Goal: Use online tool/utility: Utilize a website feature to perform a specific function

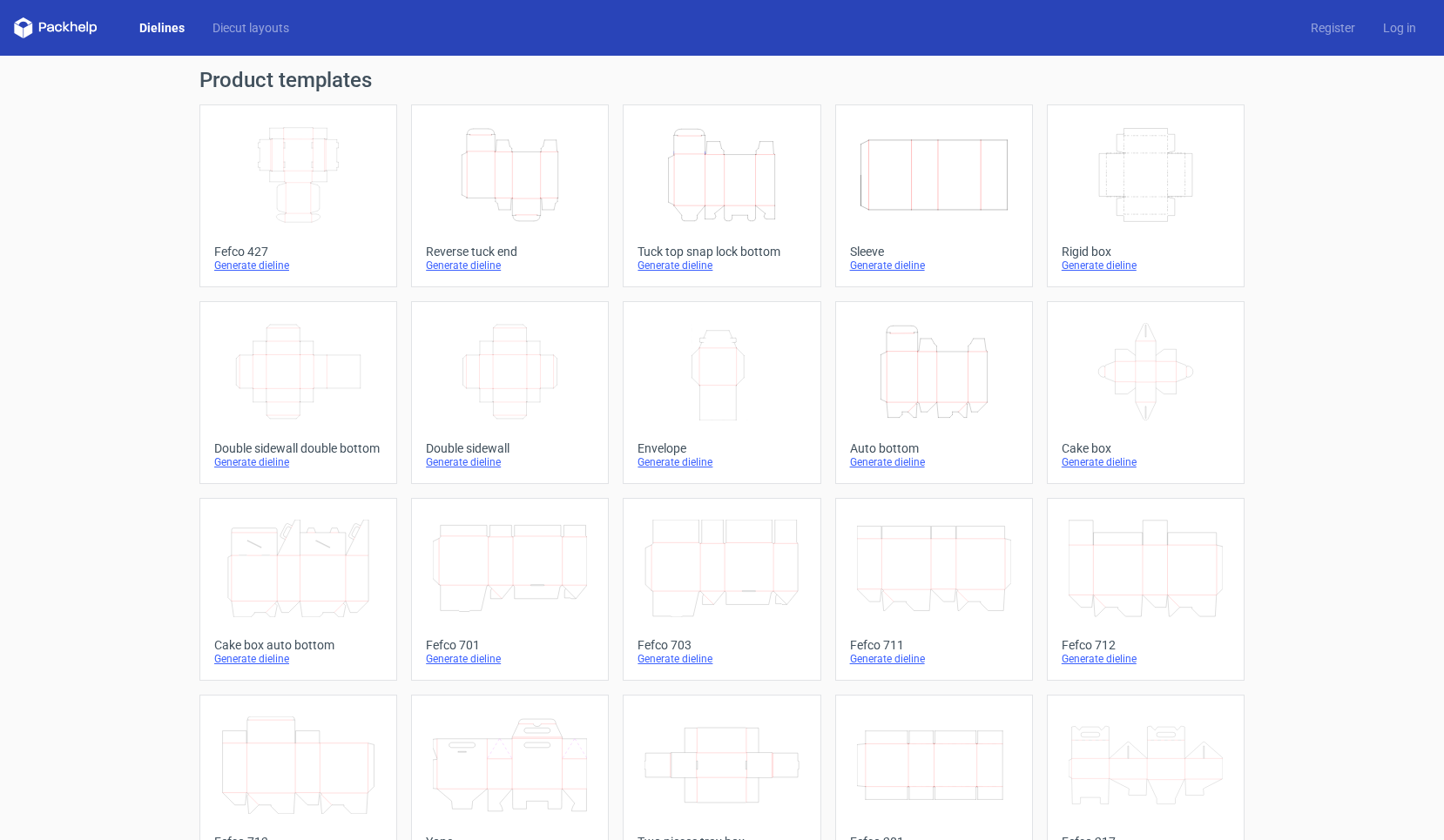
click at [1364, 146] on div "Product templates Width Depth Height Fefco 427 Generate dieline Height Depth Wi…" at bounding box center [722, 572] width 1444 height 1032
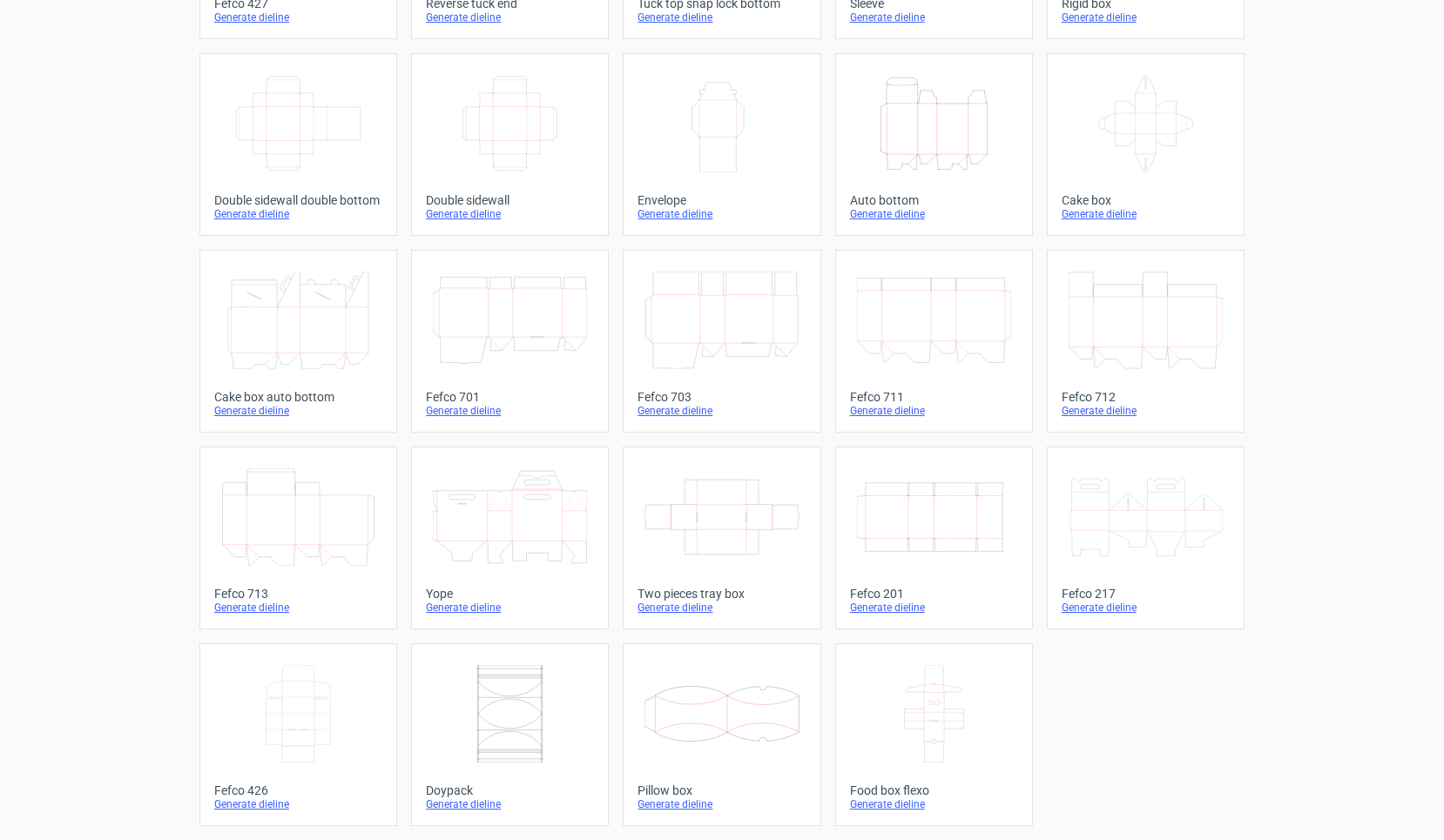
click at [511, 723] on icon at bounding box center [510, 714] width 155 height 98
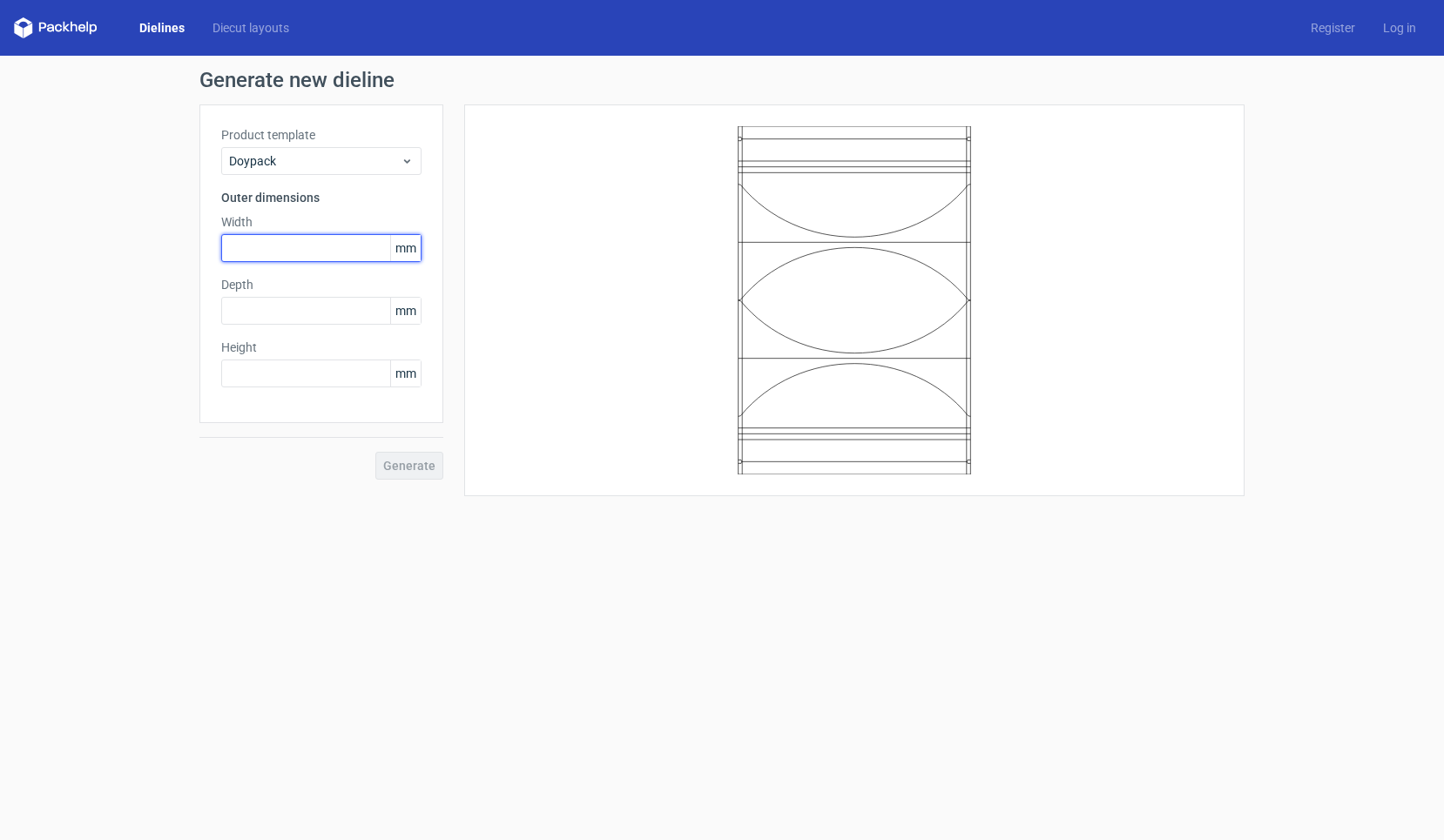
click at [263, 249] on input "text" at bounding box center [321, 248] width 200 height 28
type input "100"
type input "50"
type input "200"
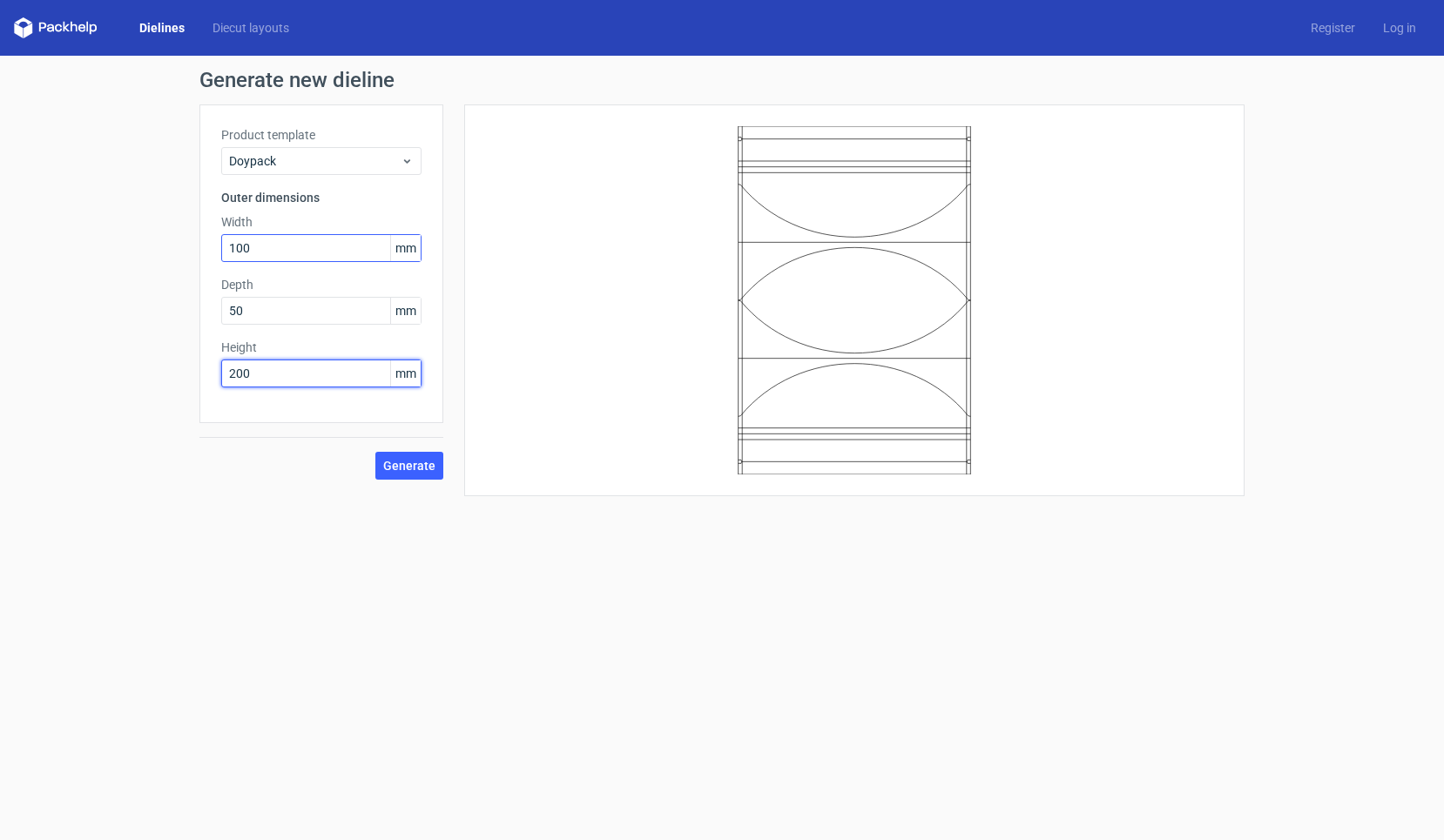
click at [411, 465] on button "Generate" at bounding box center [410, 465] width 68 height 28
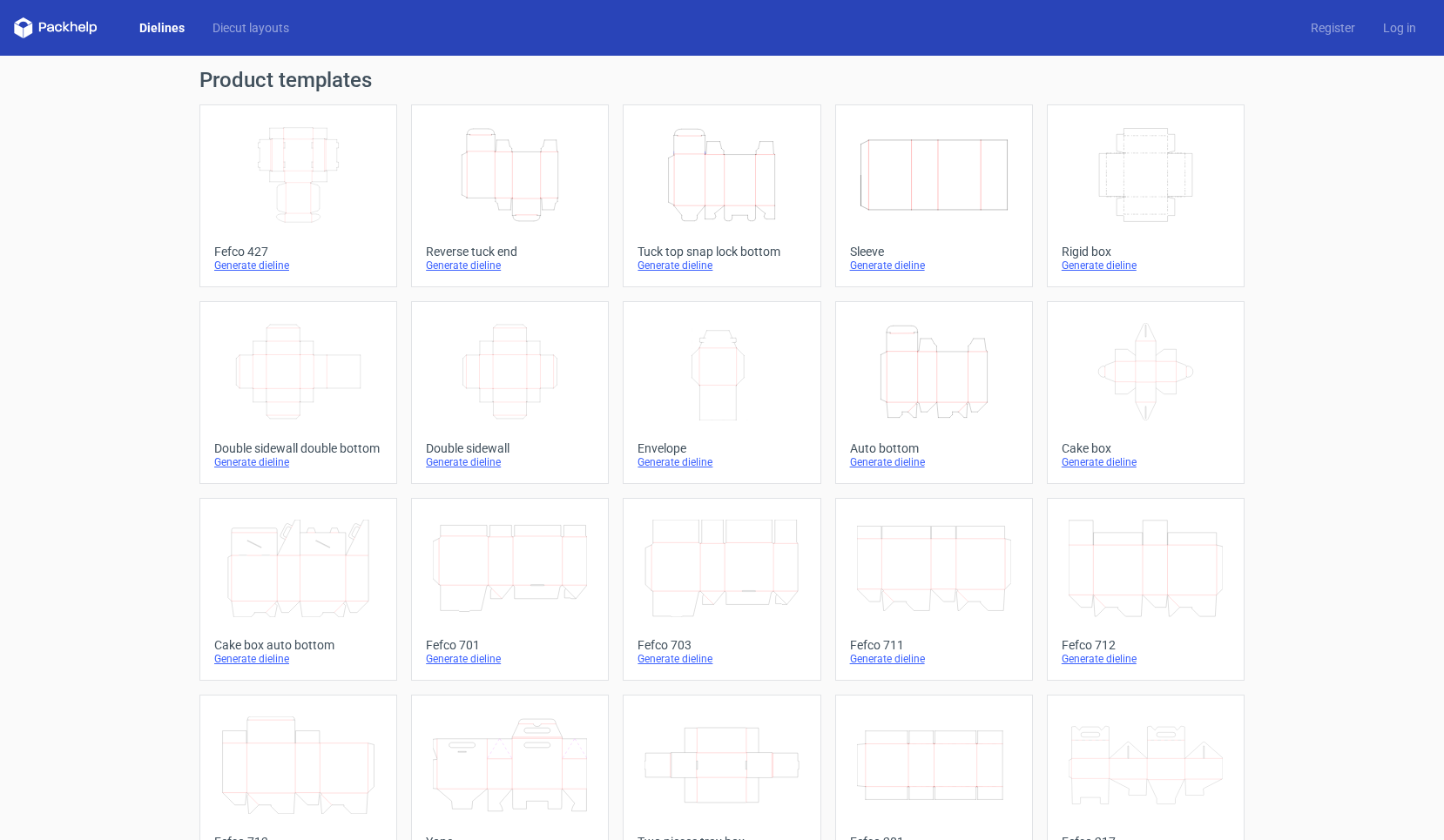
click at [1249, 73] on div "Product templates Width Depth Height Fefco 427 Generate dieline Height Depth Wi…" at bounding box center [722, 572] width 1444 height 1032
click at [530, 194] on icon "Height Depth Width" at bounding box center [510, 175] width 155 height 98
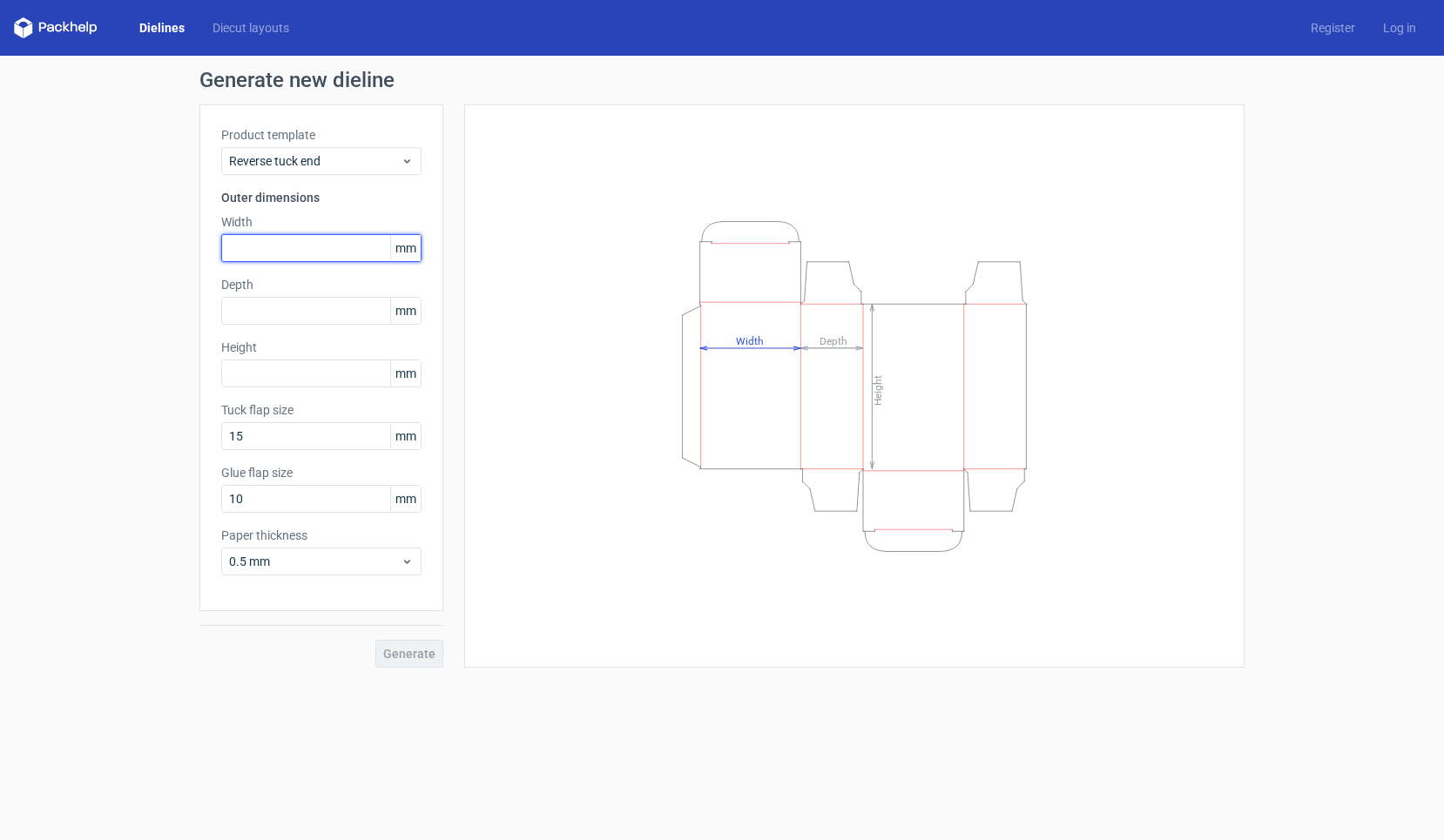
click at [306, 250] on input "text" at bounding box center [321, 248] width 200 height 28
type input "90"
type input "40"
type input "136"
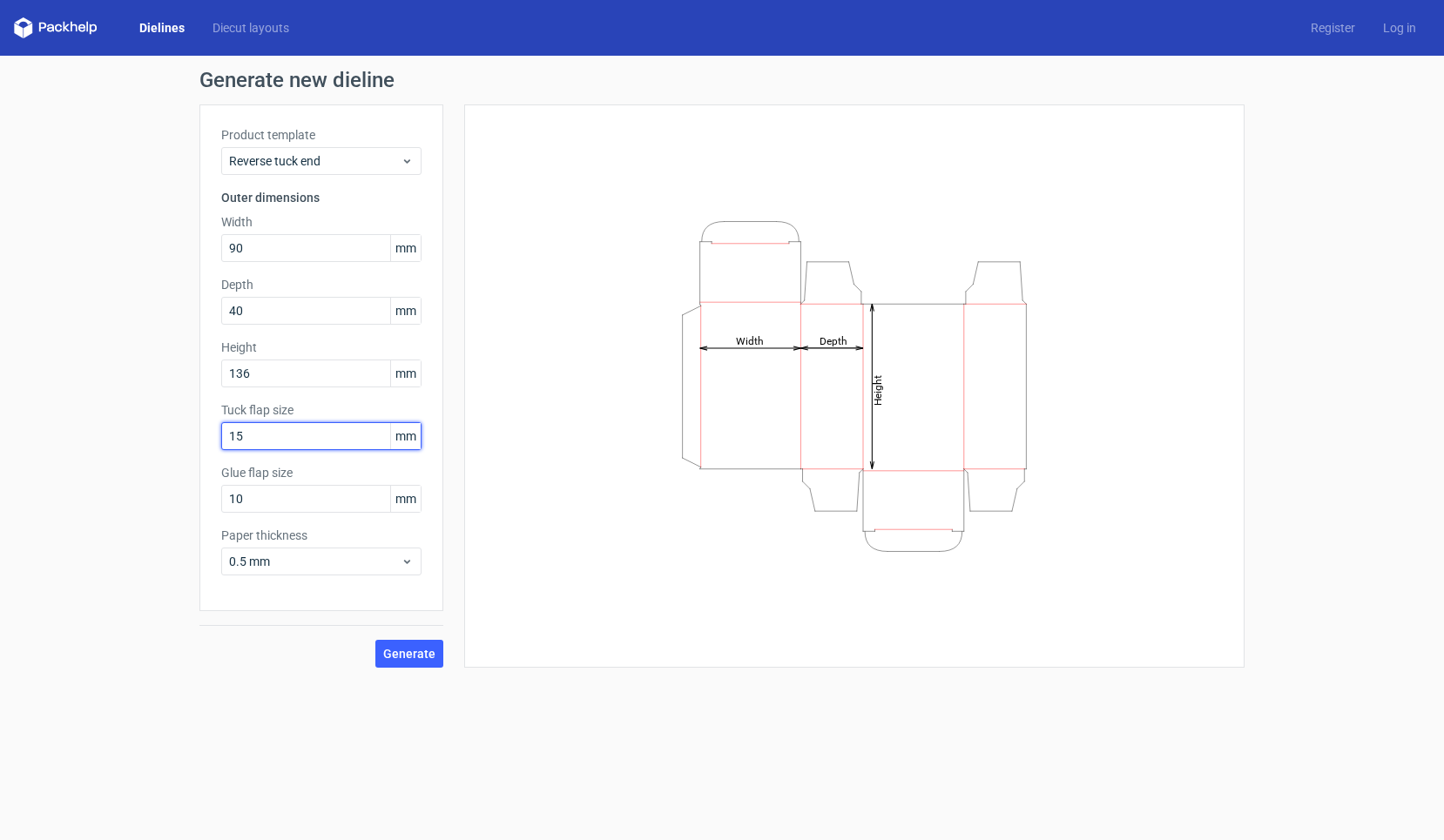
click at [411, 654] on button "Generate" at bounding box center [410, 654] width 68 height 28
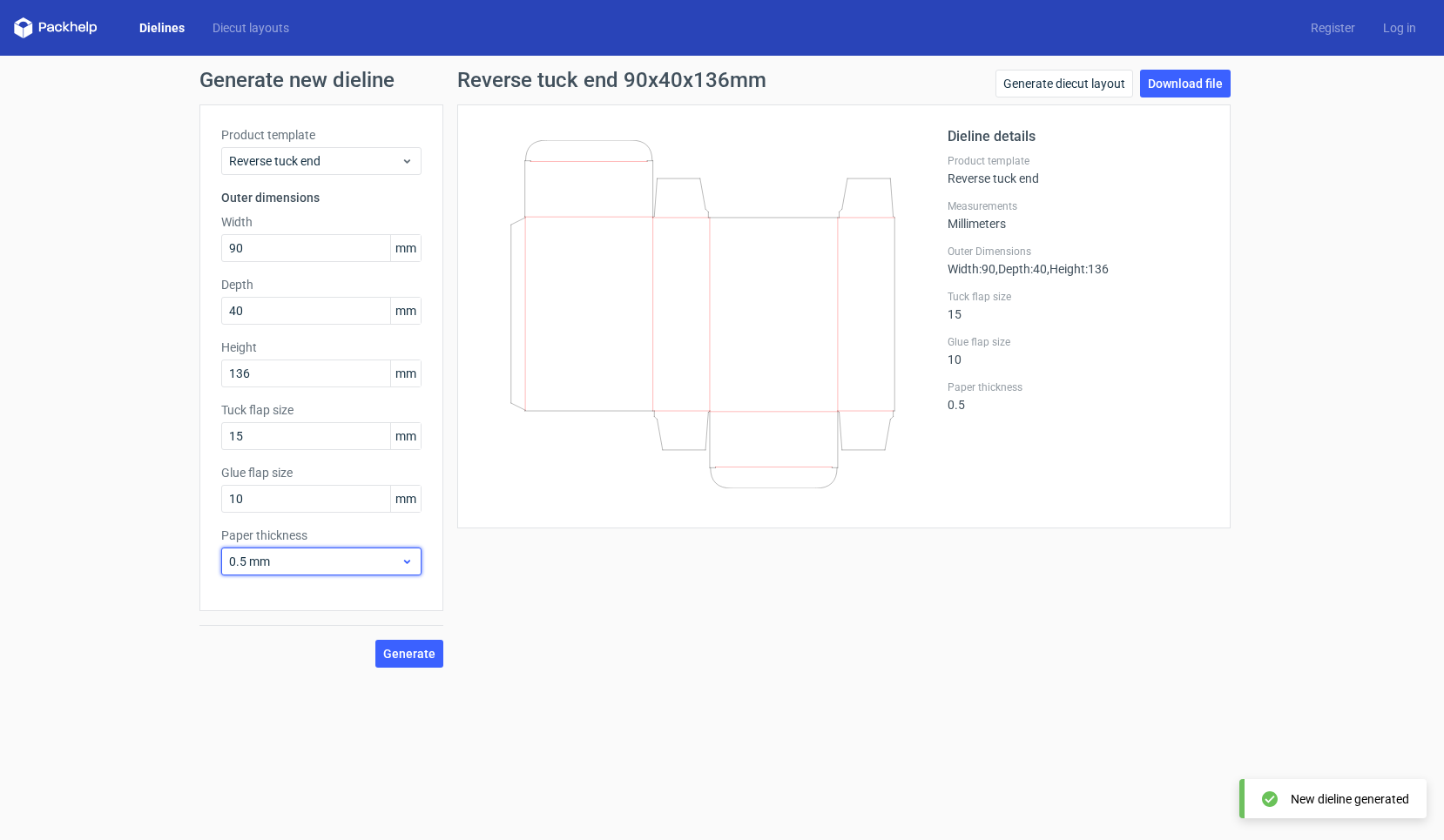
click at [331, 550] on div "0.5 mm" at bounding box center [321, 561] width 200 height 28
click at [447, 529] on div "Reverse tuck end 90x40x136mm Generate diecut layout Download file Dieline detai…" at bounding box center [844, 368] width 802 height 598
click at [284, 451] on div "Product template Reverse tuck end Outer dimensions Width 90 mm Depth 40 mm Heig…" at bounding box center [321, 357] width 243 height 507
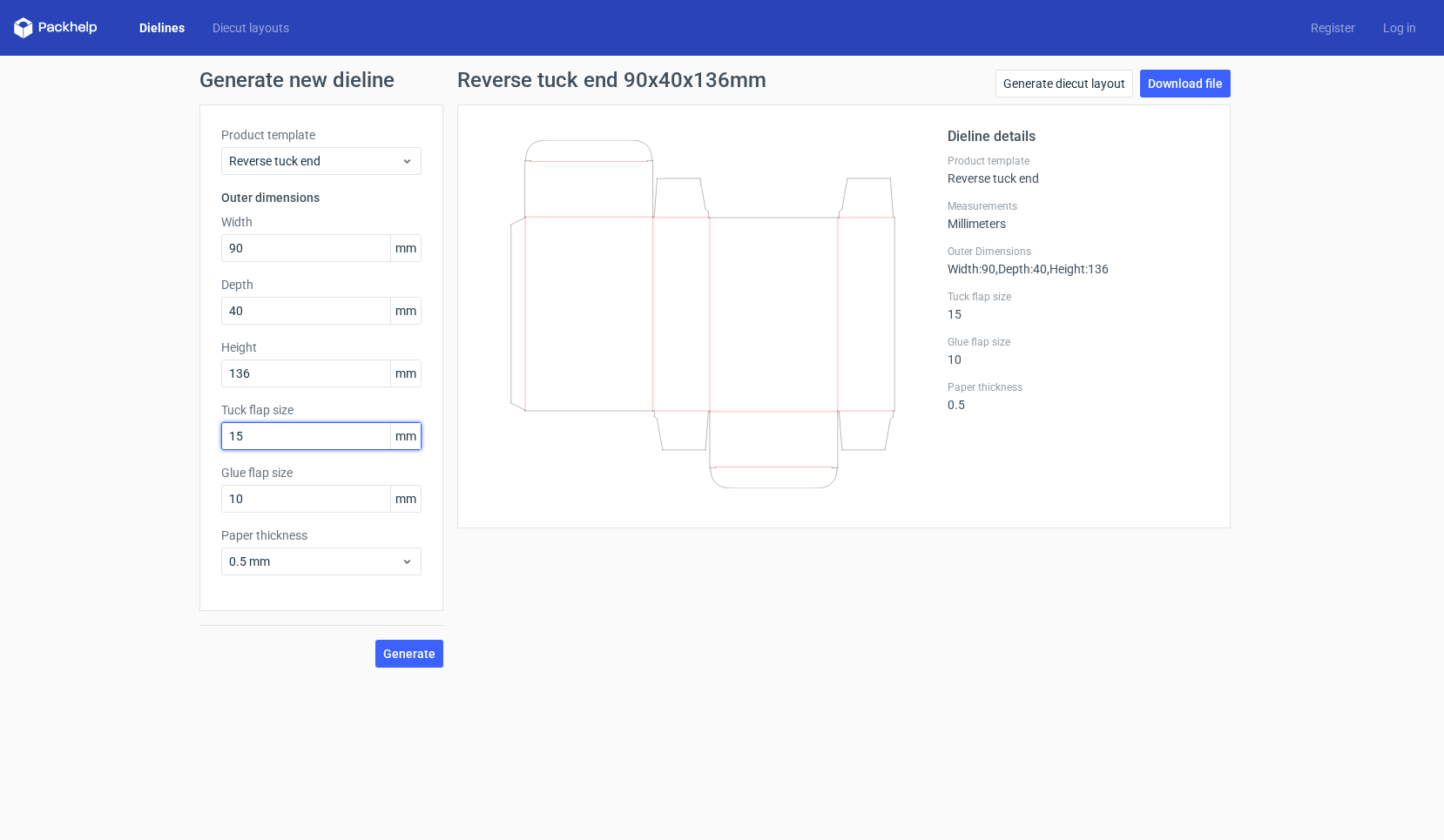
click at [280, 433] on input "15" at bounding box center [321, 435] width 200 height 28
drag, startPoint x: 284, startPoint y: 433, endPoint x: 156, endPoint y: 438, distance: 128.1
click at [156, 438] on div "Generate new dieline Product template Reverse tuck end Outer dimensions Width 9…" at bounding box center [722, 369] width 1444 height 626
type input "12"
click at [411, 651] on span "Generate" at bounding box center [410, 654] width 52 height 13
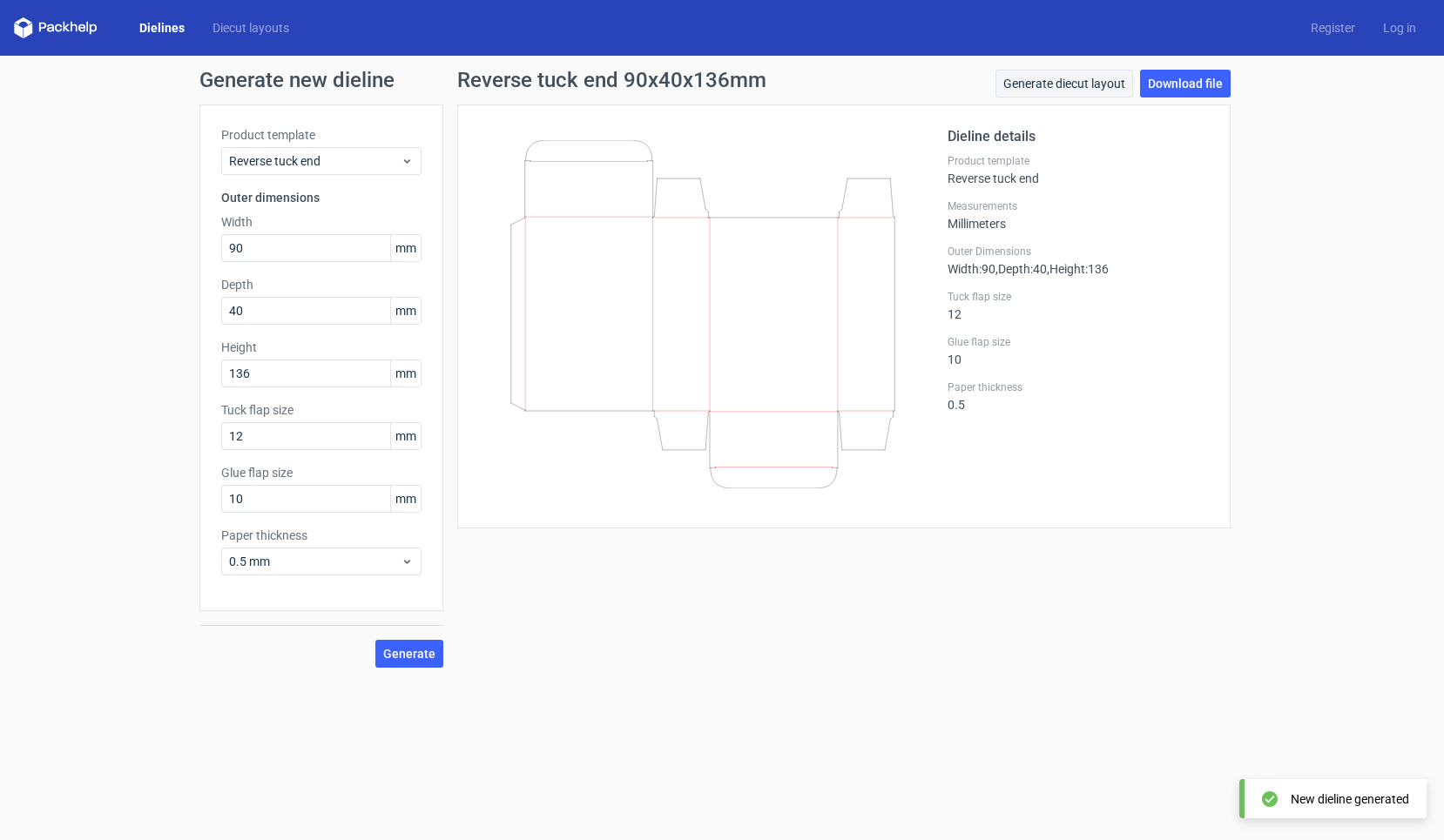
click at [1082, 87] on link "Generate diecut layout" at bounding box center [1064, 83] width 137 height 28
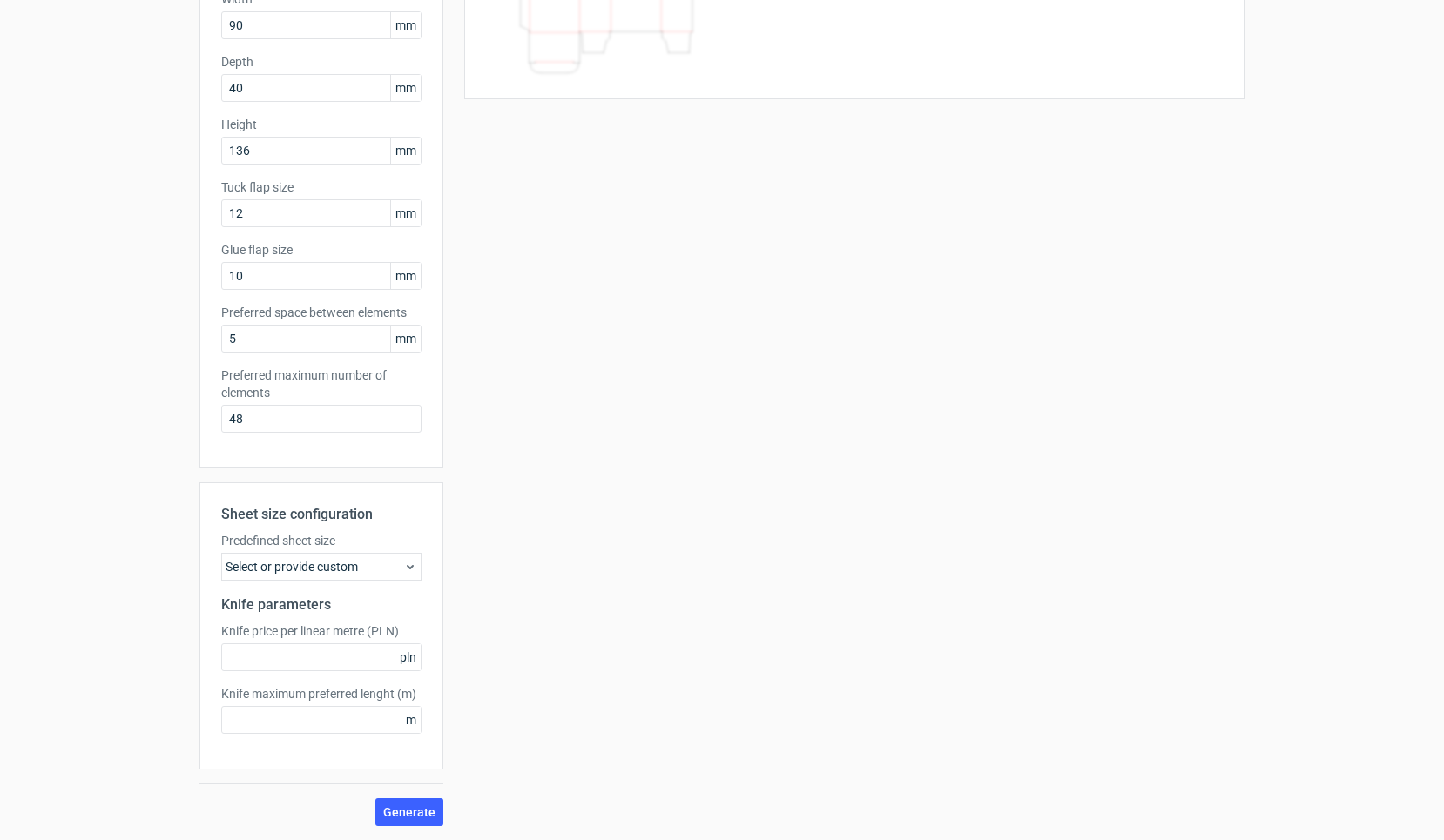
scroll to position [223, 0]
click at [329, 550] on div "Predefined sheet size Select or provide custom" at bounding box center [321, 556] width 200 height 48
click at [323, 572] on div "Select or provide custom" at bounding box center [321, 567] width 200 height 28
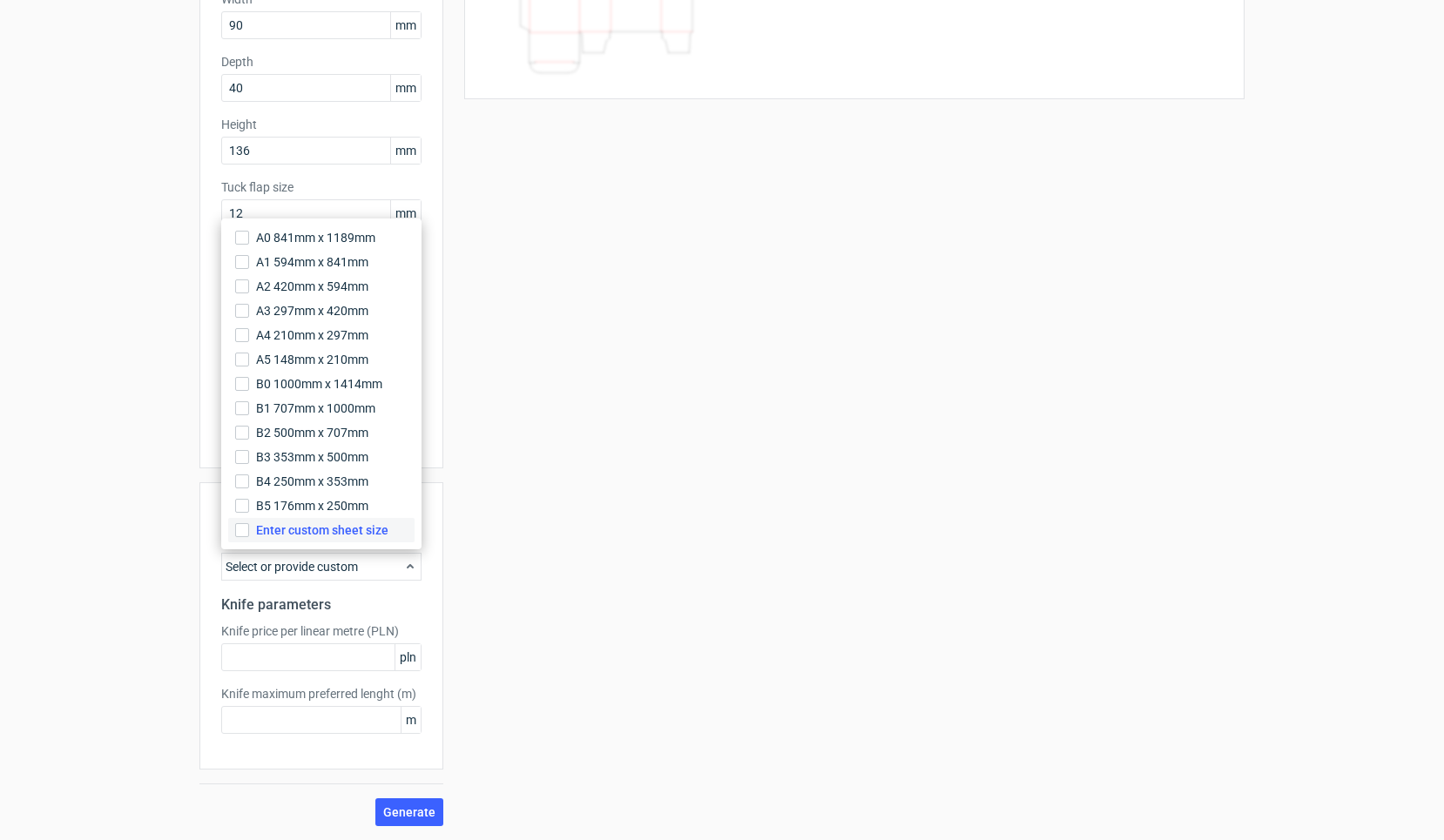
click at [324, 536] on span "Enter custom sheet size" at bounding box center [322, 530] width 132 height 17
click at [249, 536] on input "Enter custom sheet size" at bounding box center [241, 530] width 14 height 14
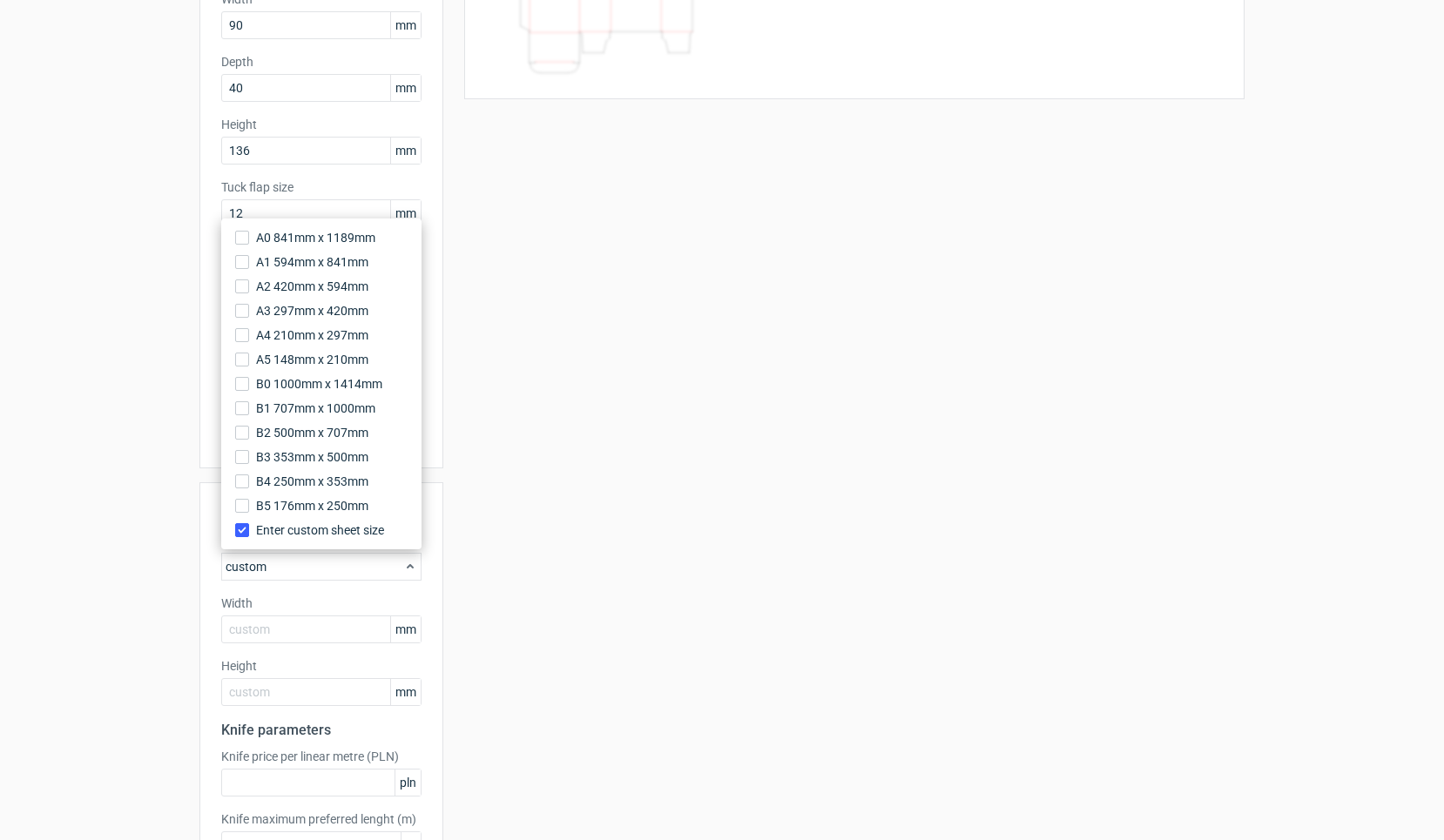
click at [308, 643] on div "Sheet size configuration Predefined sheet size custom Width mm Height mm Knife …" at bounding box center [321, 688] width 243 height 412
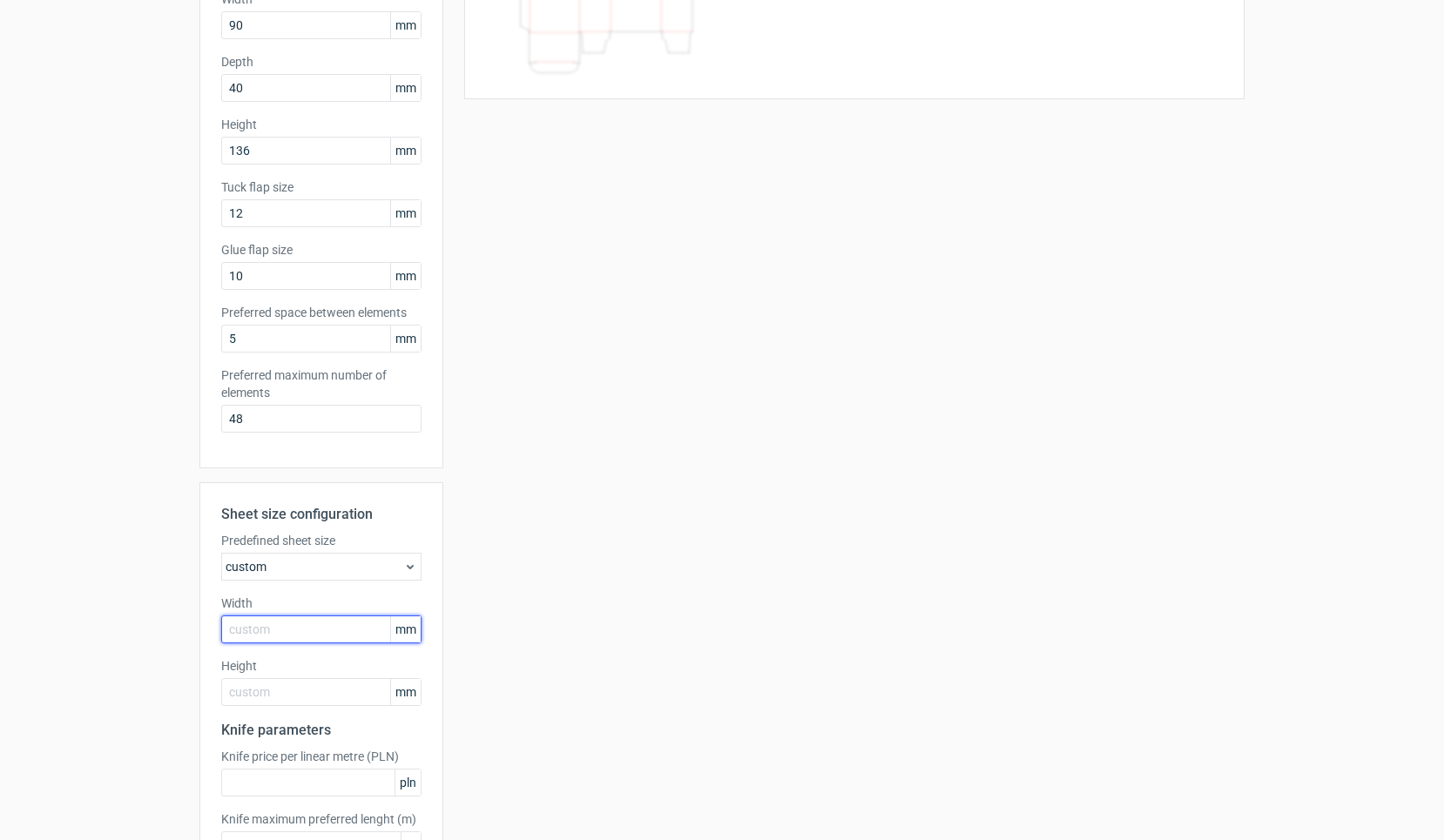
click at [311, 640] on input "text" at bounding box center [321, 630] width 200 height 28
type input "1000"
type input "700"
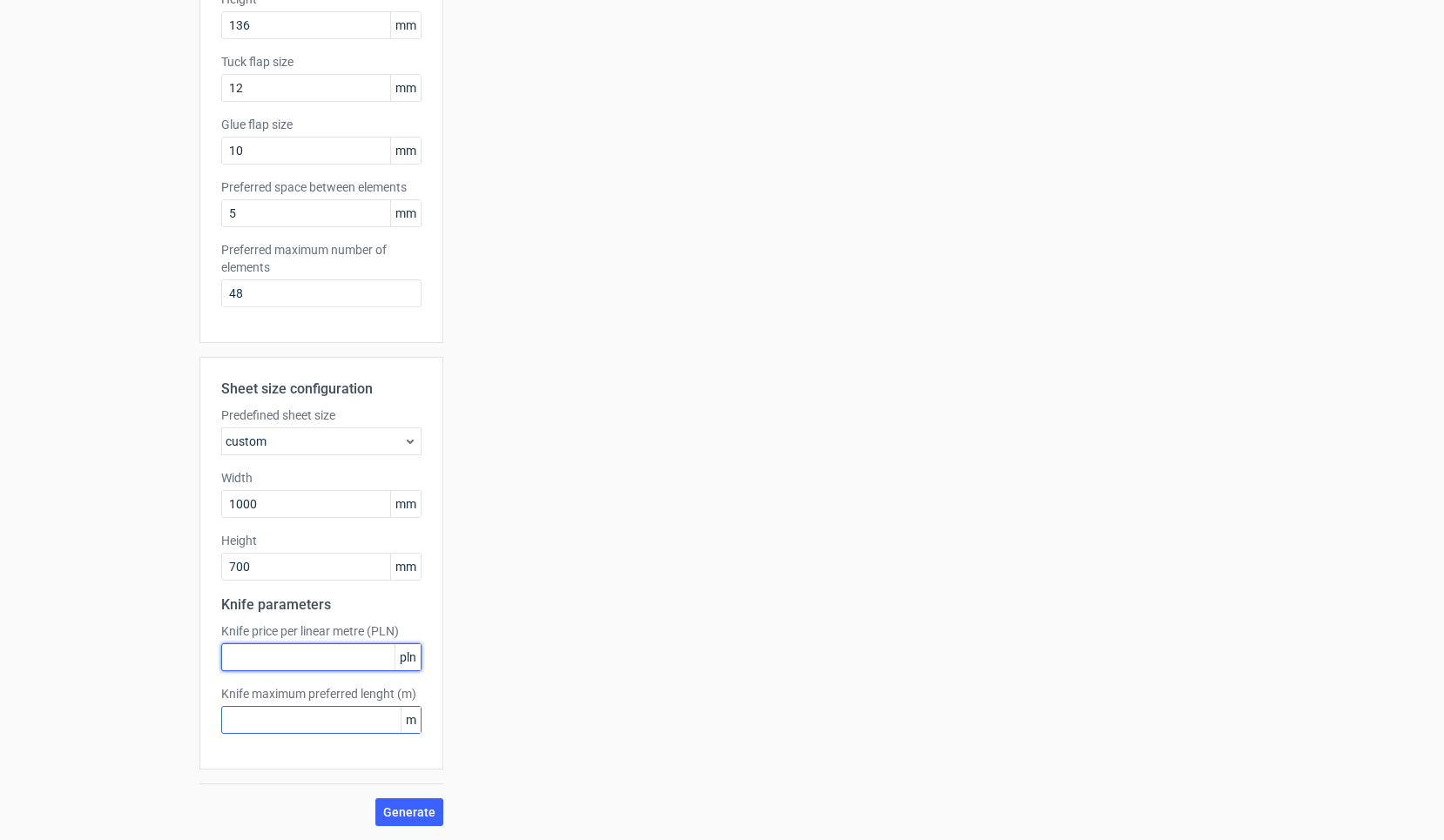
scroll to position [349, 0]
click at [403, 806] on span "Generate" at bounding box center [410, 812] width 52 height 13
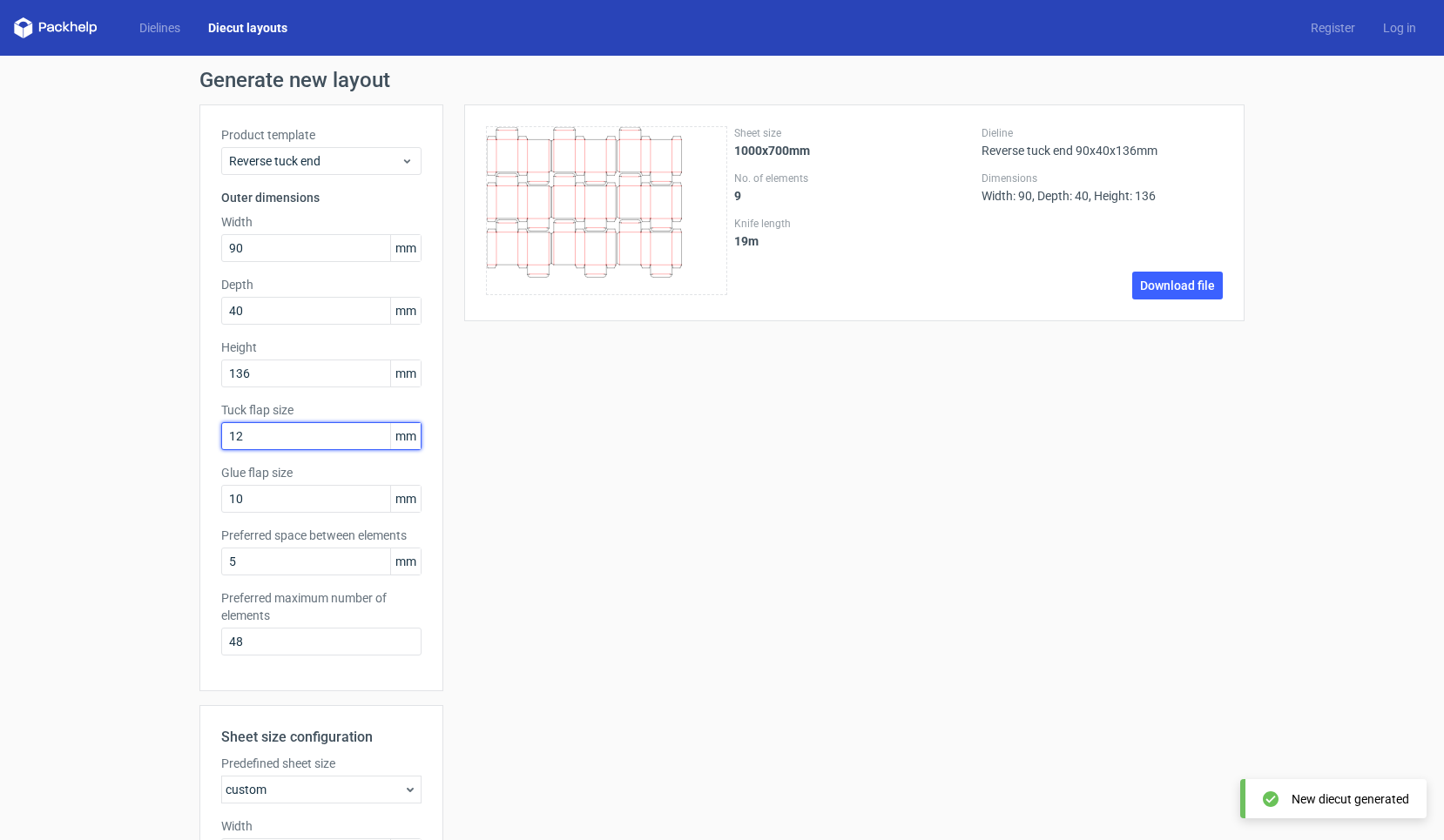
click at [270, 437] on input "12" at bounding box center [321, 435] width 200 height 28
type input "1"
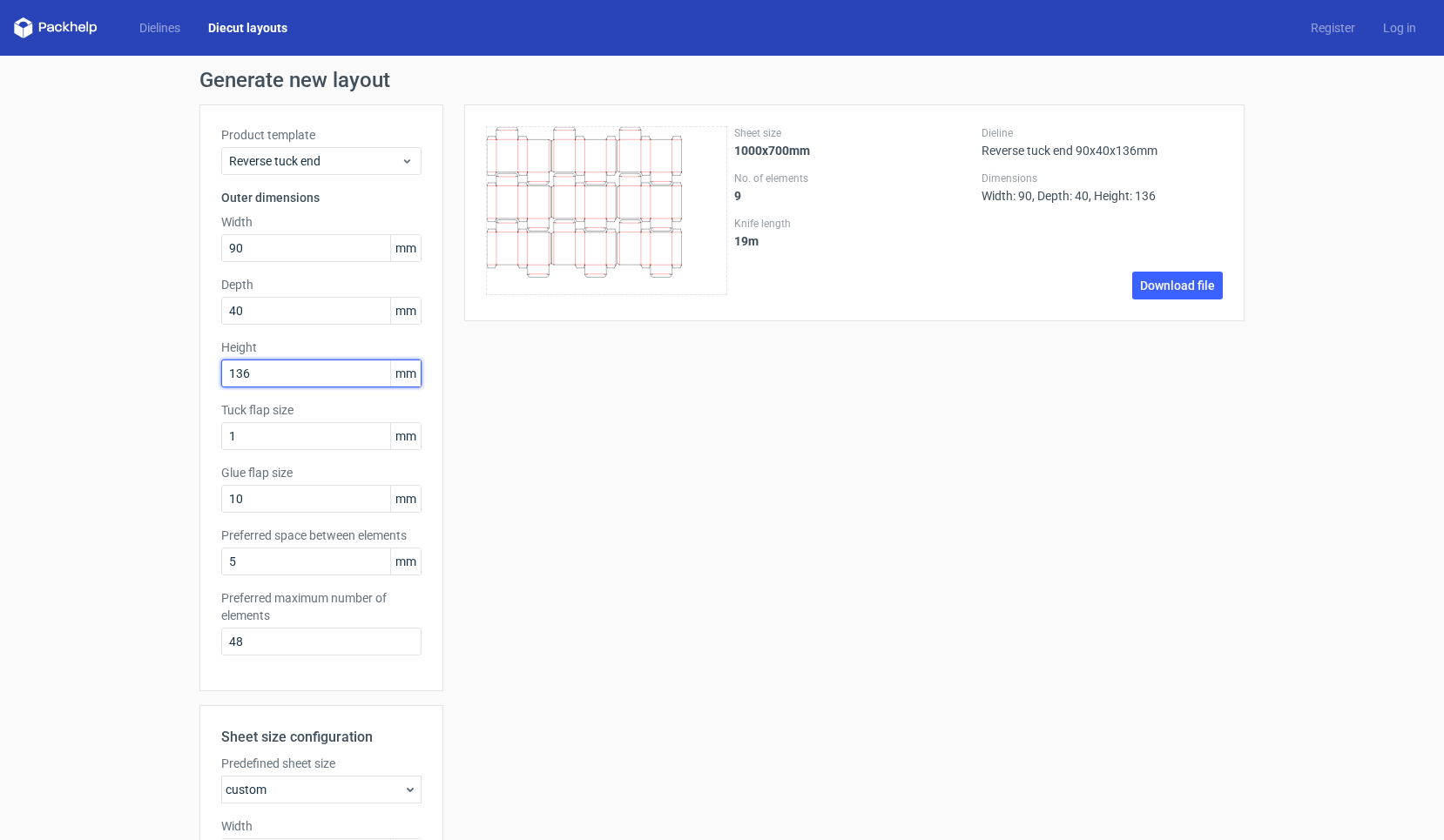
click at [270, 381] on input "136" at bounding box center [321, 373] width 200 height 28
type input "130"
click at [281, 438] on input "1" at bounding box center [321, 435] width 200 height 28
type input "10"
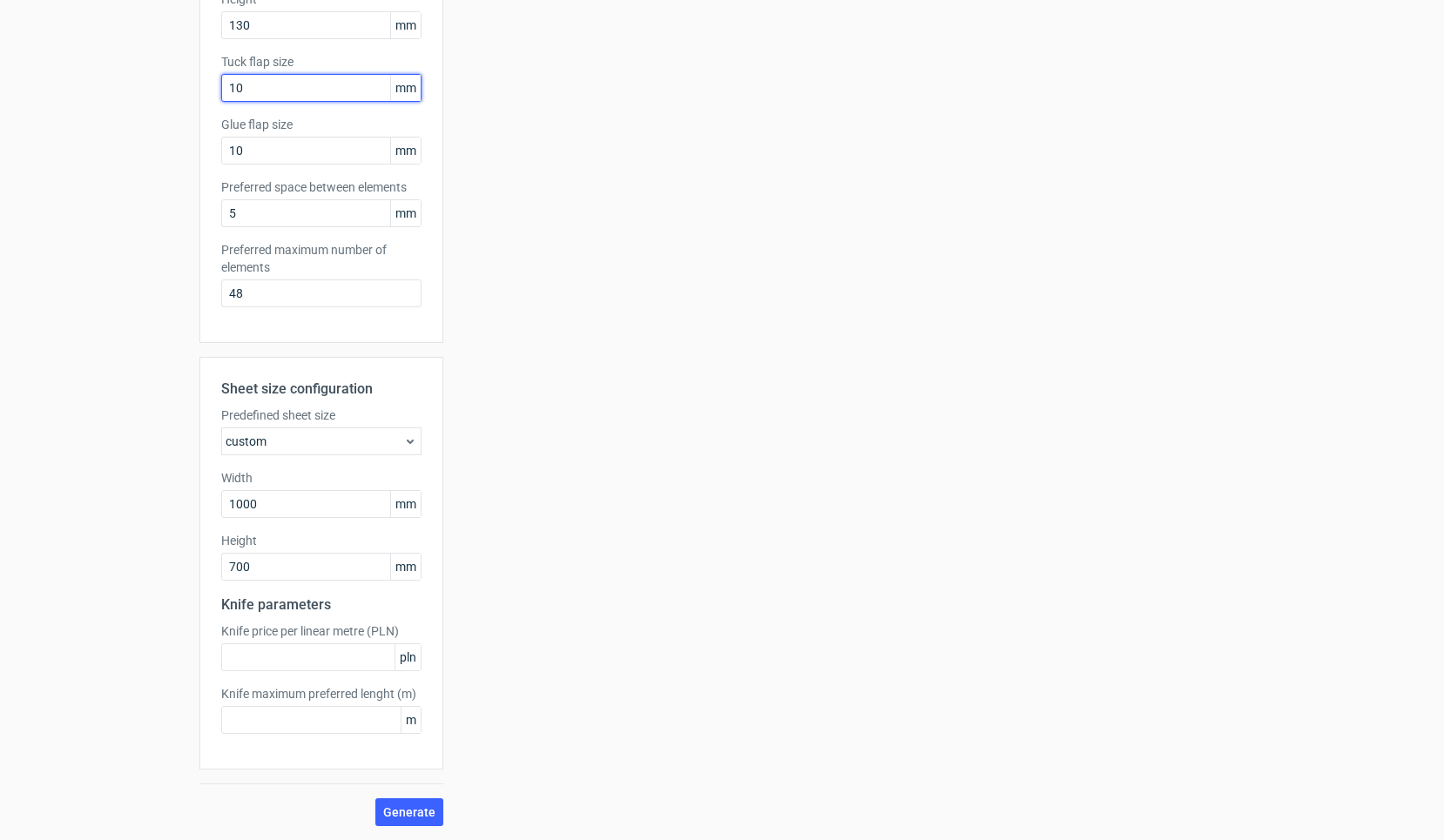
scroll to position [349, 0]
click at [401, 826] on button "Generate" at bounding box center [410, 812] width 68 height 28
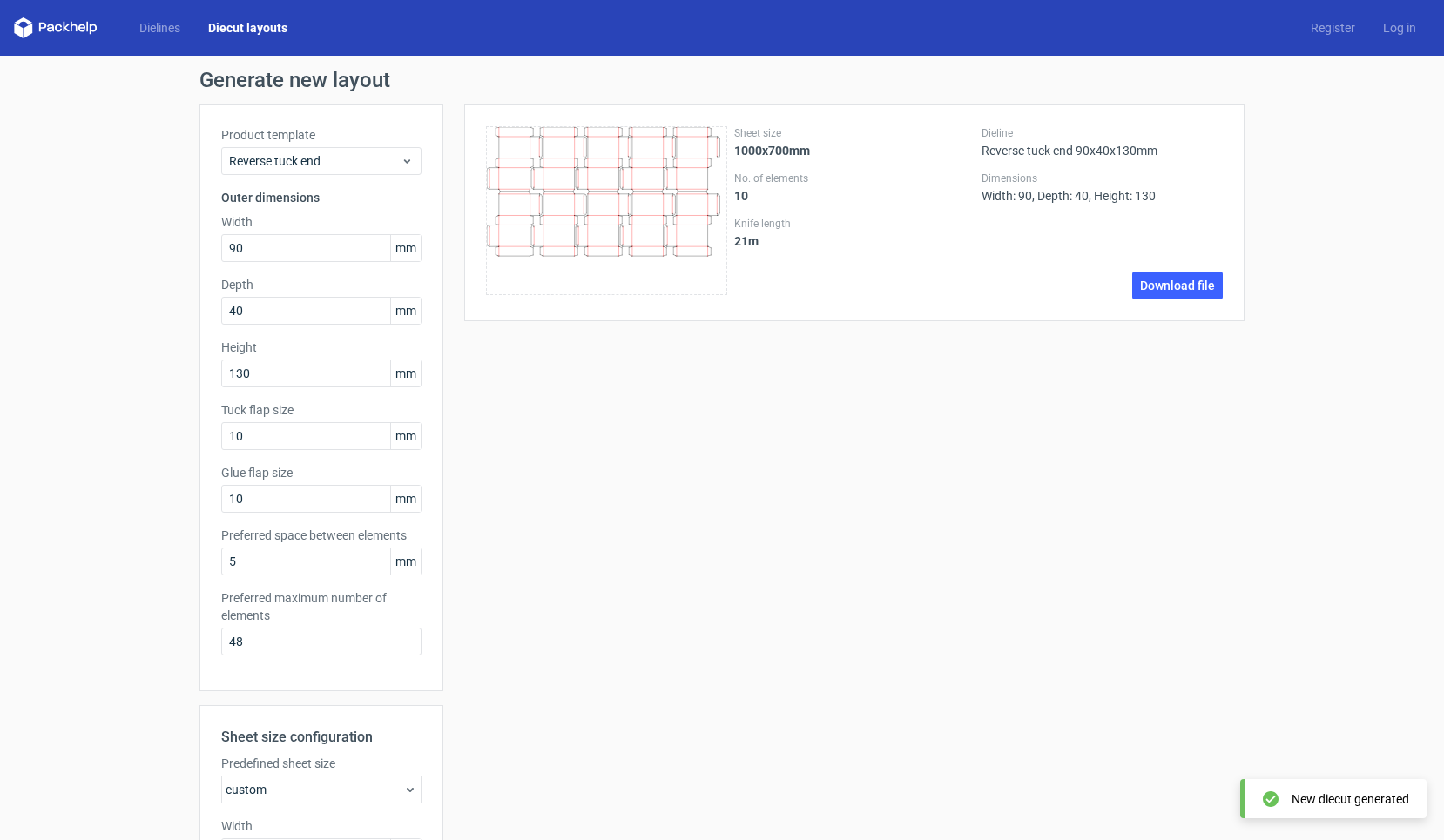
scroll to position [0, 0]
click at [262, 504] on input "10" at bounding box center [321, 498] width 200 height 28
click at [269, 368] on input "130" at bounding box center [321, 373] width 200 height 28
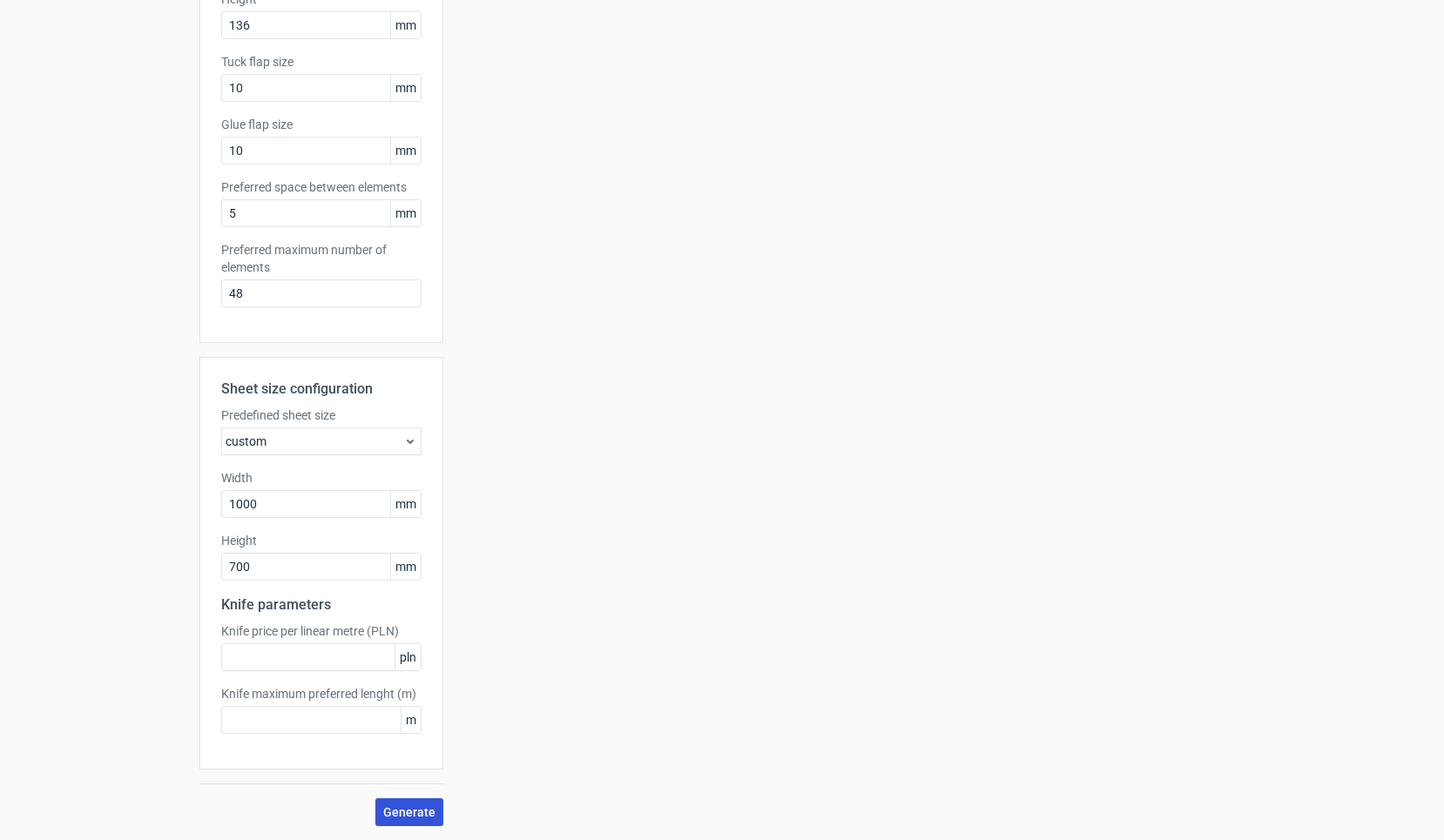
click at [411, 809] on span "Generate" at bounding box center [410, 812] width 52 height 13
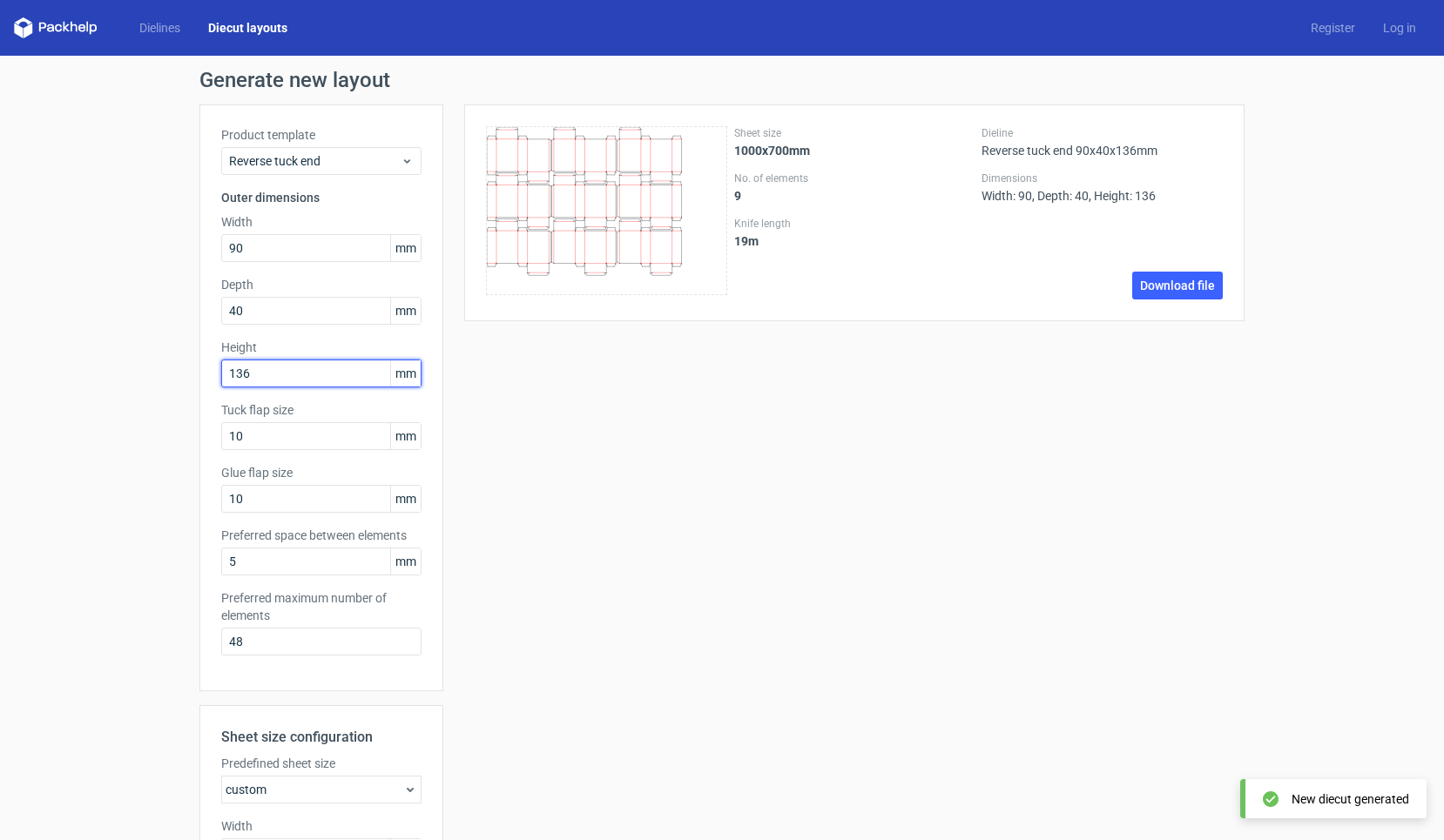
click at [262, 376] on input "136" at bounding box center [321, 373] width 200 height 28
type input "130"
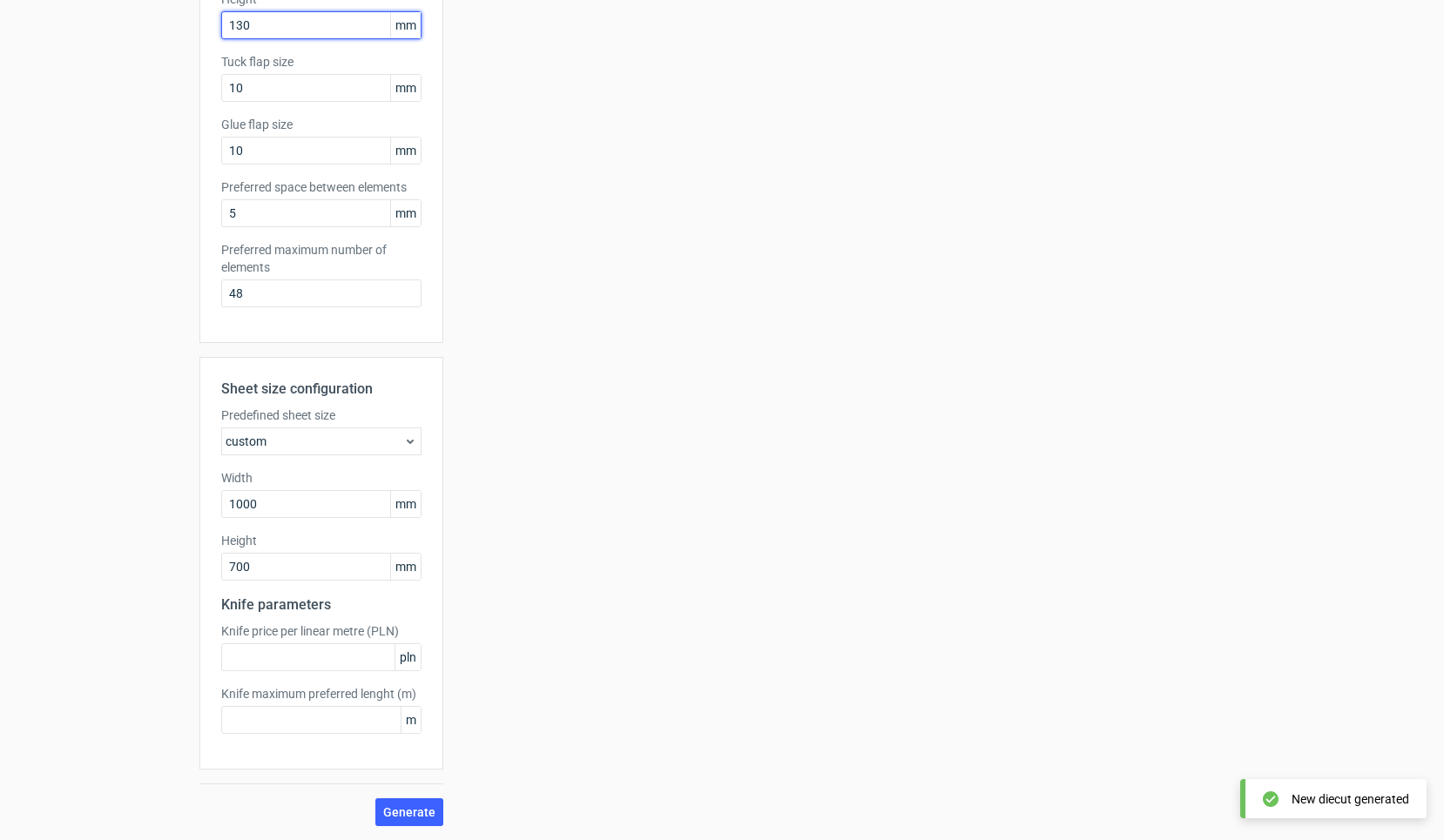
scroll to position [349, 0]
click at [260, 84] on input "10" at bounding box center [321, 88] width 200 height 28
type input "15"
click at [409, 814] on span "Generate" at bounding box center [410, 812] width 52 height 13
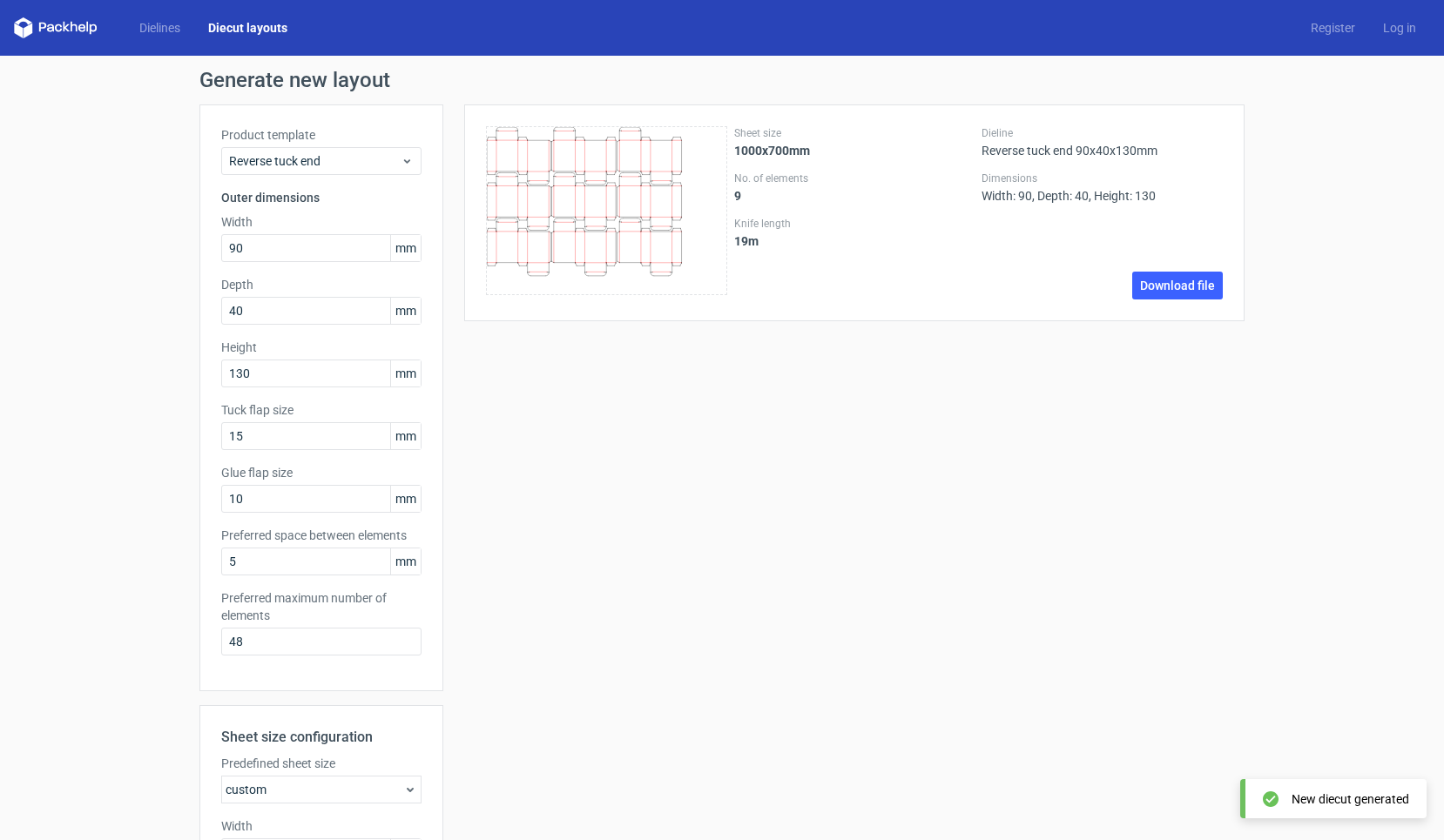
scroll to position [0, 0]
click at [270, 367] on input "130" at bounding box center [321, 373] width 200 height 28
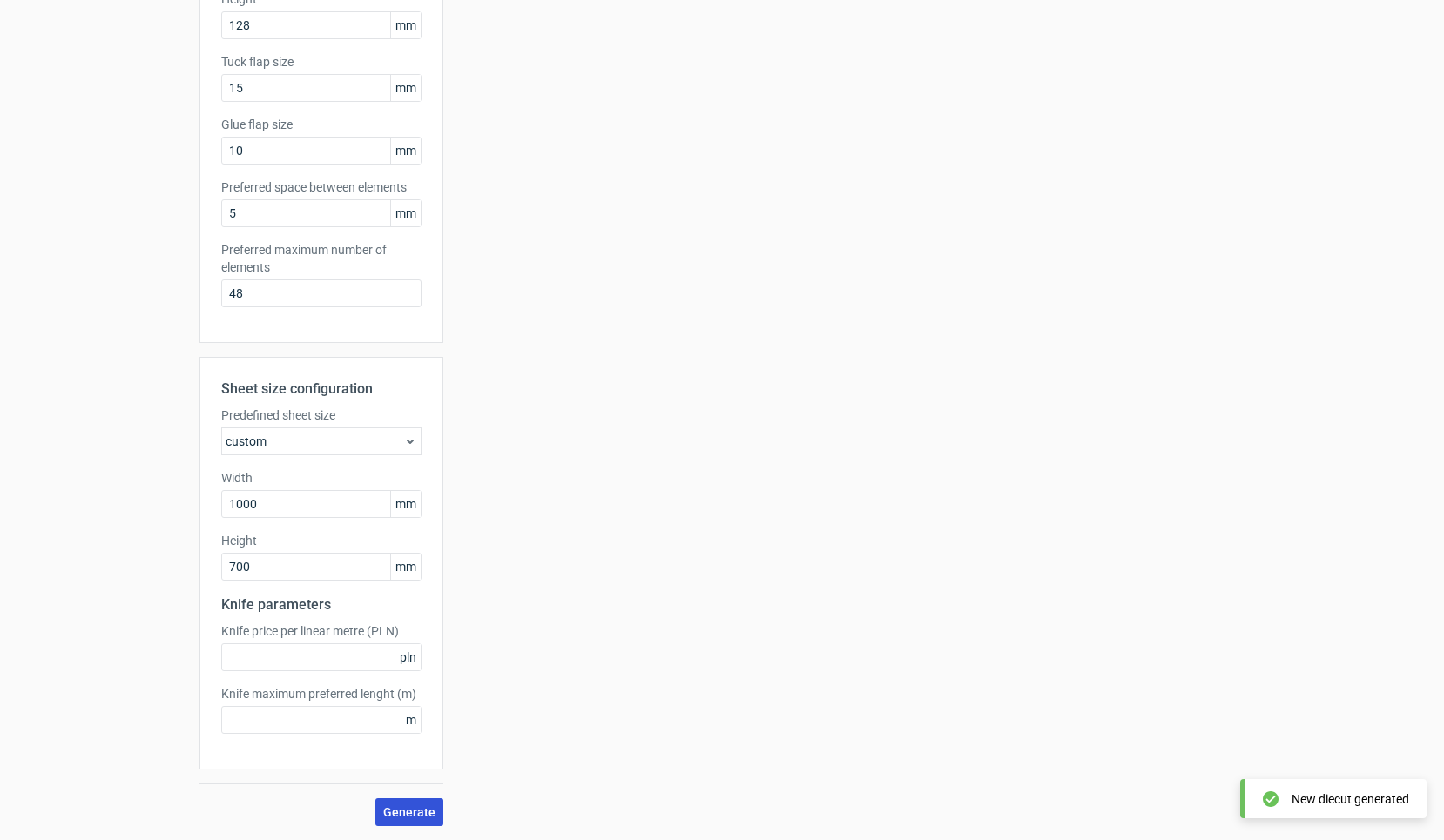
click at [416, 811] on span "Generate" at bounding box center [410, 812] width 52 height 13
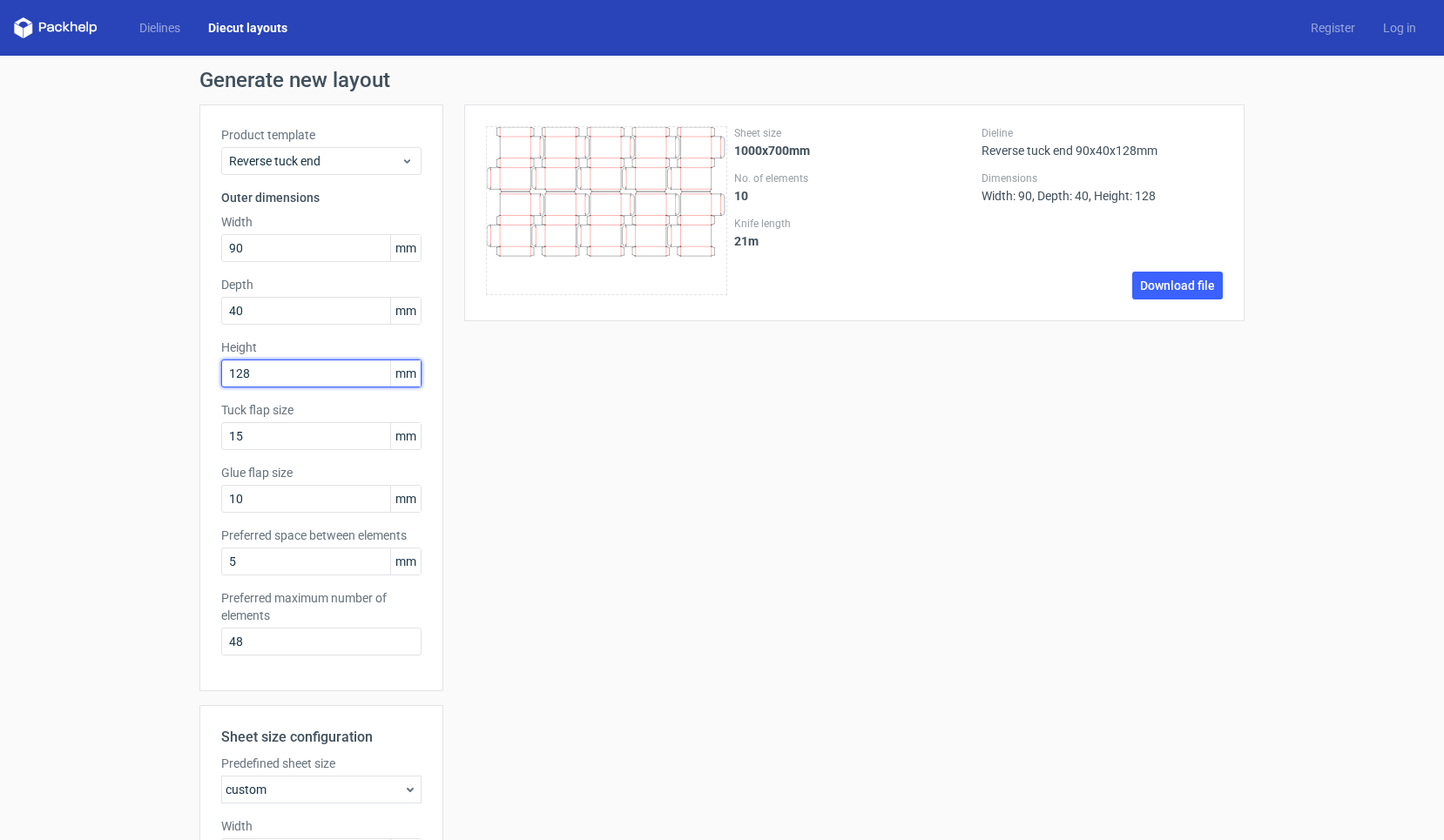
click at [258, 368] on input "128" at bounding box center [321, 373] width 200 height 28
drag, startPoint x: 282, startPoint y: 377, endPoint x: 128, endPoint y: 375, distance: 154.0
click at [130, 375] on div "Generate new layout Product template Reverse tuck end Outer dimensions Width 90…" at bounding box center [722, 622] width 1444 height 1133
type input "136"
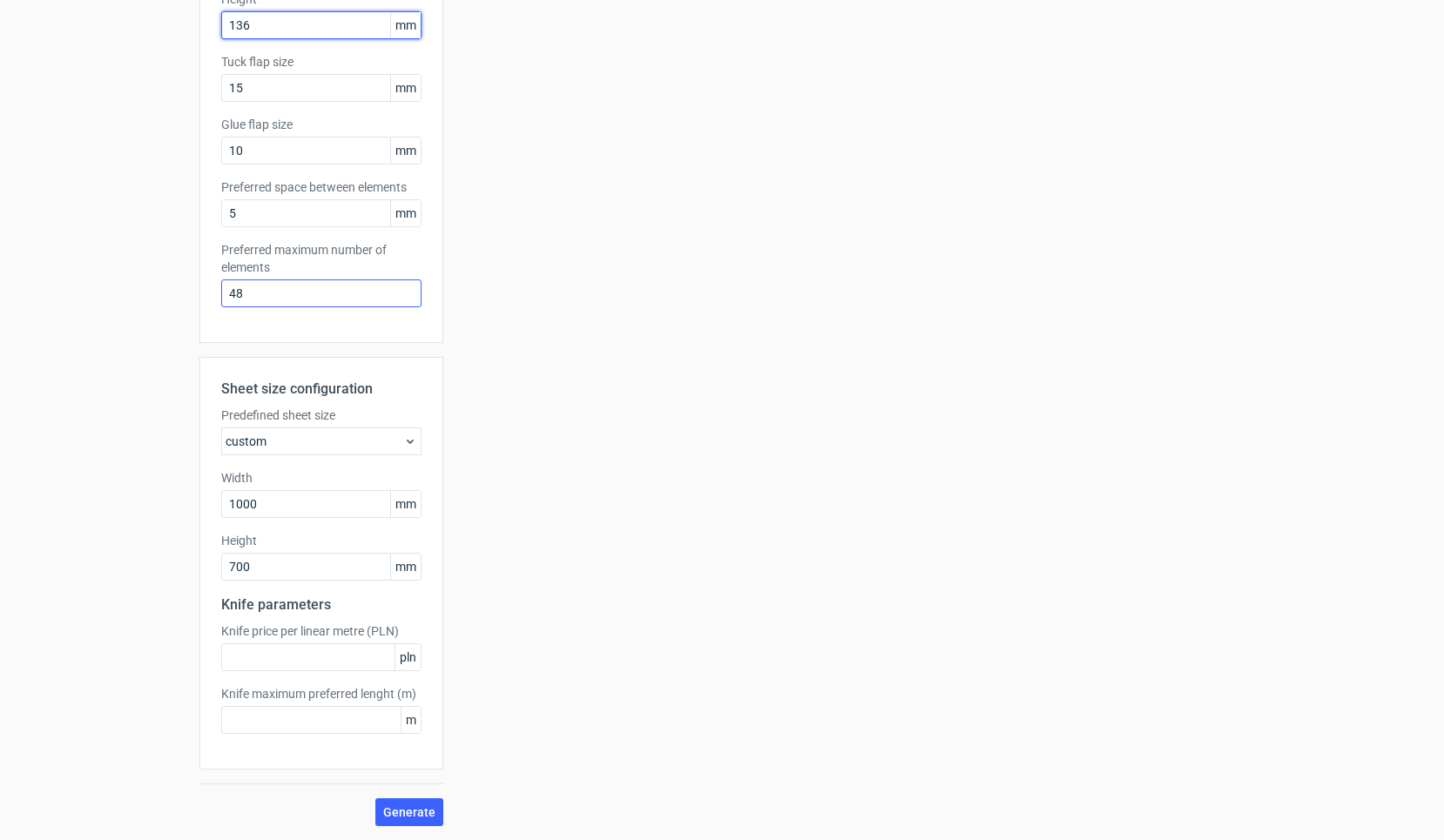
scroll to position [349, 0]
click at [283, 503] on input "1000" at bounding box center [321, 504] width 200 height 28
type input "1020"
type input "720"
click at [411, 812] on button "Generate" at bounding box center [410, 812] width 68 height 28
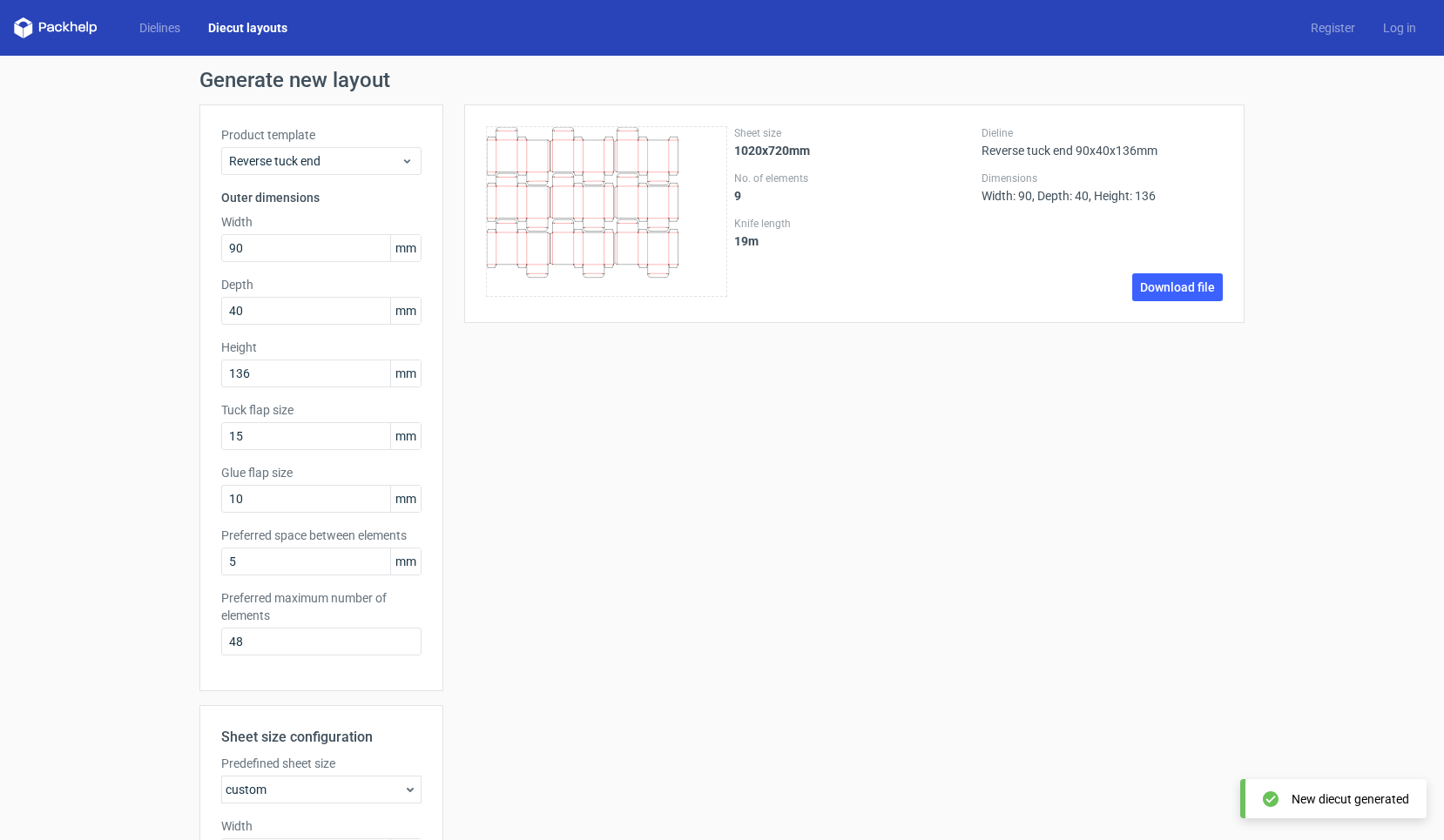
scroll to position [0, 0]
click at [261, 366] on input "136" at bounding box center [321, 373] width 200 height 28
click at [249, 385] on input "136" at bounding box center [321, 373] width 200 height 28
type input "133"
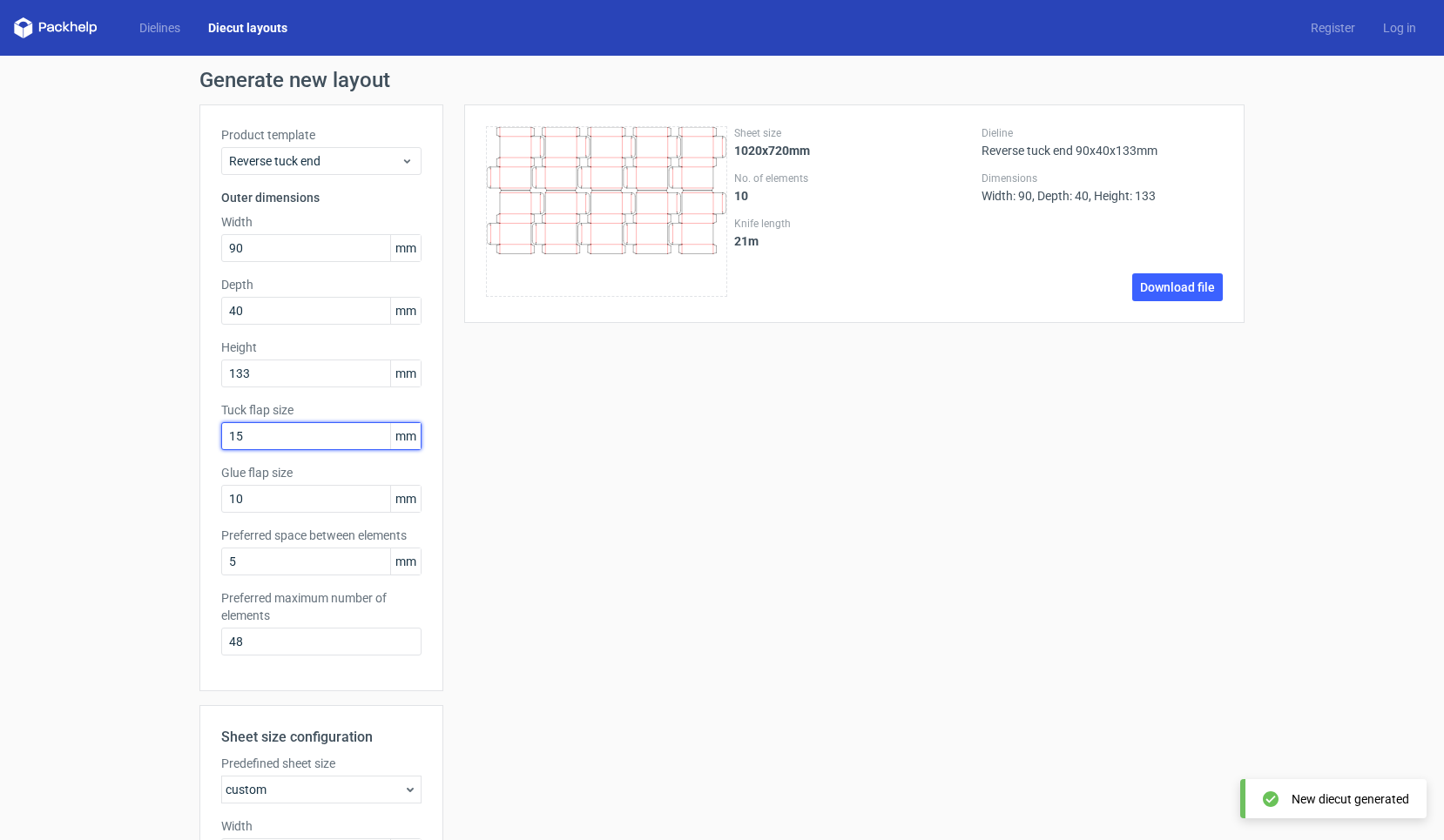
click at [269, 436] on input "15" at bounding box center [321, 435] width 200 height 28
type input "12"
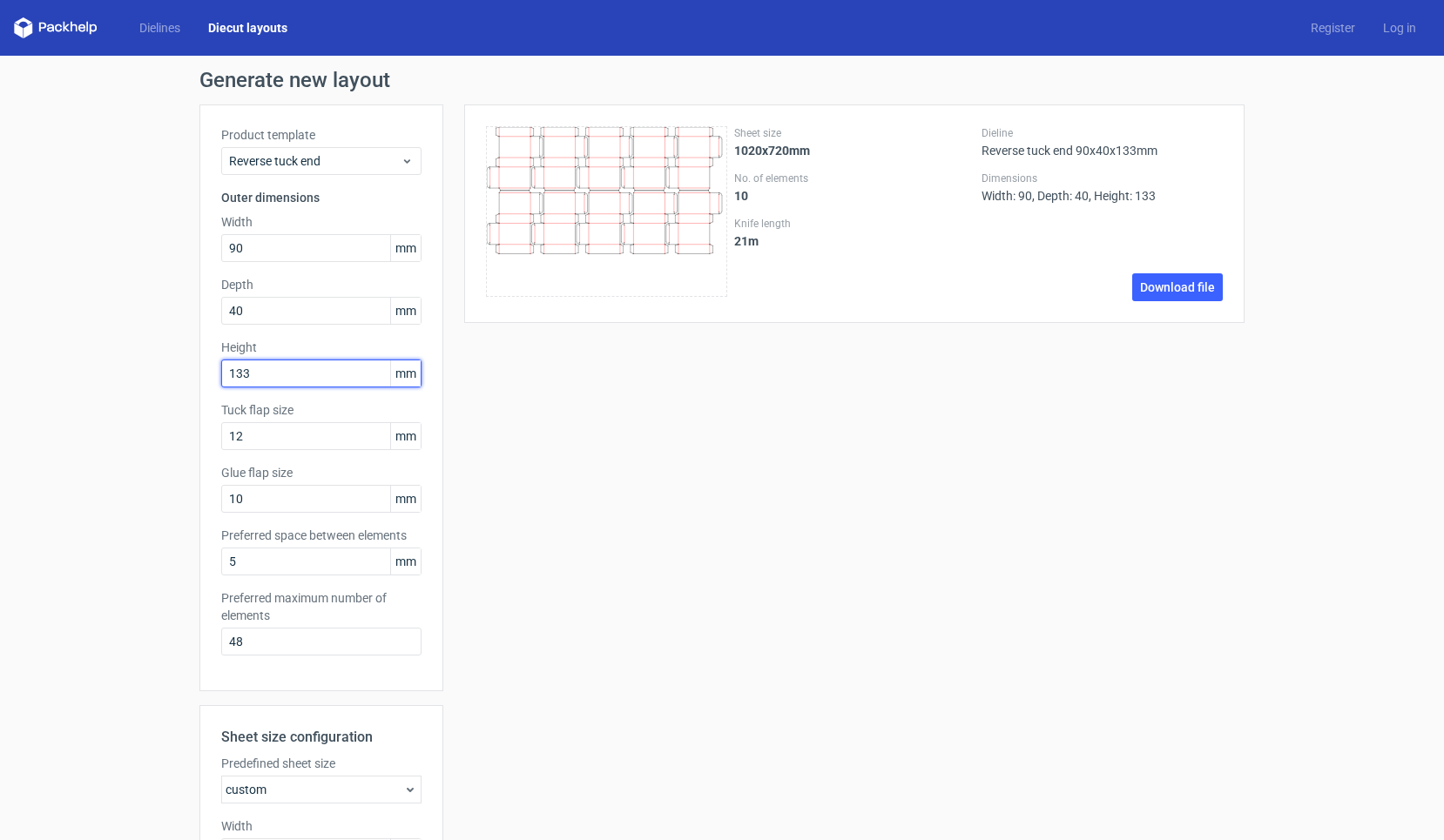
drag, startPoint x: 275, startPoint y: 368, endPoint x: 152, endPoint y: 368, distance: 123.0
click at [152, 368] on div "Generate new layout Product template Reverse tuck end Outer dimensions Width 90…" at bounding box center [722, 622] width 1444 height 1133
type input "136"
type input "15"
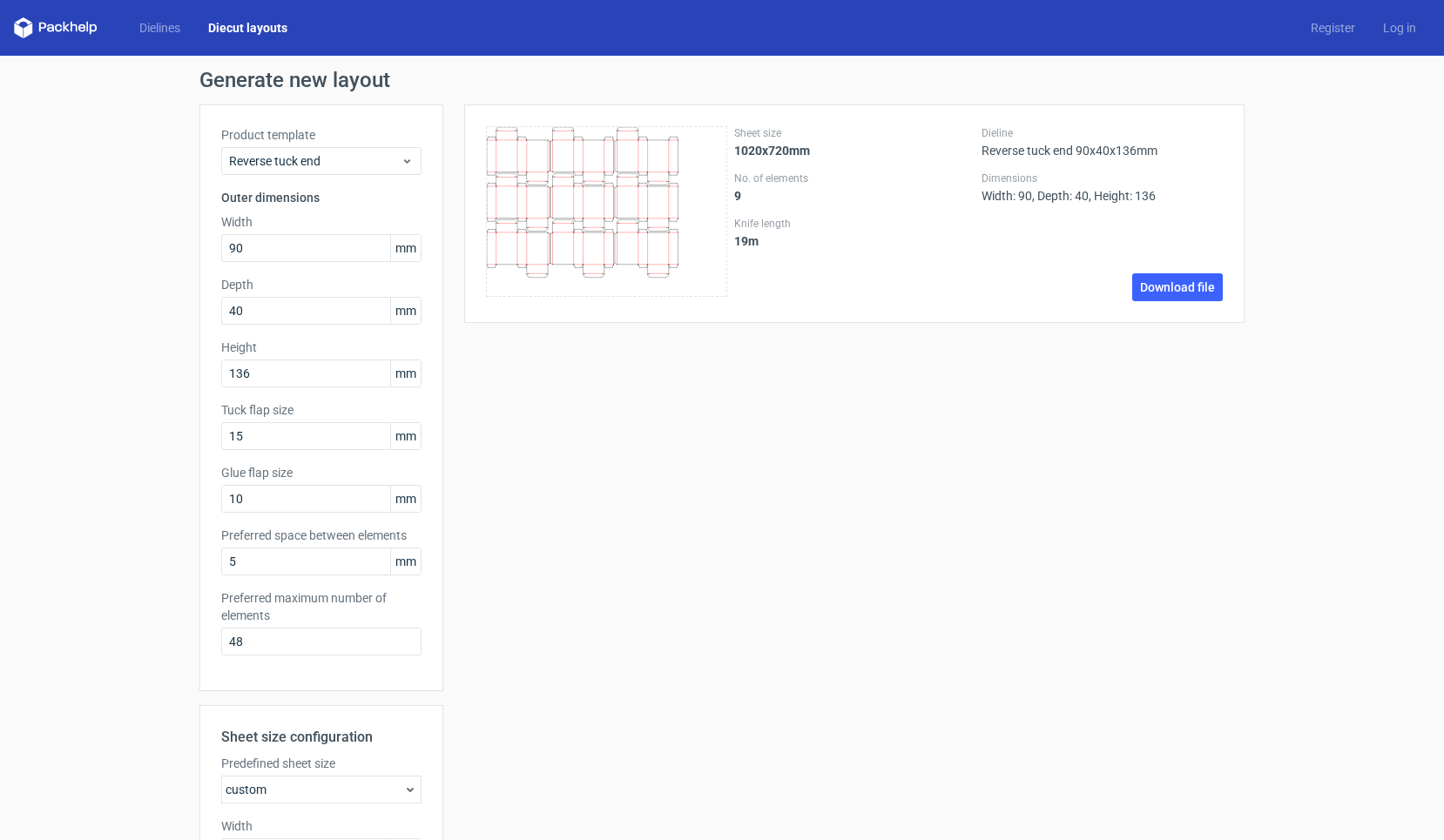
click at [654, 621] on div "Sheet size 1020x720mm No. of elements 9 Knife length 19 m Dieline Reverse tuck …" at bounding box center [844, 639] width 802 height 1070
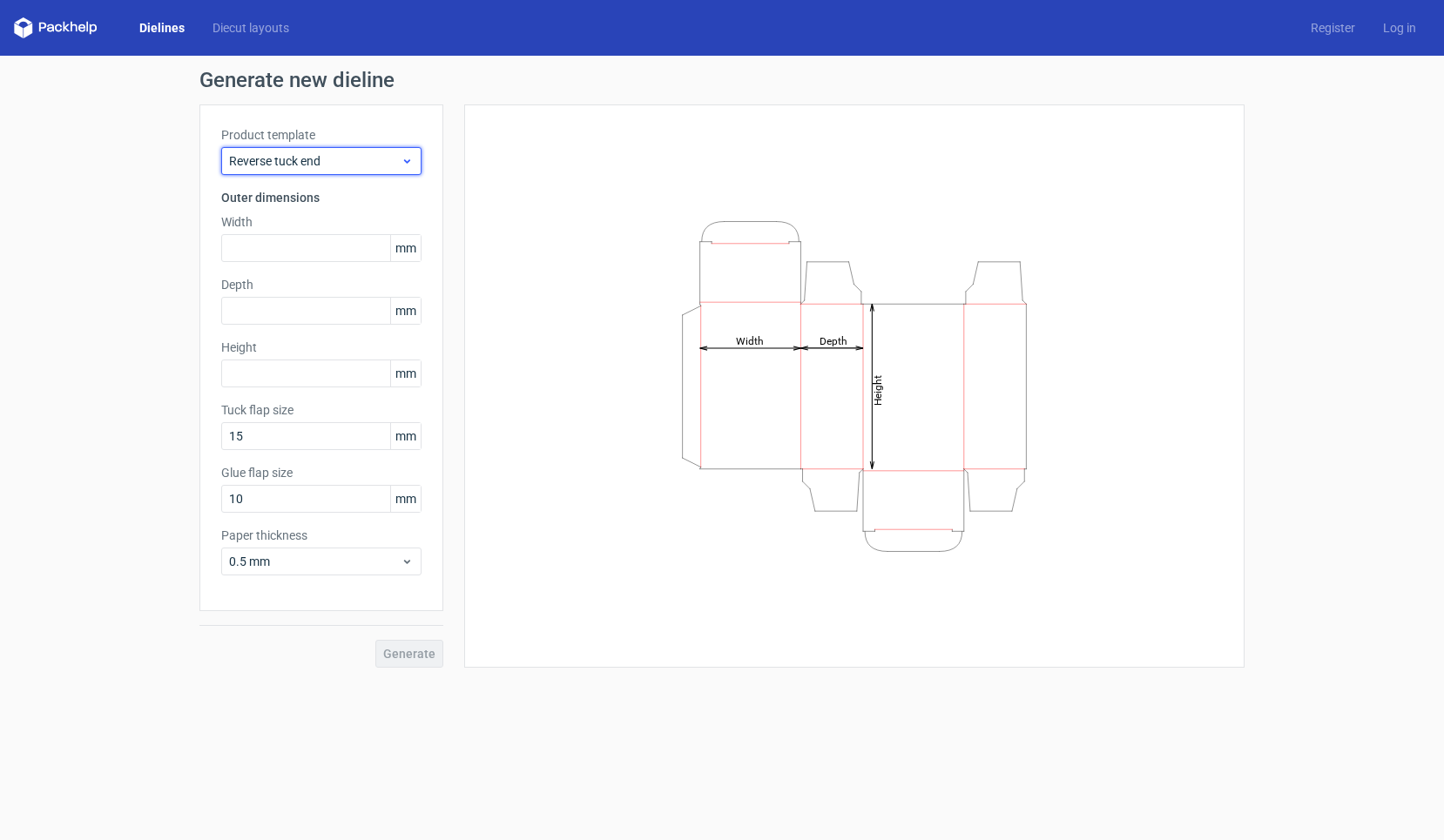
click at [329, 173] on div "Reverse tuck end" at bounding box center [321, 160] width 200 height 28
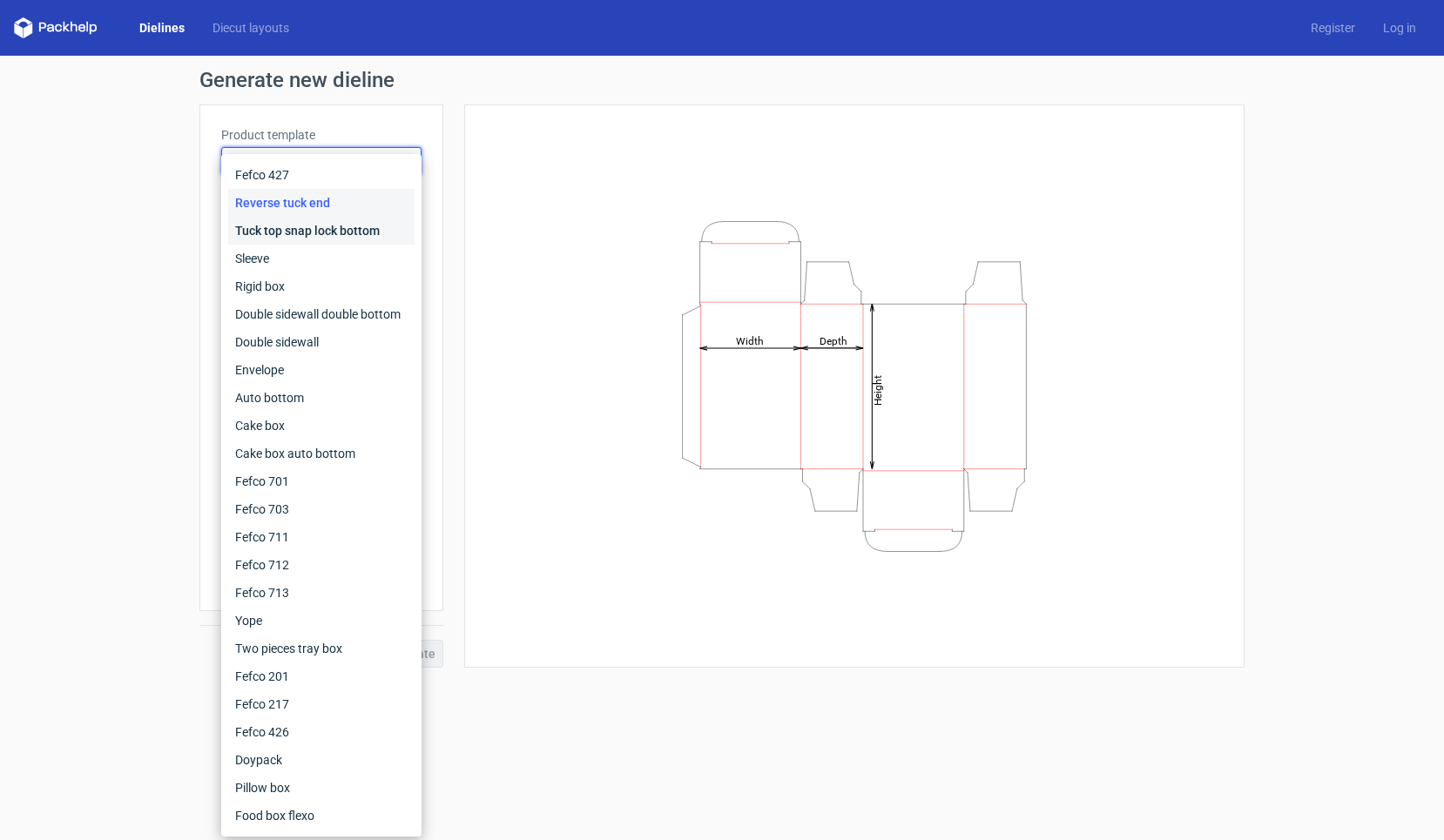
click at [338, 241] on div "Tuck top snap lock bottom" at bounding box center [321, 231] width 186 height 28
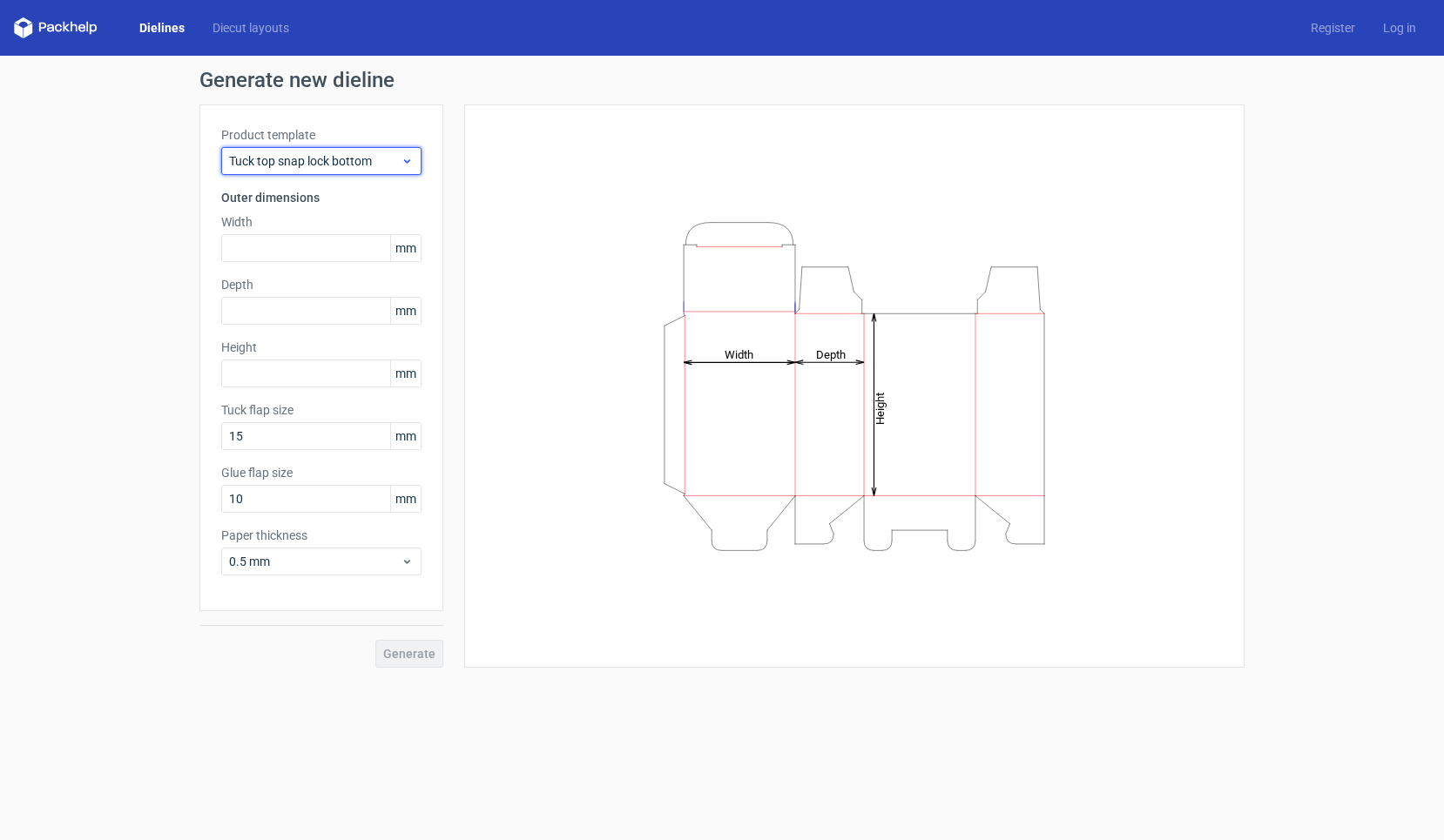
click at [350, 158] on span "Tuck top snap lock bottom" at bounding box center [315, 161] width 172 height 17
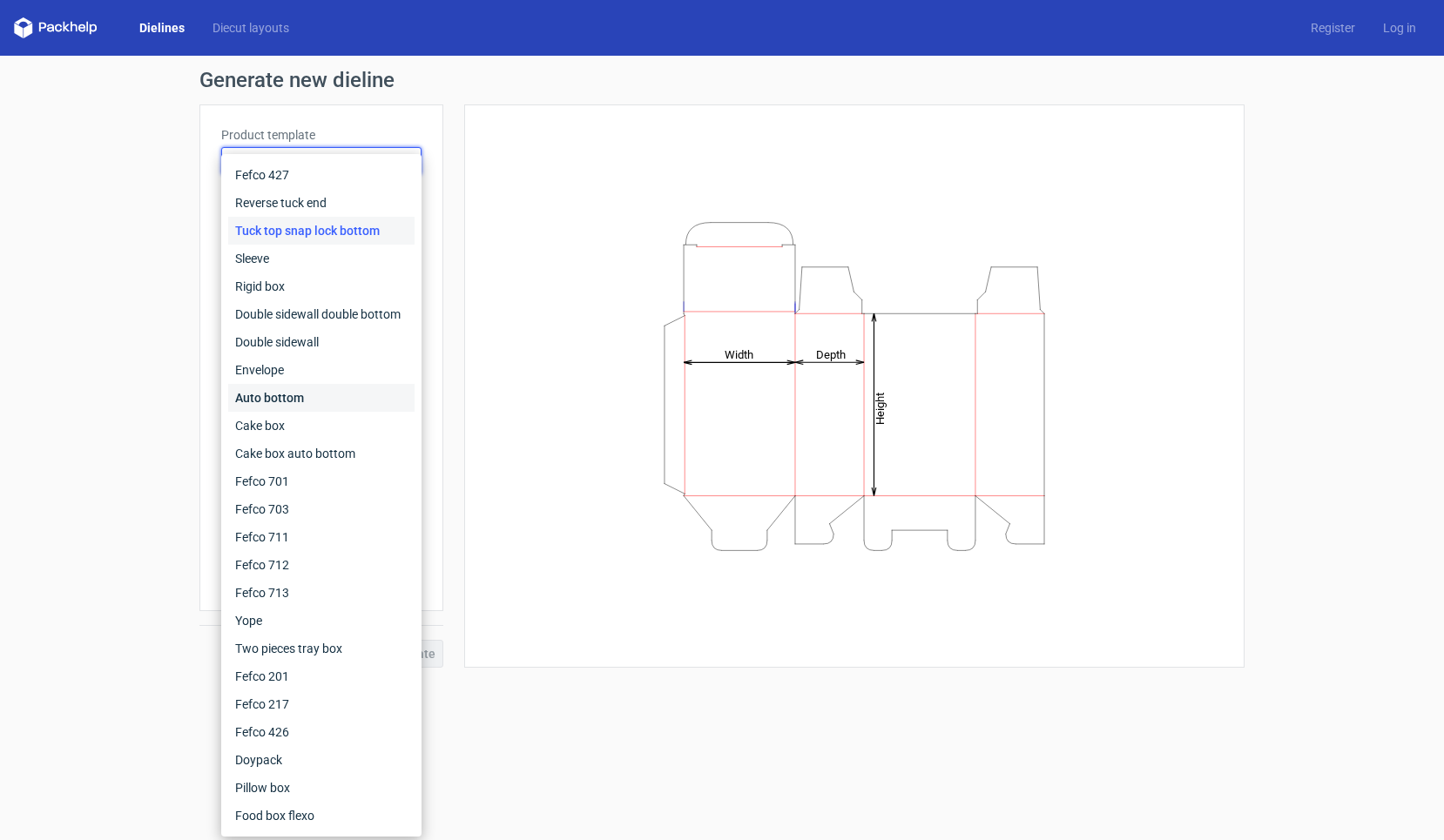
click at [271, 405] on div "Auto bottom" at bounding box center [321, 398] width 186 height 28
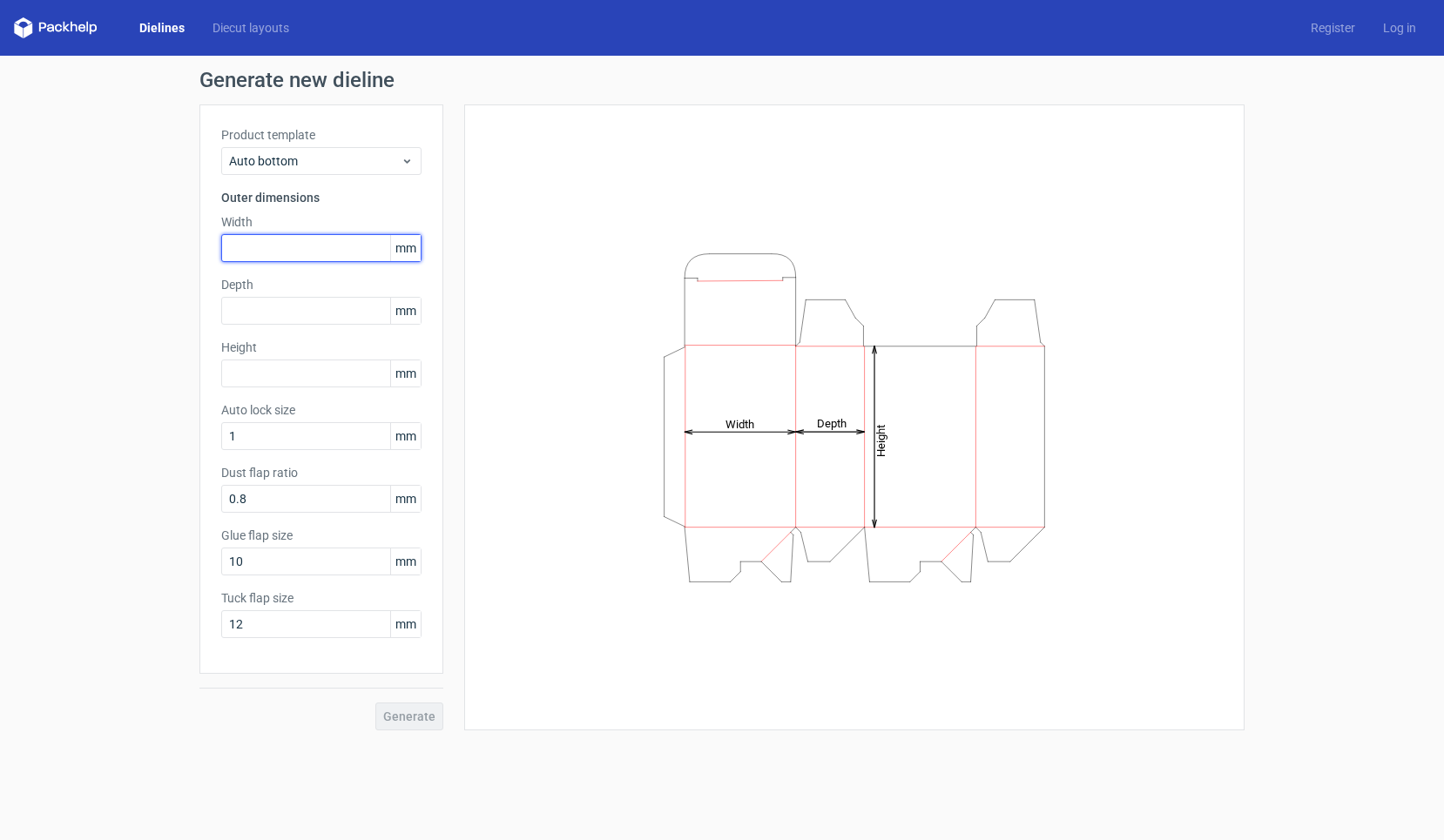
click at [304, 247] on input "text" at bounding box center [321, 248] width 200 height 28
type input "45"
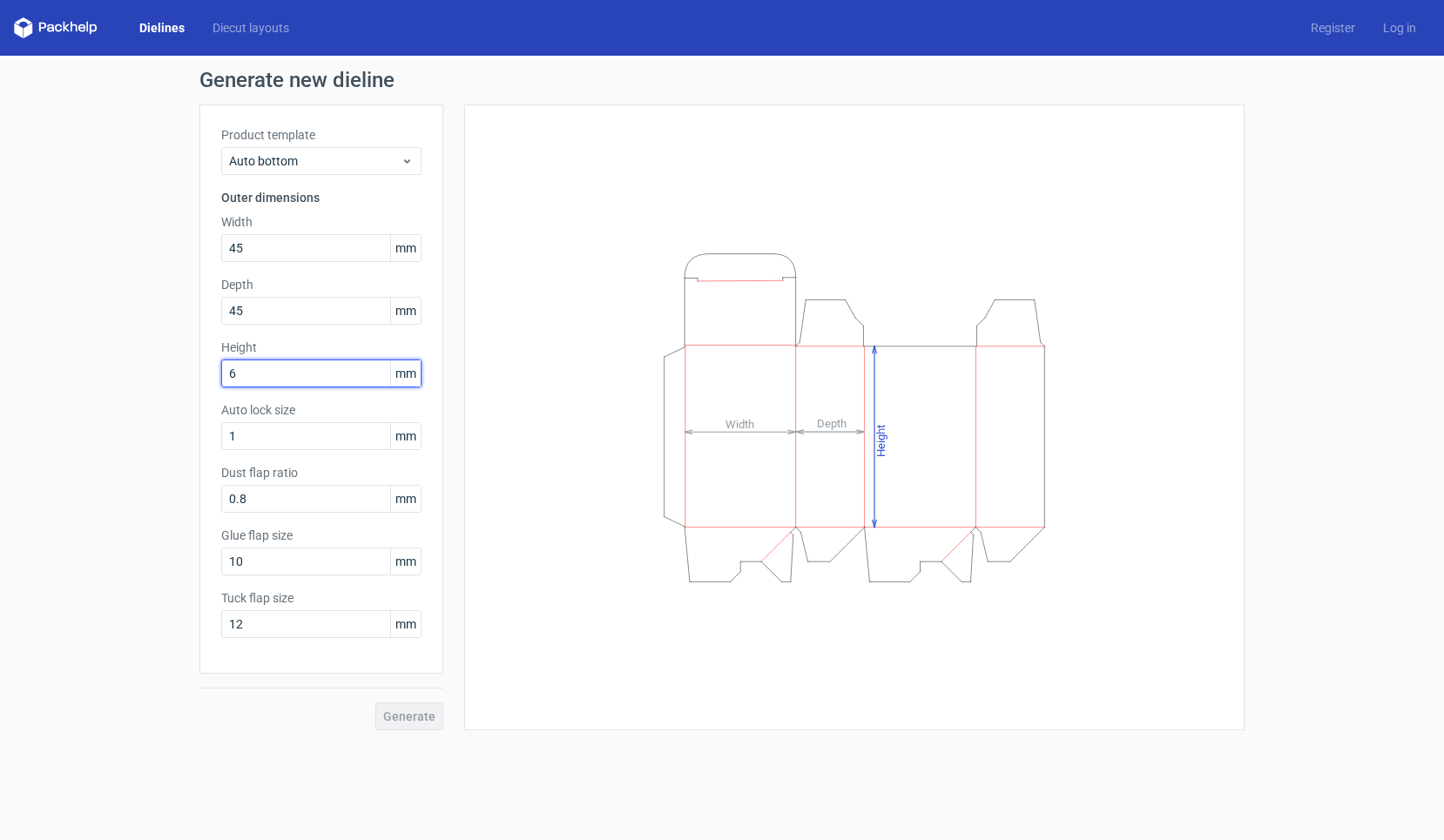
type input "62"
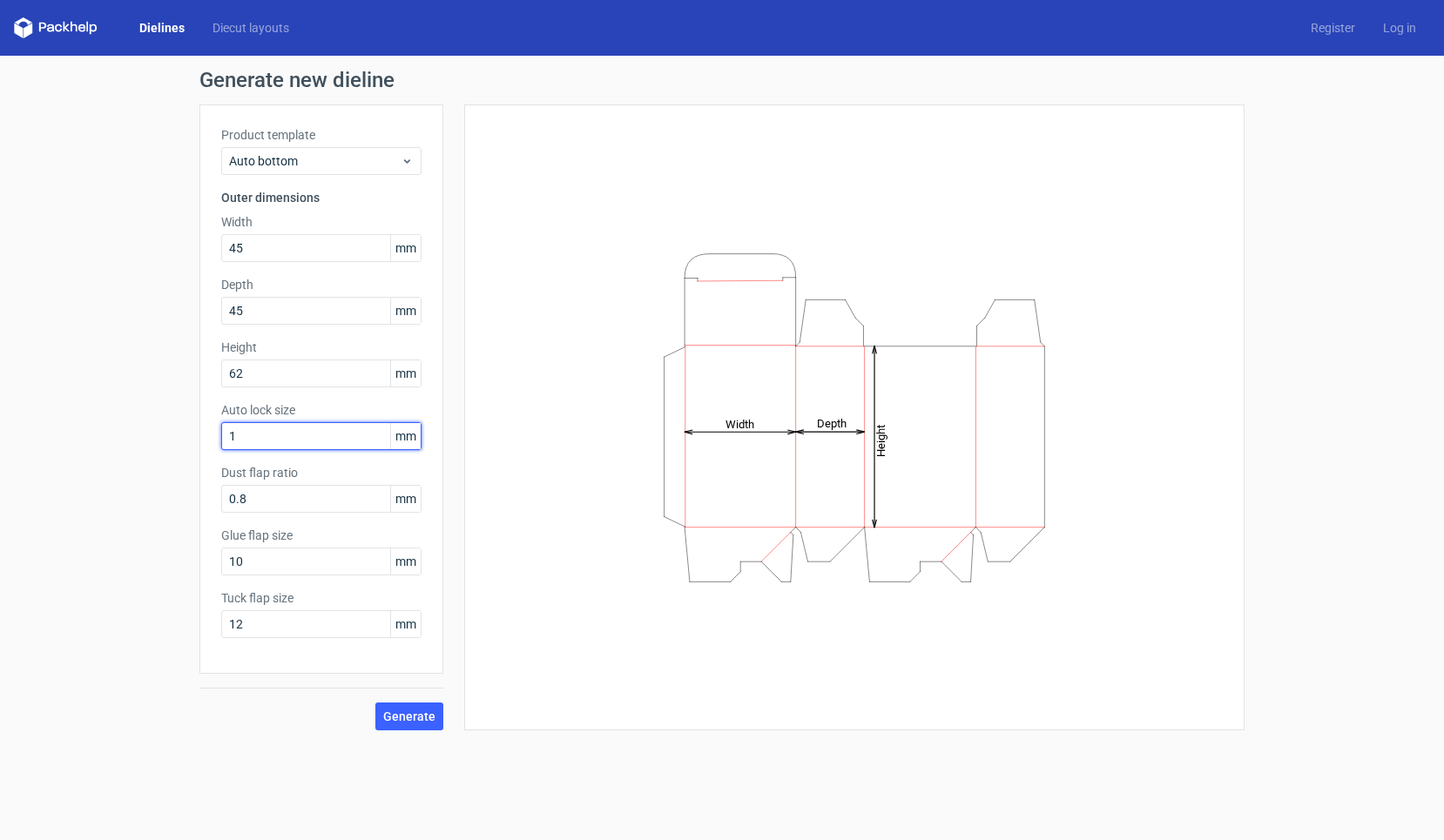
click at [411, 716] on button "Generate" at bounding box center [410, 716] width 68 height 28
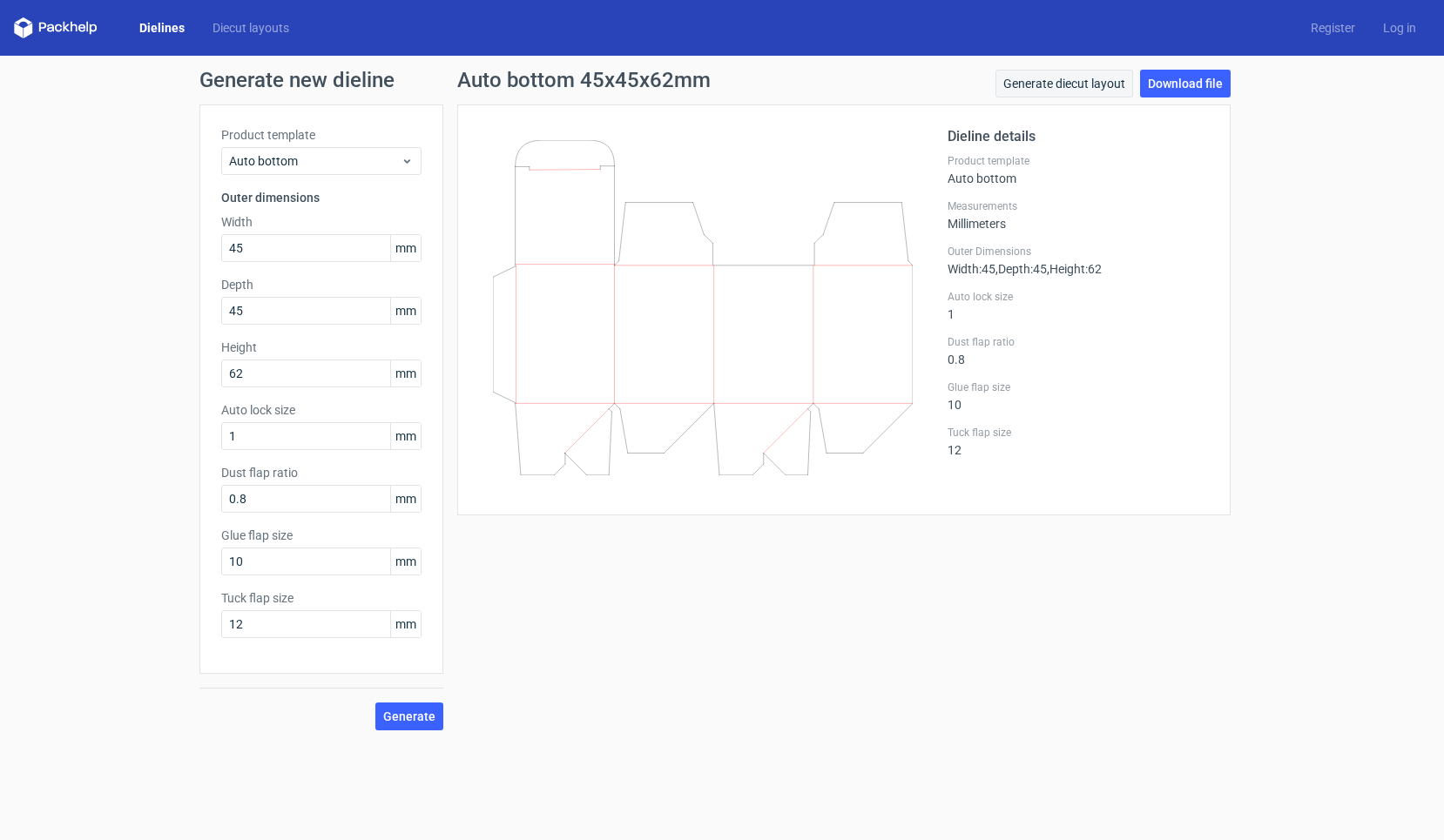
click at [1046, 83] on link "Generate diecut layout" at bounding box center [1064, 83] width 137 height 28
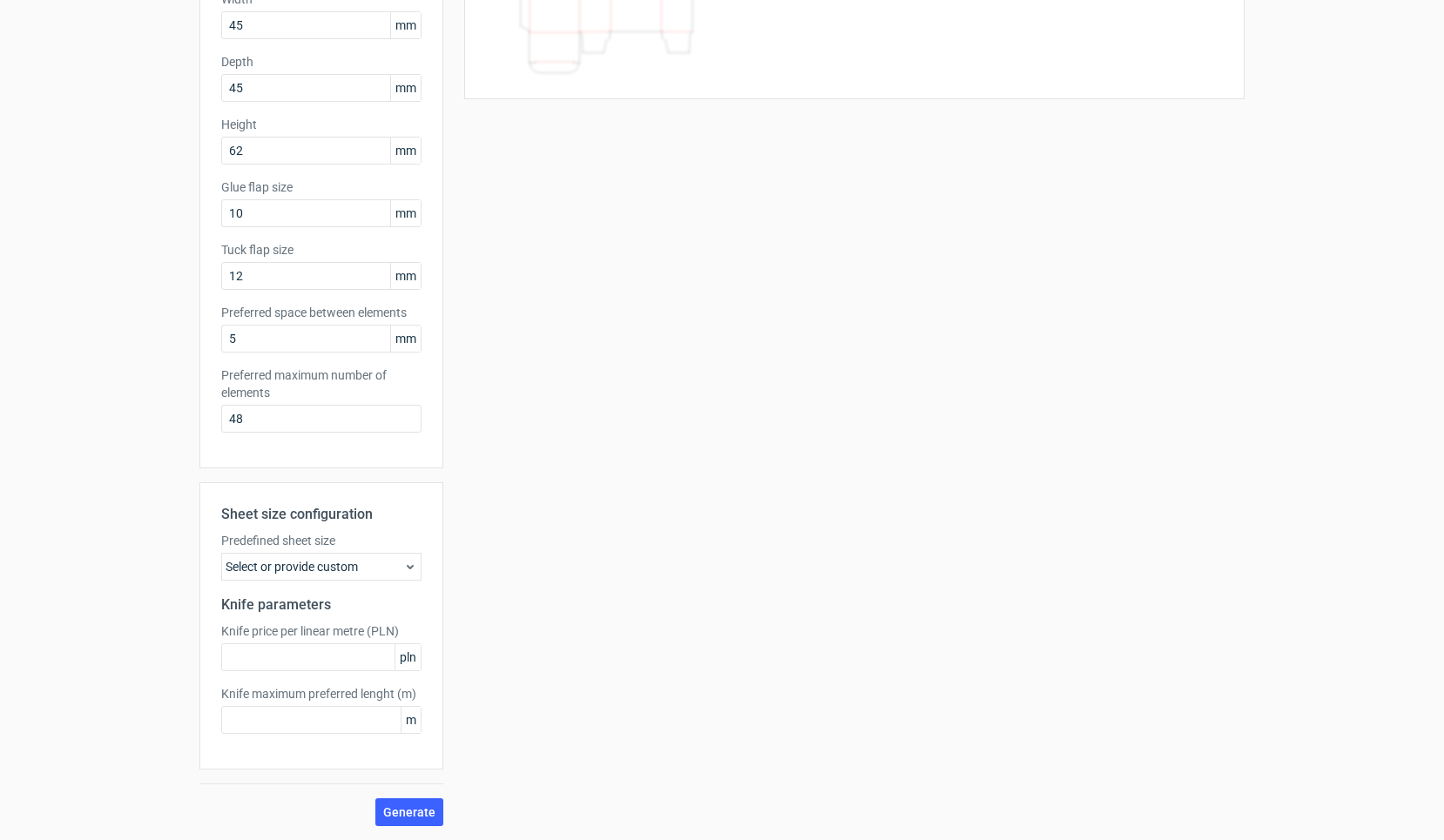
click at [307, 563] on div "Select or provide custom" at bounding box center [321, 567] width 200 height 28
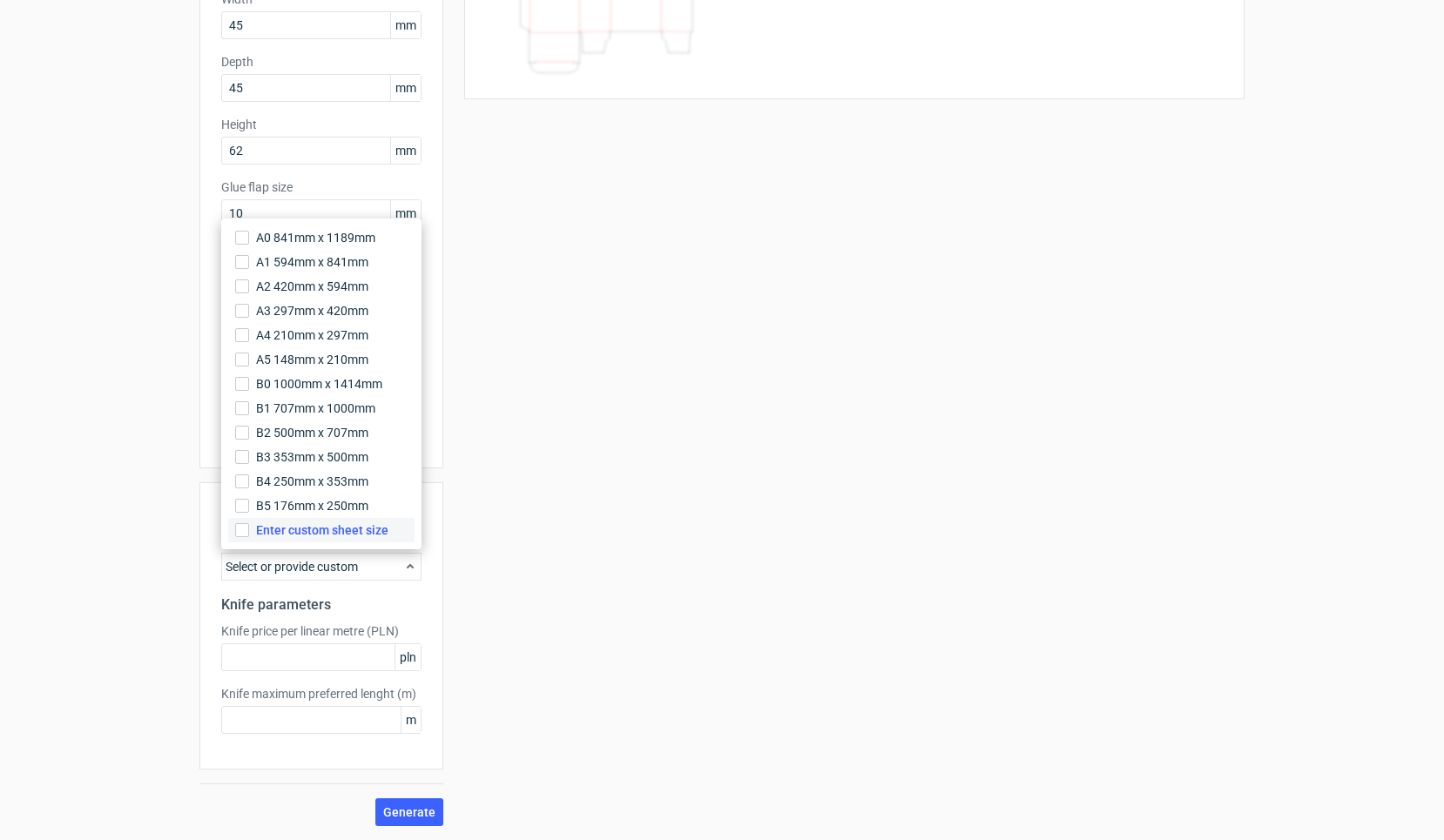
click at [321, 522] on span "Enter custom sheet size" at bounding box center [322, 530] width 132 height 17
click at [249, 523] on input "Enter custom sheet size" at bounding box center [241, 530] width 14 height 14
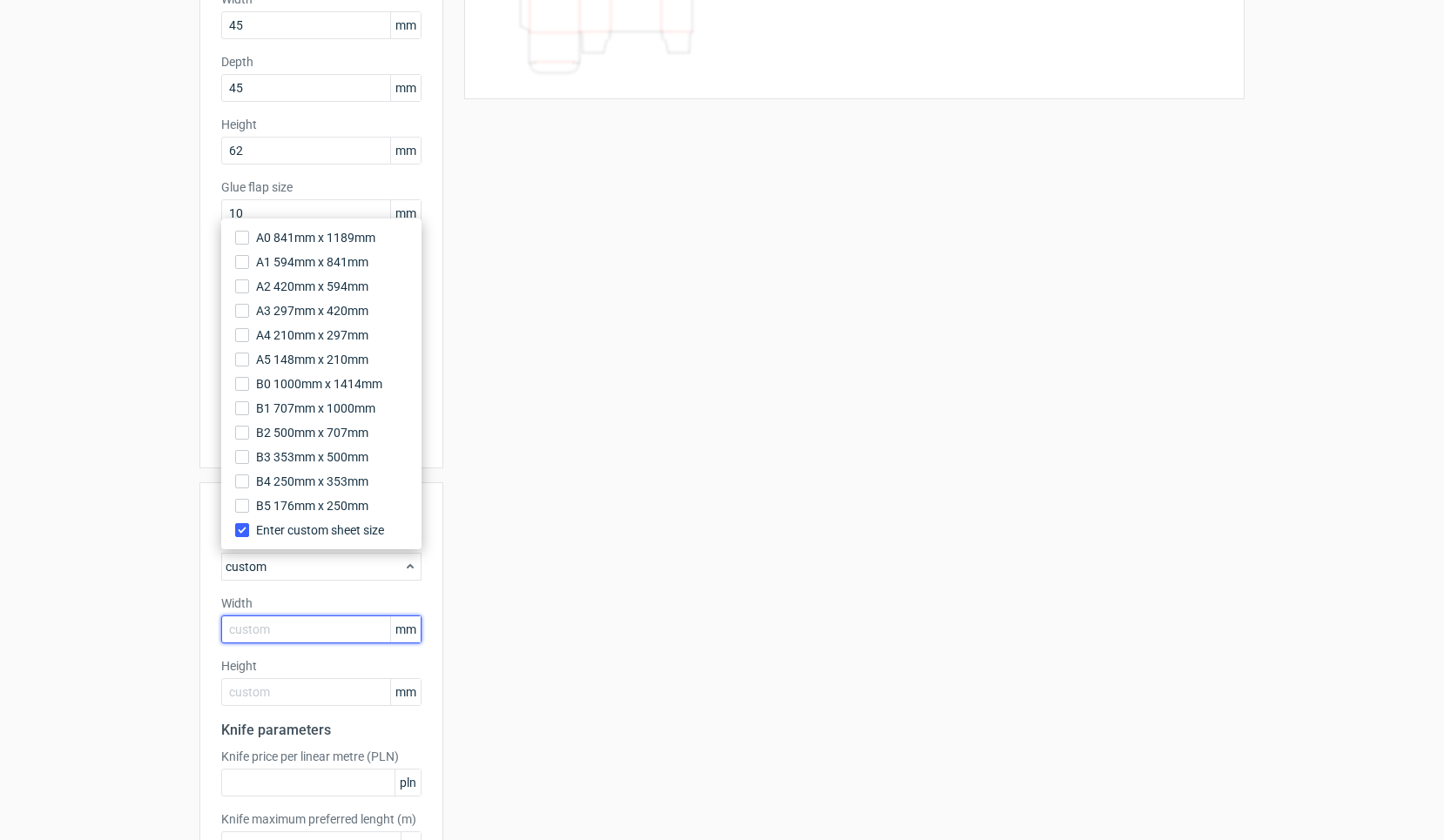
click at [306, 629] on input "text" at bounding box center [321, 630] width 200 height 28
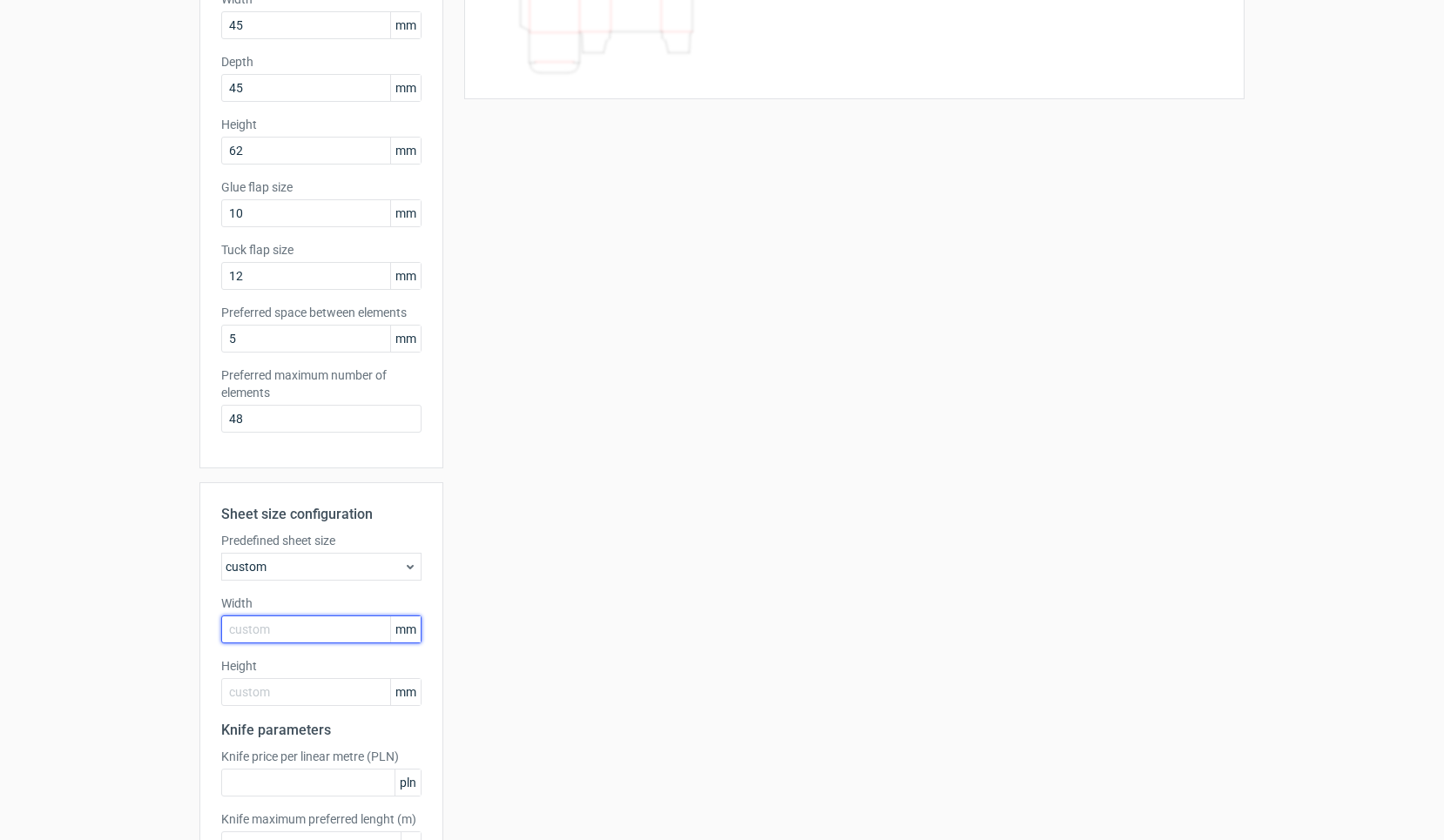
type input "8"
type input "700"
type input "500"
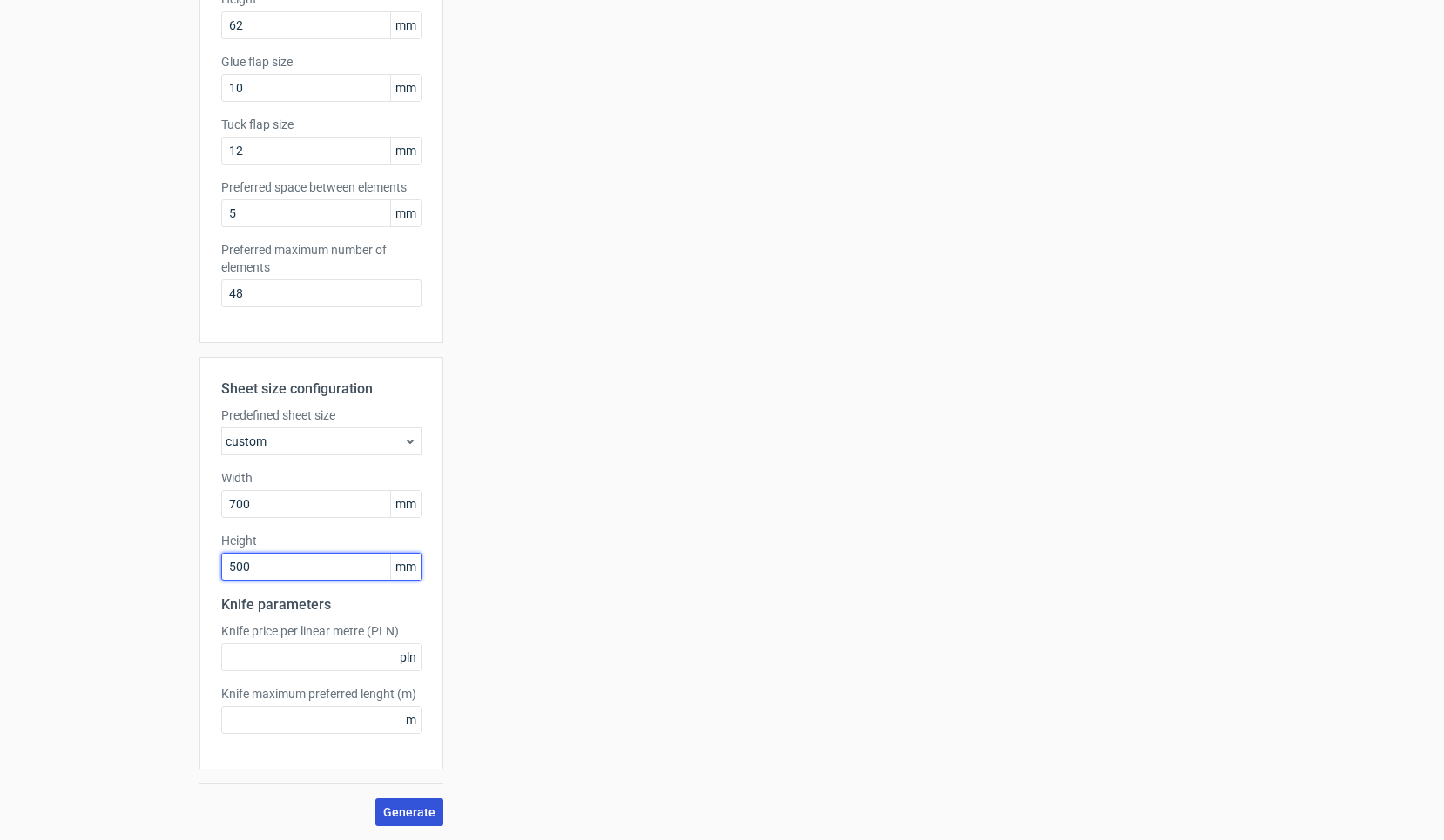
scroll to position [349, 0]
click at [400, 811] on span "Generate" at bounding box center [410, 812] width 52 height 13
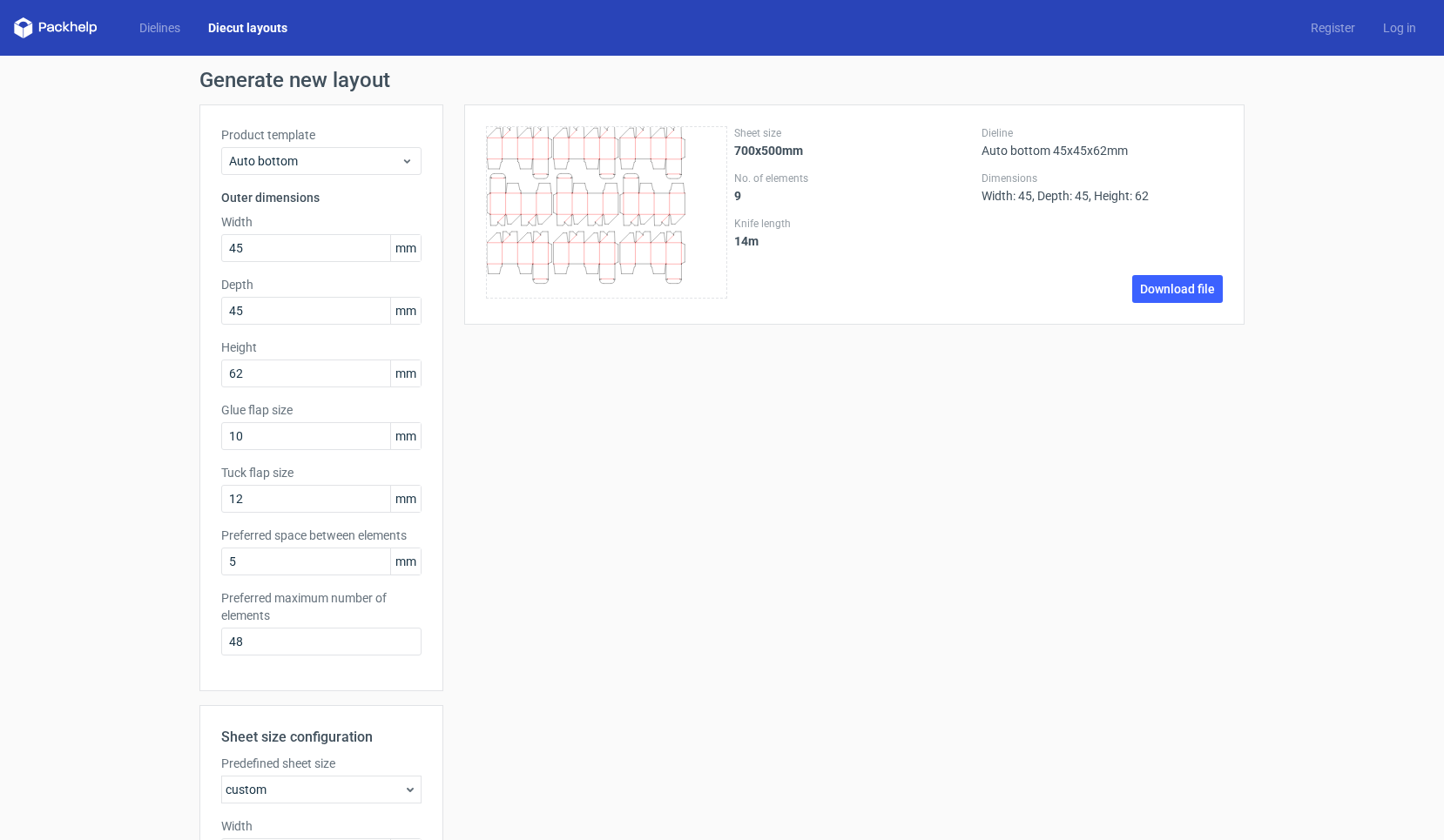
click at [301, 587] on div "Product template Auto bottom Outer dimensions Width 45 mm Depth 45 mm Height 62…" at bounding box center [321, 398] width 243 height 587
click at [302, 568] on input "5" at bounding box center [321, 561] width 200 height 28
drag, startPoint x: 293, startPoint y: 561, endPoint x: 148, endPoint y: 561, distance: 145.0
click at [148, 561] on div "Generate new layout Product template Auto bottom Outer dimensions Width 45 mm D…" at bounding box center [722, 622] width 1444 height 1133
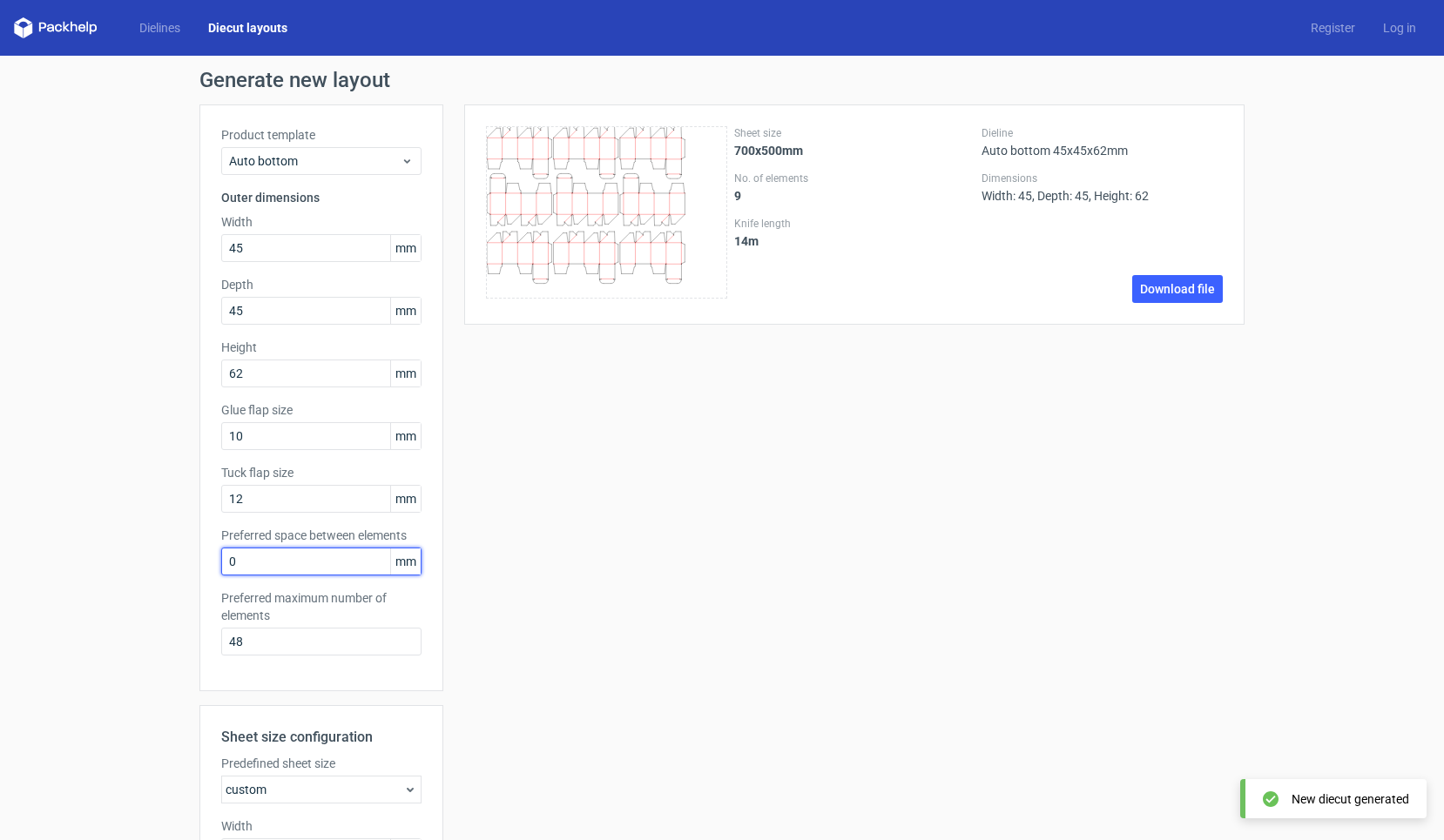
drag, startPoint x: 263, startPoint y: 569, endPoint x: 210, endPoint y: 569, distance: 53.0
click at [210, 569] on div "Product template Auto bottom Outer dimensions Width 45 mm Depth 45 mm Height 62…" at bounding box center [321, 398] width 243 height 587
drag, startPoint x: 261, startPoint y: 563, endPoint x: 201, endPoint y: 563, distance: 60.0
click at [201, 563] on div "Product template Auto bottom Outer dimensions Width 45 mm Depth 45 mm Height 62…" at bounding box center [321, 398] width 243 height 587
type input "5"
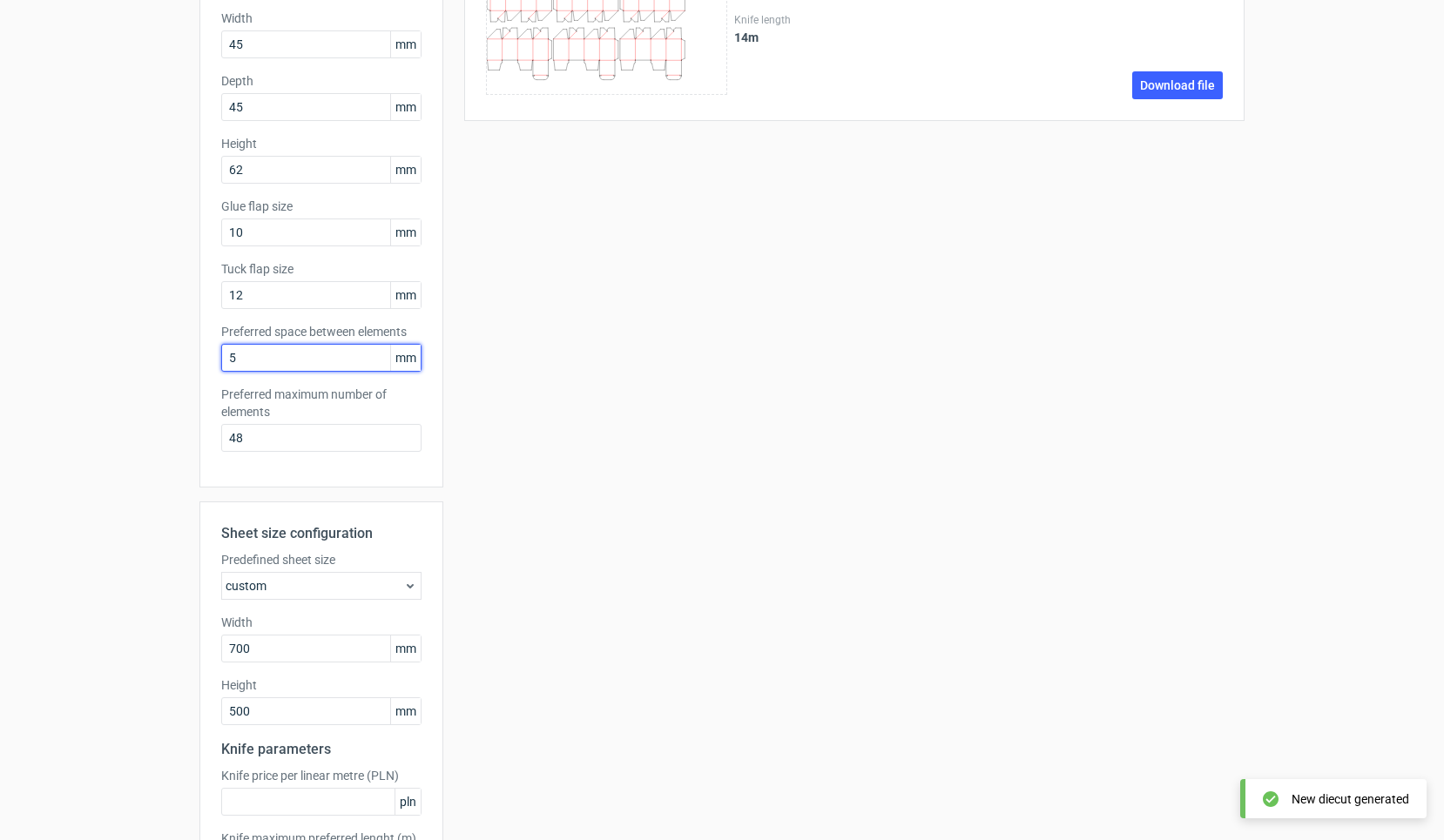
scroll to position [207, 0]
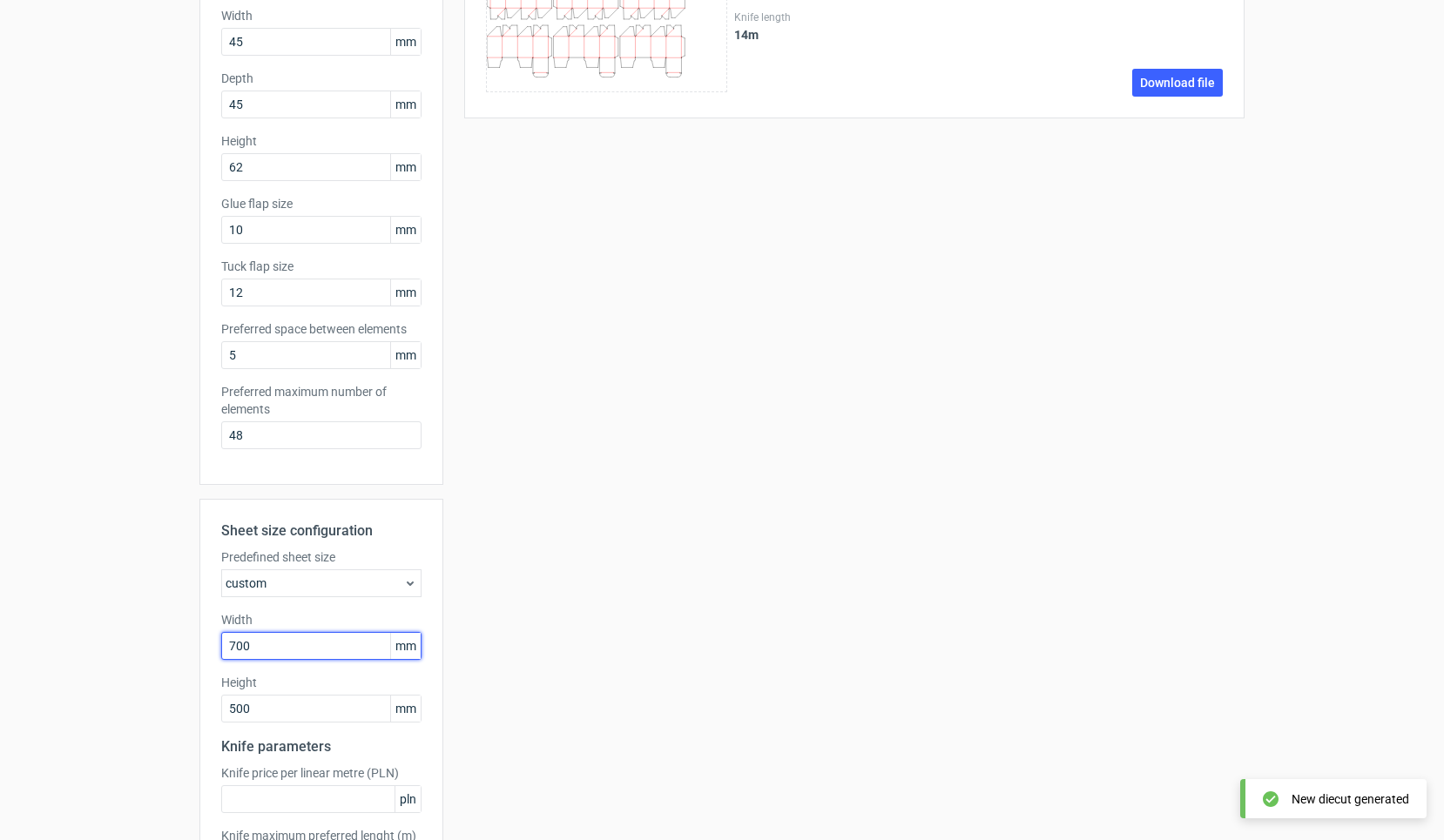
click at [286, 634] on input "700" at bounding box center [321, 646] width 200 height 28
drag, startPoint x: 282, startPoint y: 642, endPoint x: 209, endPoint y: 642, distance: 73.0
click at [209, 642] on div "Sheet size configuration Predefined sheet size custom Width 700 mm Height 500 m…" at bounding box center [321, 705] width 243 height 412
type input "720"
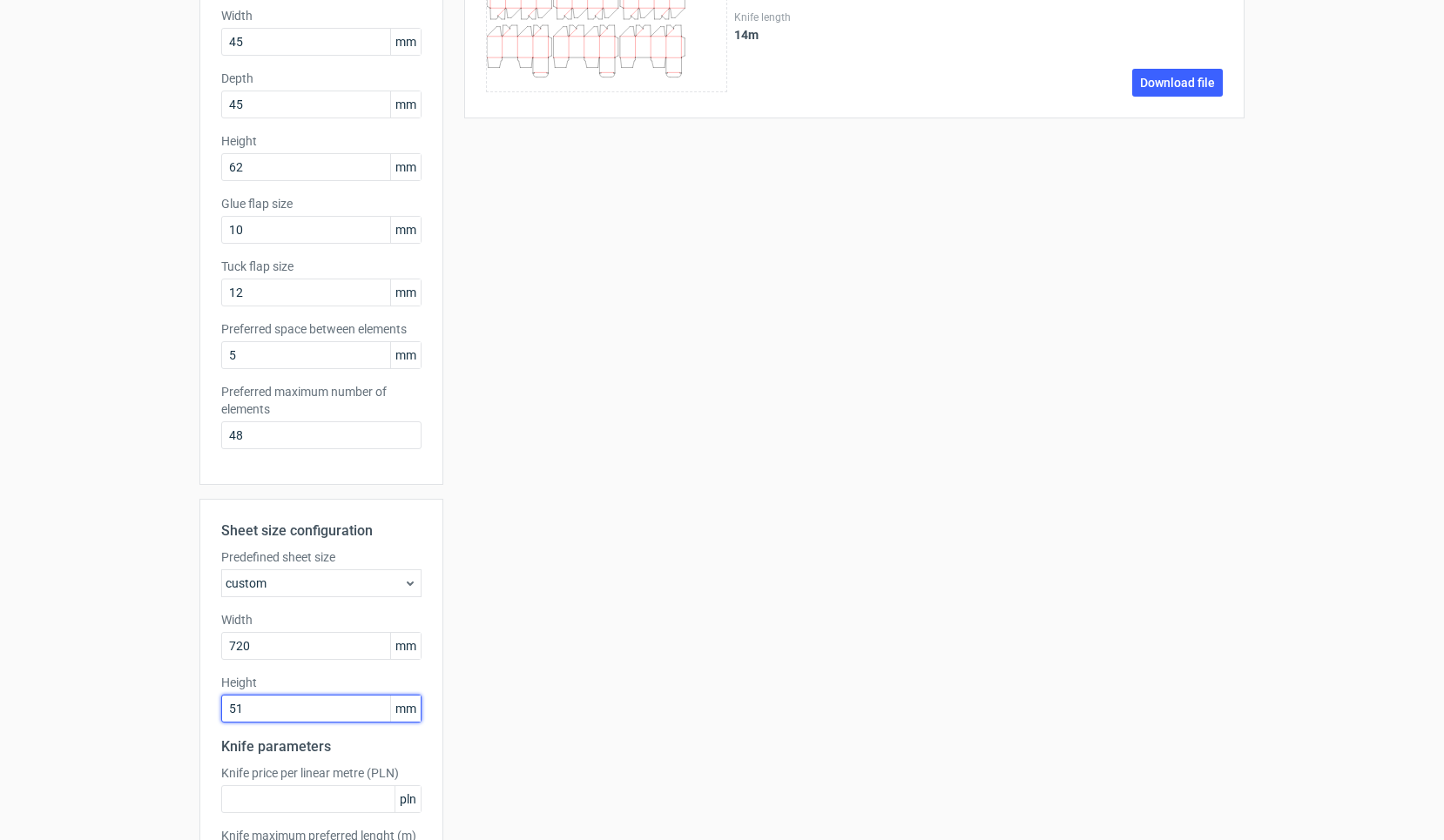
type input "510"
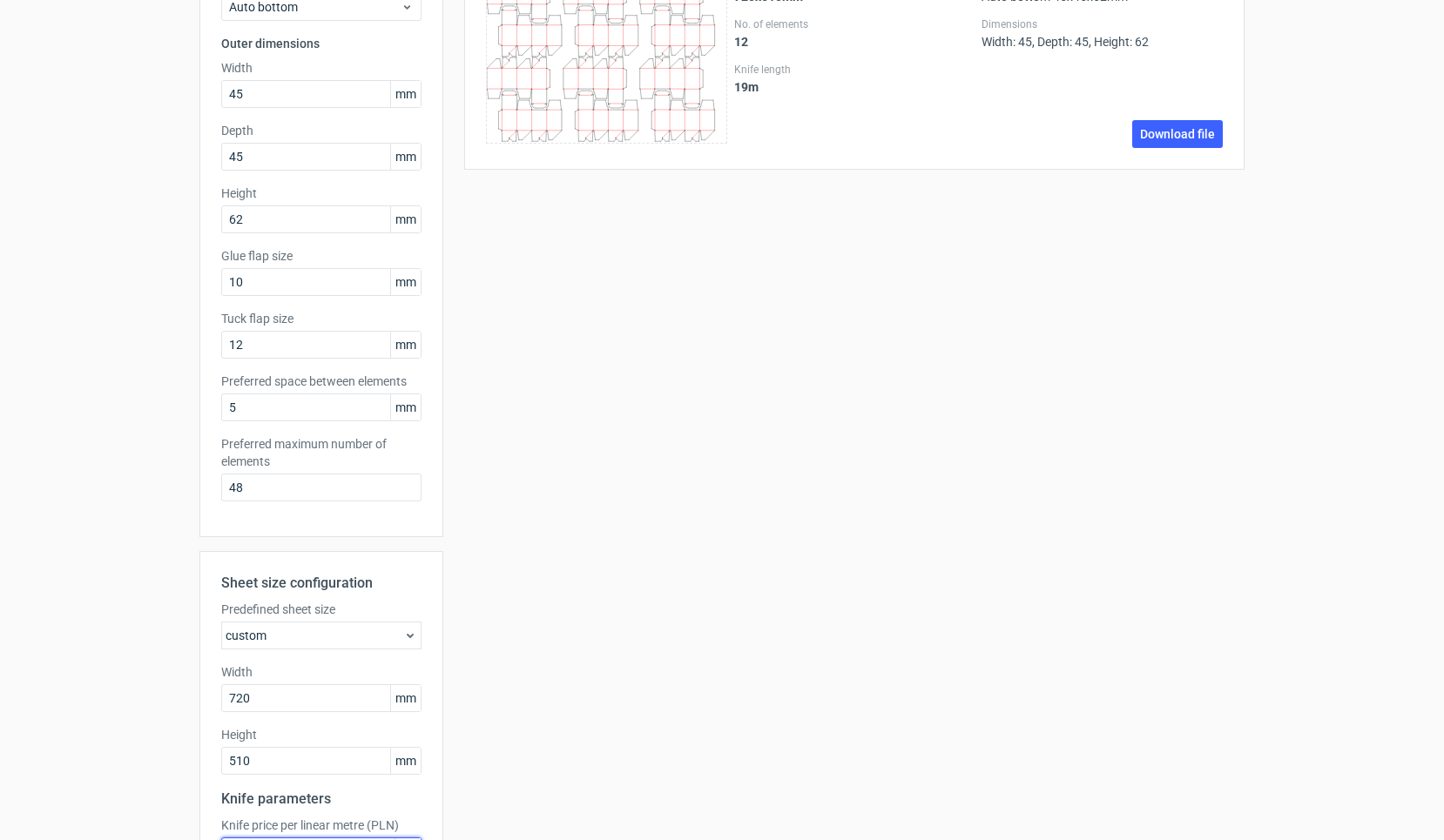
scroll to position [172, 0]
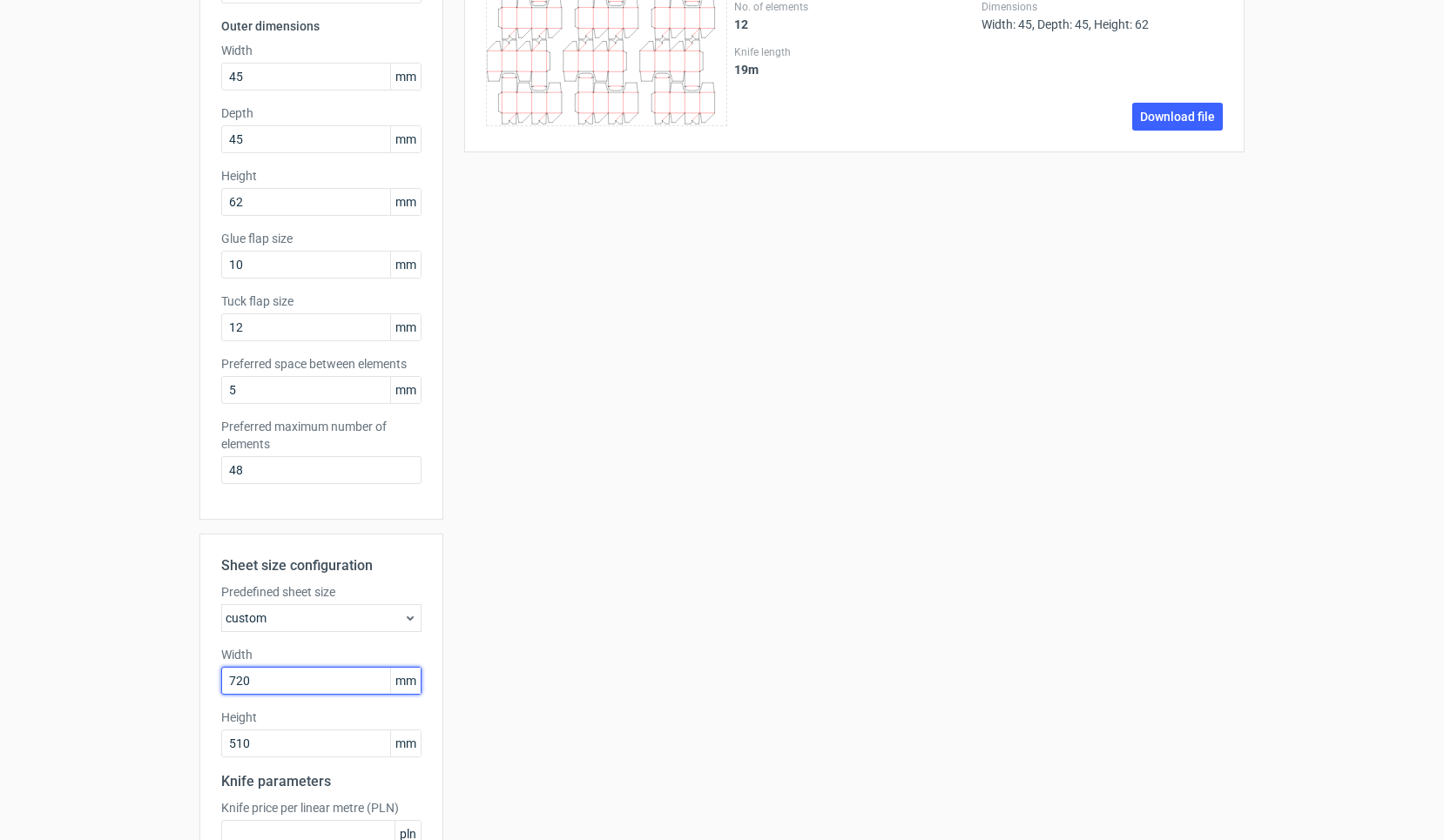
click at [270, 681] on input "720" at bounding box center [321, 681] width 200 height 28
type input "7"
type input "700"
type input "500"
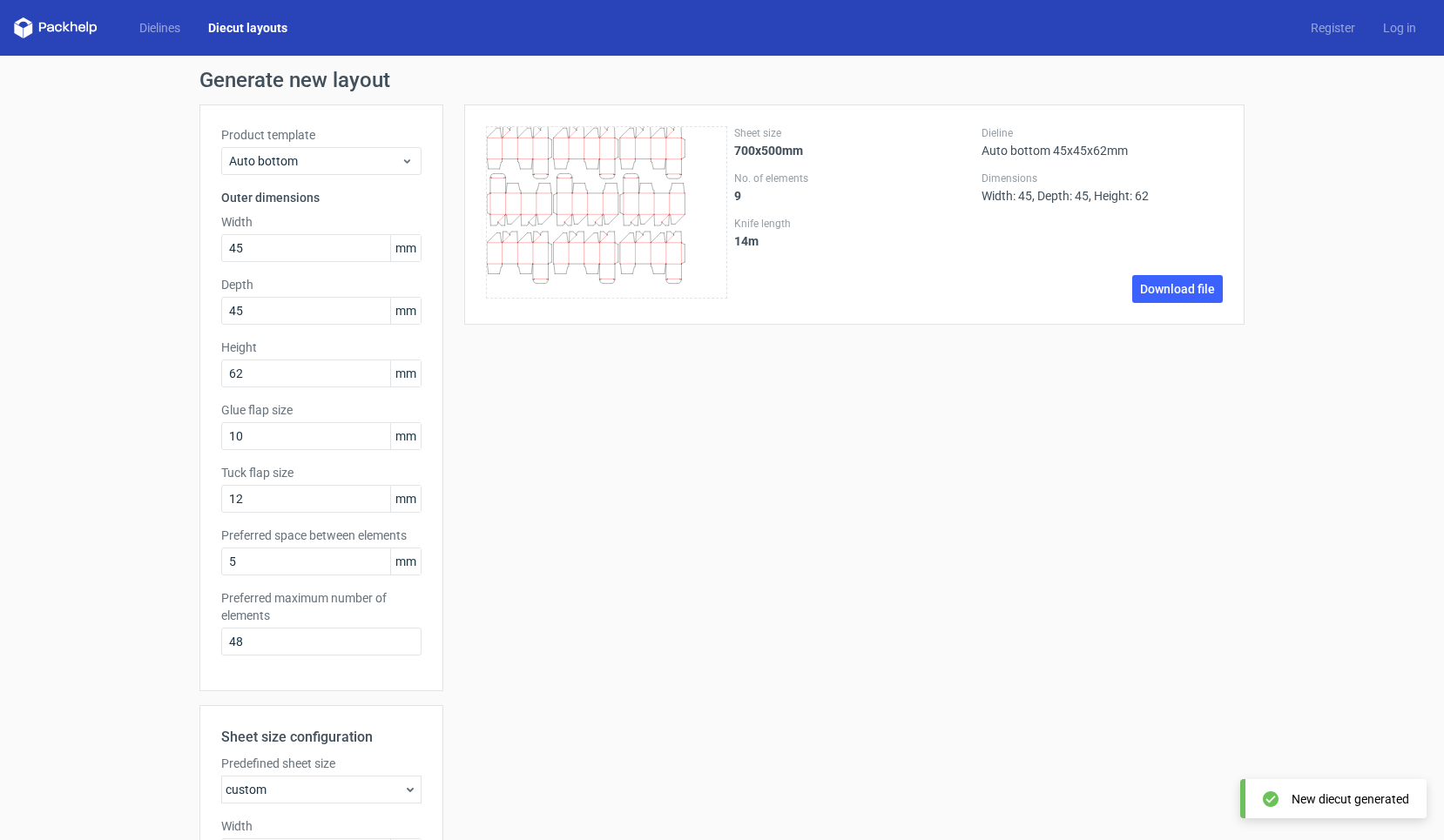
scroll to position [0, 0]
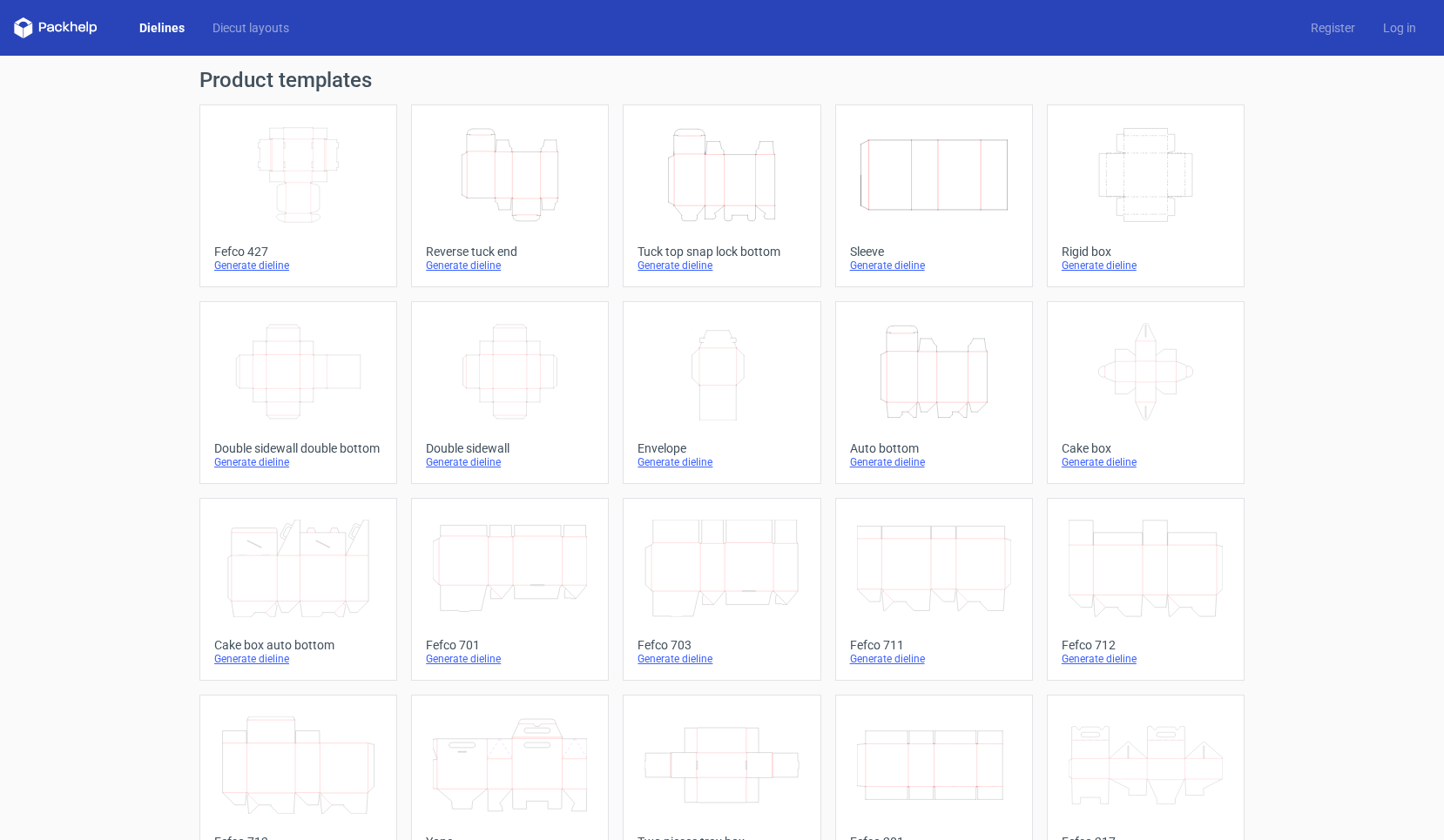
click at [935, 399] on icon "Height Depth Width" at bounding box center [934, 372] width 155 height 98
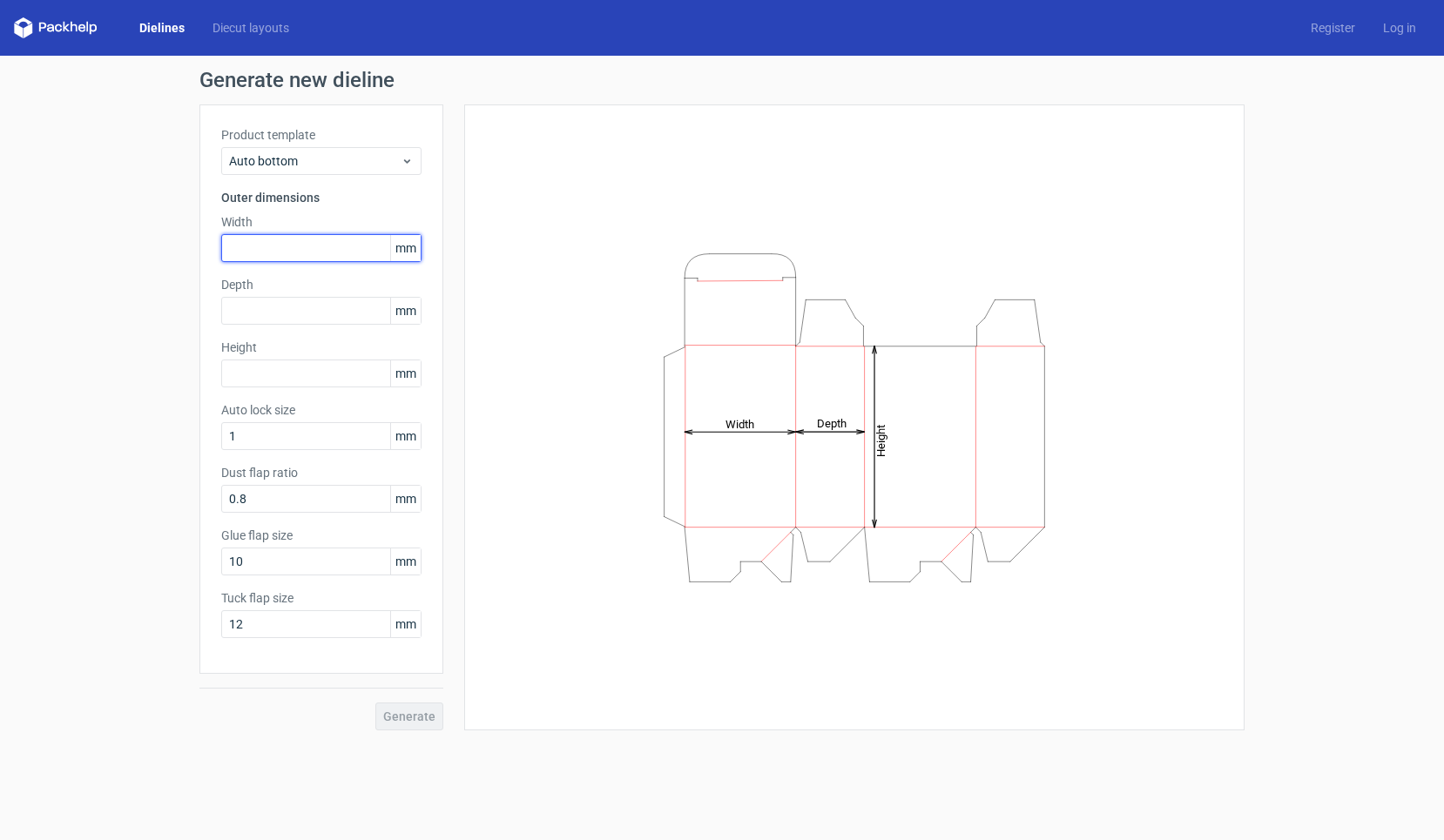
click at [307, 261] on input "text" at bounding box center [321, 248] width 200 height 28
type input "45"
type input "62"
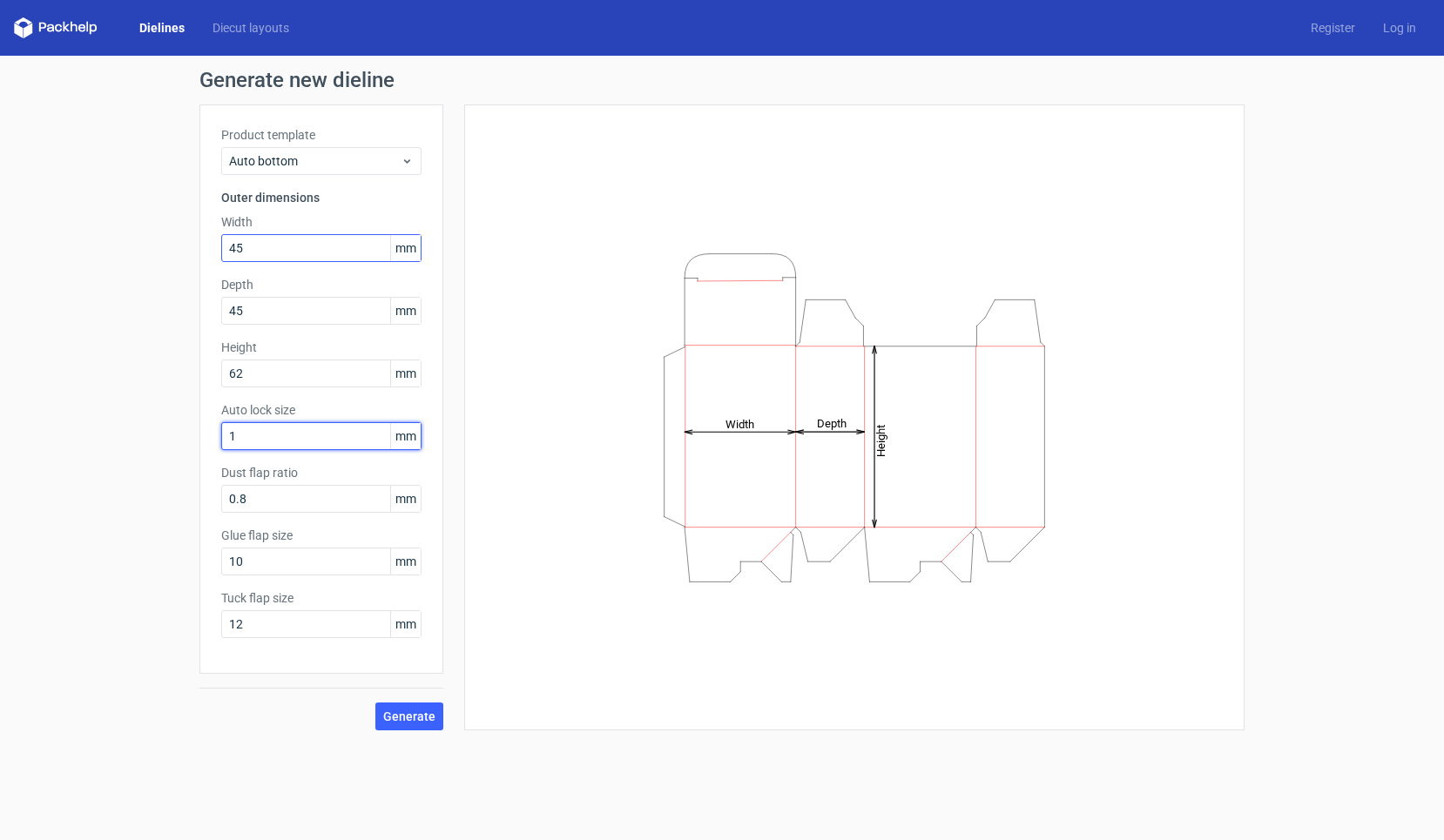
click at [411, 716] on button "Generate" at bounding box center [410, 716] width 68 height 28
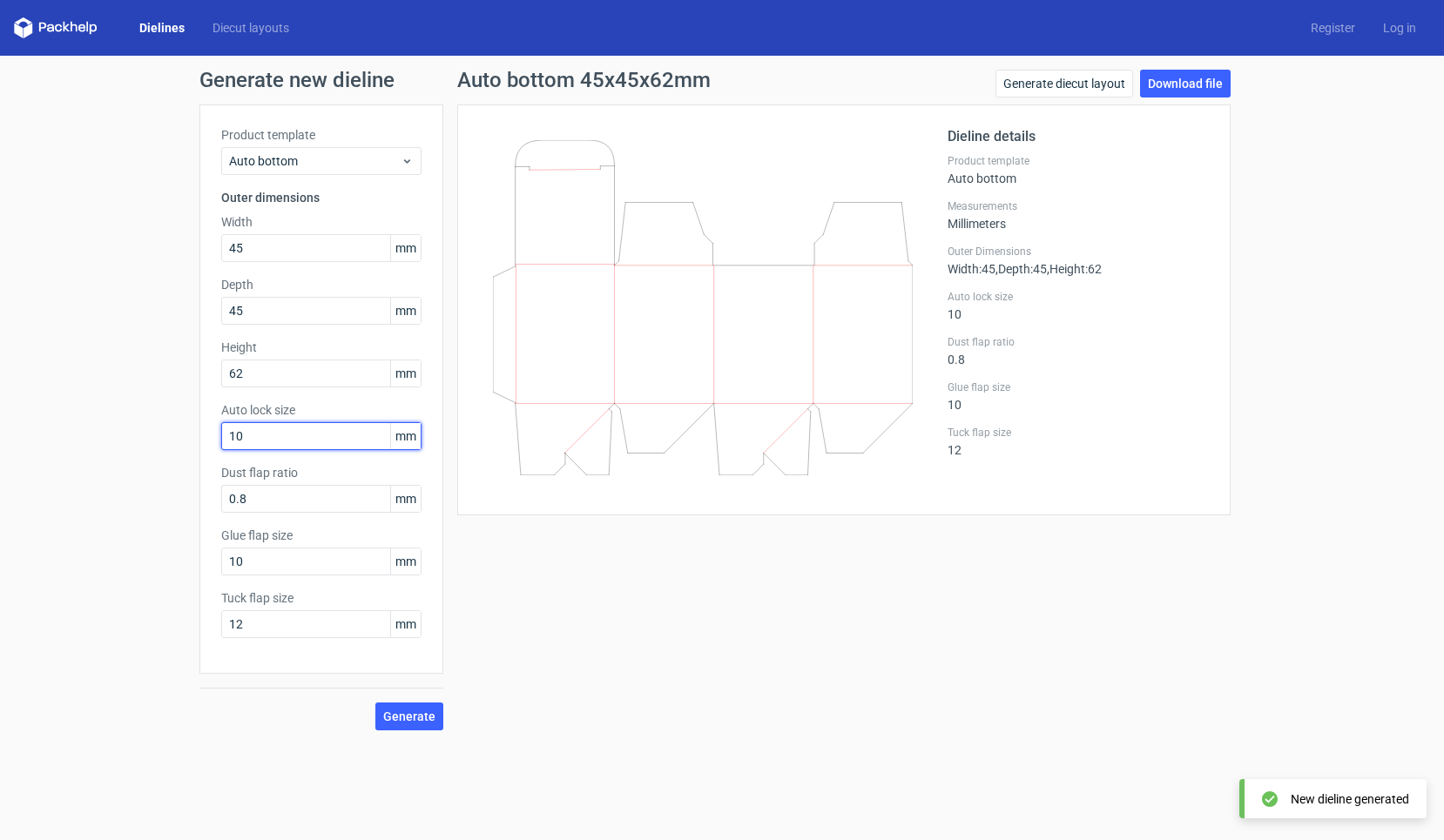
click at [411, 716] on button "Generate" at bounding box center [410, 716] width 68 height 28
drag, startPoint x: 275, startPoint y: 440, endPoint x: 212, endPoint y: 440, distance: 63.0
click at [212, 440] on div "Product template Auto bottom Outer dimensions Width 45 mm Depth 45 mm Height 62…" at bounding box center [321, 389] width 243 height 570
click at [411, 716] on button "Generate" at bounding box center [410, 716] width 68 height 28
drag, startPoint x: 263, startPoint y: 427, endPoint x: 212, endPoint y: 427, distance: 51.0
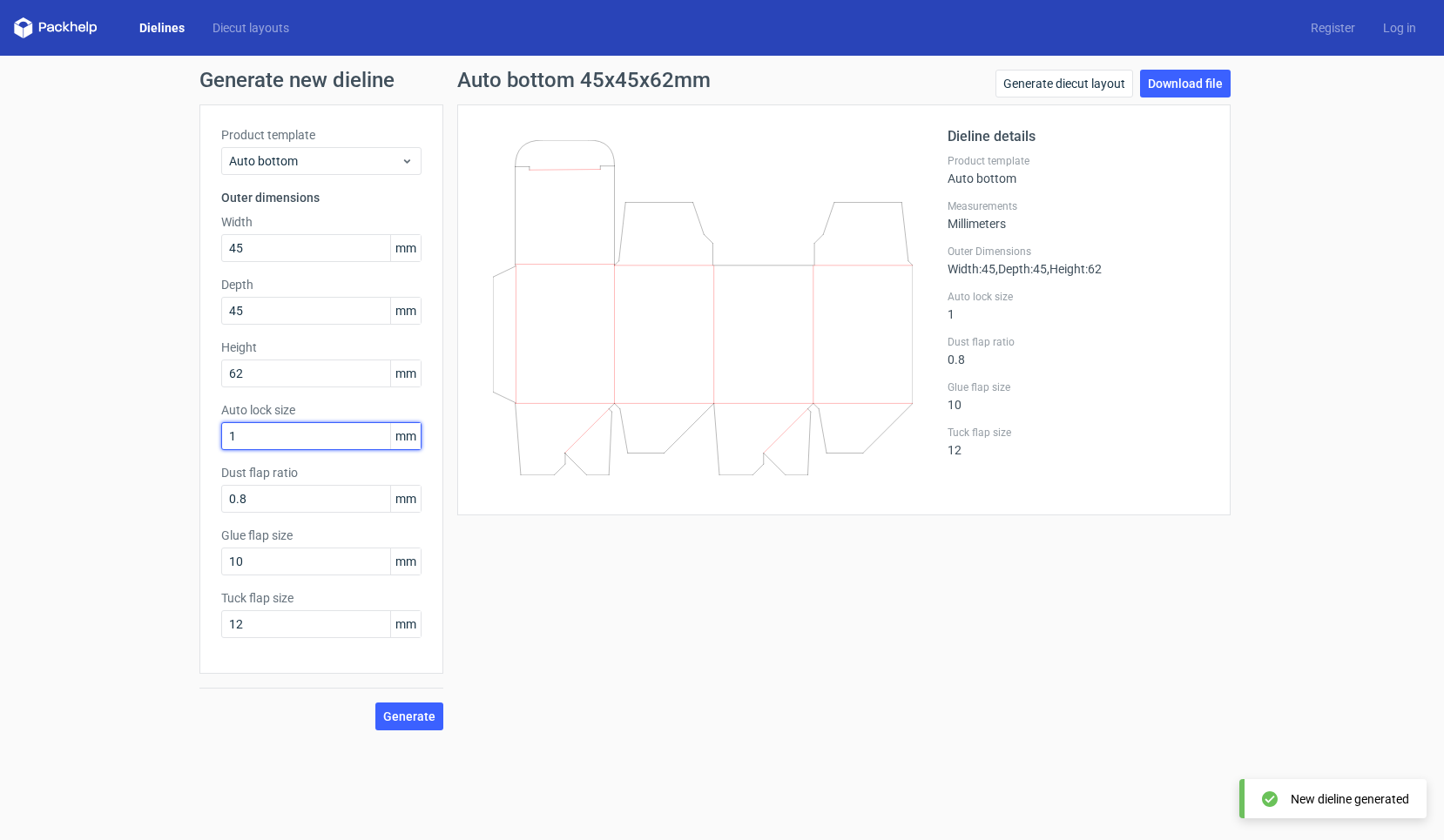
click at [216, 427] on div "Product template Auto bottom Outer dimensions Width 45 mm Depth 45 mm Height 62…" at bounding box center [321, 389] width 243 height 570
drag, startPoint x: 243, startPoint y: 433, endPoint x: 173, endPoint y: 434, distance: 70.0
click at [175, 434] on div "Generate new dieline Product template Auto bottom Outer dimensions Width 45 mm …" at bounding box center [722, 400] width 1444 height 688
click at [411, 716] on button "Generate" at bounding box center [410, 716] width 68 height 28
drag, startPoint x: 252, startPoint y: 425, endPoint x: 172, endPoint y: 425, distance: 80.0
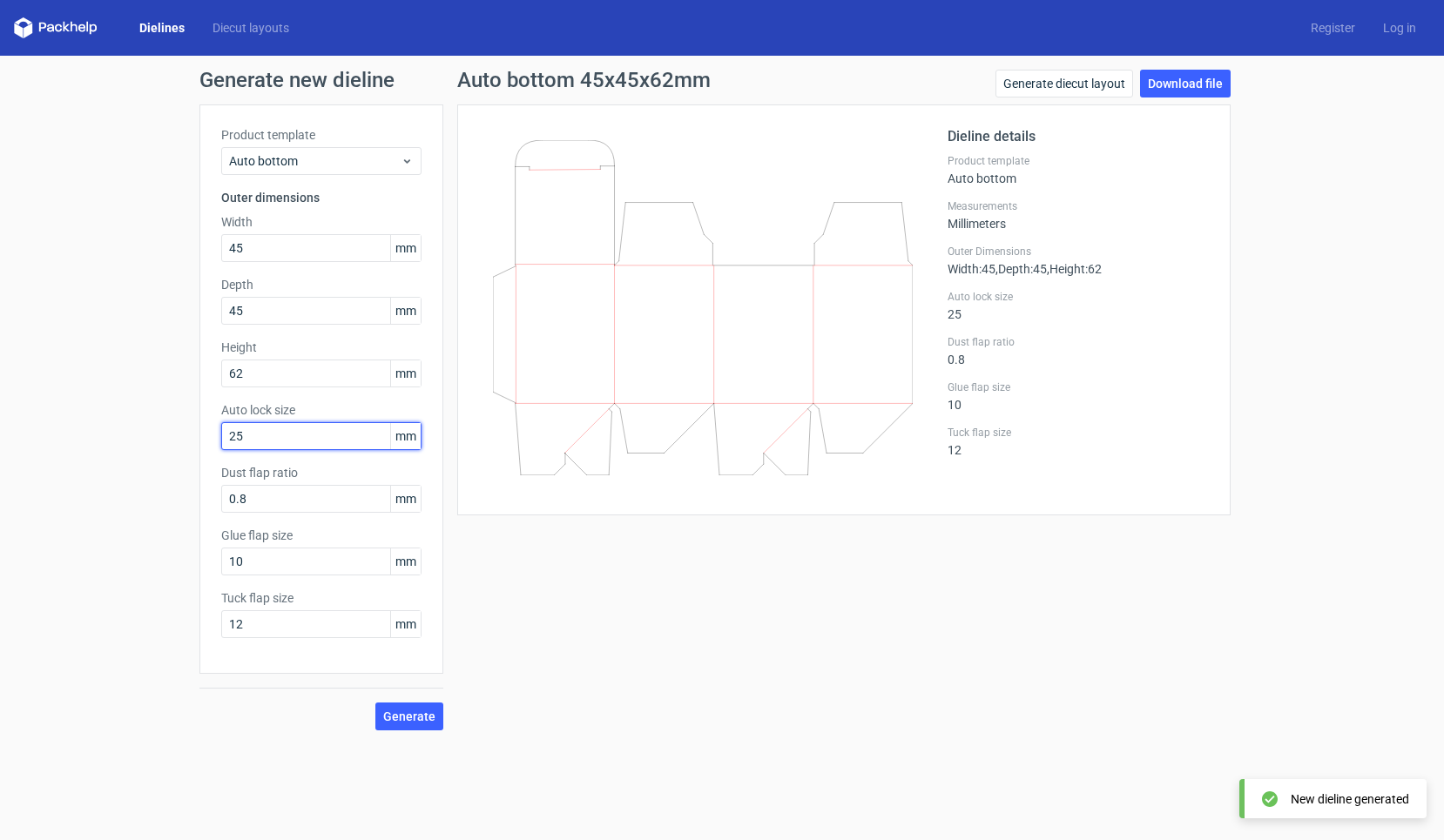
click at [172, 425] on div "Generate new dieline Product template Auto bottom Outer dimensions Width 45 mm …" at bounding box center [722, 400] width 1444 height 688
drag, startPoint x: 253, startPoint y: 437, endPoint x: 184, endPoint y: 437, distance: 69.0
click at [184, 437] on div "Generate new dieline Product template Auto bottom Outer dimensions Width 45 mm …" at bounding box center [722, 400] width 1444 height 688
type input "1"
click at [411, 716] on button "Generate" at bounding box center [410, 716] width 68 height 28
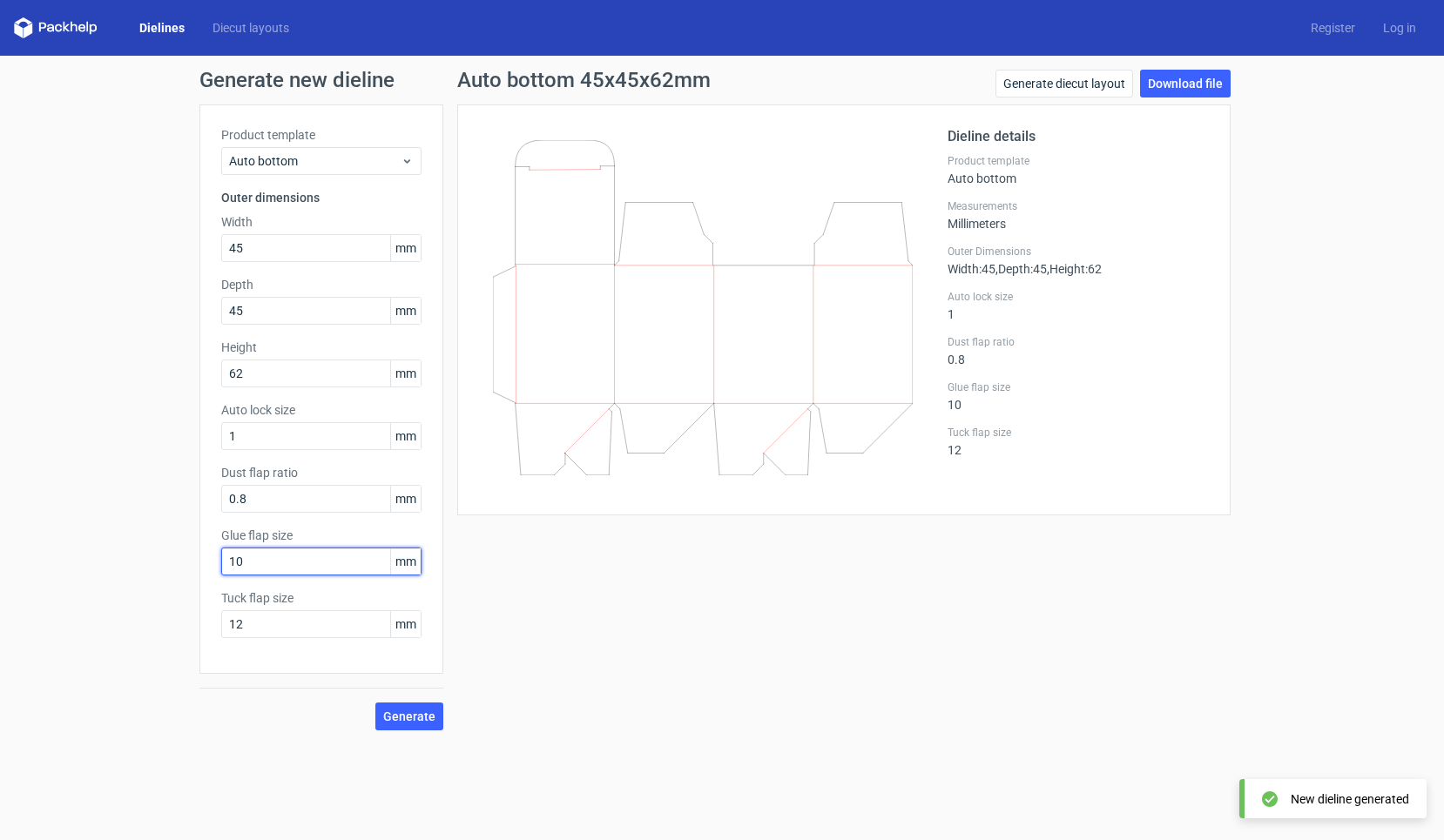
drag, startPoint x: 252, startPoint y: 561, endPoint x: 202, endPoint y: 561, distance: 50.0
click at [203, 561] on div "Product template Auto bottom Outer dimensions Width 45 mm Depth 45 mm Height 62…" at bounding box center [321, 389] width 243 height 570
click at [263, 556] on input "2" at bounding box center [321, 561] width 200 height 28
click at [411, 716] on button "Generate" at bounding box center [410, 716] width 68 height 28
drag, startPoint x: 241, startPoint y: 556, endPoint x: 203, endPoint y: 555, distance: 38.0
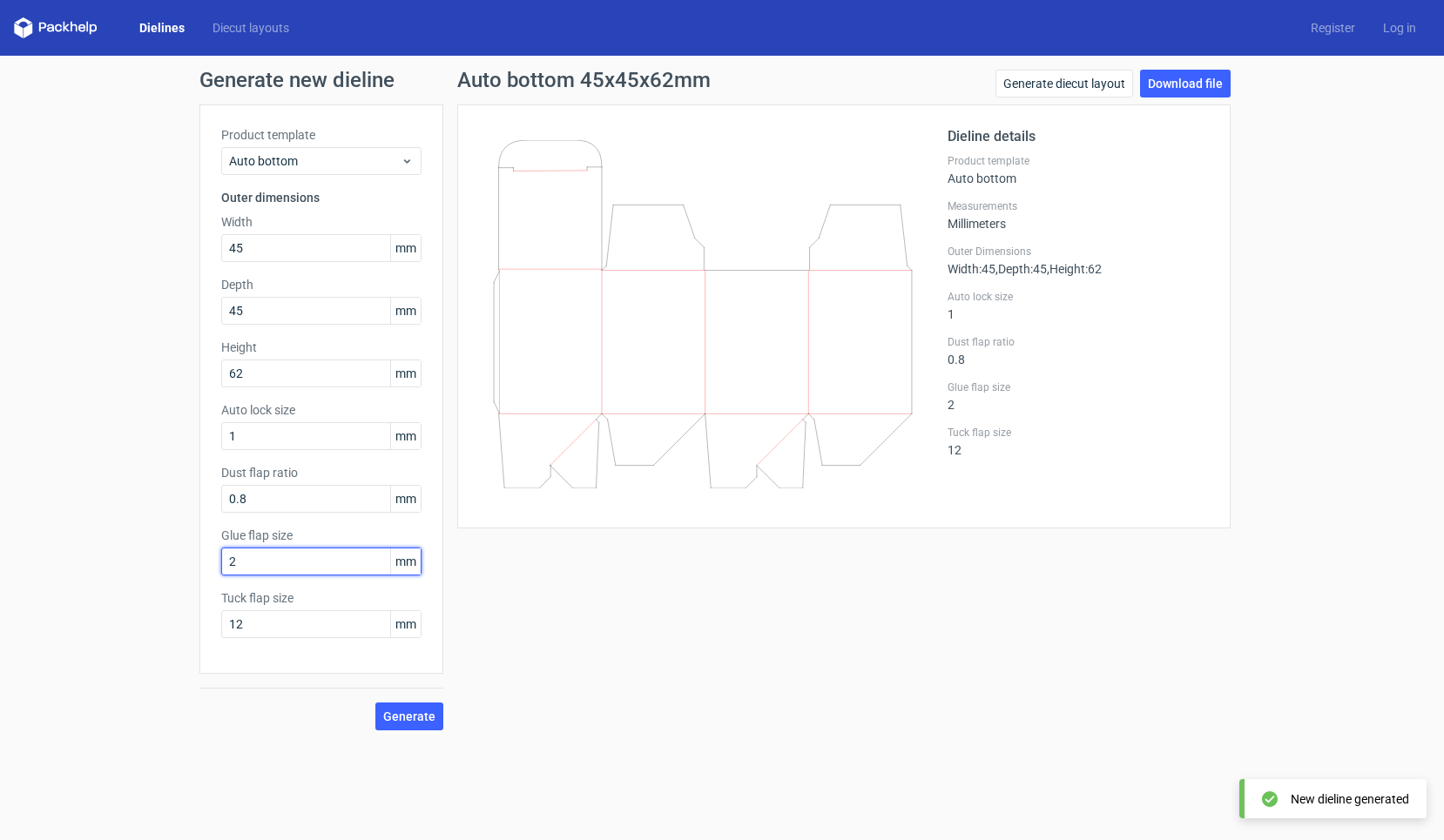
click at [203, 555] on div "Product template Auto bottom Outer dimensions Width 45 mm Depth 45 mm Height 62…" at bounding box center [321, 389] width 243 height 570
type input "10"
click at [411, 716] on button "Generate" at bounding box center [410, 716] width 68 height 28
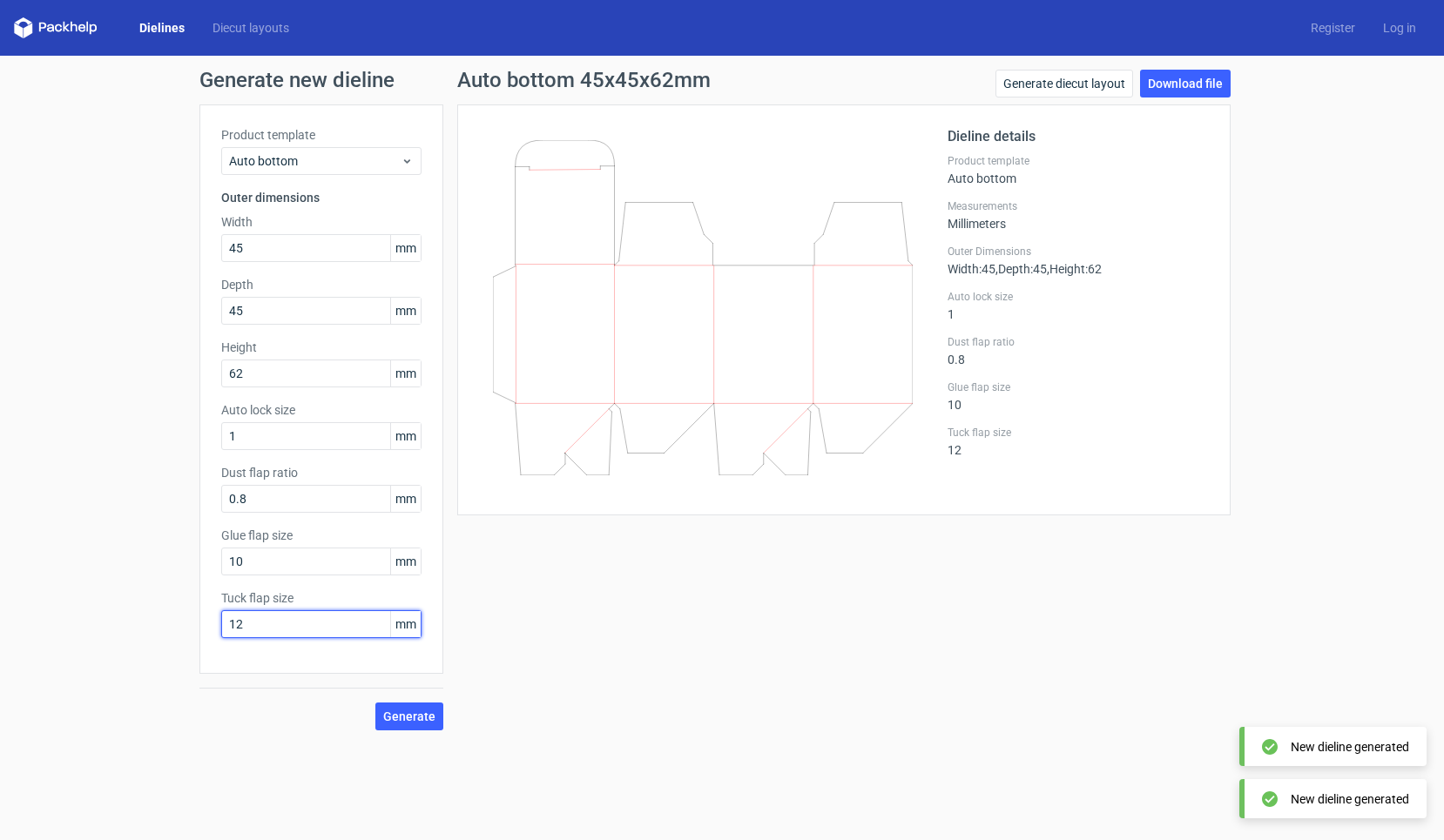
drag, startPoint x: 267, startPoint y: 629, endPoint x: 162, endPoint y: 629, distance: 105.0
click at [162, 629] on div "Generate new dieline Product template Auto bottom Outer dimensions Width 45 mm …" at bounding box center [722, 400] width 1444 height 688
click at [411, 716] on button "Generate" at bounding box center [410, 716] width 68 height 28
drag, startPoint x: 261, startPoint y: 623, endPoint x: 134, endPoint y: 623, distance: 127.0
click at [134, 623] on div "Generate new dieline Product template Auto bottom Outer dimensions Width 45 mm …" at bounding box center [722, 400] width 1444 height 688
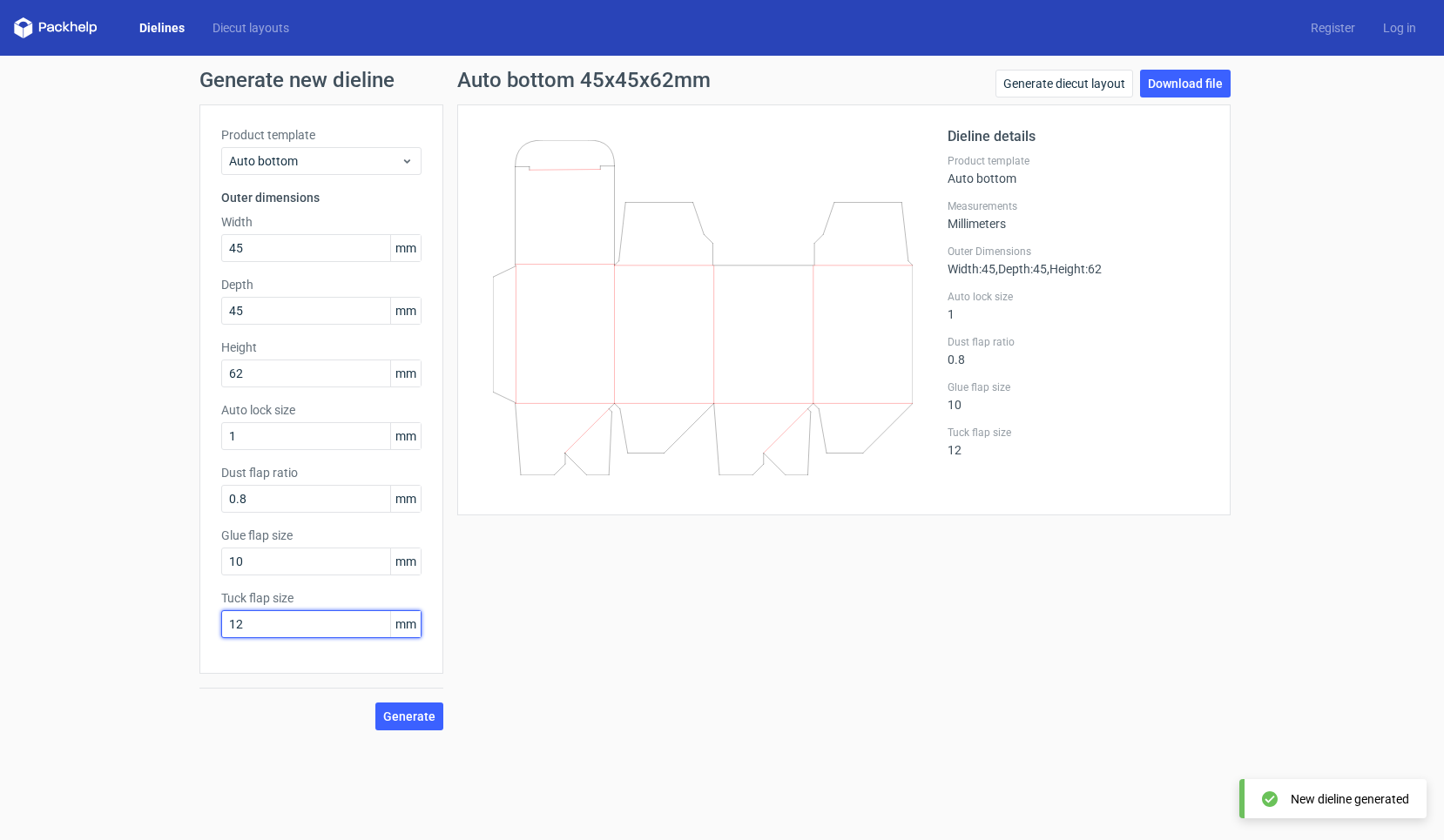
click at [411, 716] on button "Generate" at bounding box center [410, 716] width 68 height 28
drag, startPoint x: 297, startPoint y: 625, endPoint x: 79, endPoint y: 625, distance: 218.0
click at [79, 625] on div "Generate new dieline Product template Auto bottom Outer dimensions Width 45 mm …" at bounding box center [722, 400] width 1444 height 688
click at [411, 716] on button "Generate" at bounding box center [410, 716] width 68 height 28
drag, startPoint x: 274, startPoint y: 623, endPoint x: 156, endPoint y: 622, distance: 118.0
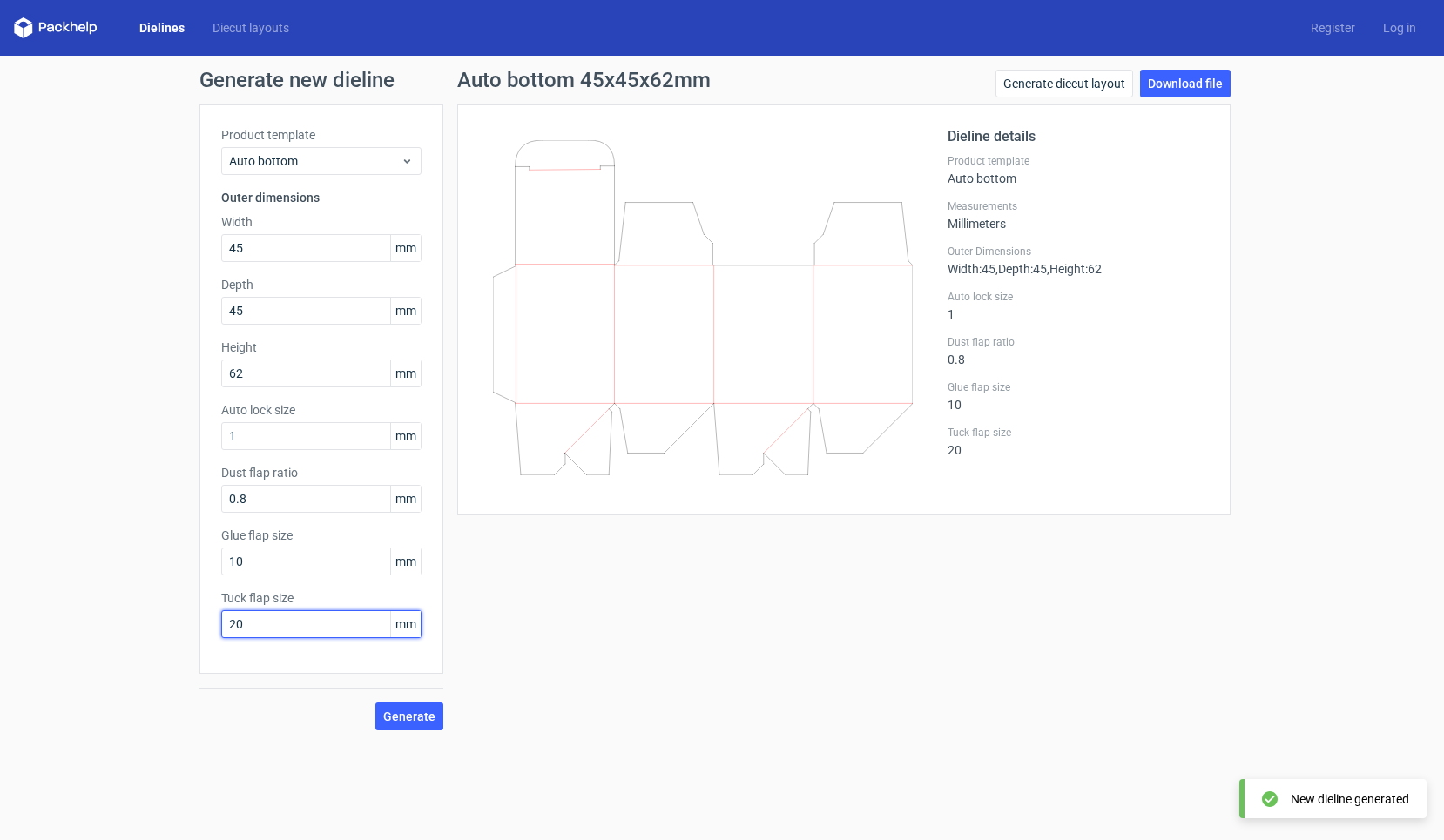
click at [156, 622] on div "Generate new dieline Product template Auto bottom Outer dimensions Width 45 mm …" at bounding box center [722, 400] width 1444 height 688
type input "12"
click at [411, 716] on button "Generate" at bounding box center [410, 716] width 68 height 28
click at [712, 620] on div "Auto bottom 45x45x62mm Generate diecut layout Download file Dieline details Pro…" at bounding box center [844, 400] width 802 height 660
click at [297, 500] on input "0.8" at bounding box center [321, 498] width 200 height 28
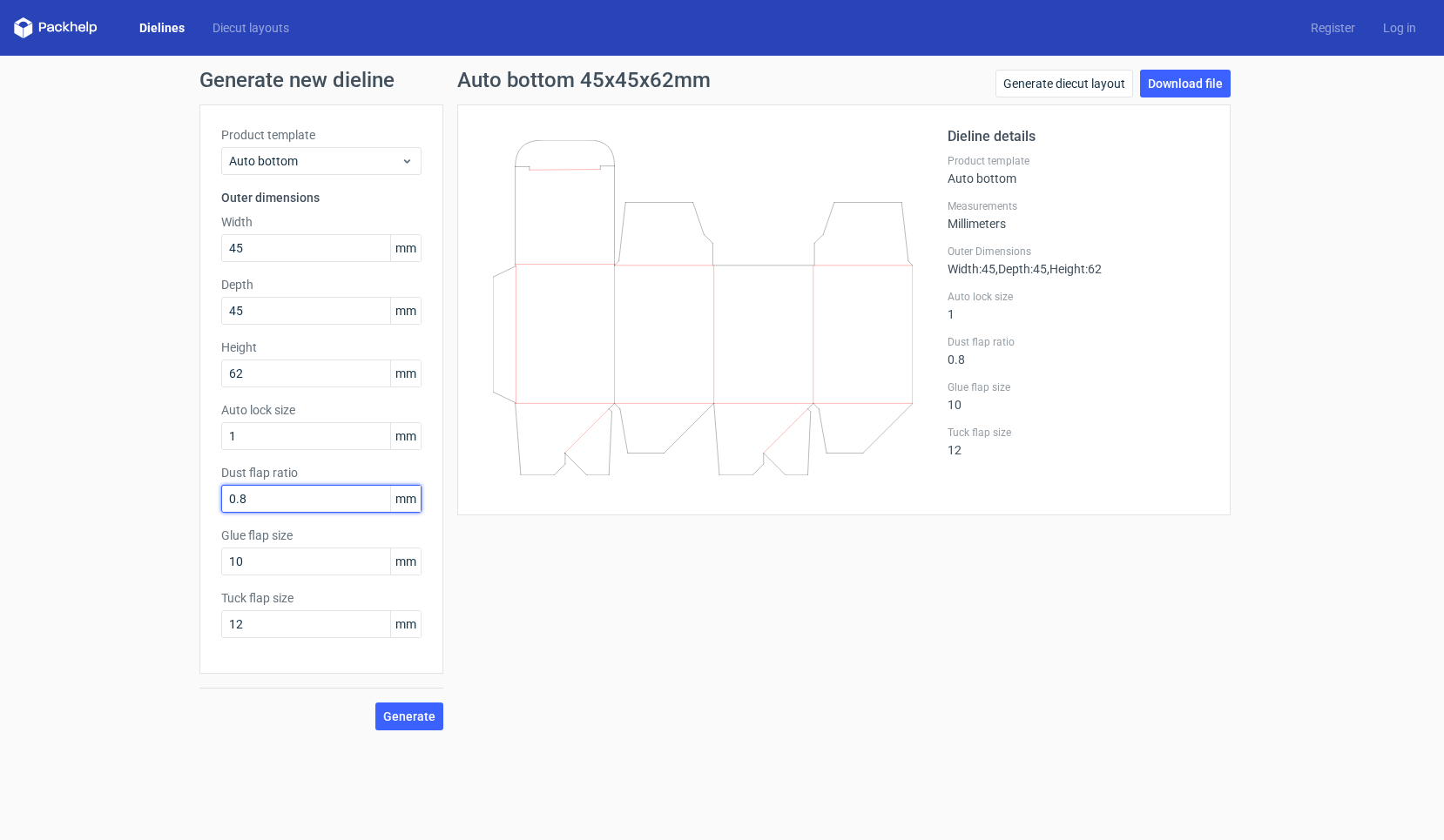
drag, startPoint x: 319, startPoint y: 497, endPoint x: 118, endPoint y: 497, distance: 201.0
click at [118, 497] on div "Generate new dieline Product template Auto bottom Outer dimensions Width 45 mm …" at bounding box center [722, 400] width 1444 height 688
click at [411, 716] on button "Generate" at bounding box center [410, 716] width 68 height 28
drag, startPoint x: 249, startPoint y: 501, endPoint x: 183, endPoint y: 501, distance: 66.0
click at [184, 501] on div "Generate new dieline Product template Auto bottom Outer dimensions Width 45 mm …" at bounding box center [722, 400] width 1444 height 688
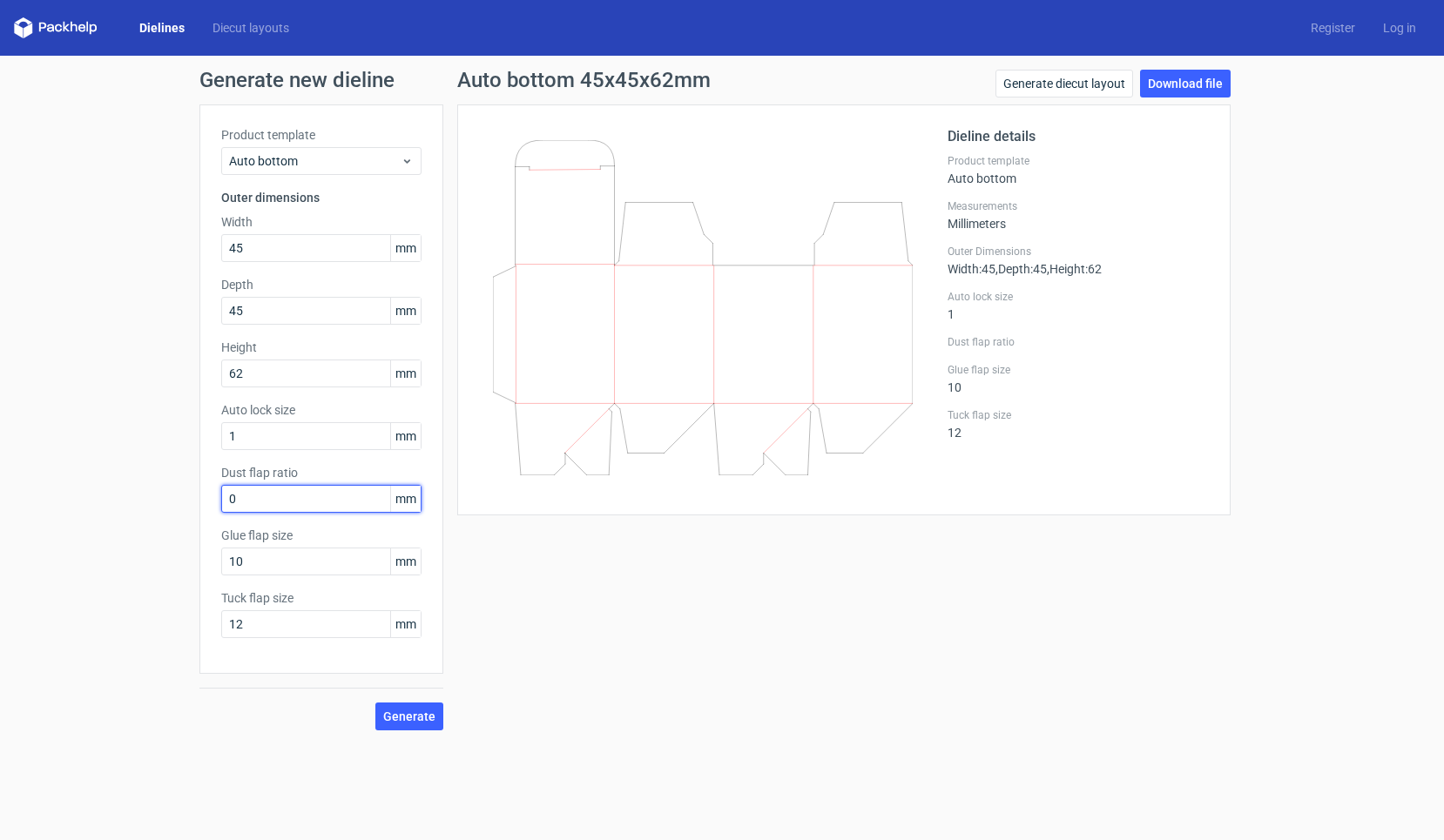
type input "08"
click at [411, 716] on button "Generate" at bounding box center [410, 716] width 68 height 28
click at [255, 25] on link "Diecut layouts" at bounding box center [251, 28] width 104 height 17
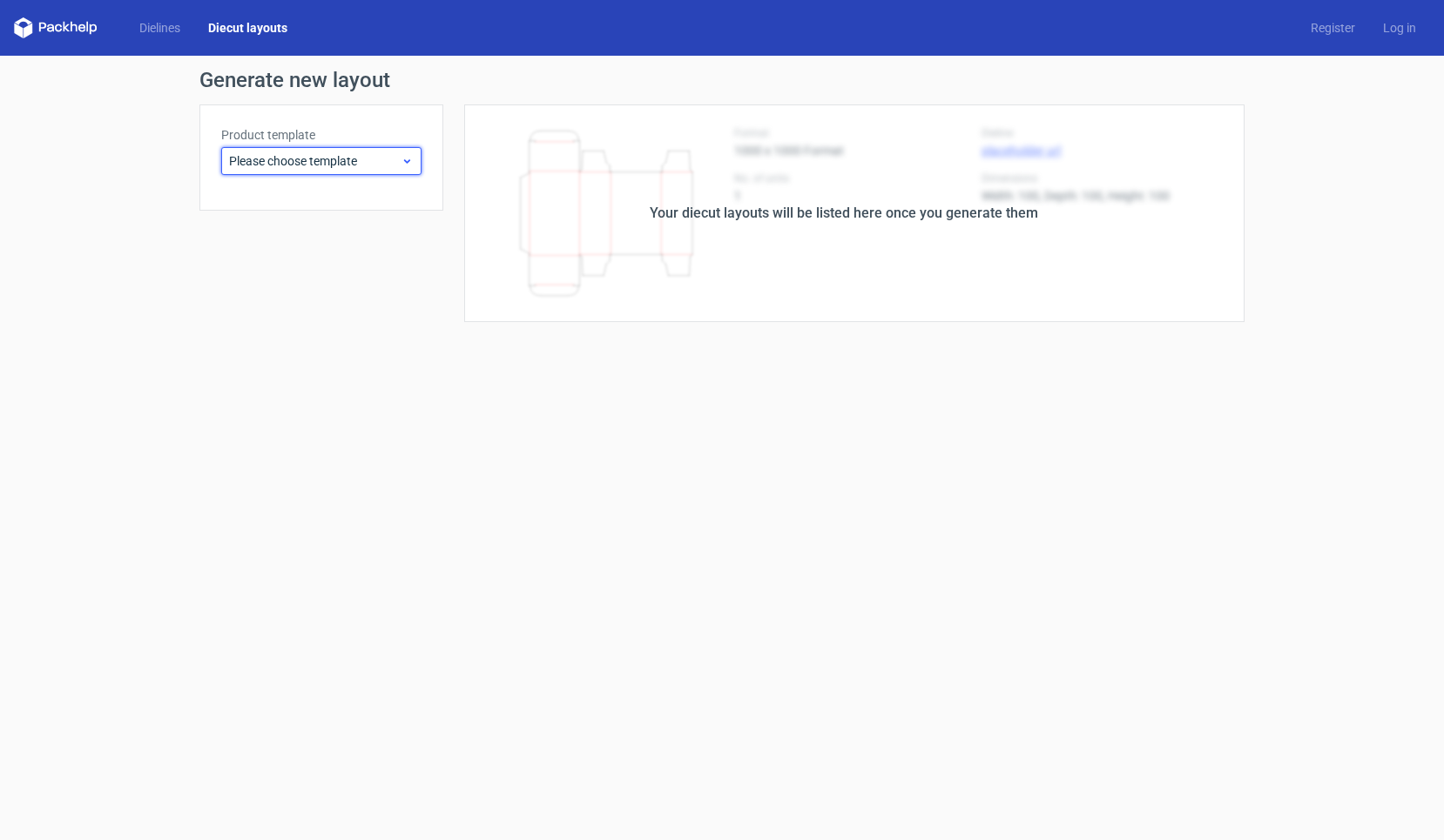
click at [270, 155] on span "Please choose template" at bounding box center [315, 161] width 172 height 17
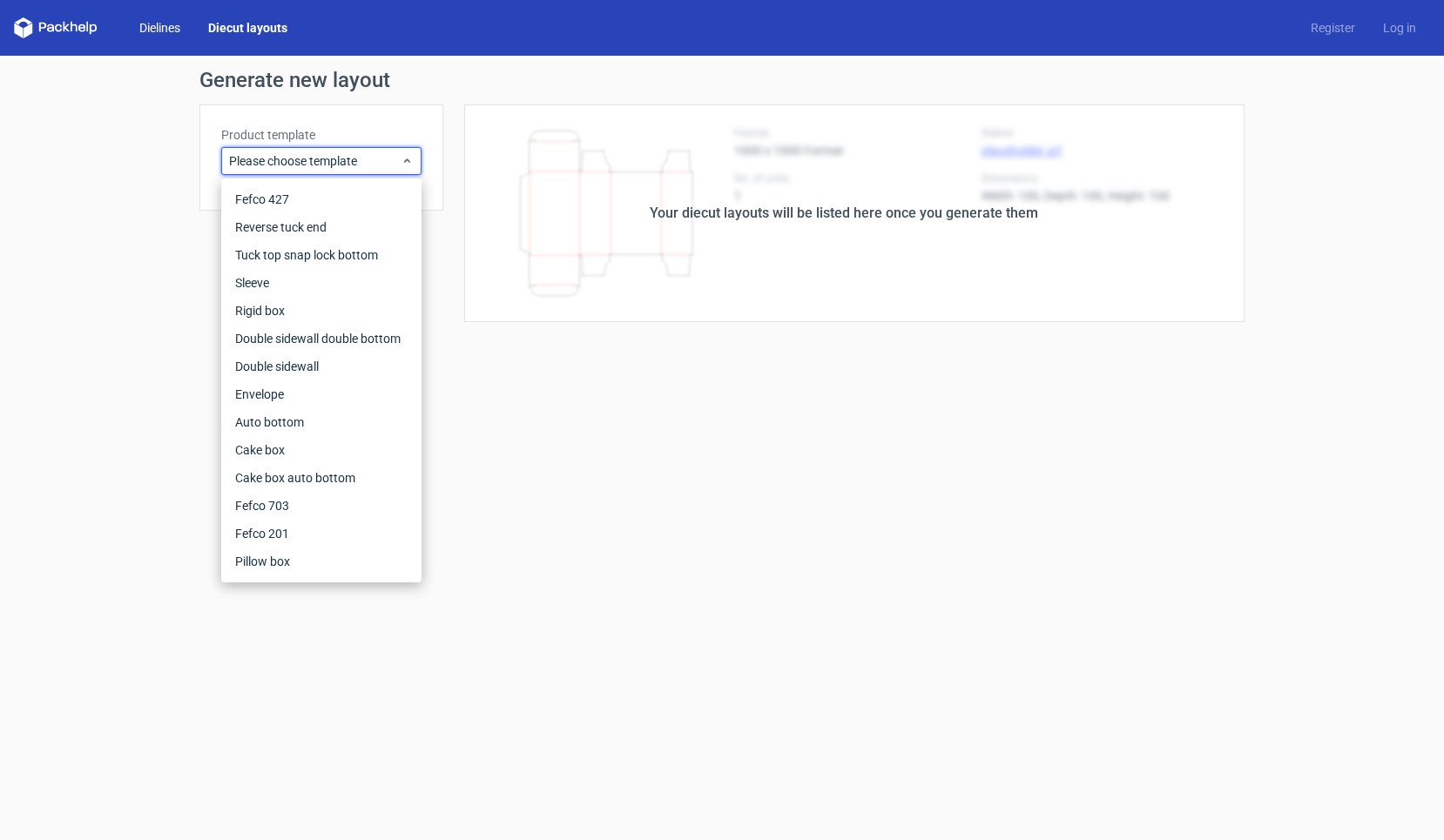
click at [174, 29] on link "Dielines" at bounding box center [159, 28] width 69 height 17
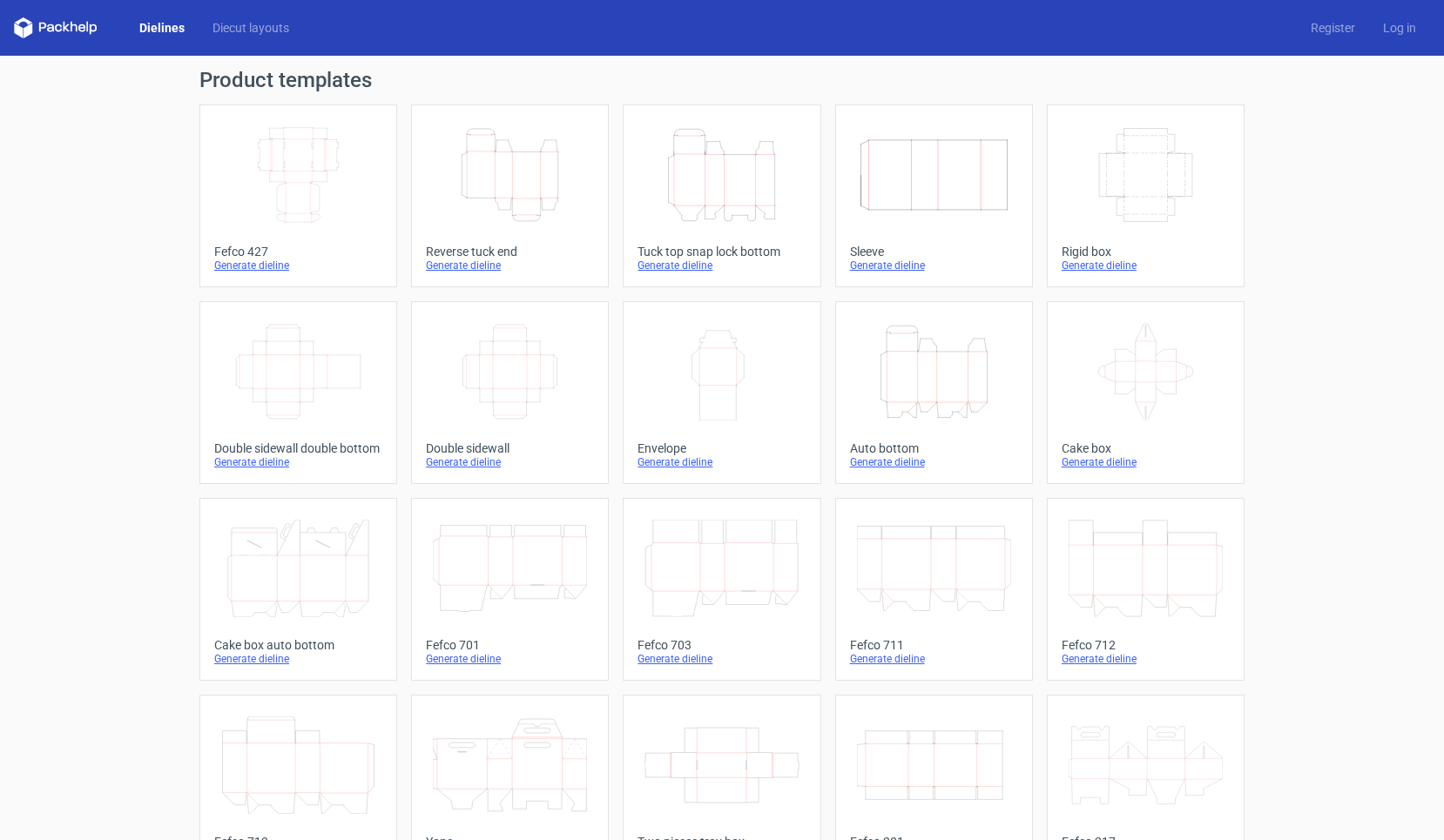
click at [1138, 368] on icon at bounding box center [1146, 372] width 155 height 98
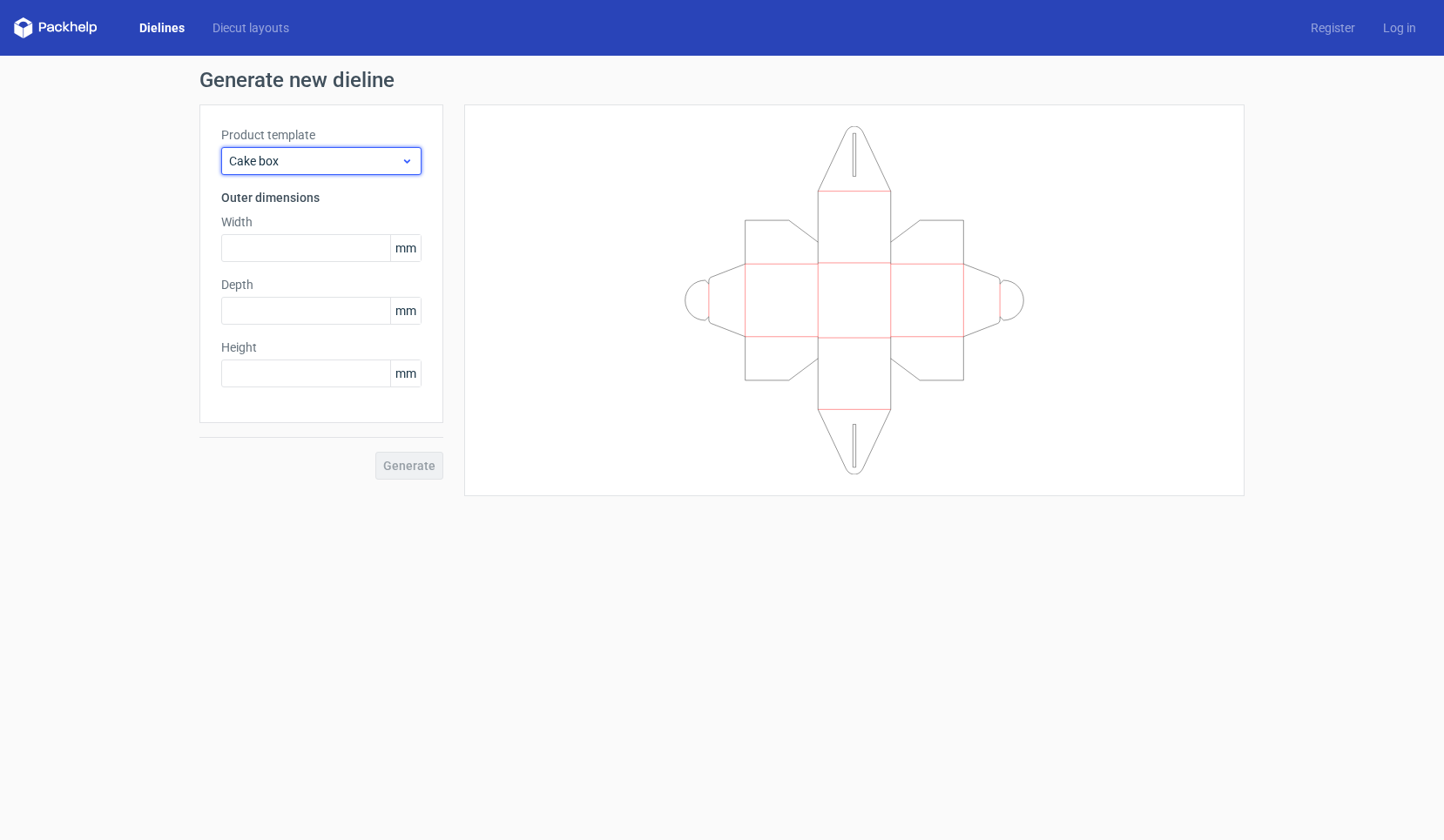
click at [344, 165] on span "Cake box" at bounding box center [315, 161] width 172 height 17
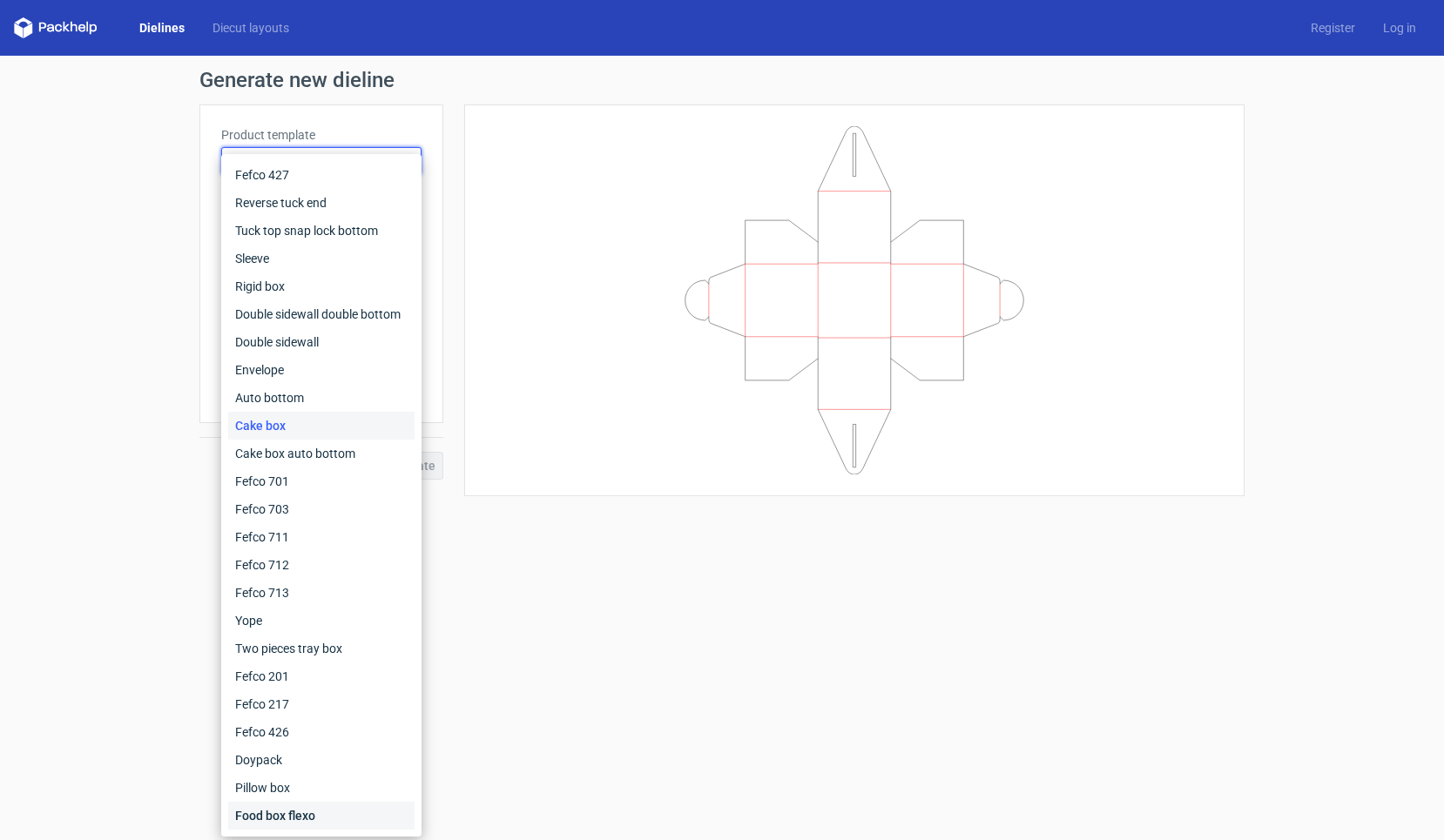
click at [252, 817] on div "Food box flexo" at bounding box center [321, 815] width 186 height 28
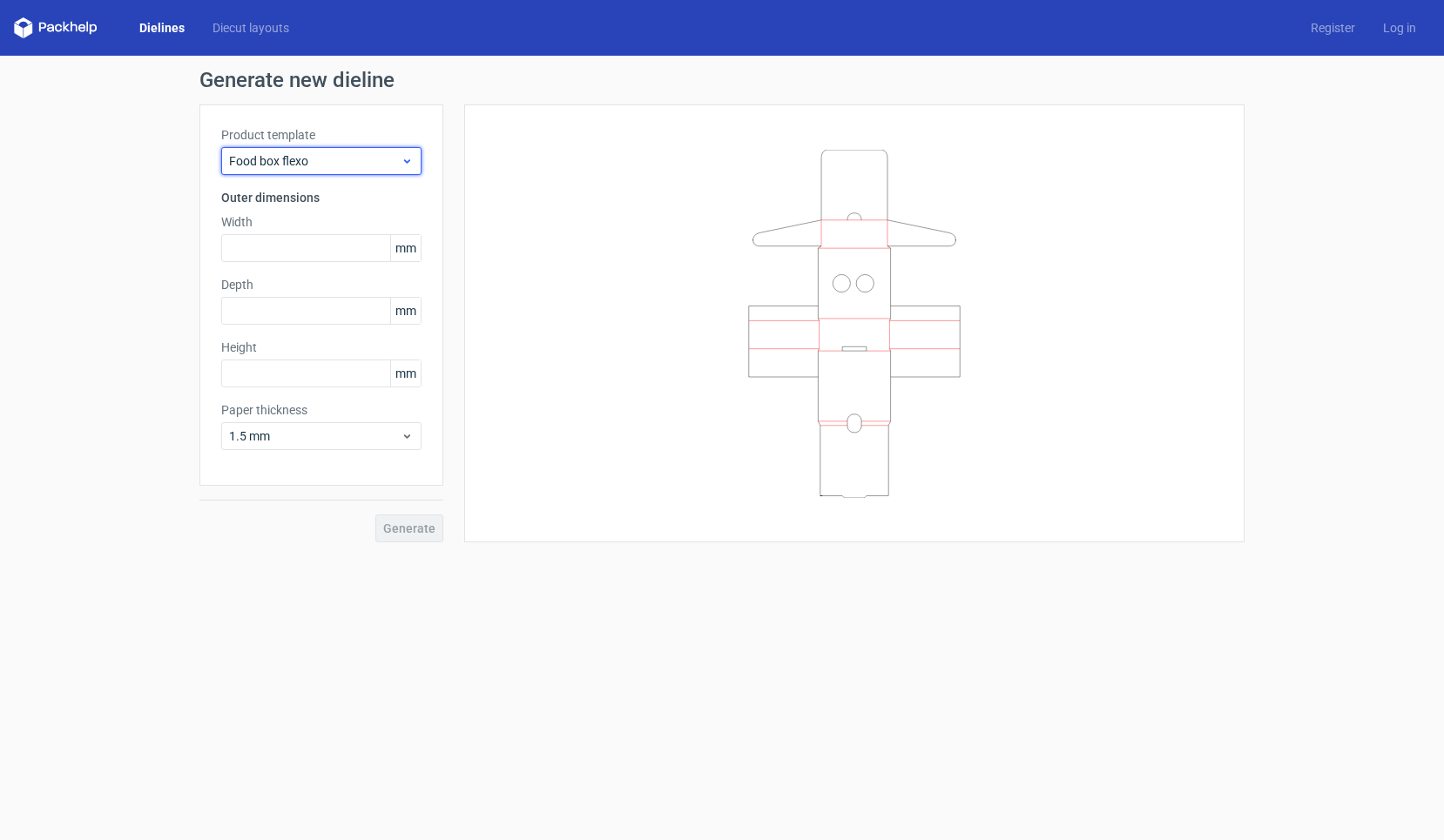
click at [287, 169] on span "Food box flexo" at bounding box center [315, 161] width 172 height 17
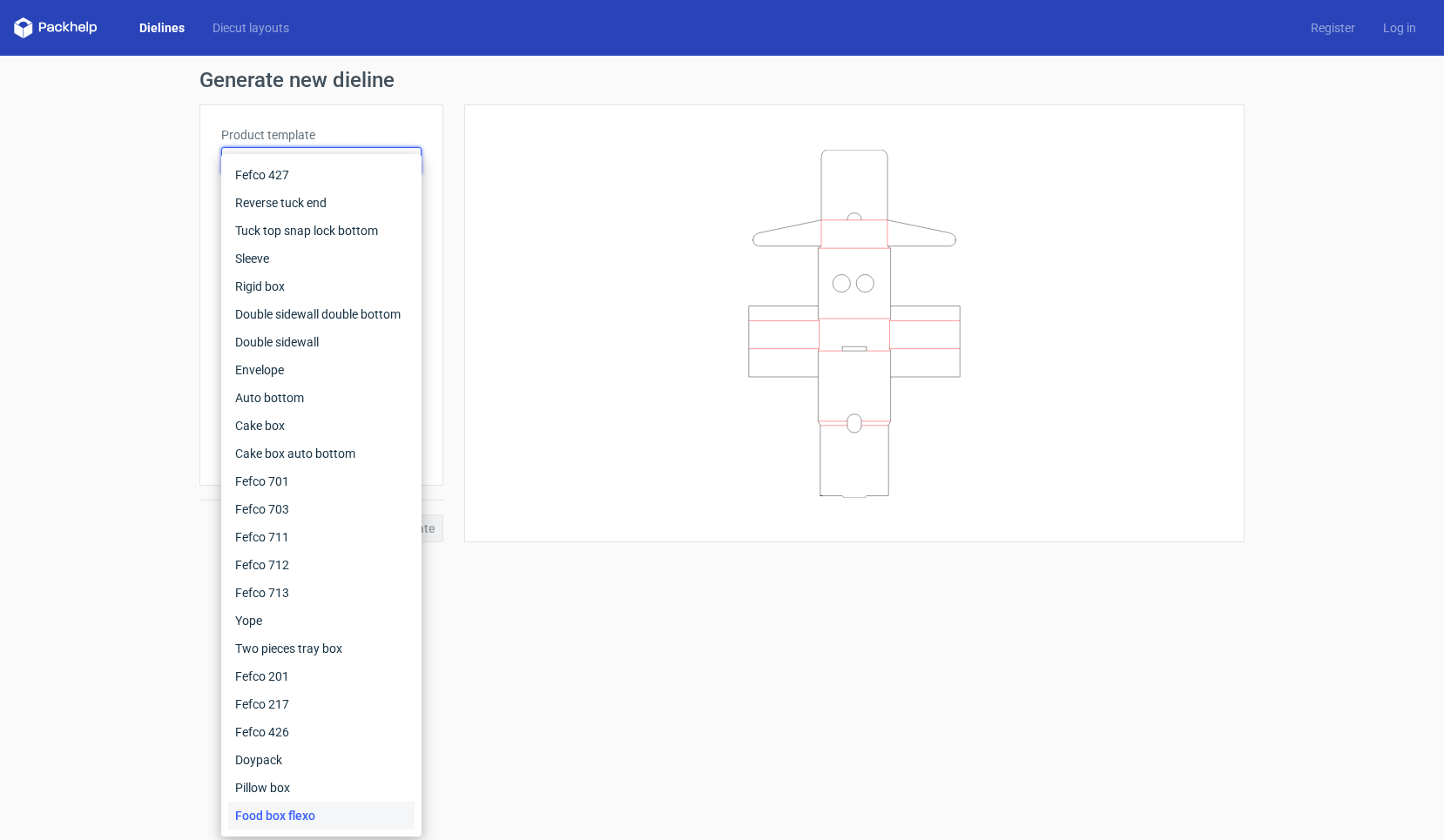
click at [456, 222] on div at bounding box center [844, 323] width 802 height 438
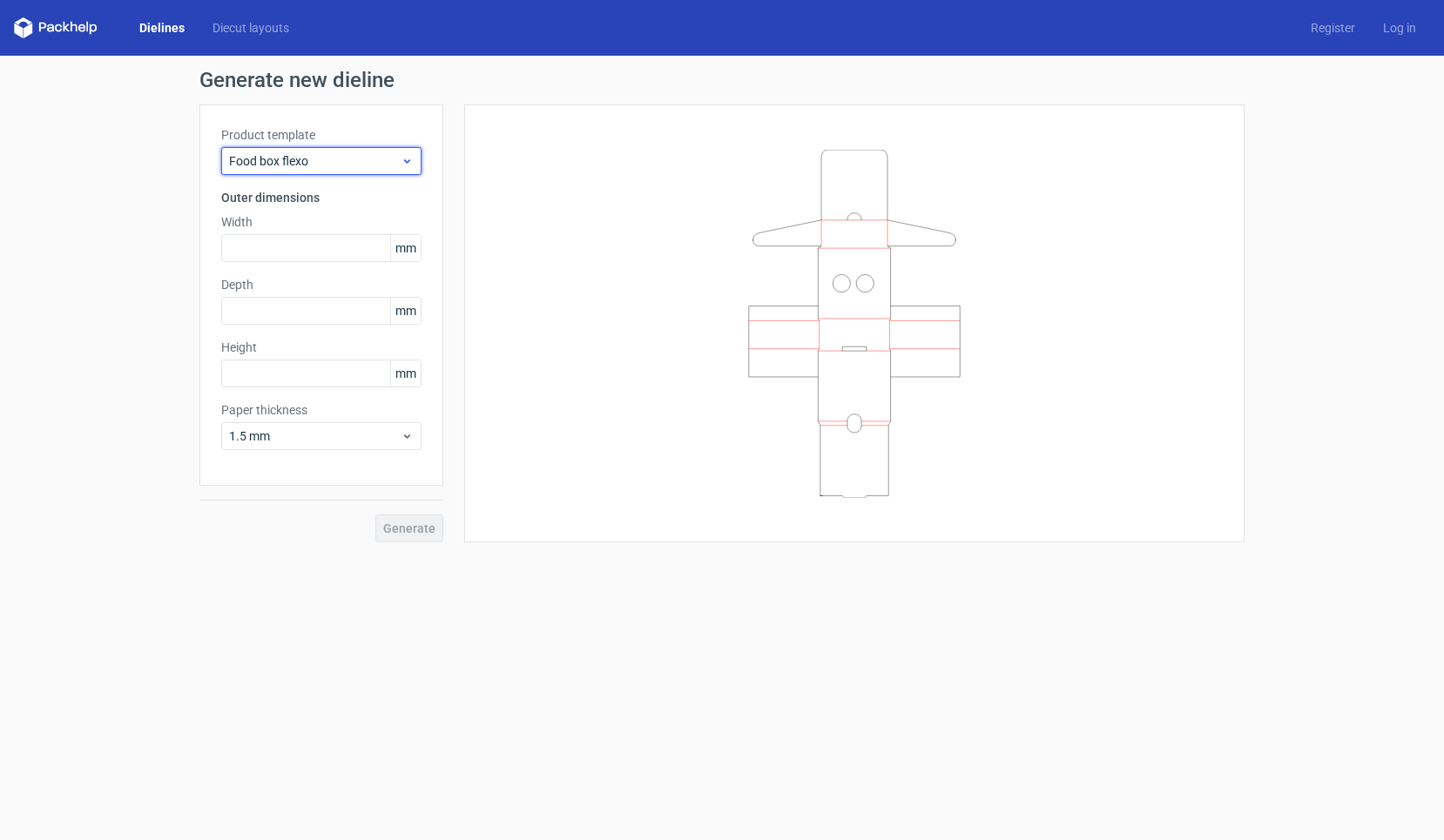
click at [282, 167] on span "Food box flexo" at bounding box center [315, 161] width 172 height 17
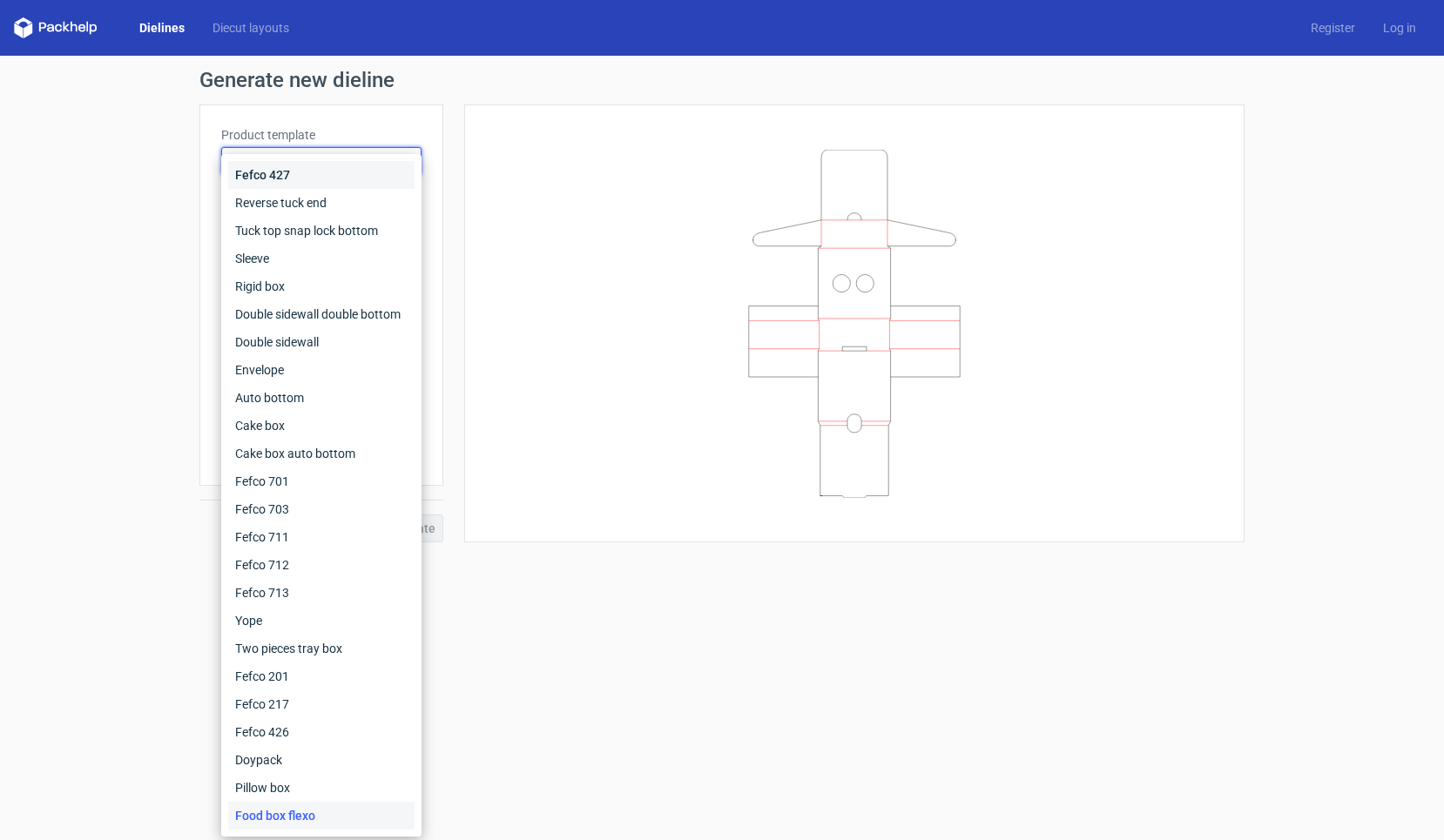
click at [293, 180] on div "Fefco 427" at bounding box center [321, 175] width 186 height 28
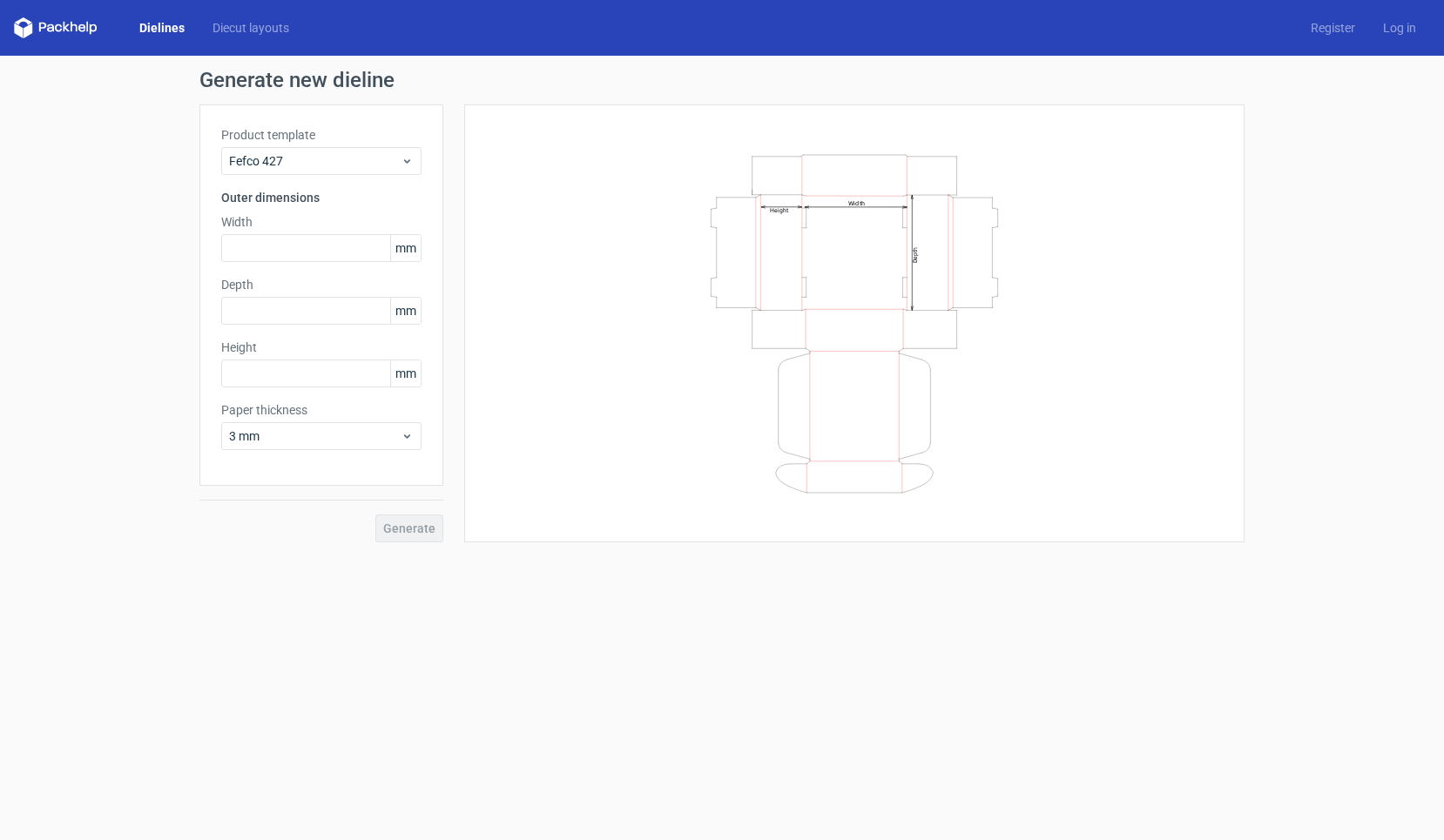
click at [694, 659] on form "Generate new dieline Product template Fefco 427 Outer dimensions Width mm Depth…" at bounding box center [722, 448] width 1444 height 784
click at [307, 153] on span "Fefco 427" at bounding box center [315, 161] width 172 height 17
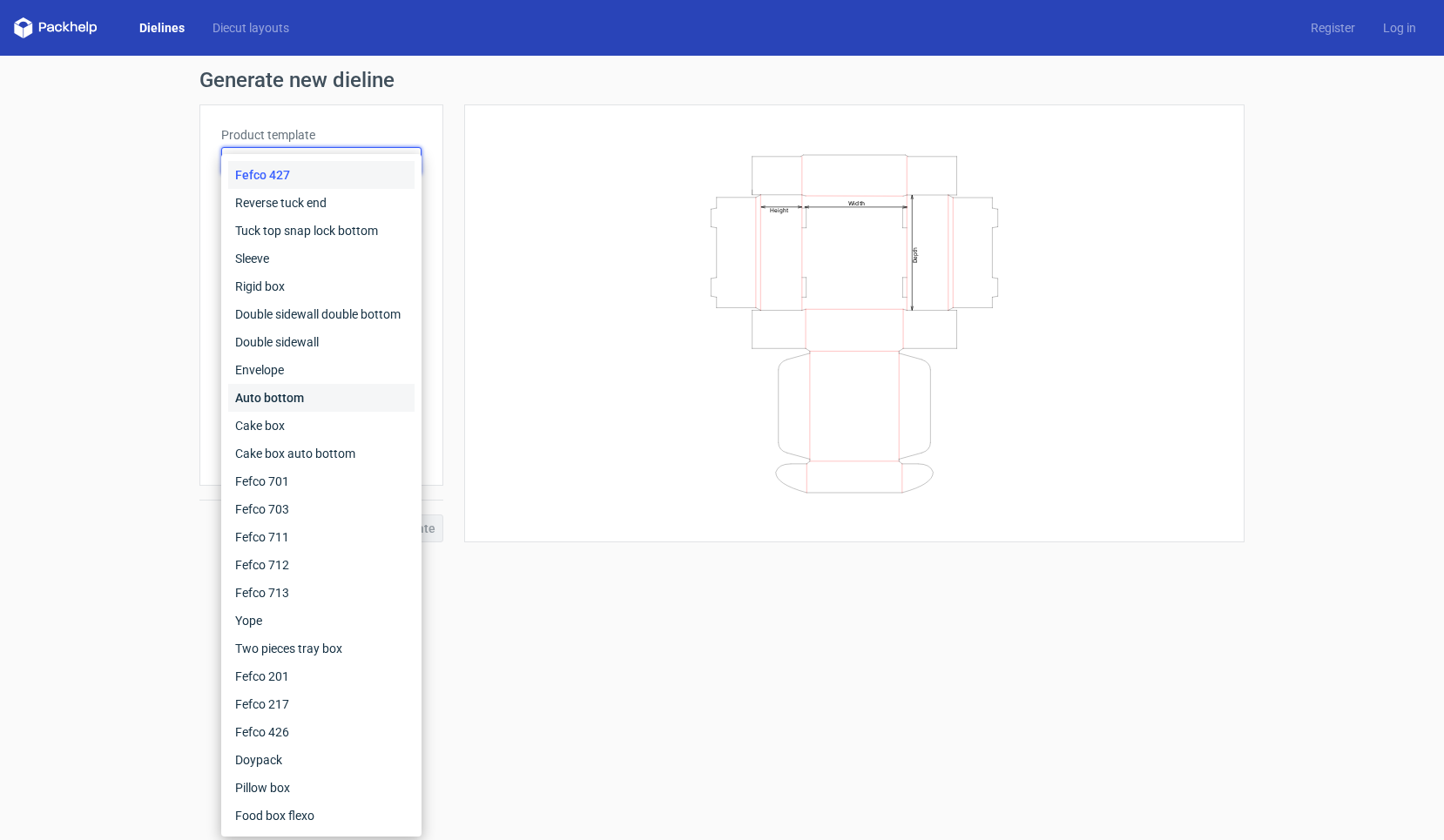
click at [283, 394] on div "Auto bottom" at bounding box center [321, 398] width 186 height 28
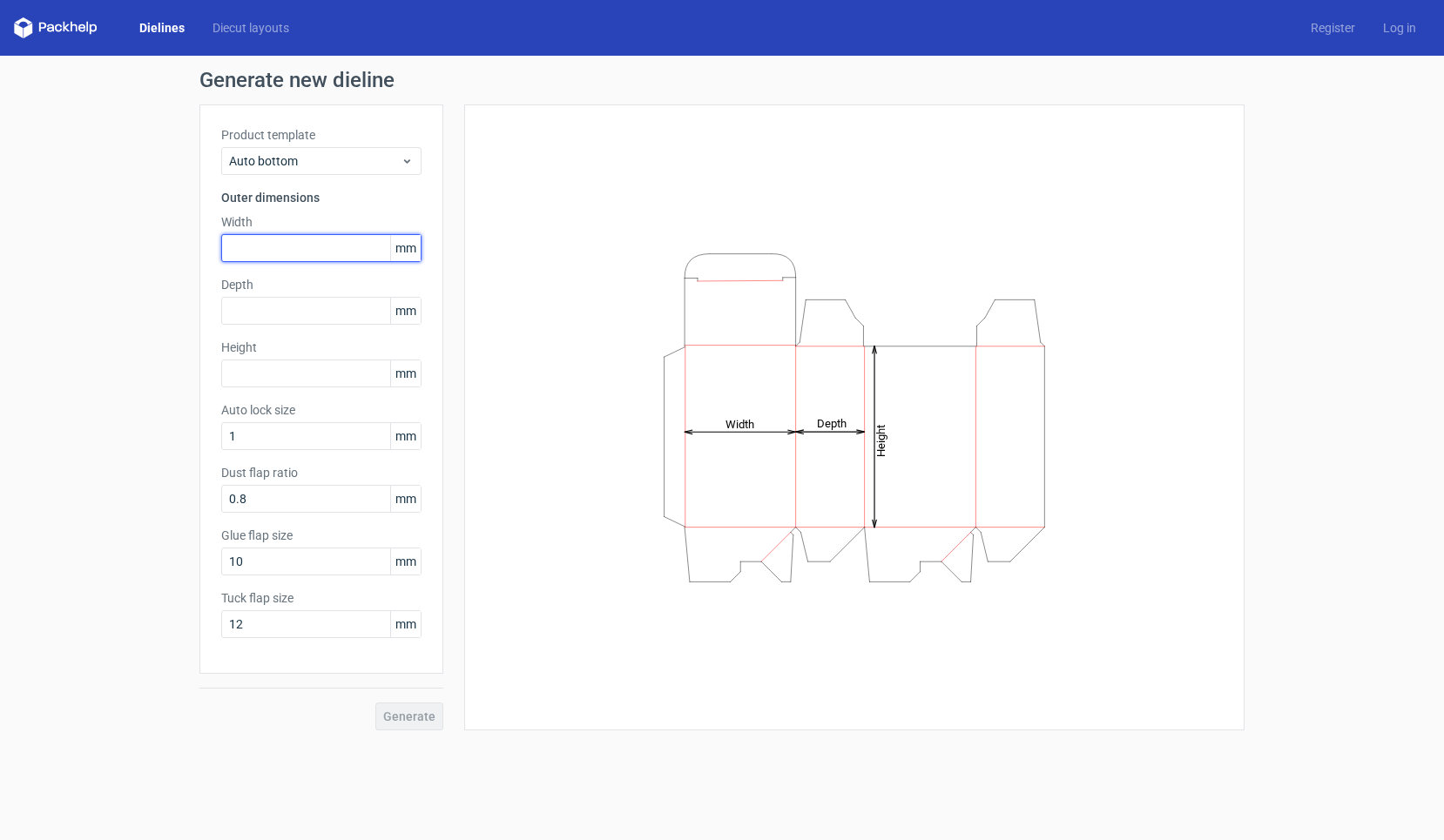
click at [295, 242] on input "text" at bounding box center [321, 248] width 200 height 28
type input "45"
type input "62"
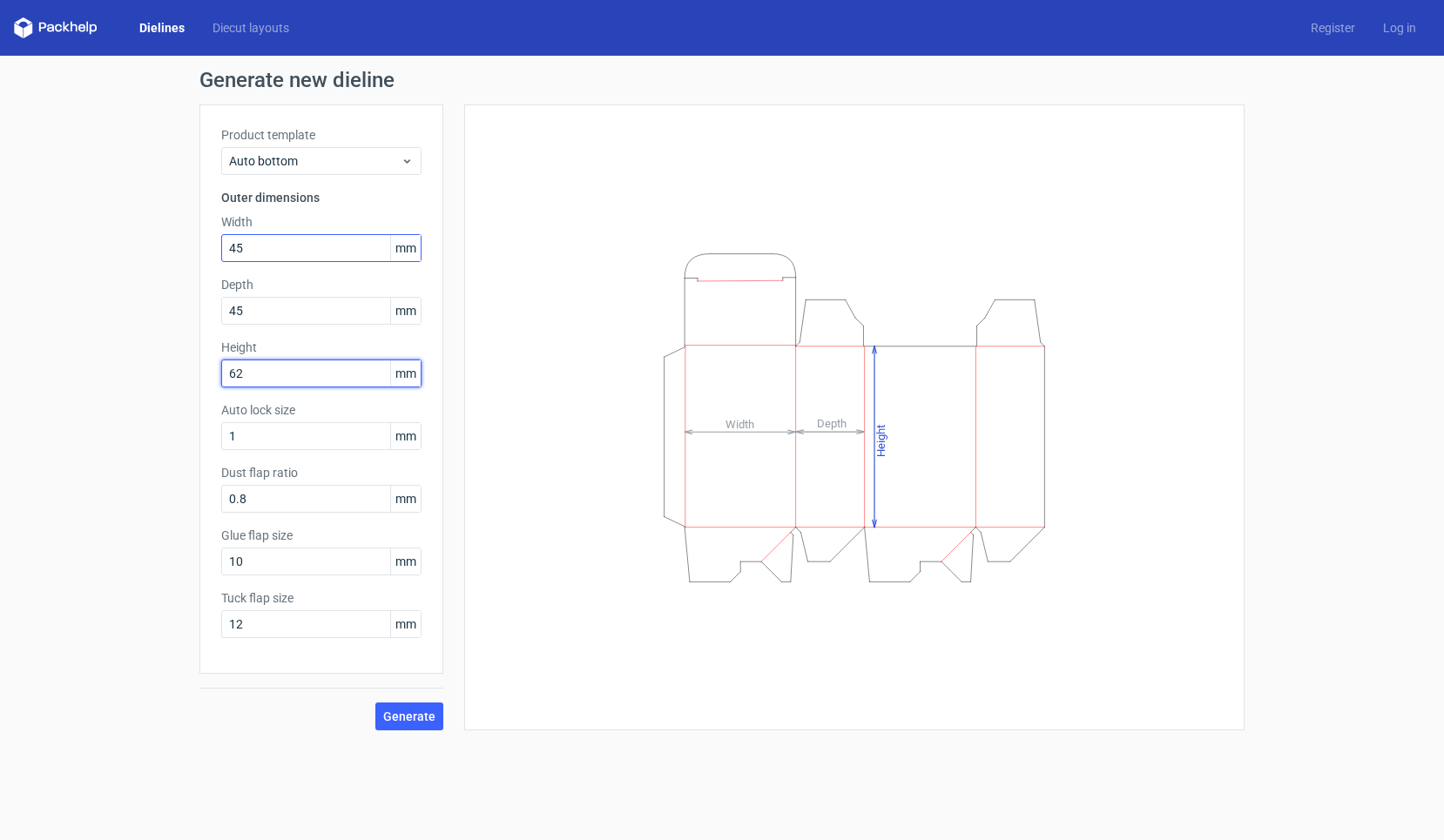
click at [411, 716] on button "Generate" at bounding box center [410, 716] width 68 height 28
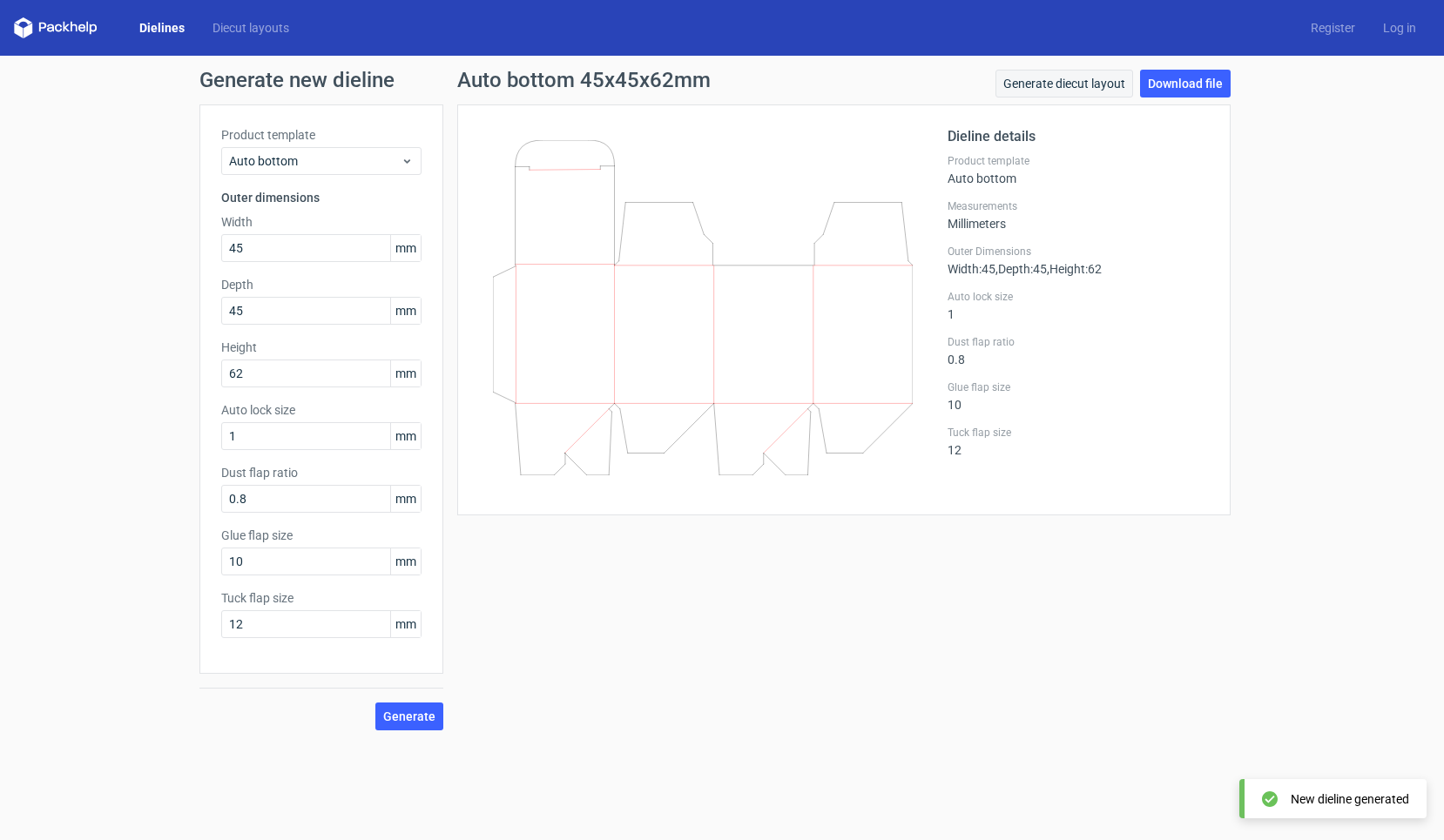
click at [1090, 82] on link "Generate diecut layout" at bounding box center [1064, 83] width 137 height 28
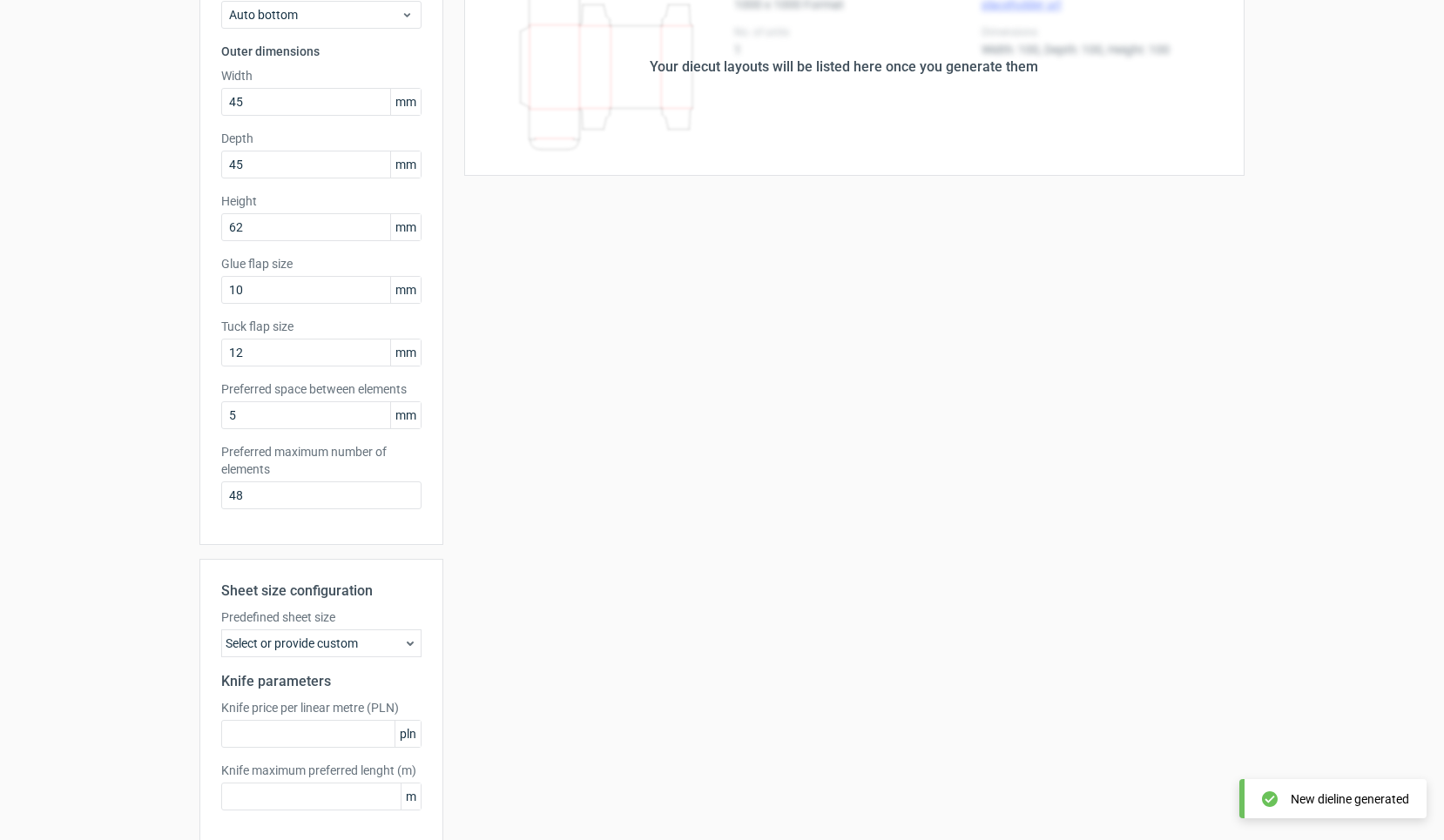
scroll to position [223, 0]
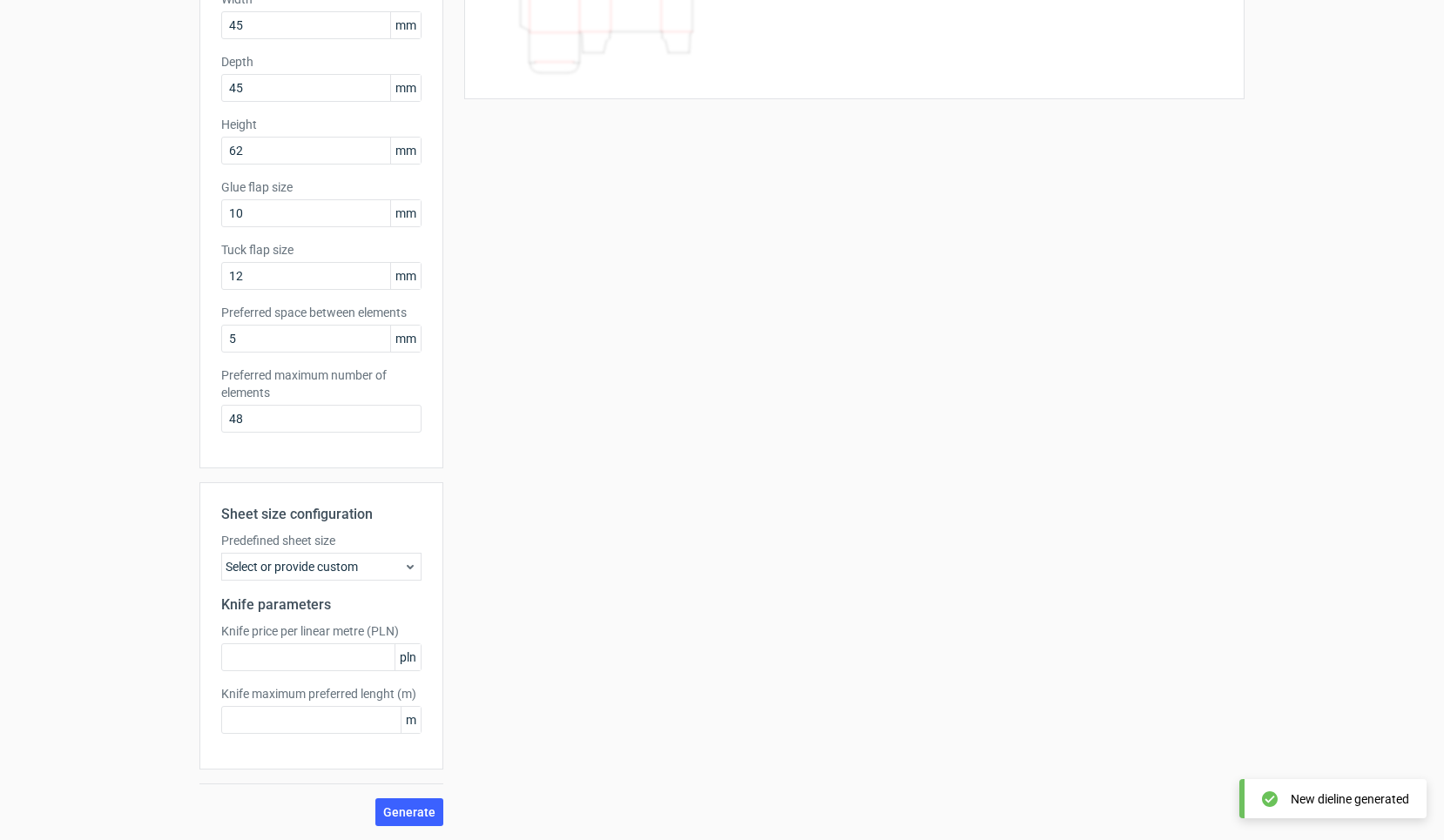
click at [342, 585] on div "Sheet size configuration Predefined sheet size Select or provide custom Knife p…" at bounding box center [321, 627] width 243 height 288
click at [349, 571] on div "Select or provide custom" at bounding box center [321, 567] width 200 height 28
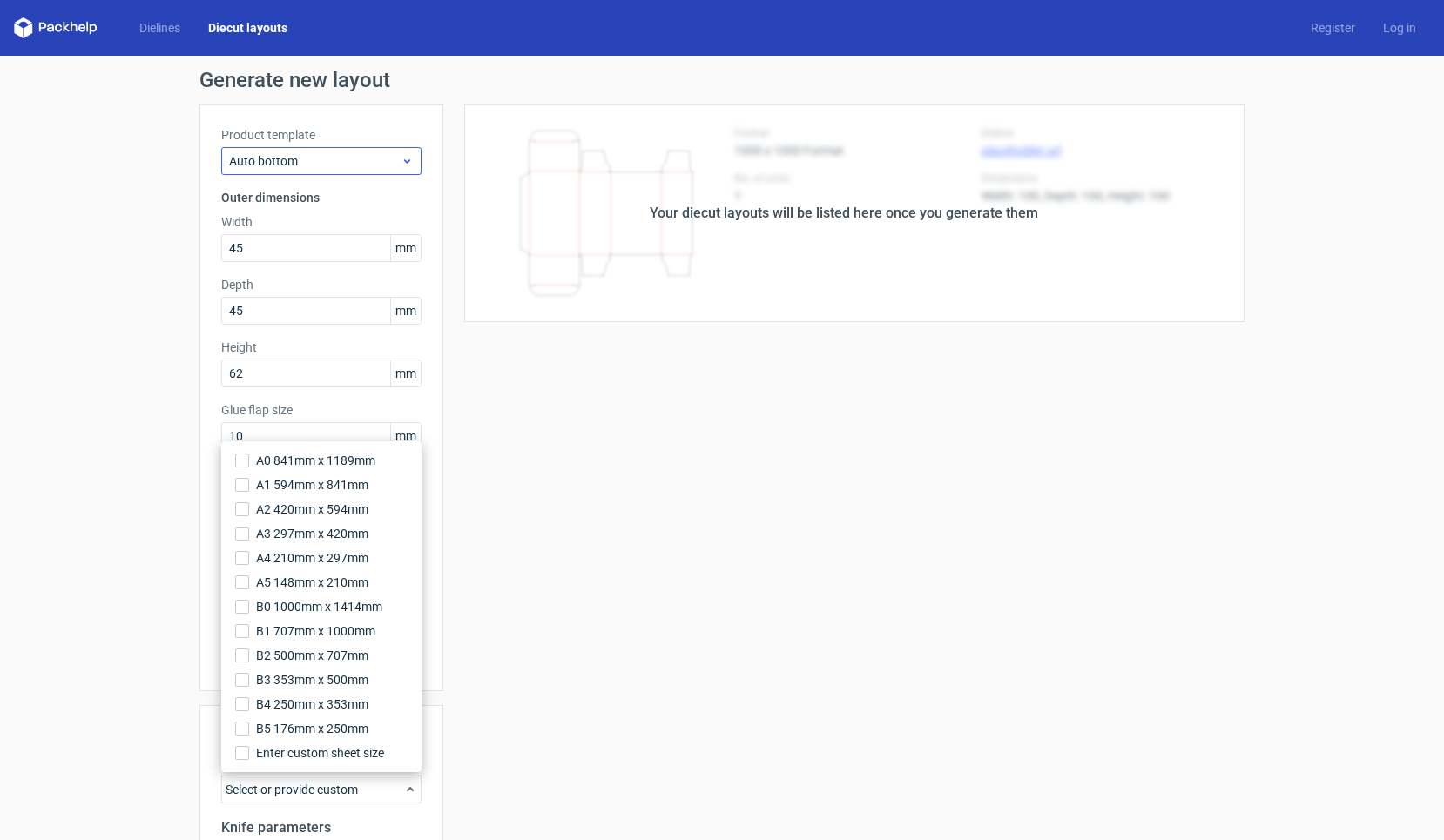
scroll to position [0, 0]
click at [365, 159] on span "Auto bottom" at bounding box center [315, 161] width 172 height 17
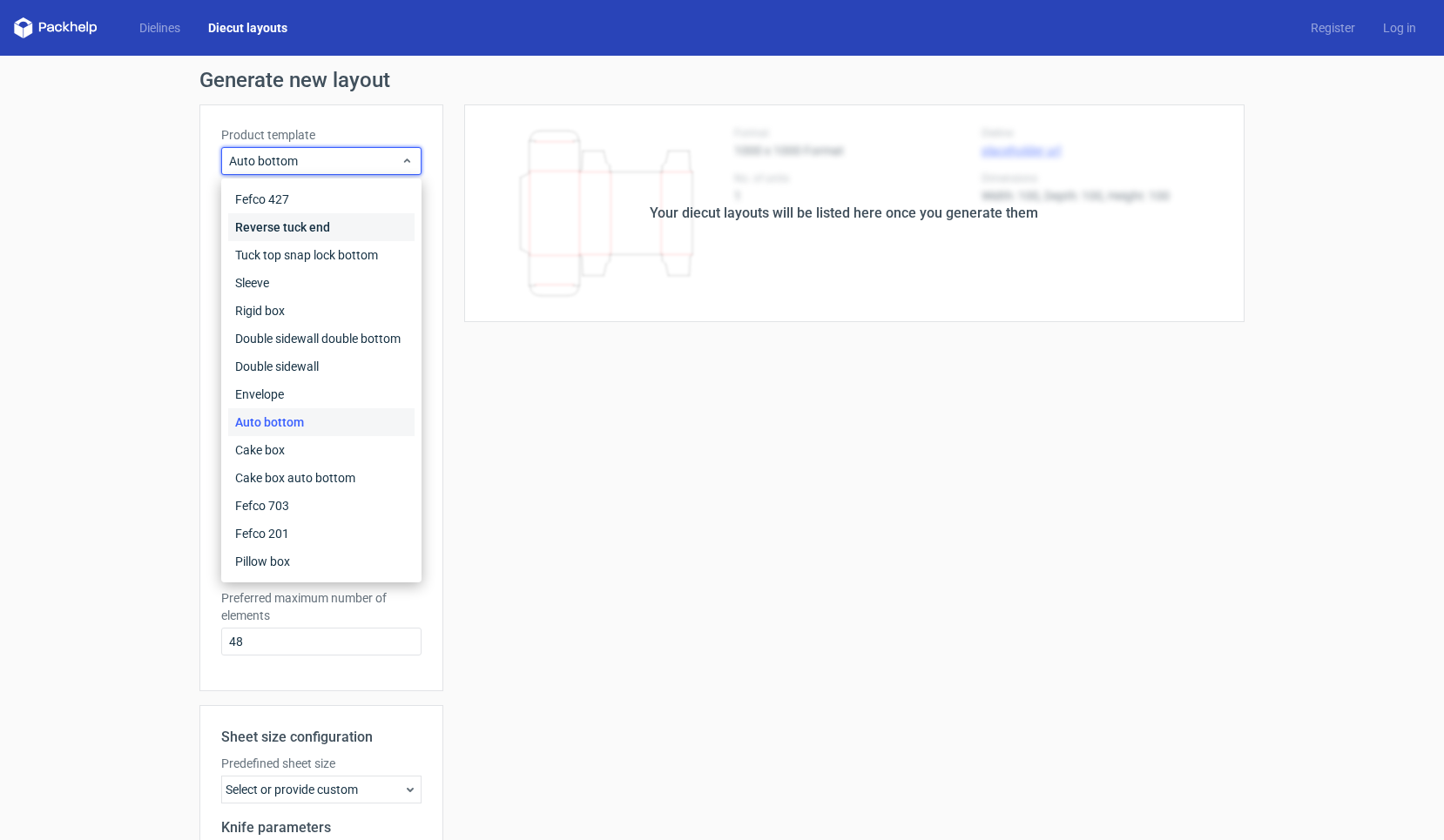
click at [351, 231] on div "Reverse tuck end" at bounding box center [321, 227] width 186 height 28
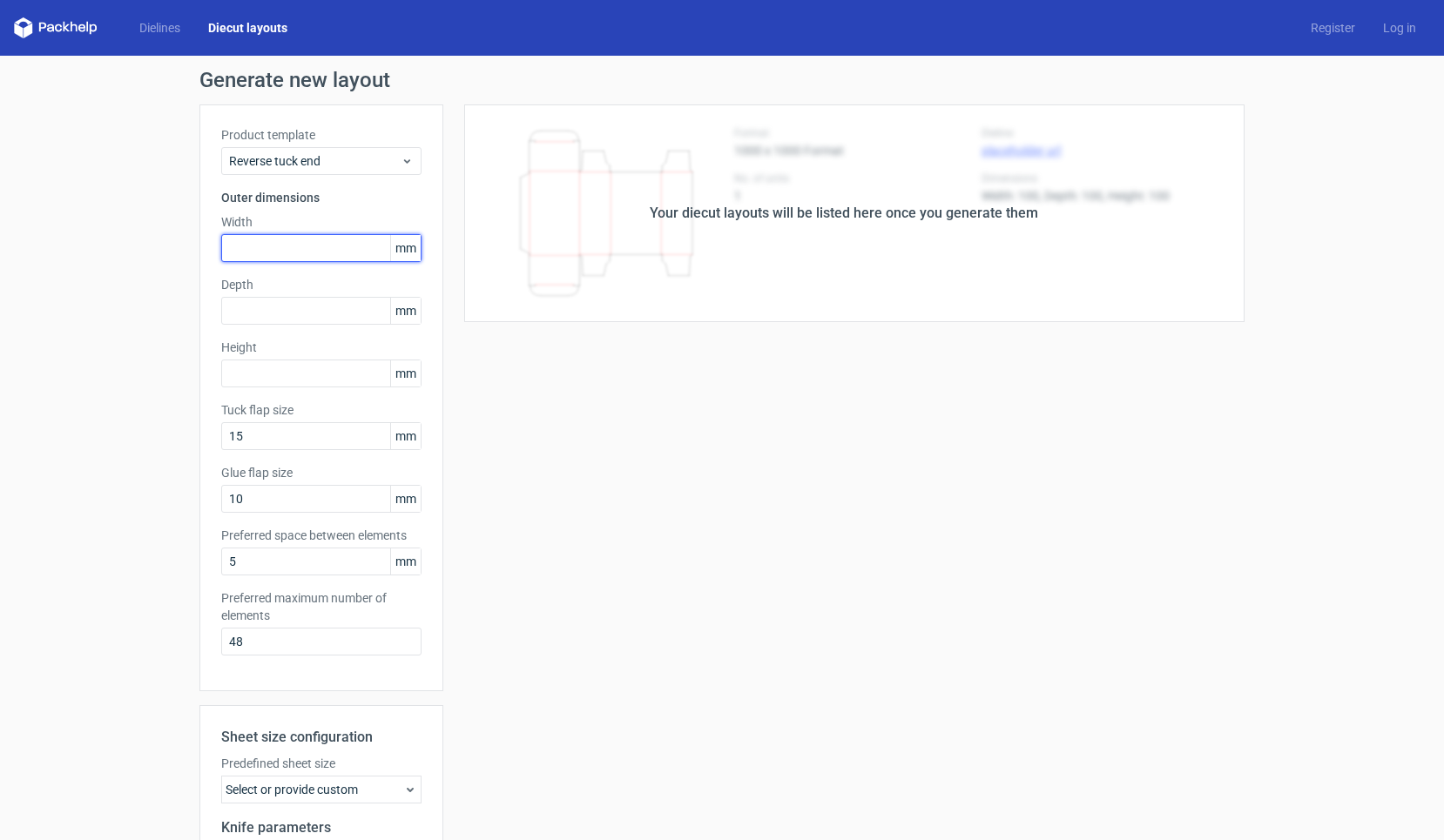
click at [342, 253] on input "text" at bounding box center [321, 248] width 200 height 28
type input "52"
type input "91"
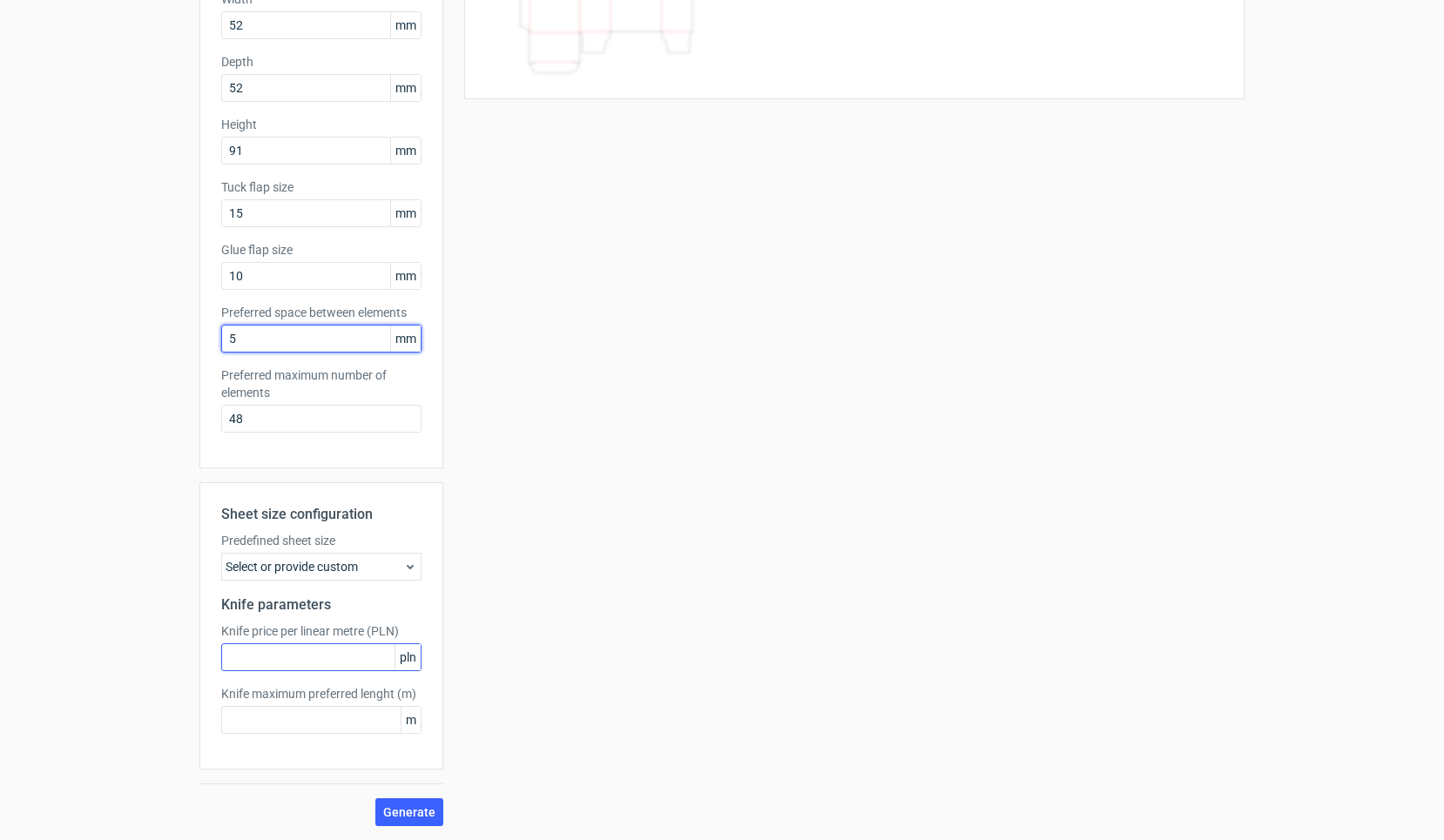
scroll to position [223, 0]
click at [342, 565] on div "Select or provide custom" at bounding box center [321, 567] width 200 height 28
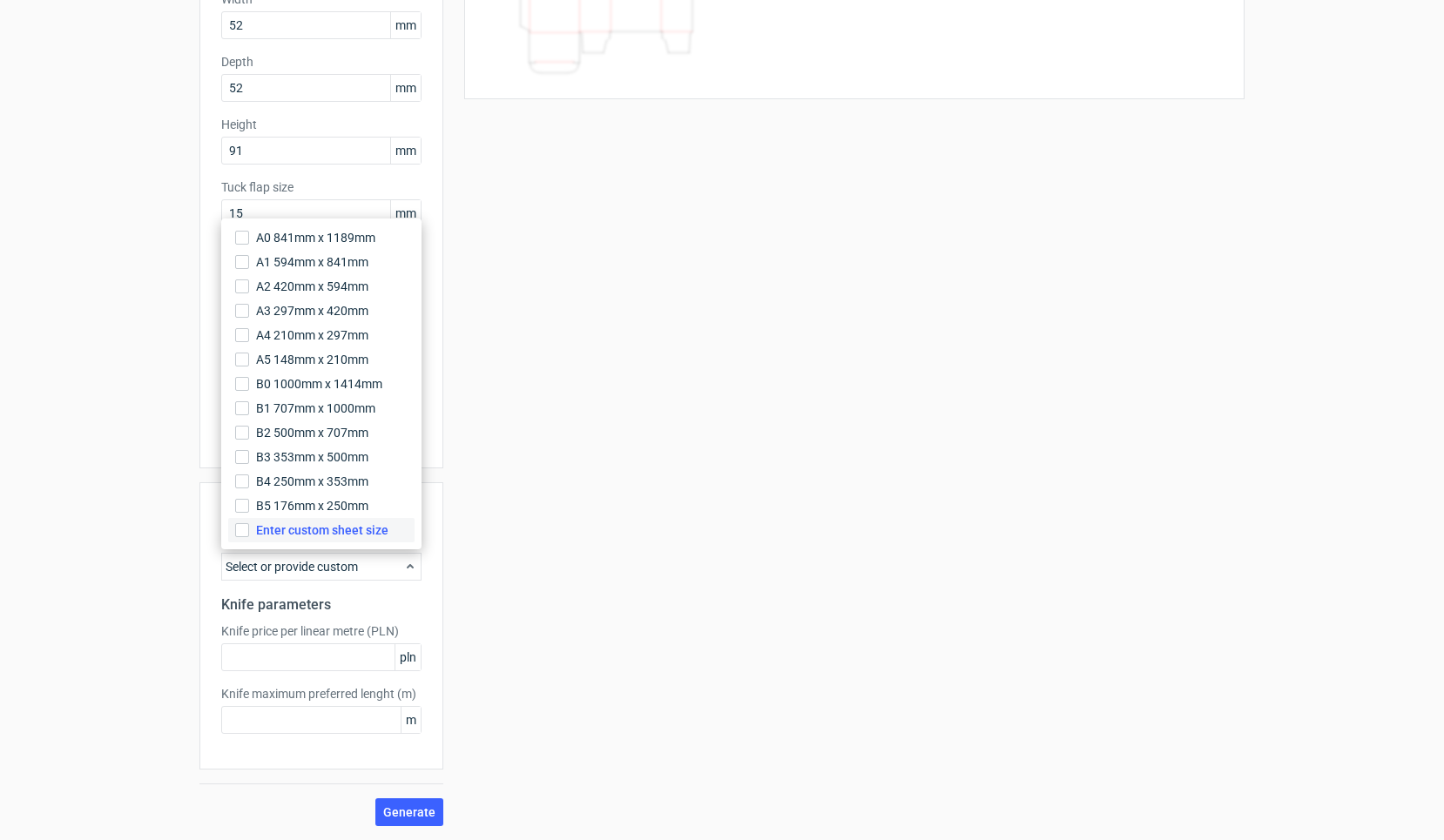
click at [326, 522] on span "Enter custom sheet size" at bounding box center [322, 530] width 132 height 17
click at [249, 523] on input "Enter custom sheet size" at bounding box center [241, 530] width 14 height 14
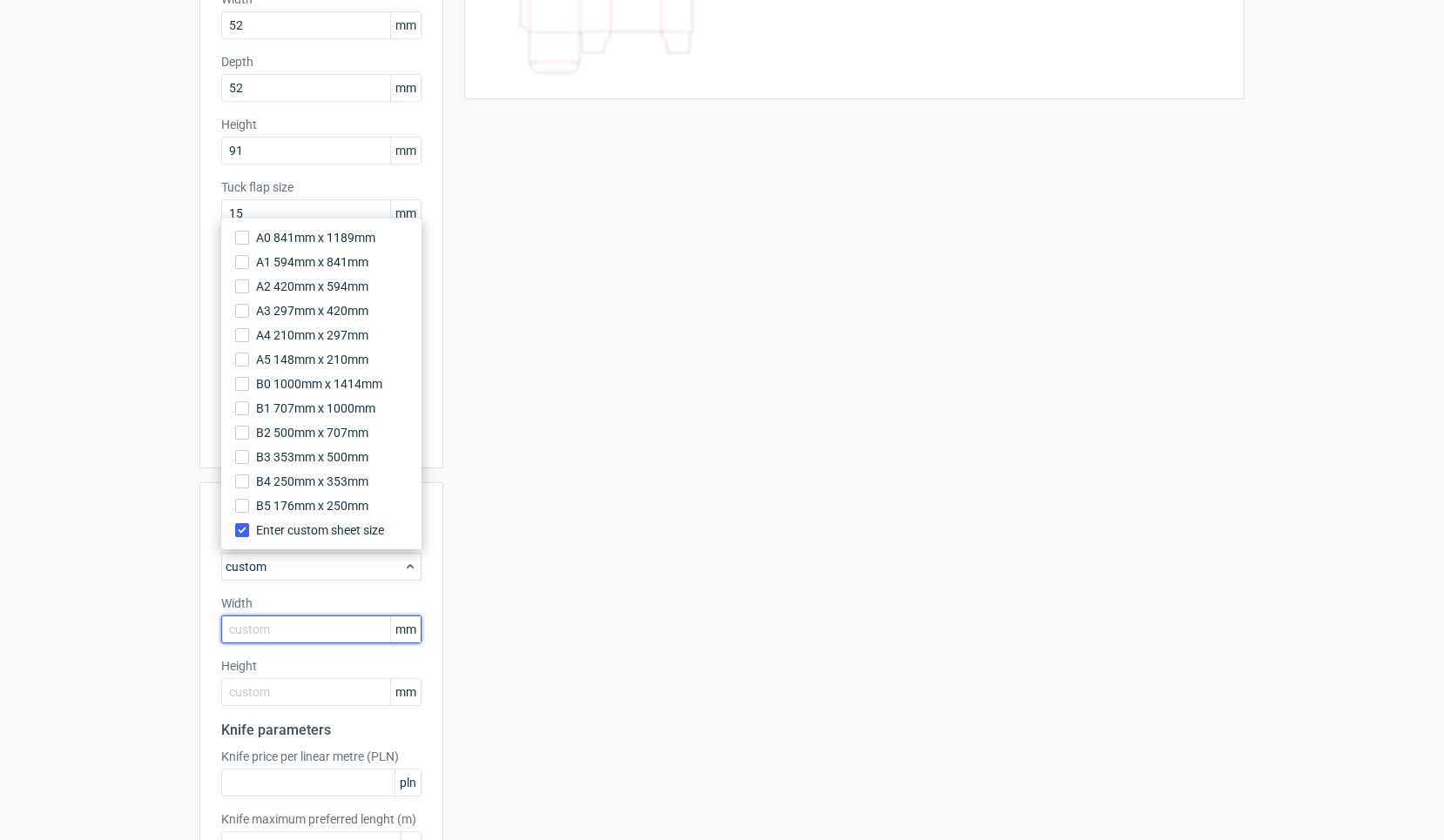
click at [285, 625] on input "text" at bounding box center [321, 630] width 200 height 28
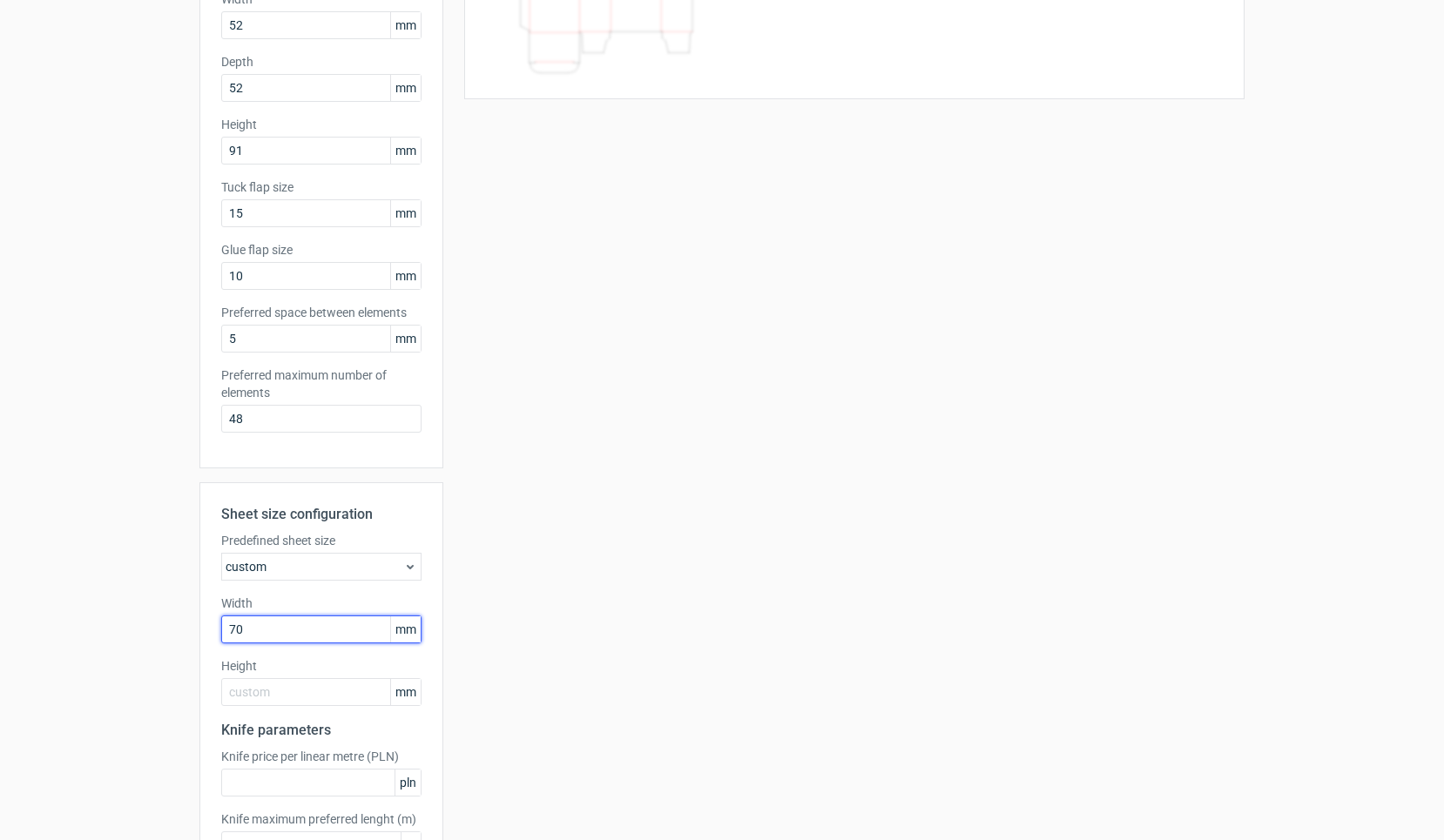
type input "700"
type input "500"
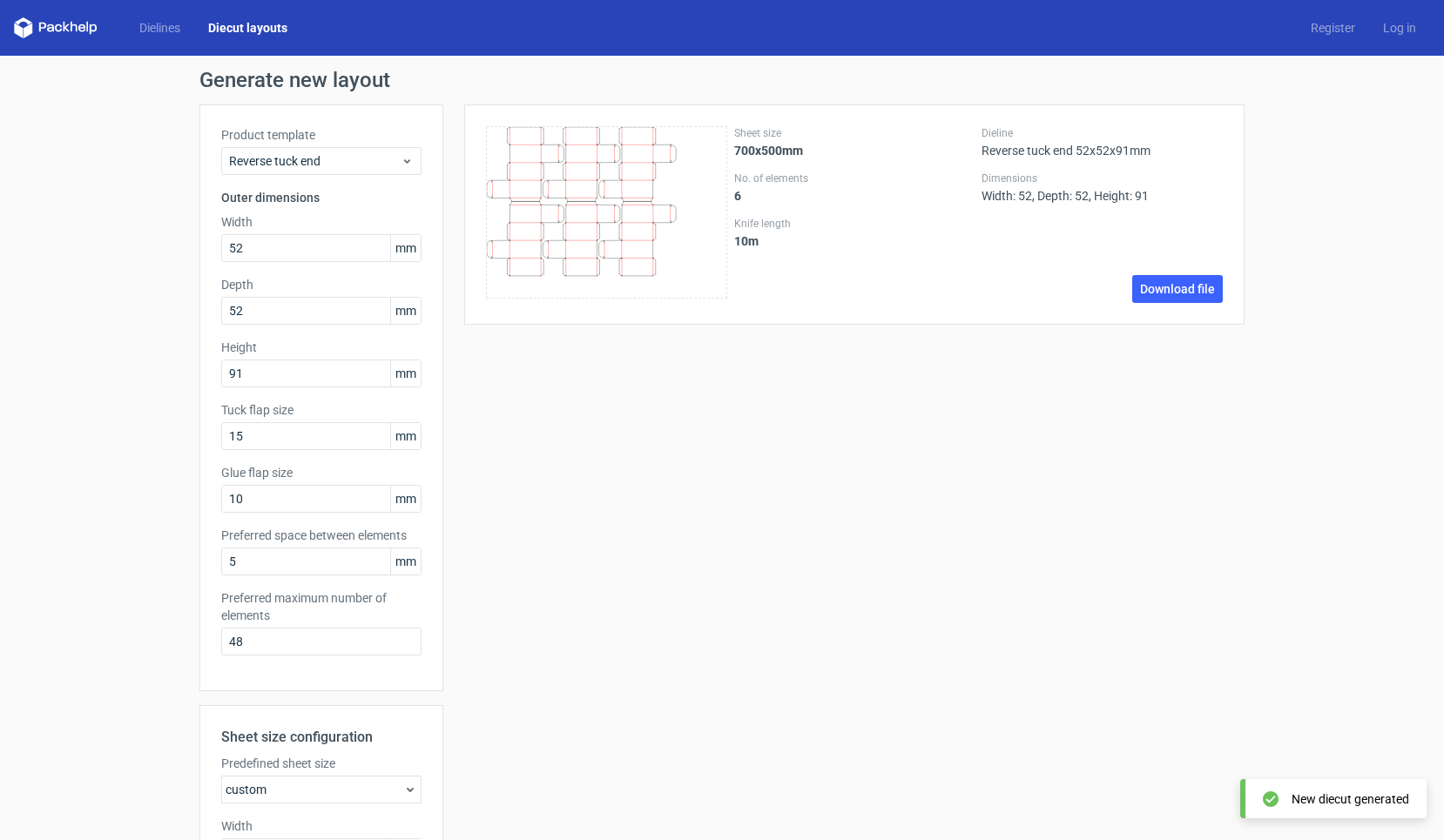
scroll to position [0, 0]
click at [382, 153] on span "Reverse tuck end" at bounding box center [315, 161] width 172 height 17
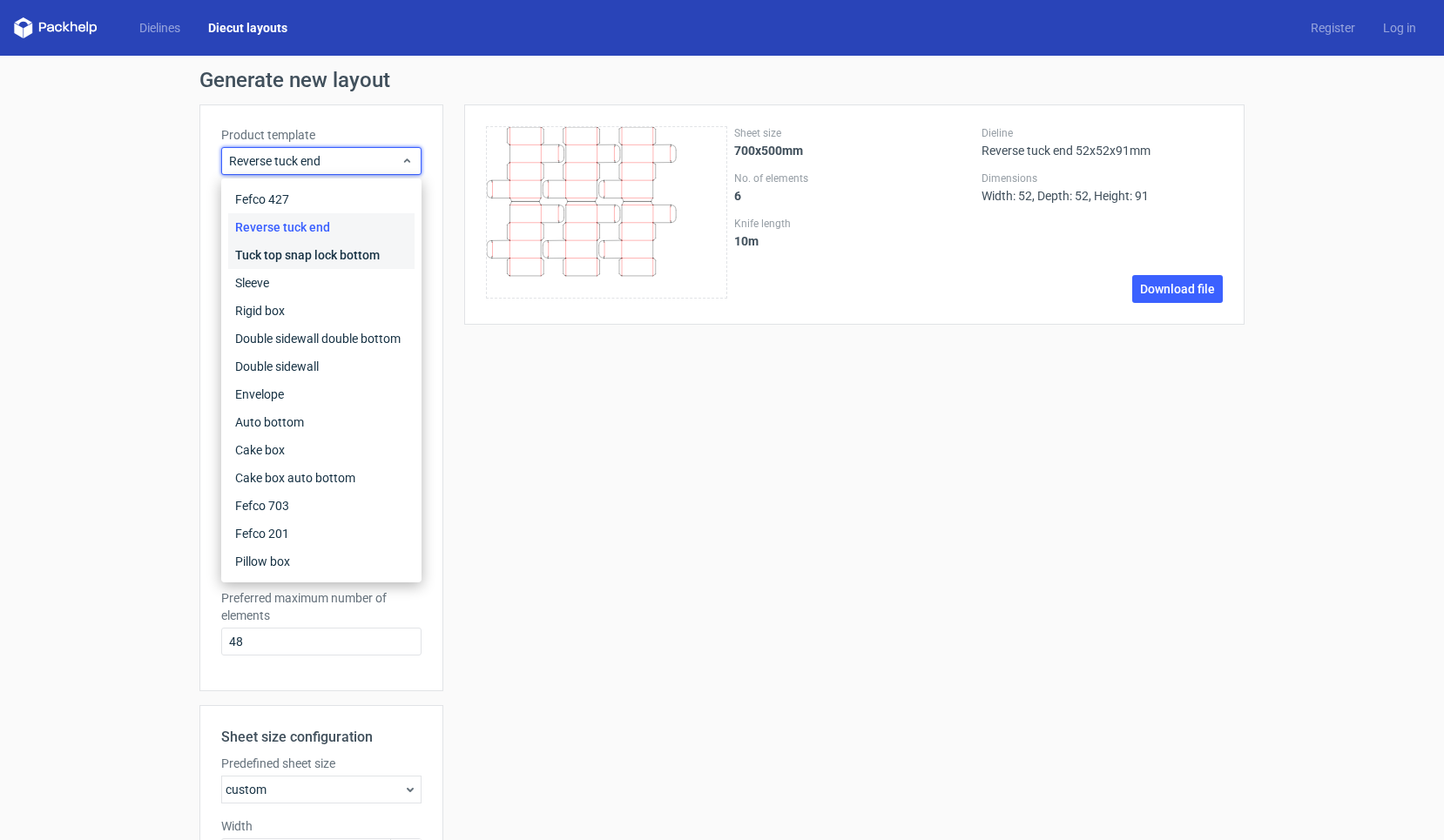
click at [363, 256] on div "Tuck top snap lock bottom" at bounding box center [321, 255] width 186 height 28
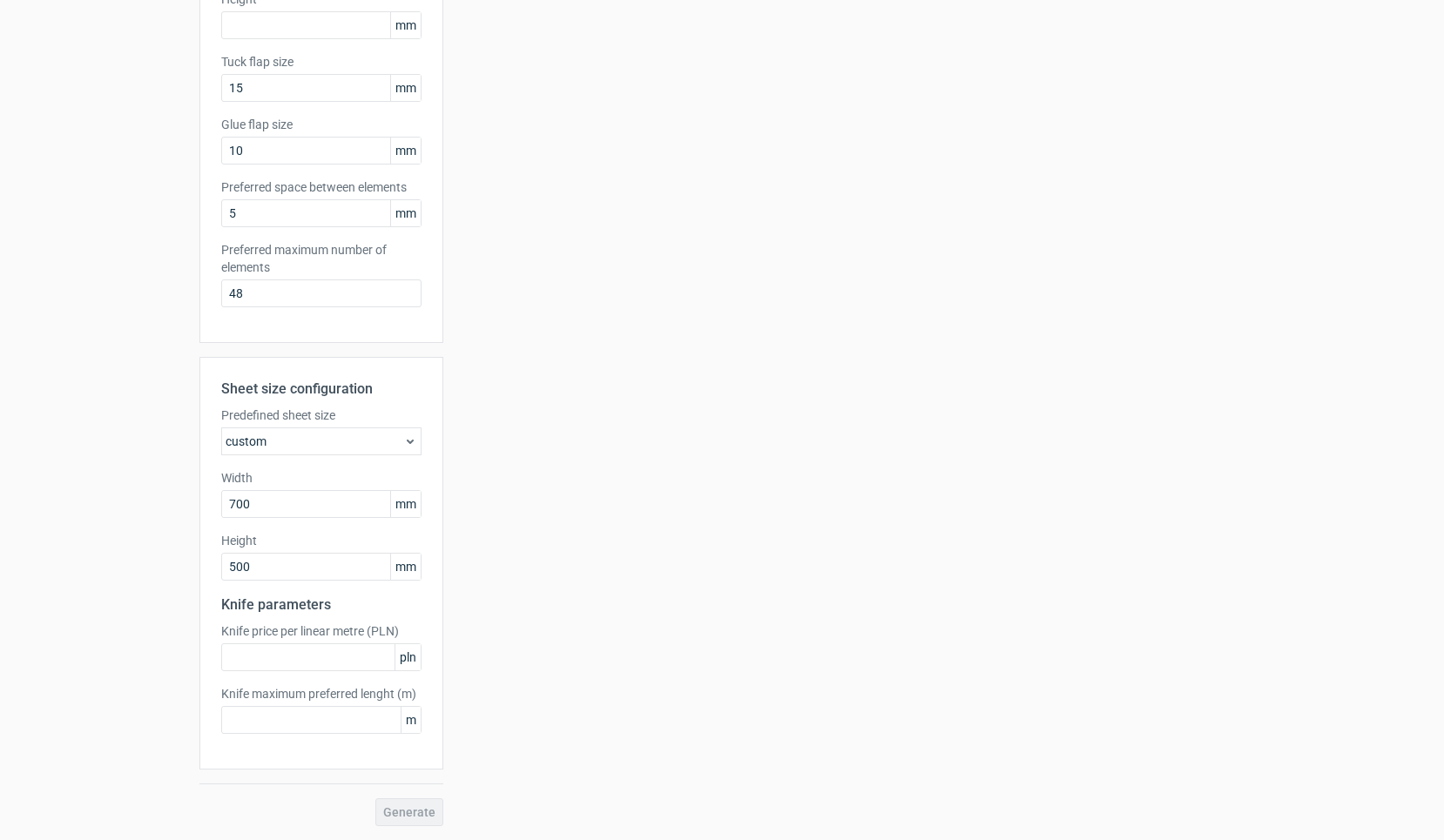
click at [394, 813] on div "Generate" at bounding box center [321, 812] width 243 height 28
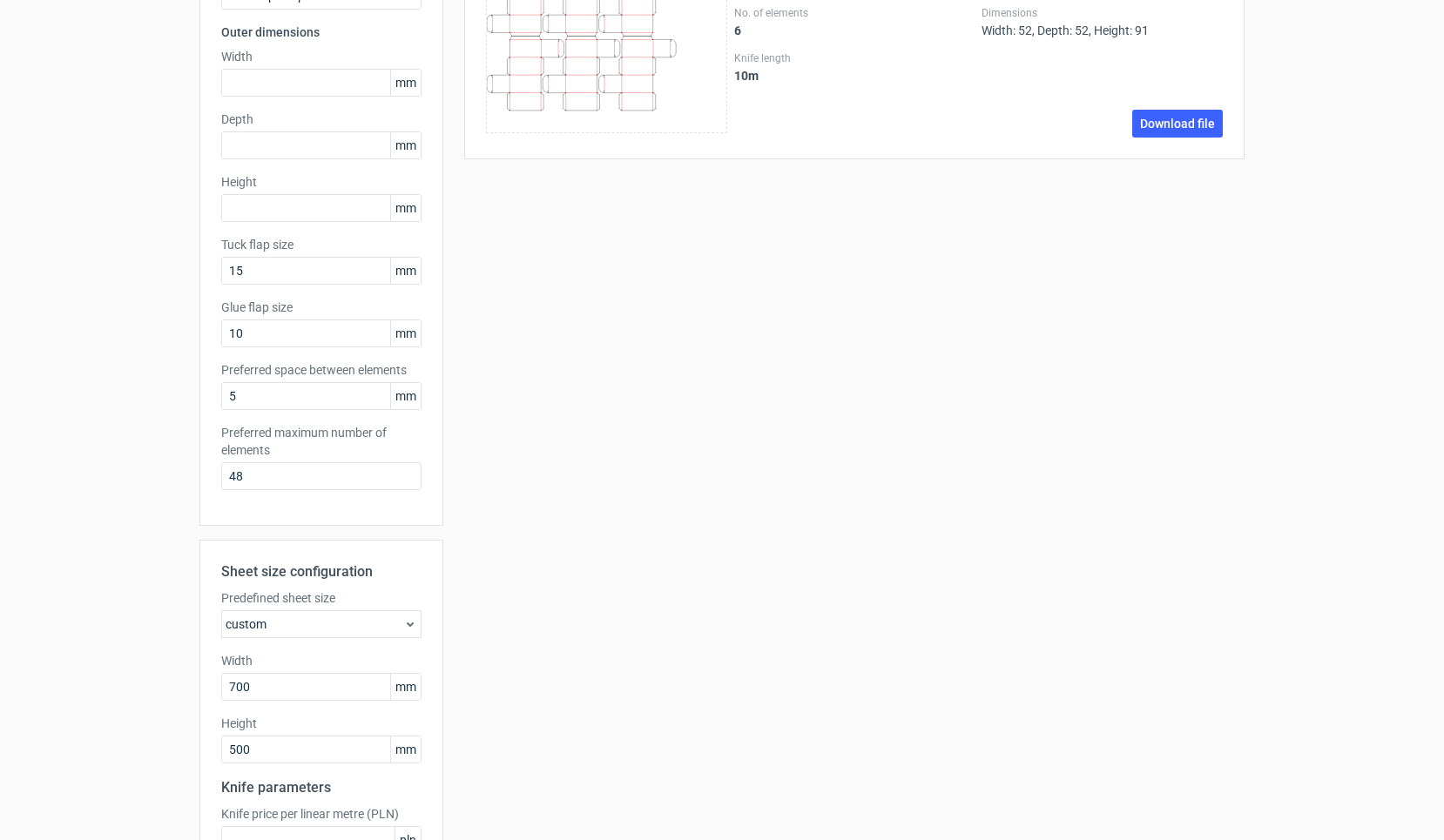
scroll to position [158, 0]
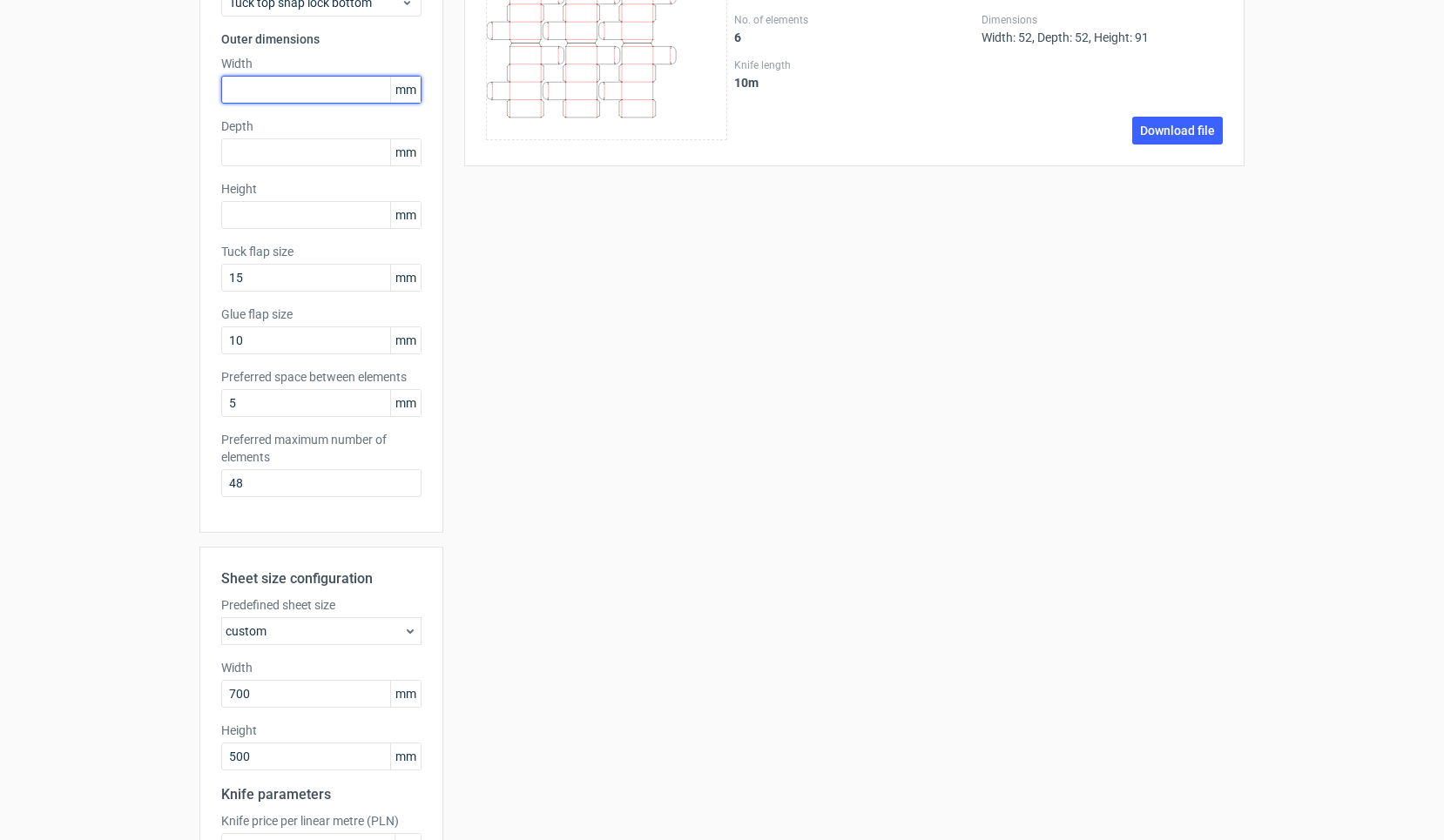
click at [288, 91] on input "text" at bounding box center [321, 89] width 200 height 28
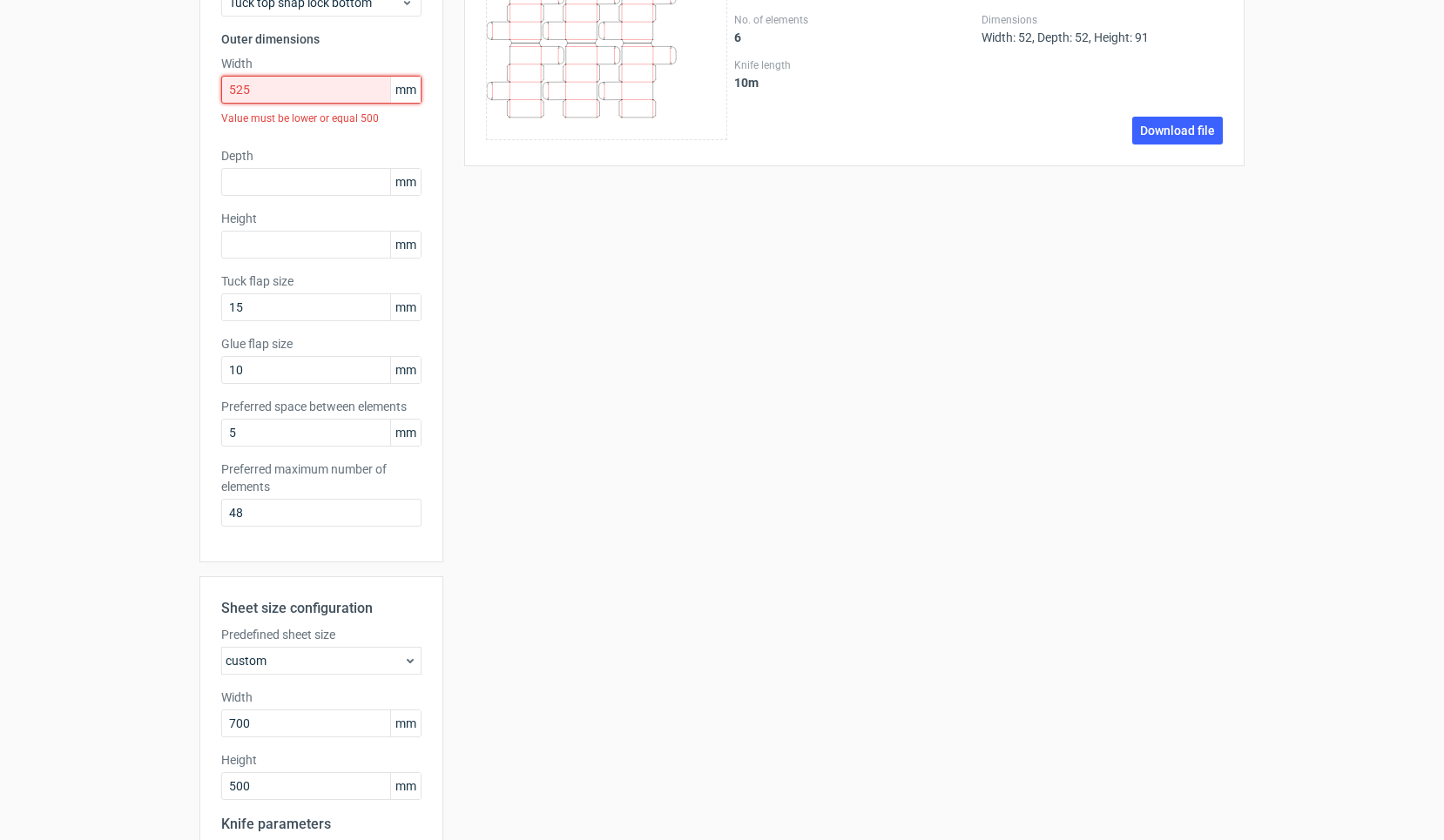
drag, startPoint x: 264, startPoint y: 88, endPoint x: 184, endPoint y: 88, distance: 80.0
click at [184, 88] on div "Generate new layout Product template Tuck top snap lock bottom Outer dimensions…" at bounding box center [722, 479] width 1444 height 1162
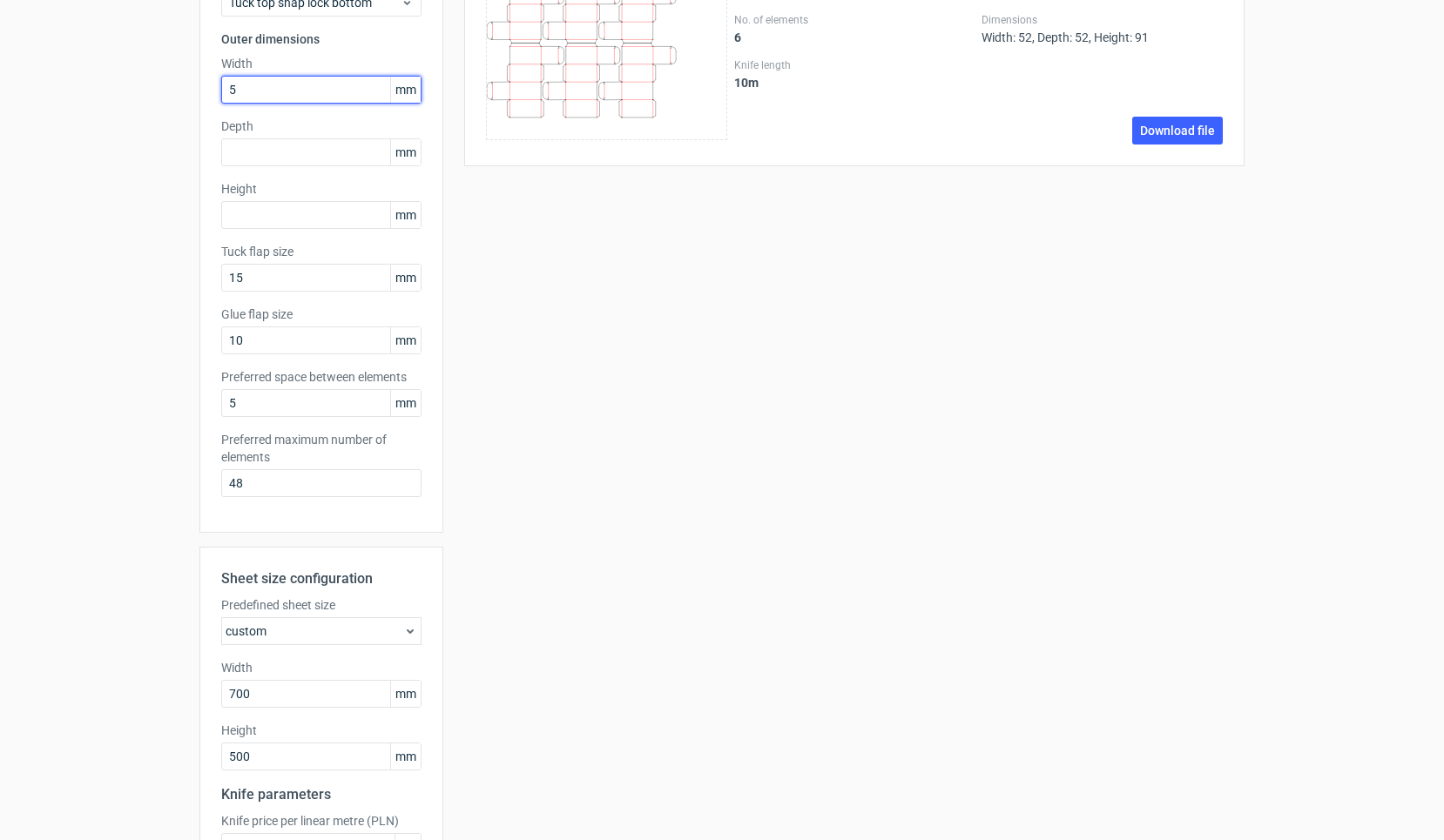
type input "52"
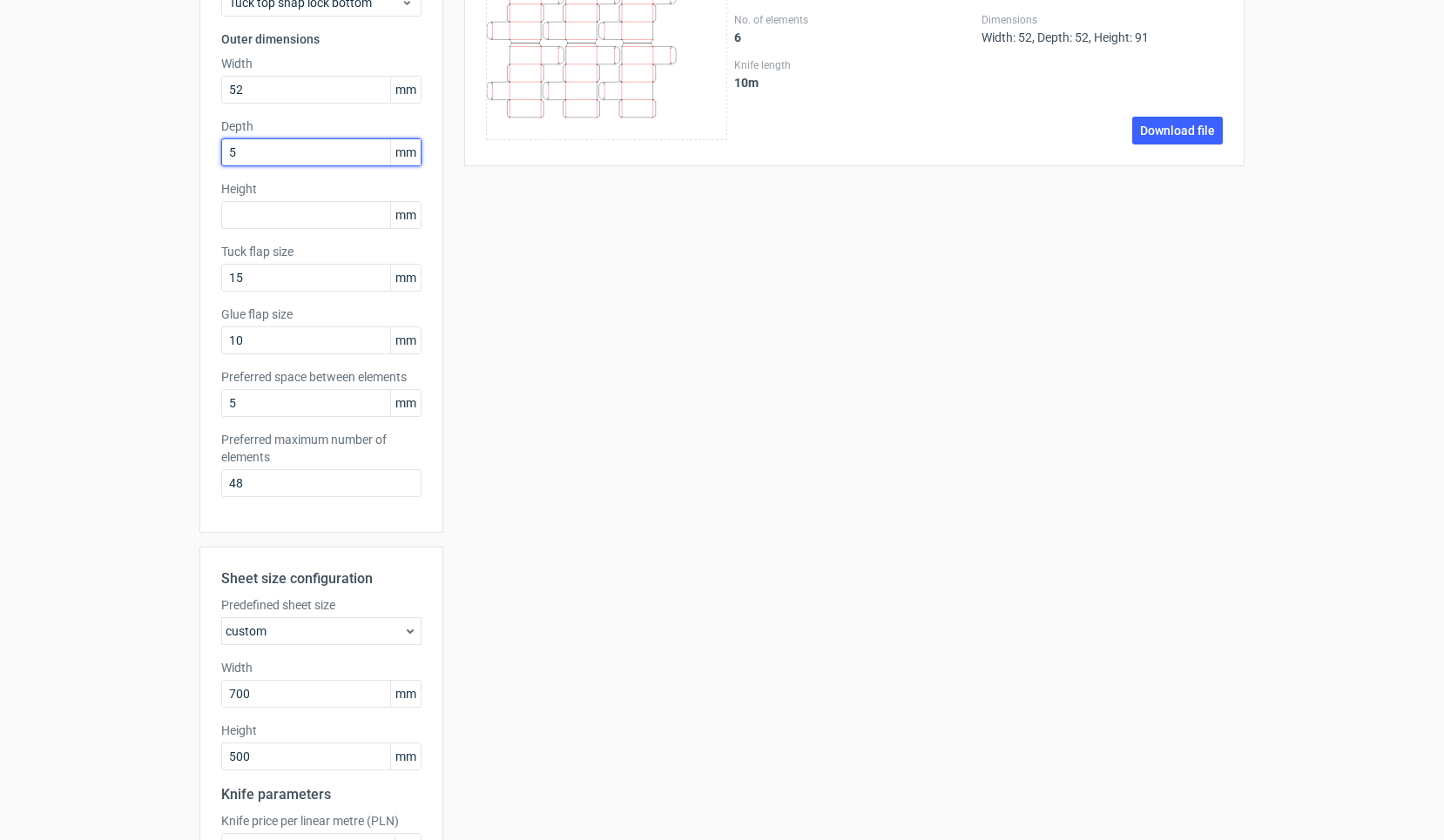
type input "52"
type input "91"
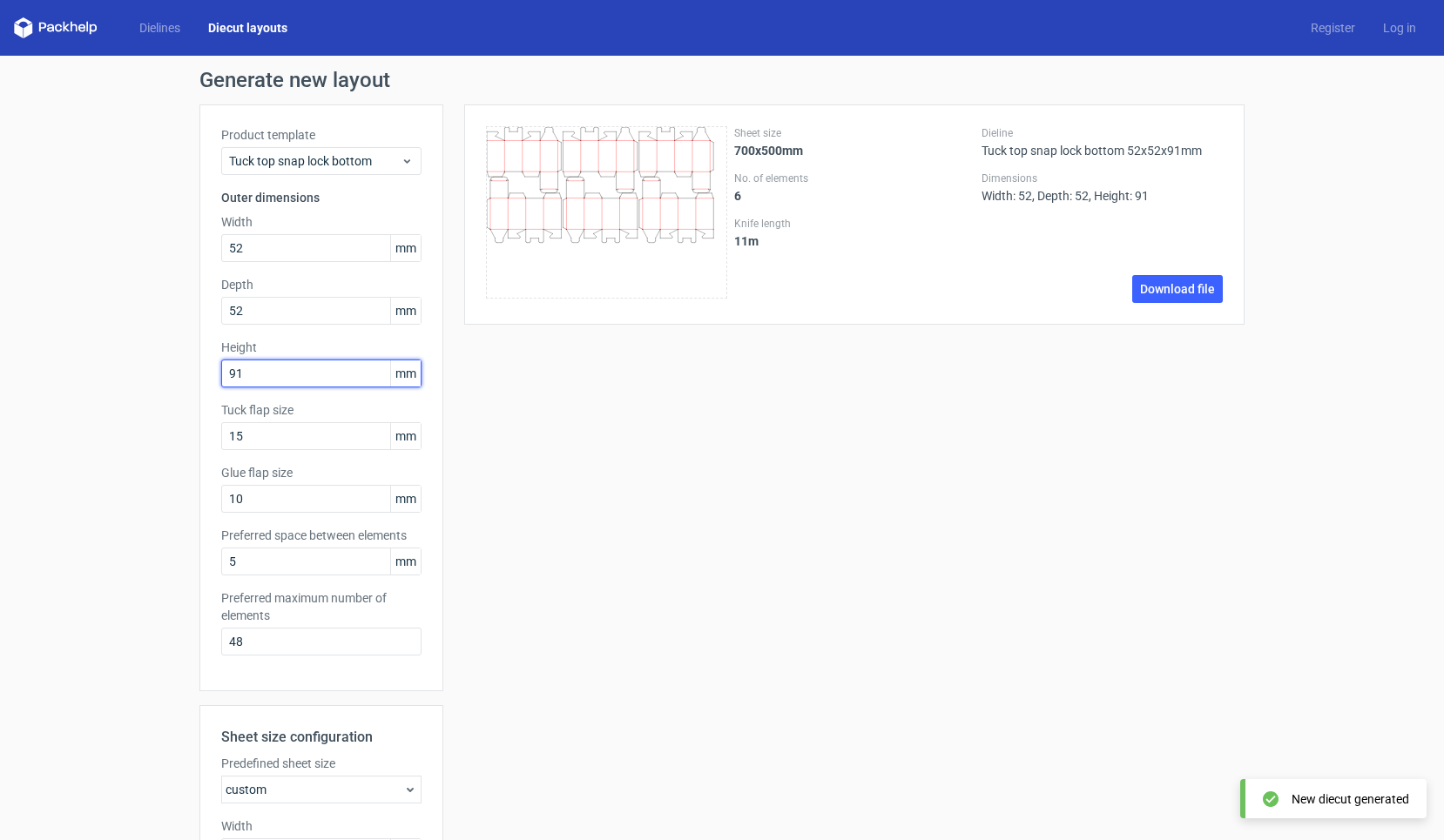
scroll to position [0, 0]
click at [302, 171] on div "Tuck top snap lock bottom" at bounding box center [321, 160] width 200 height 28
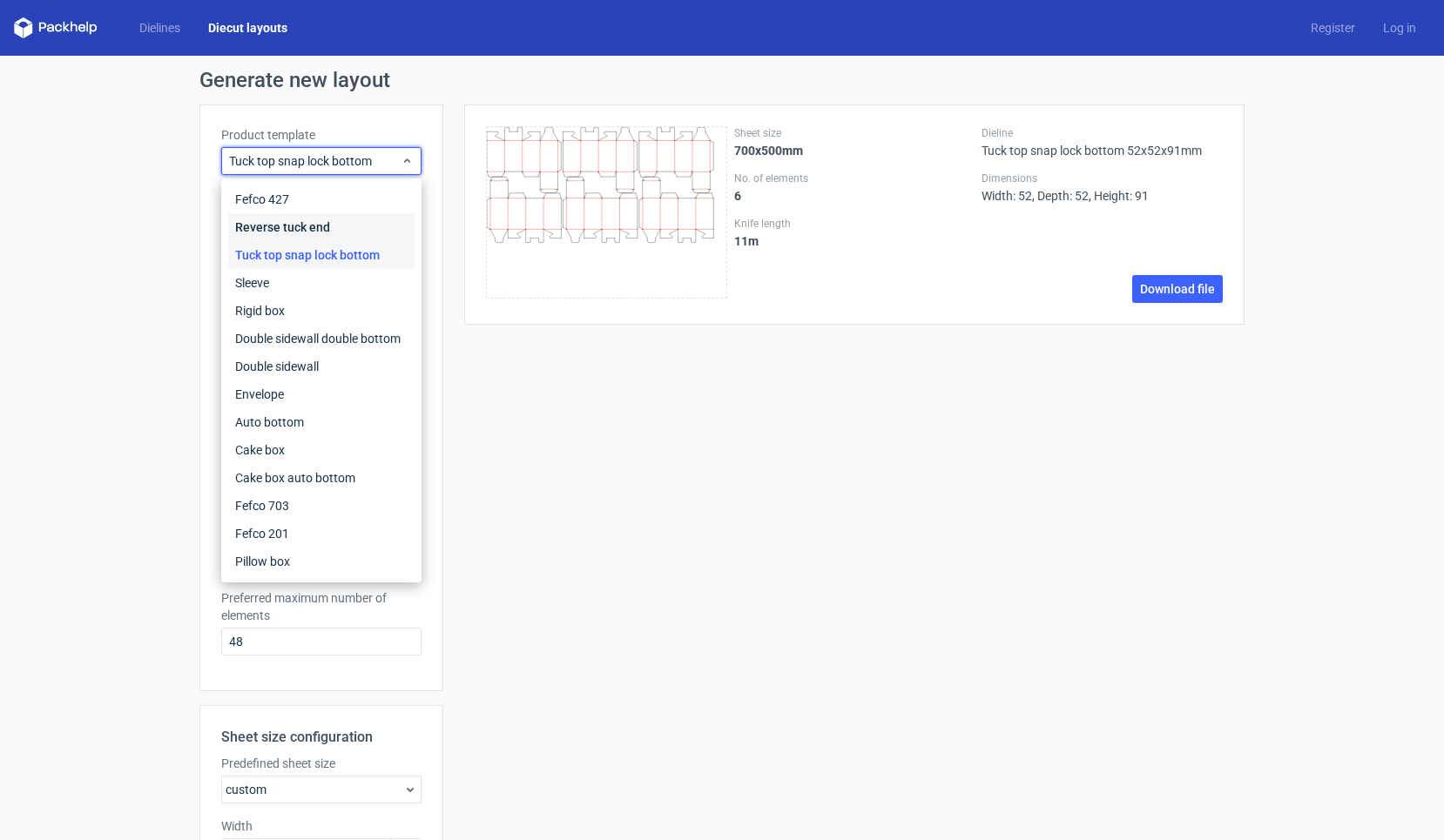
click at [304, 226] on div "Reverse tuck end" at bounding box center [321, 227] width 186 height 28
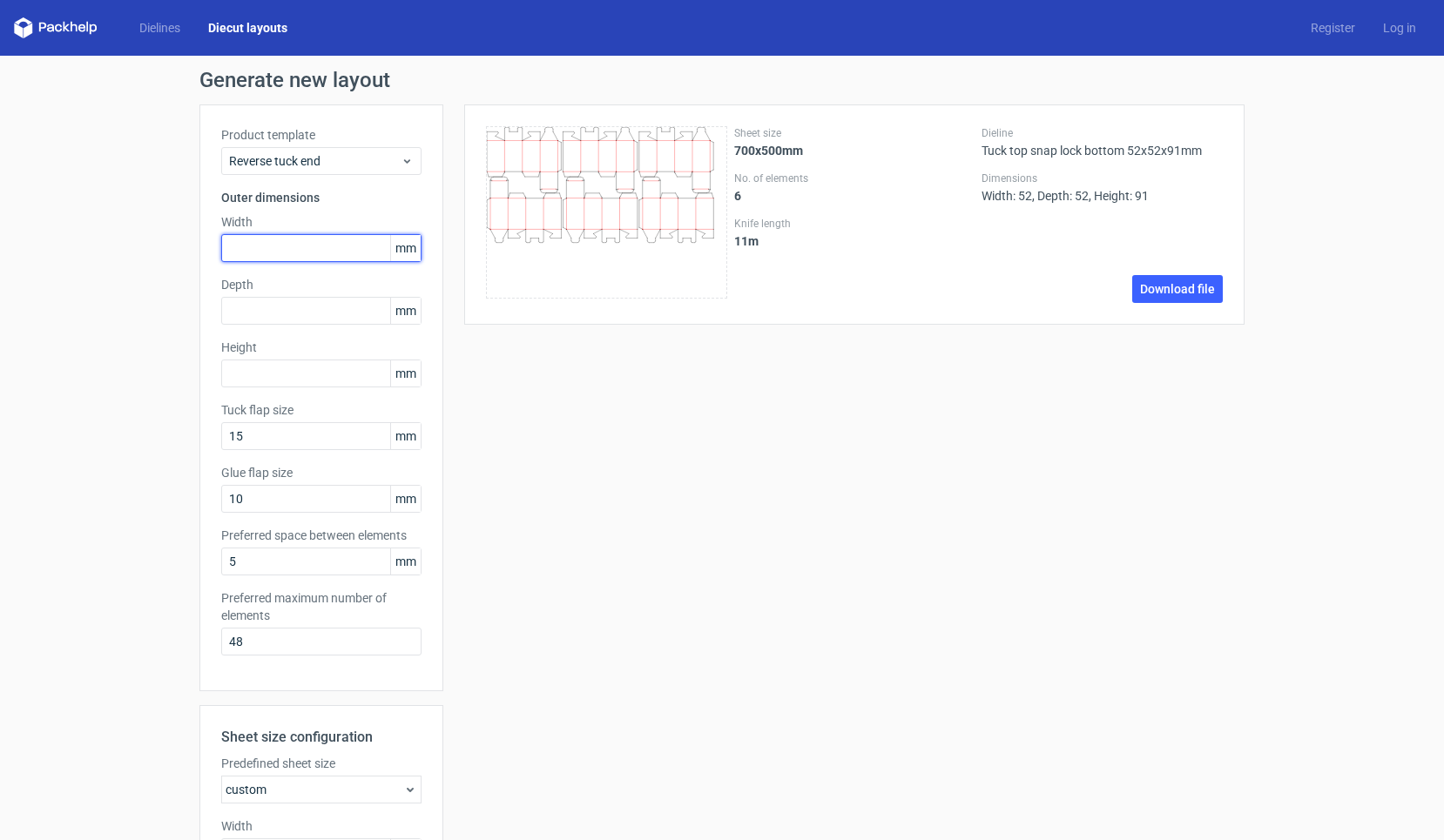
click at [266, 250] on input "text" at bounding box center [321, 248] width 200 height 28
type input "52"
type input "91"
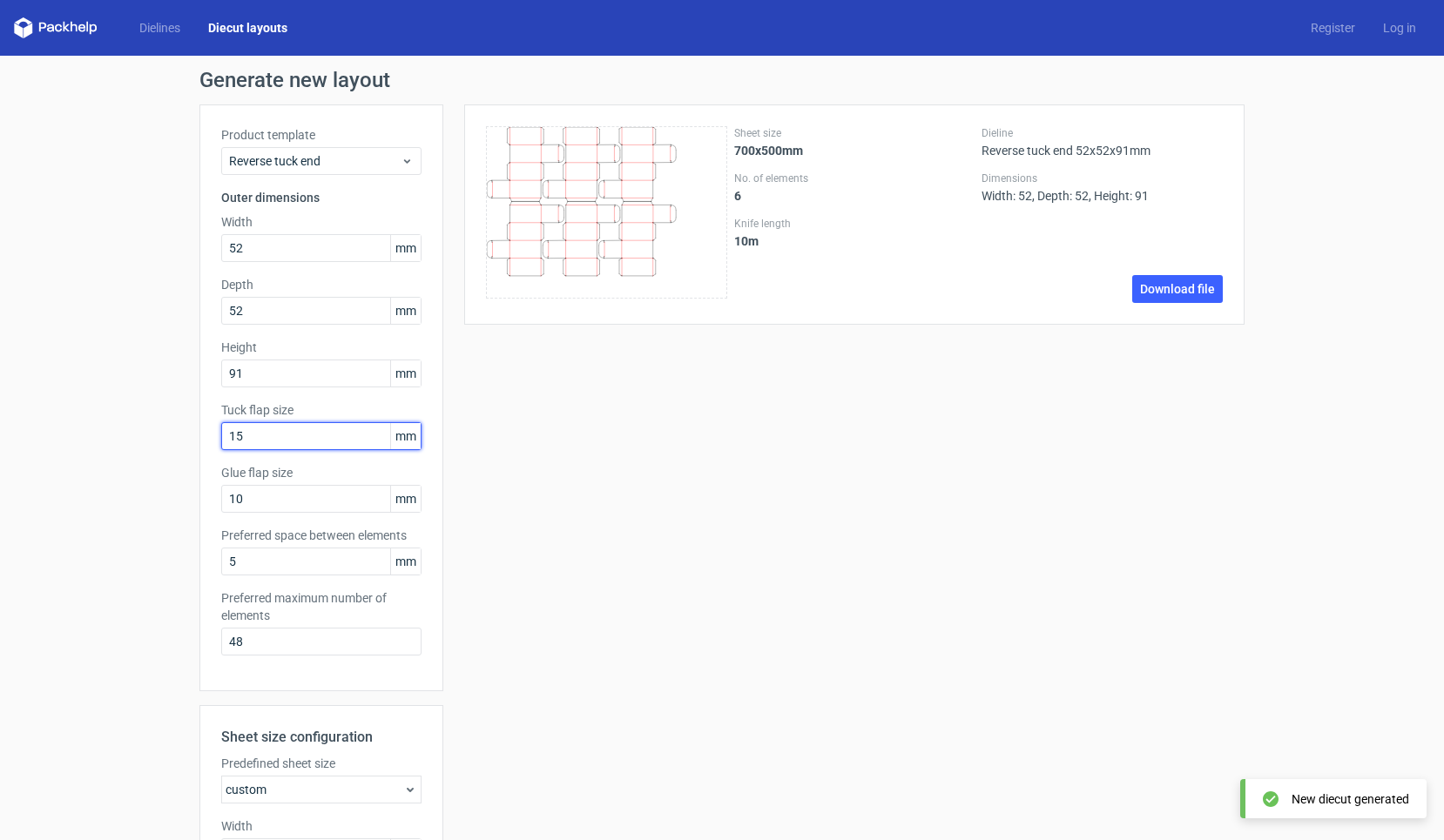
click at [270, 434] on input "15" at bounding box center [321, 435] width 200 height 28
type input "10"
click at [814, 335] on div "Sheet size 700x500mm No. of elements 8 Knife length 13 m Dieline Reverse tuck e…" at bounding box center [844, 639] width 802 height 1070
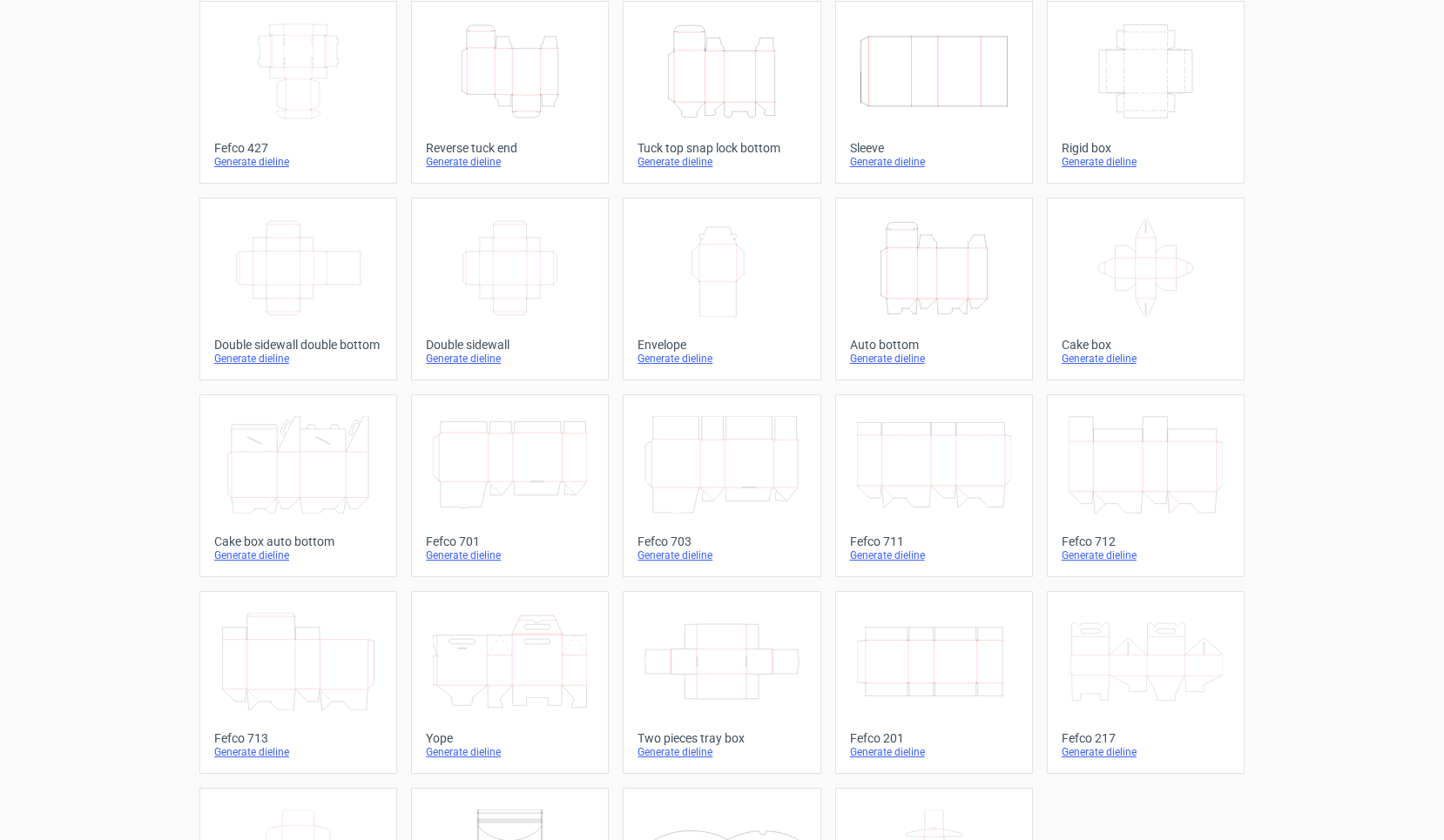
scroll to position [111, 0]
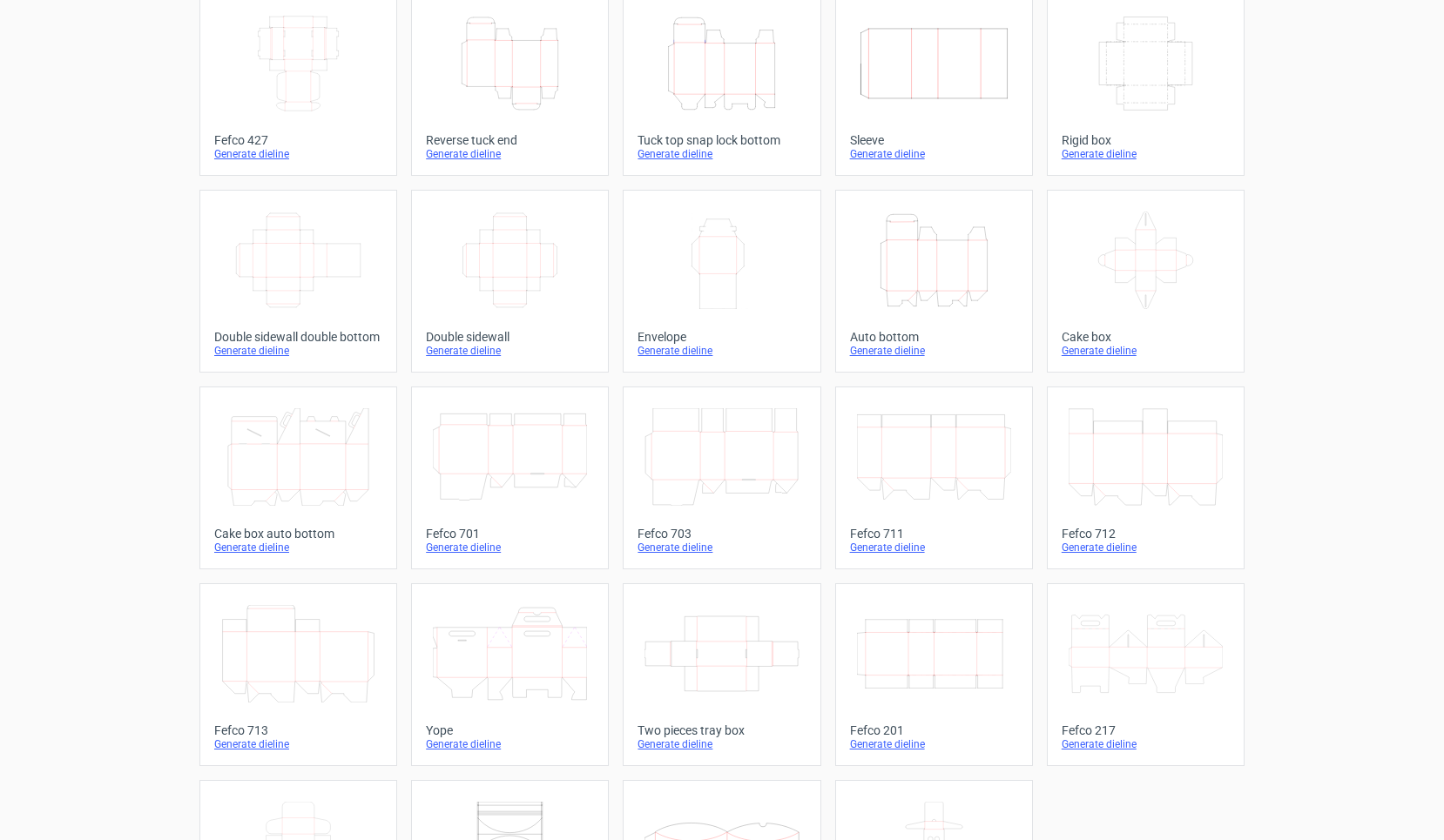
click at [918, 666] on icon "Width Depth Height" at bounding box center [934, 654] width 155 height 98
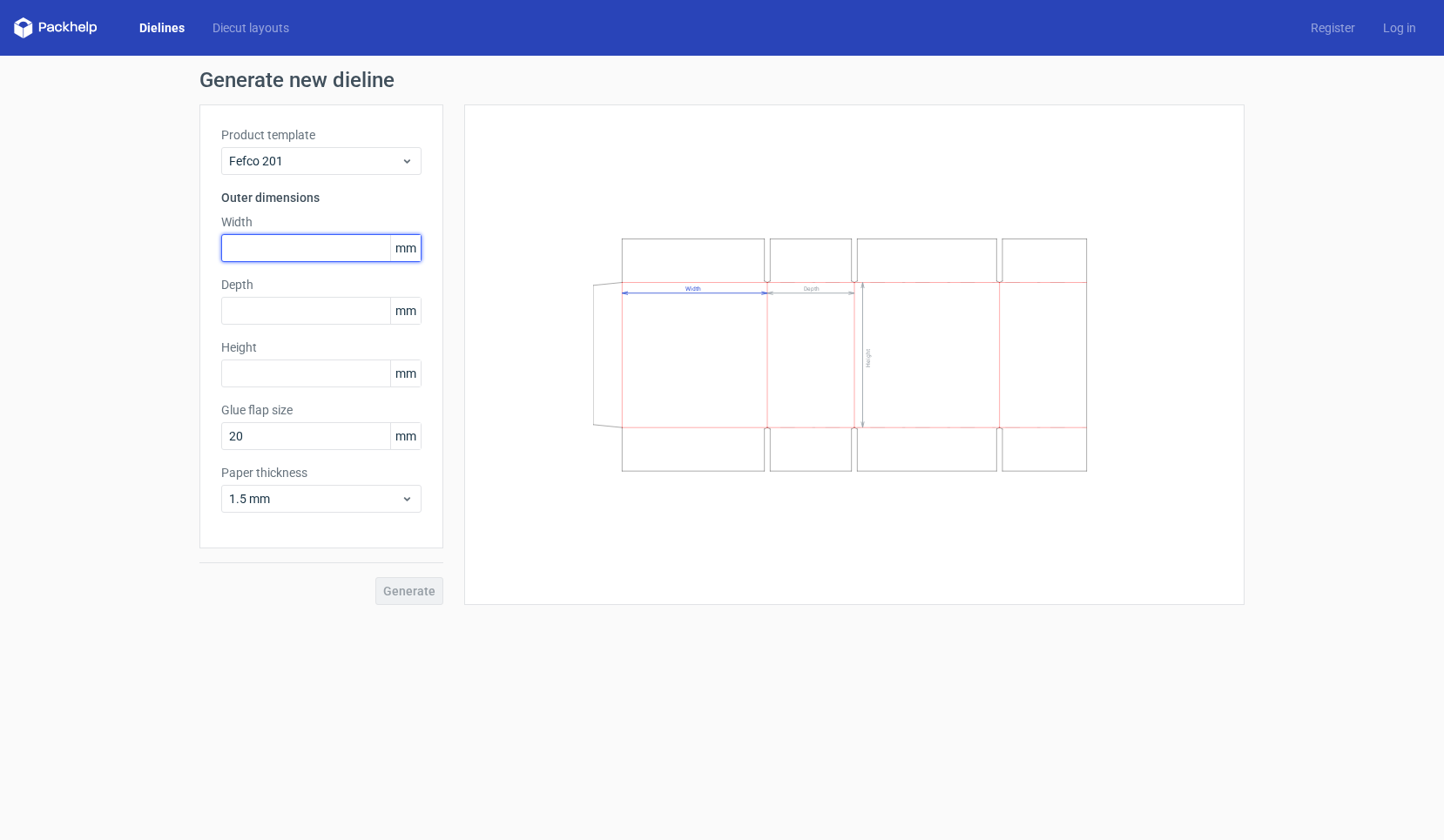
click at [286, 243] on input "text" at bounding box center [321, 248] width 200 height 28
type input "140"
click at [411, 591] on button "Generate" at bounding box center [410, 591] width 68 height 28
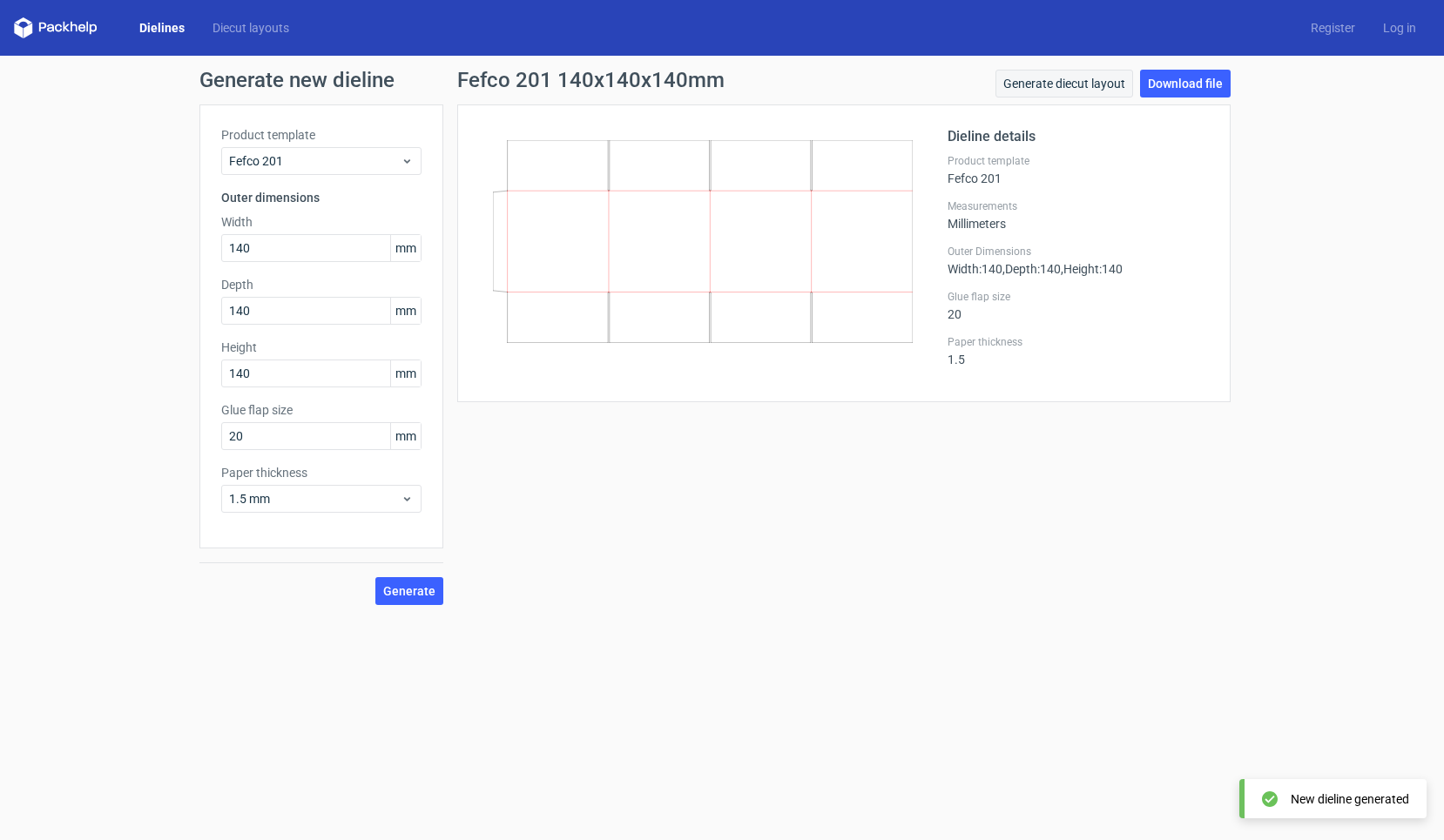
click at [1086, 84] on link "Generate diecut layout" at bounding box center [1064, 83] width 137 height 28
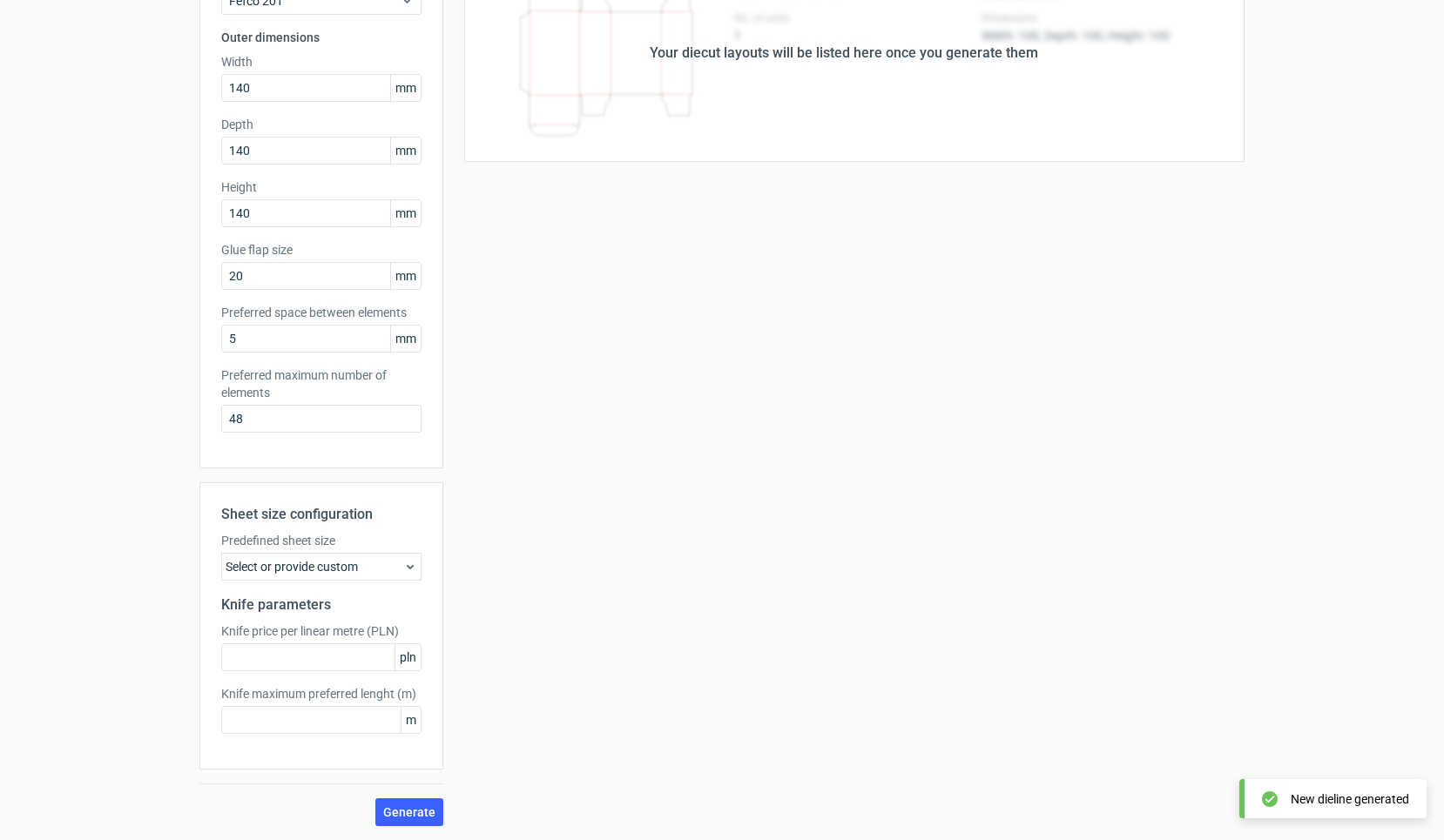
scroll to position [160, 0]
click at [313, 553] on div "Select or provide custom" at bounding box center [321, 567] width 200 height 28
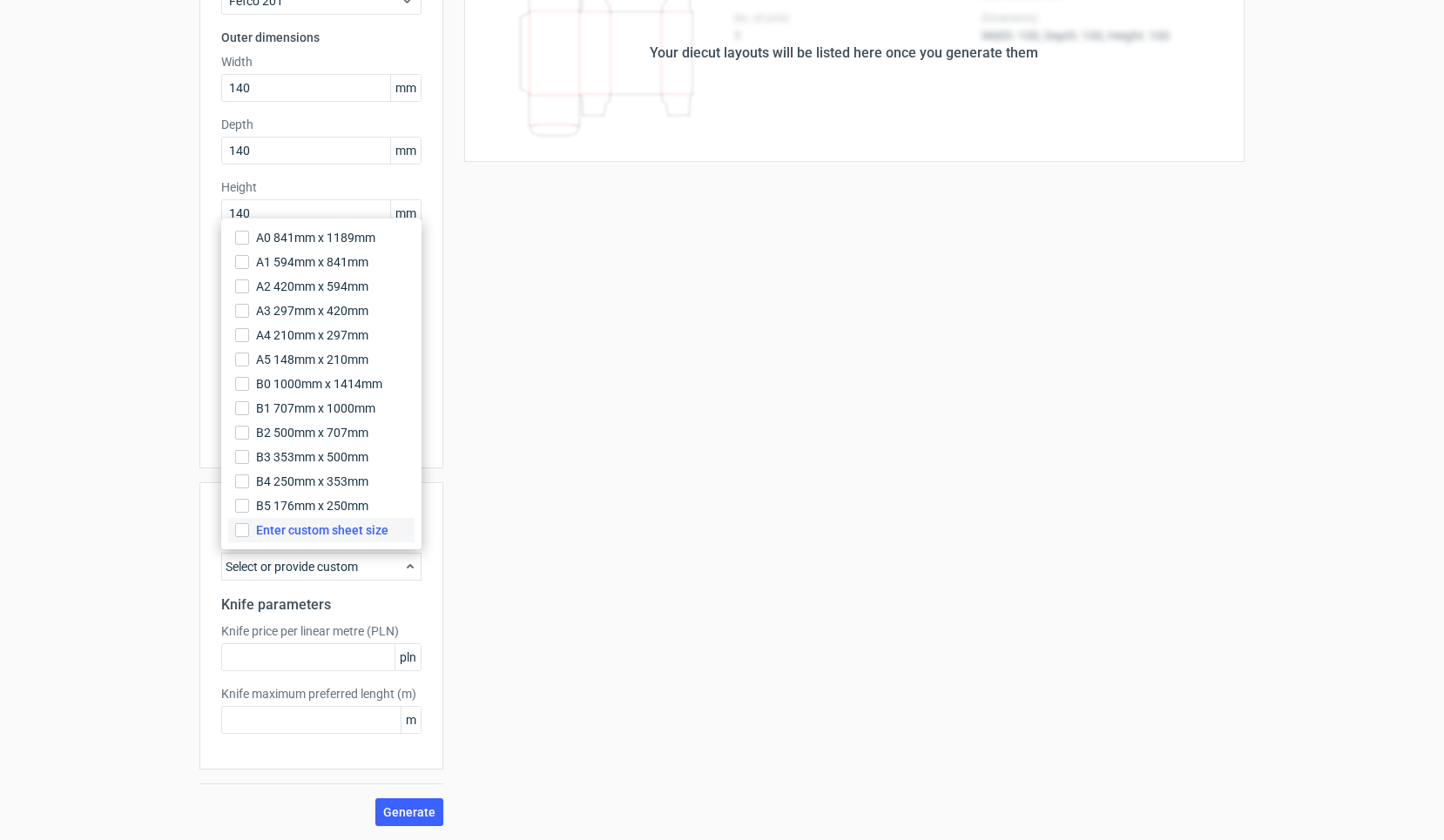
click at [302, 534] on span "Enter custom sheet size" at bounding box center [322, 530] width 132 height 17
click at [249, 534] on input "Enter custom sheet size" at bounding box center [241, 530] width 14 height 14
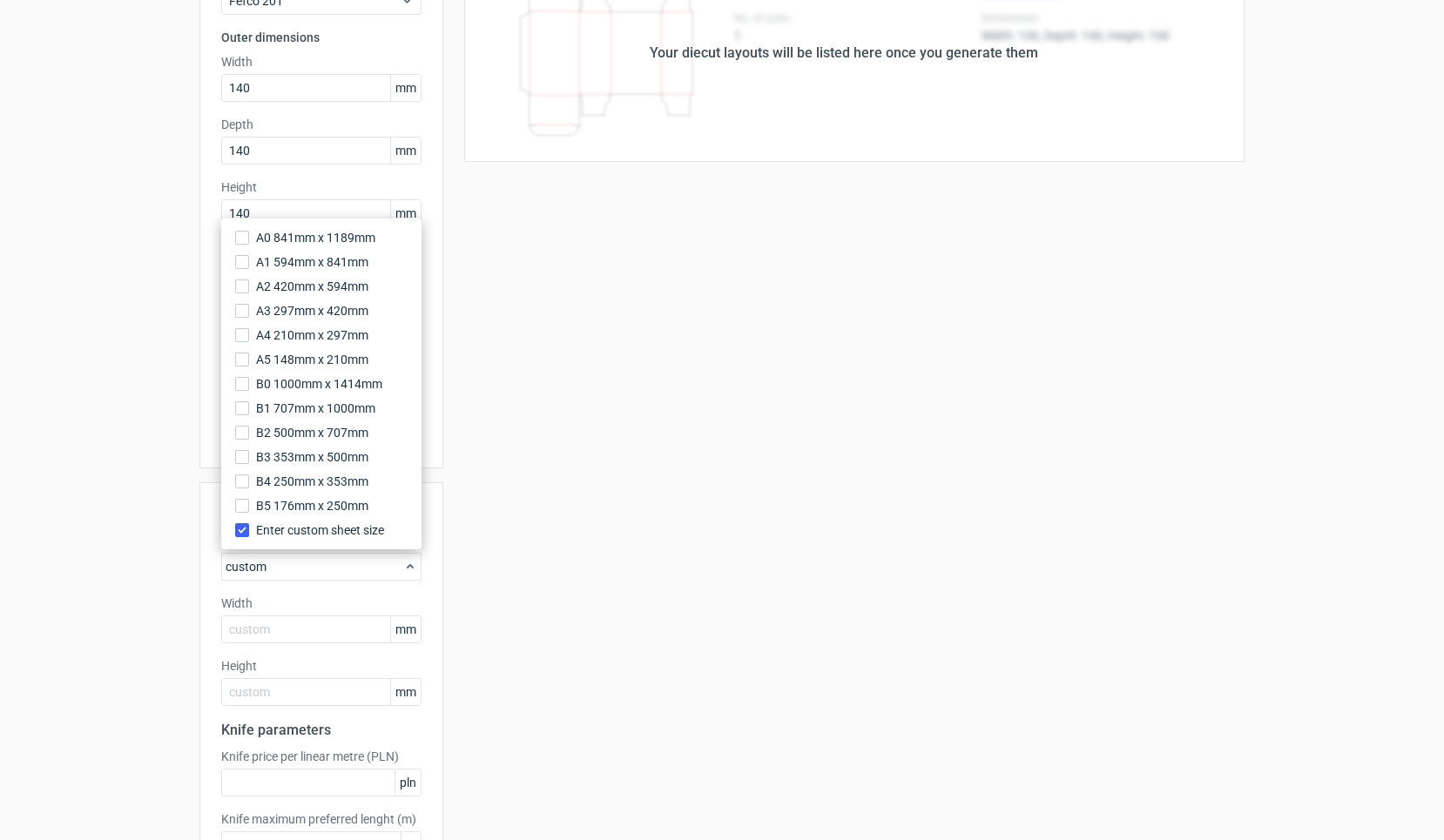
click at [660, 588] on div "Your diecut layouts will be listed here once you generate them Height Depth Wid…" at bounding box center [844, 447] width 802 height 1007
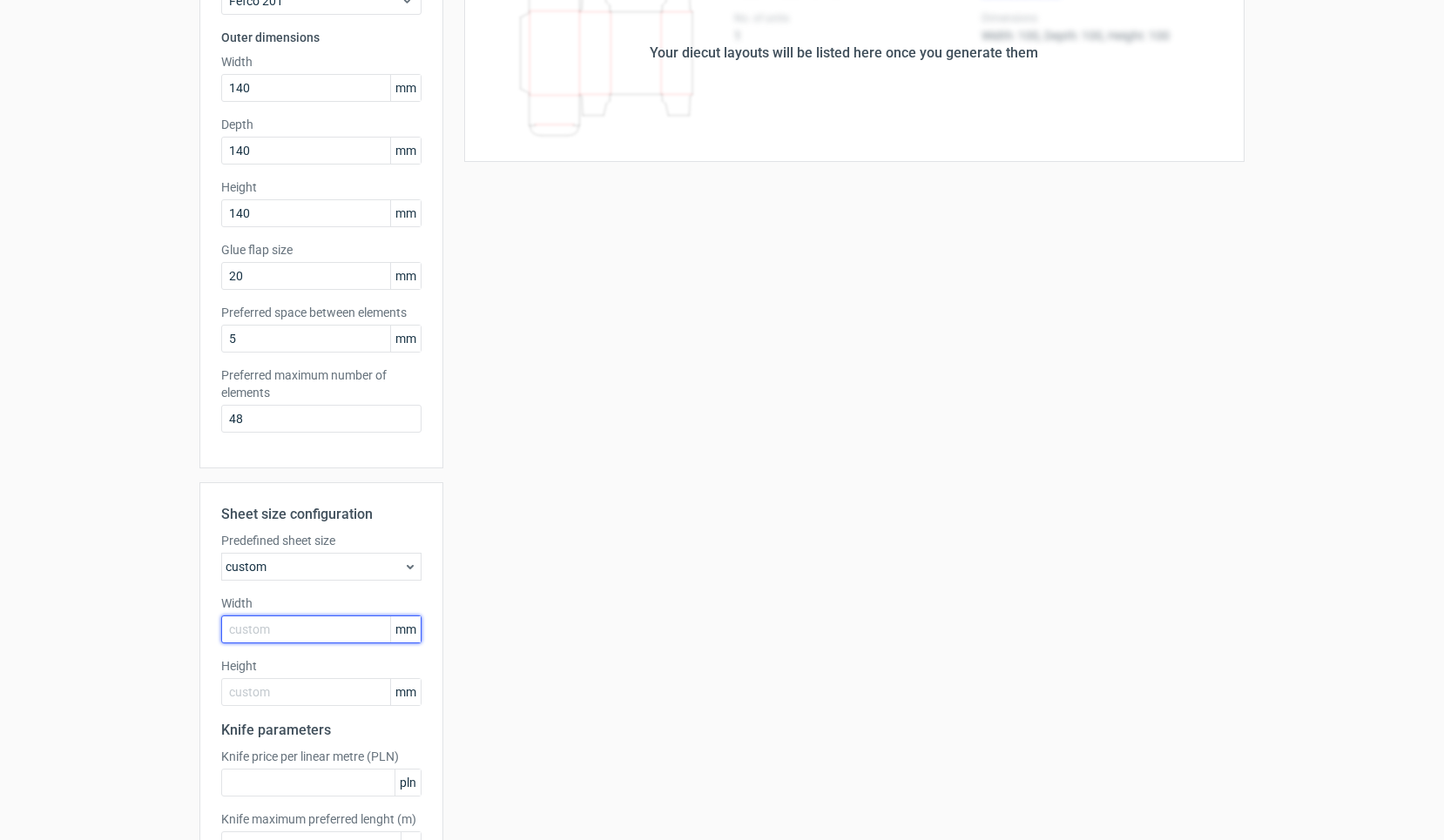
click at [294, 638] on input "text" at bounding box center [321, 630] width 200 height 28
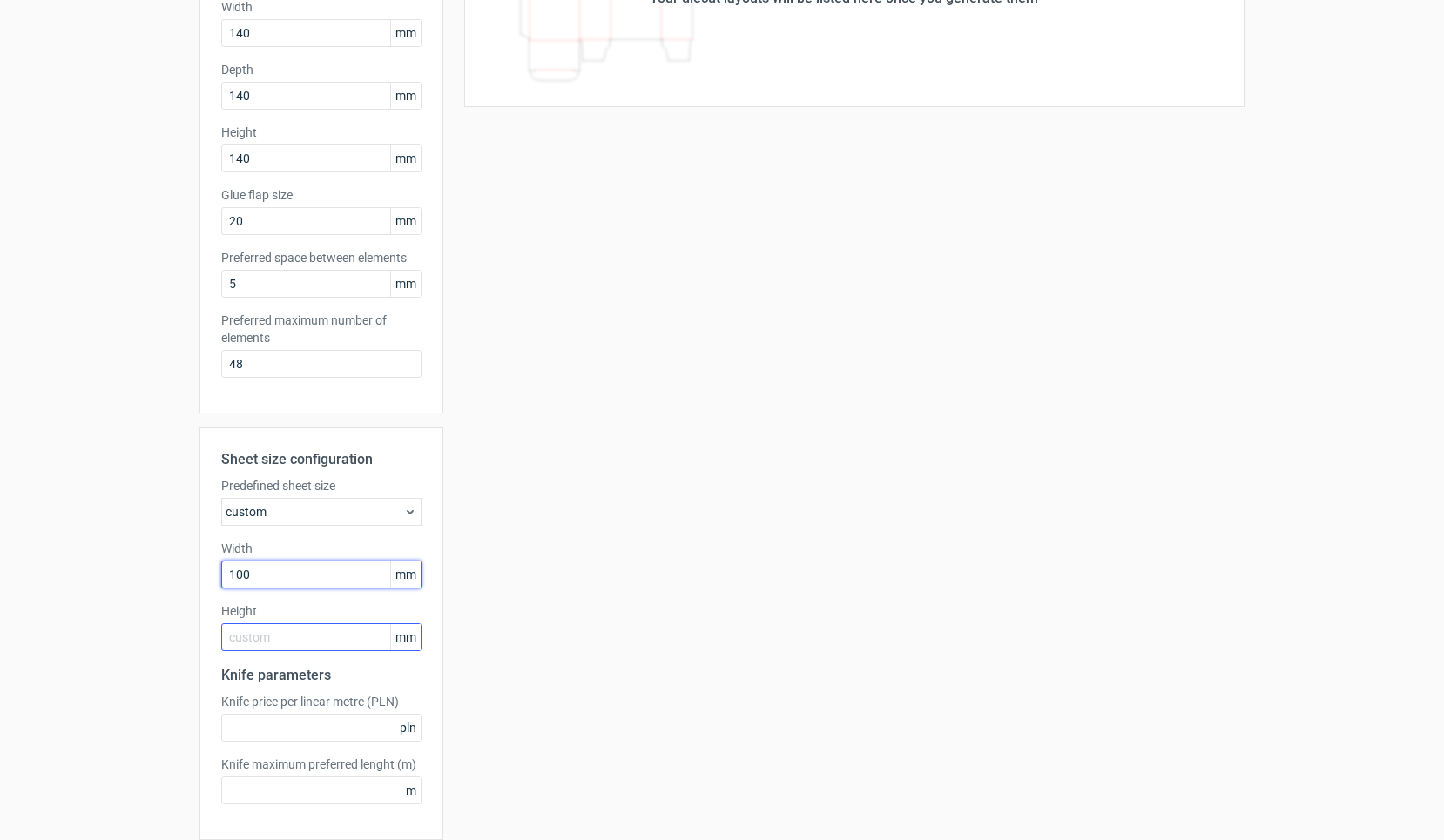
type input "1000"
type input "700"
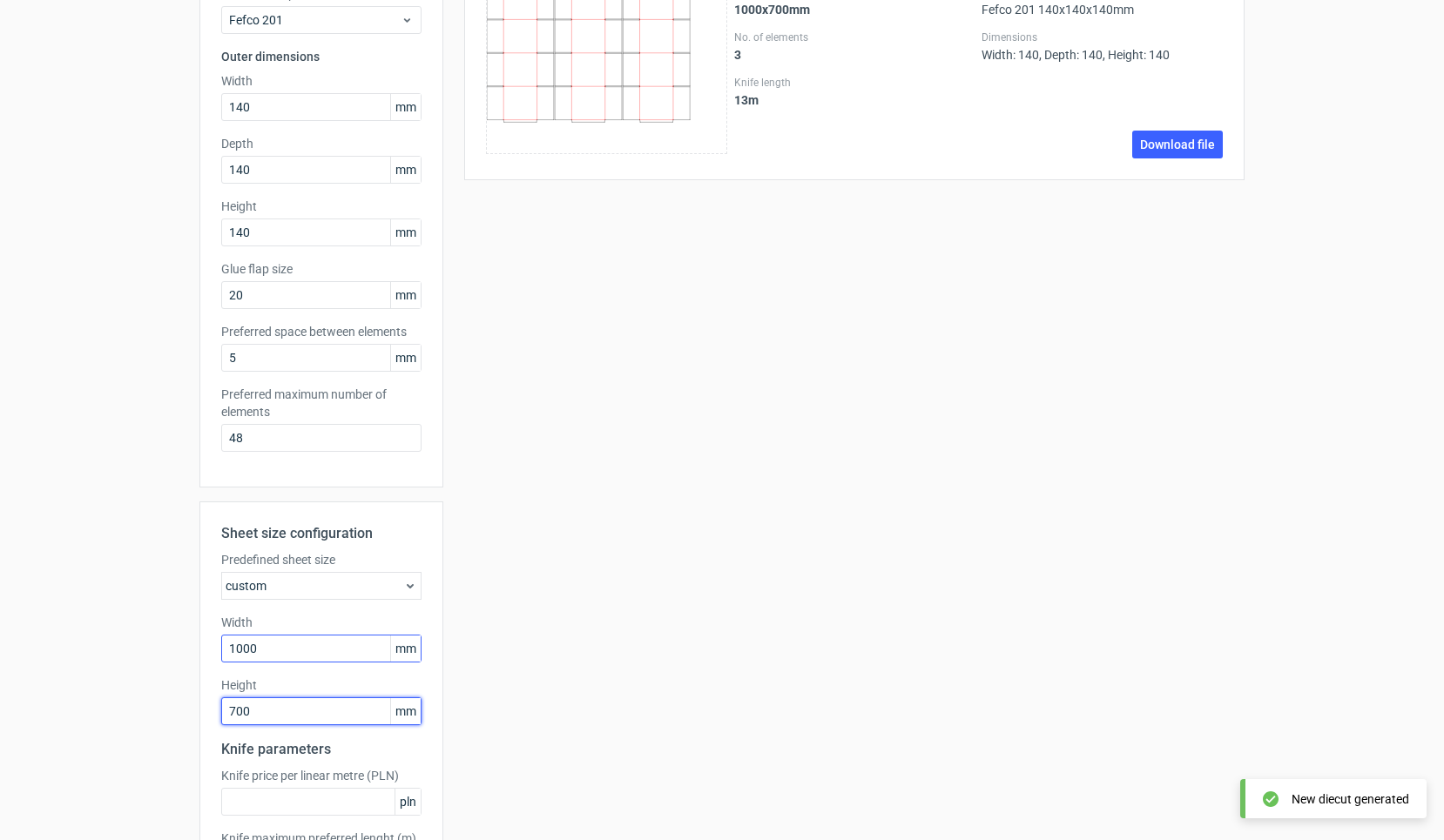
scroll to position [186, 0]
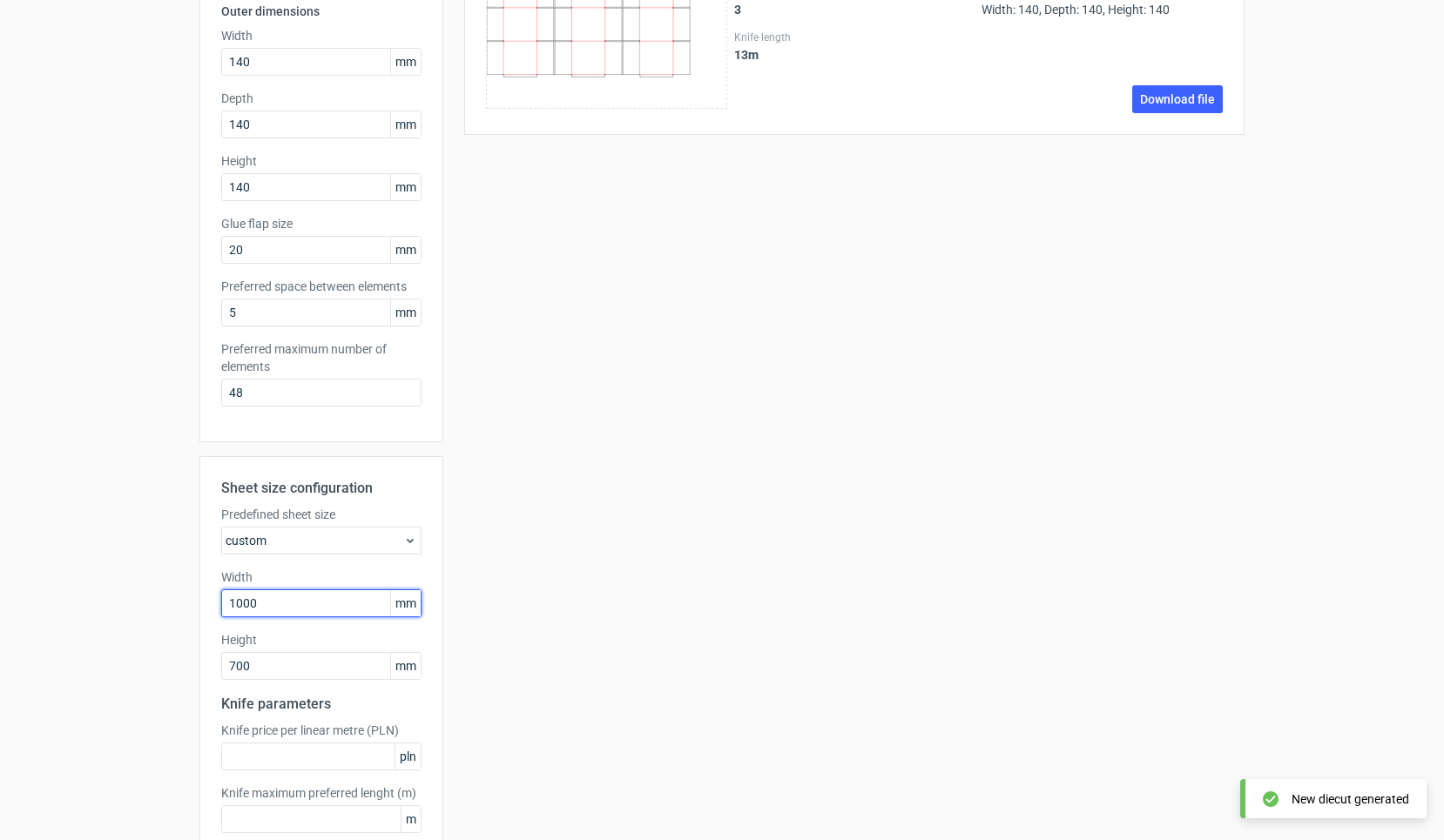
click at [268, 605] on input "1000" at bounding box center [321, 602] width 200 height 28
type input "1"
type input "700"
type input "500"
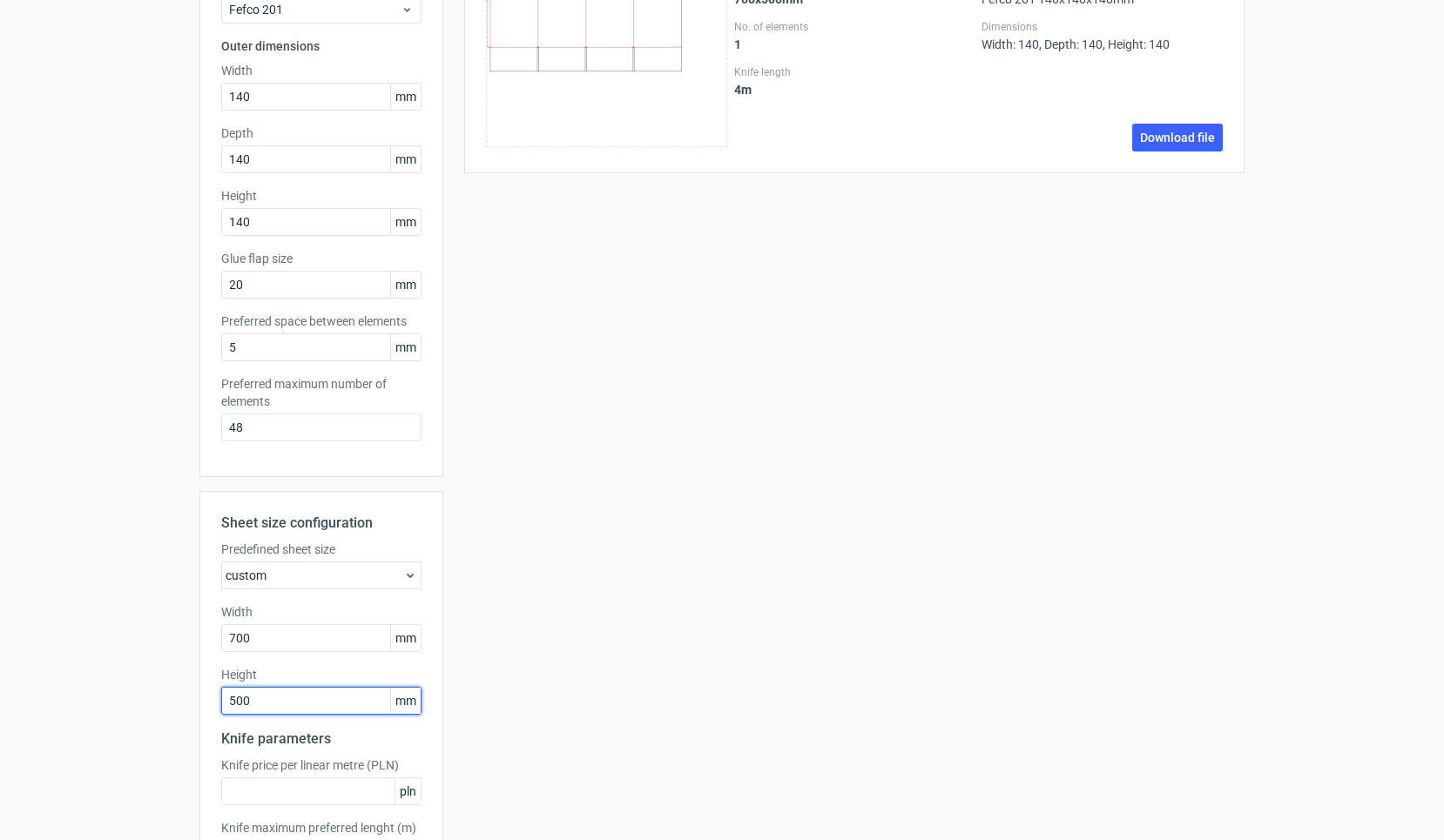
scroll to position [199, 0]
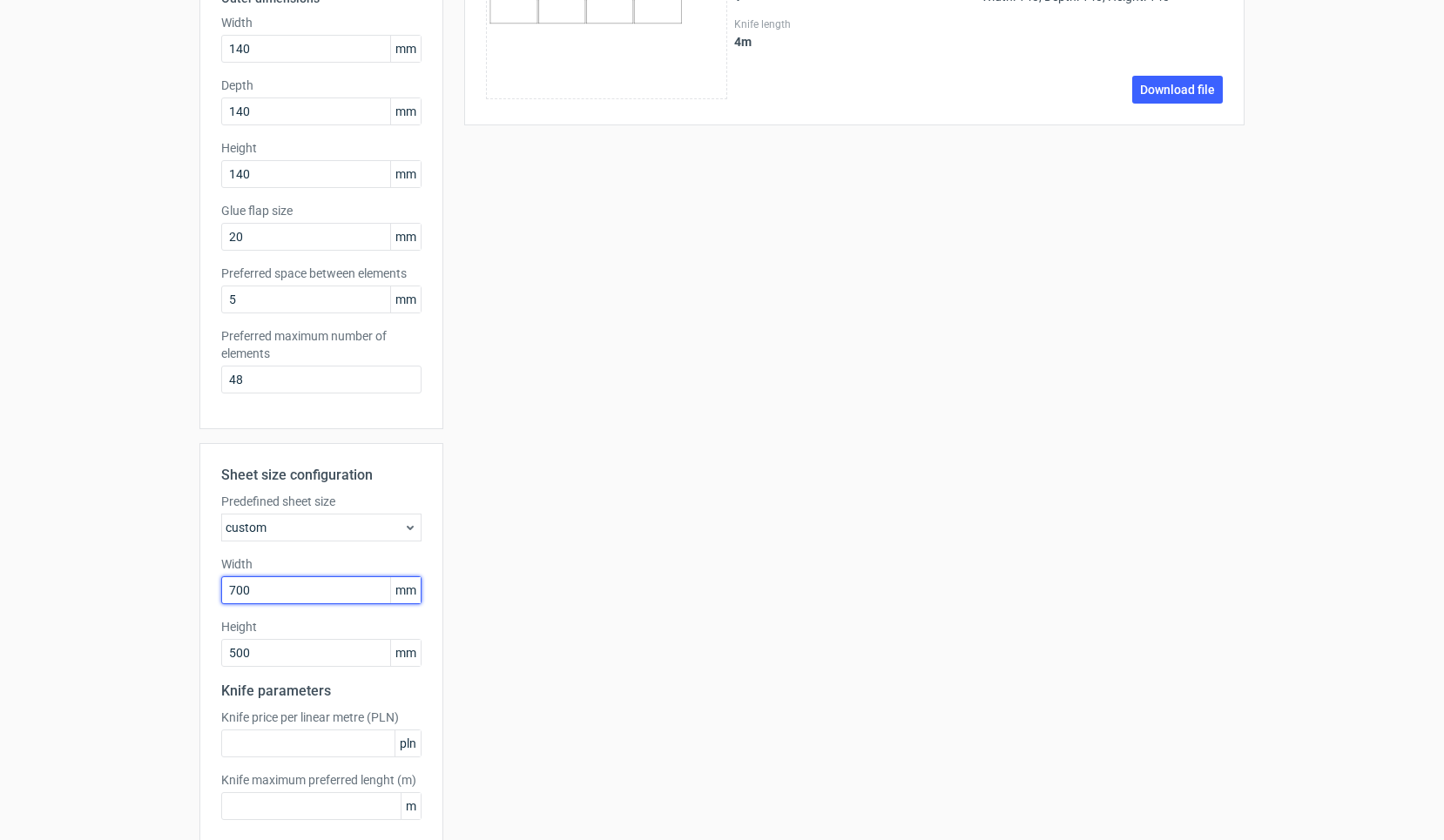
click at [279, 586] on input "700" at bounding box center [321, 590] width 200 height 28
drag, startPoint x: 285, startPoint y: 592, endPoint x: 187, endPoint y: 592, distance: 98.0
click at [187, 592] on div "Generate new layout Product template Fefco 201 Outer dimensions Width 140 mm De…" at bounding box center [722, 391] width 1444 height 1070
type input "1000"
type input "700"
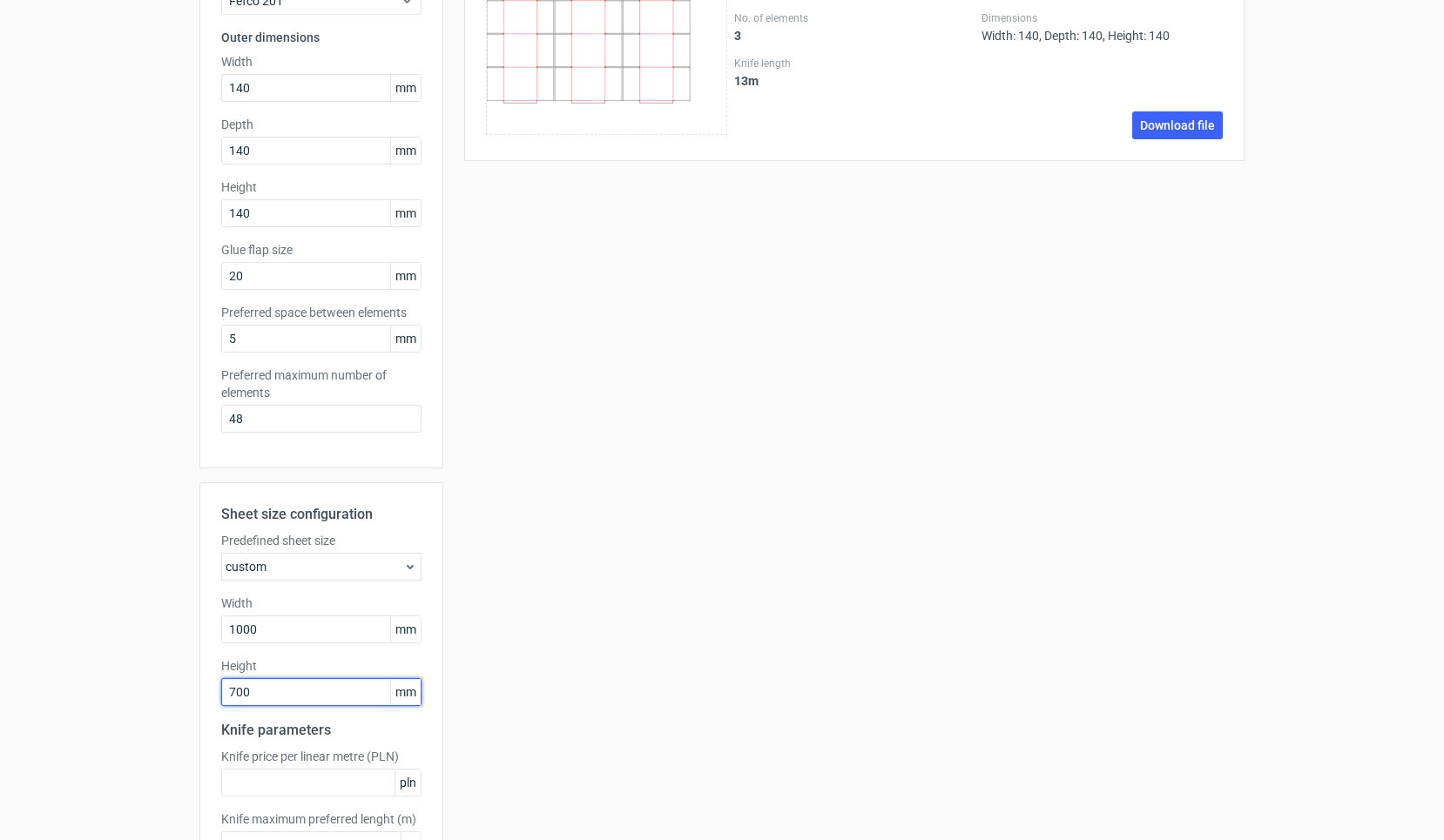
scroll to position [93, 0]
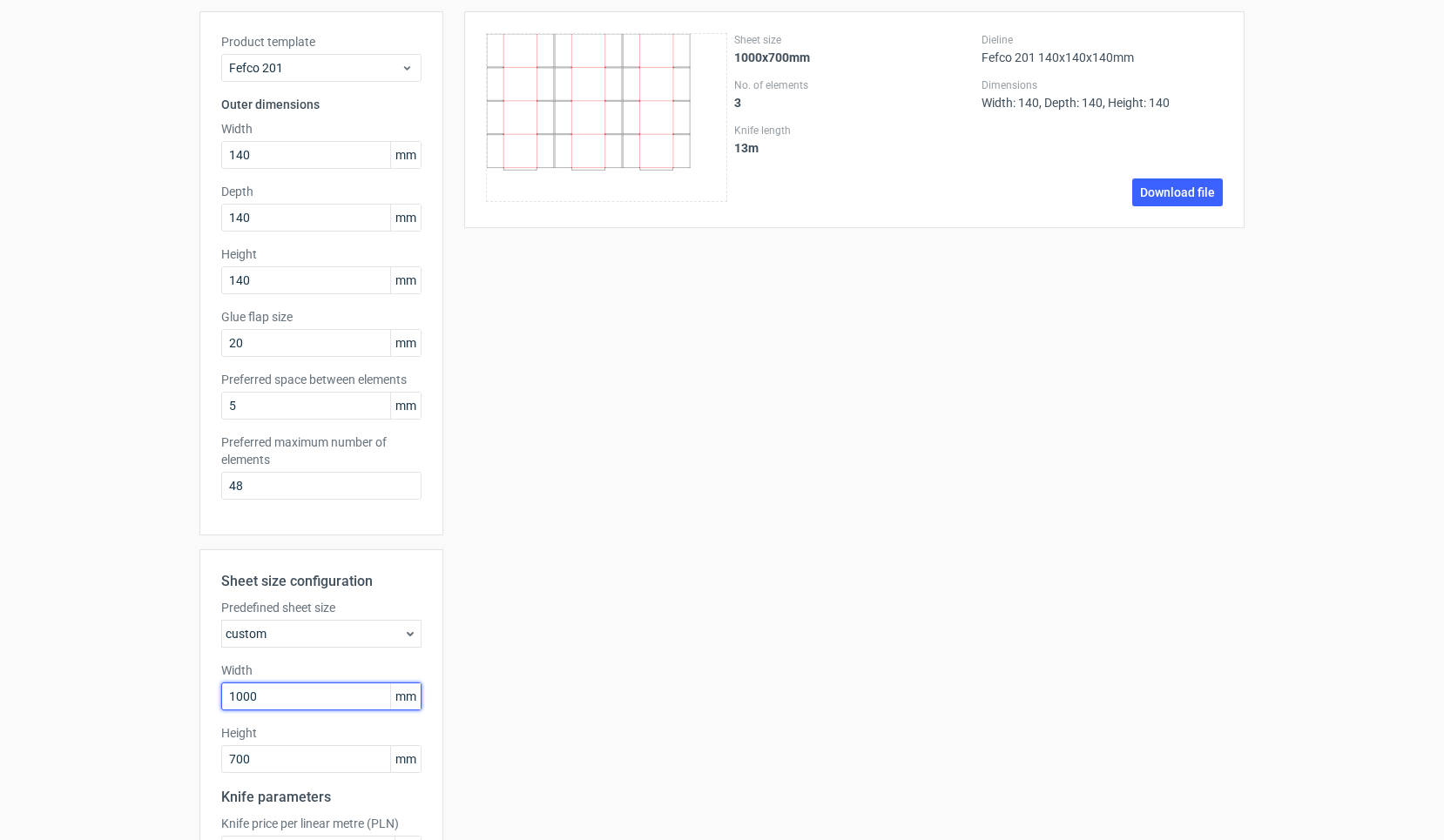
drag, startPoint x: 293, startPoint y: 699, endPoint x: 149, endPoint y: 699, distance: 144.0
click at [149, 699] on div "Generate new layout Product template Fefco 201 Outer dimensions Width 140 mm De…" at bounding box center [722, 497] width 1444 height 1070
type input "720"
type input "800"
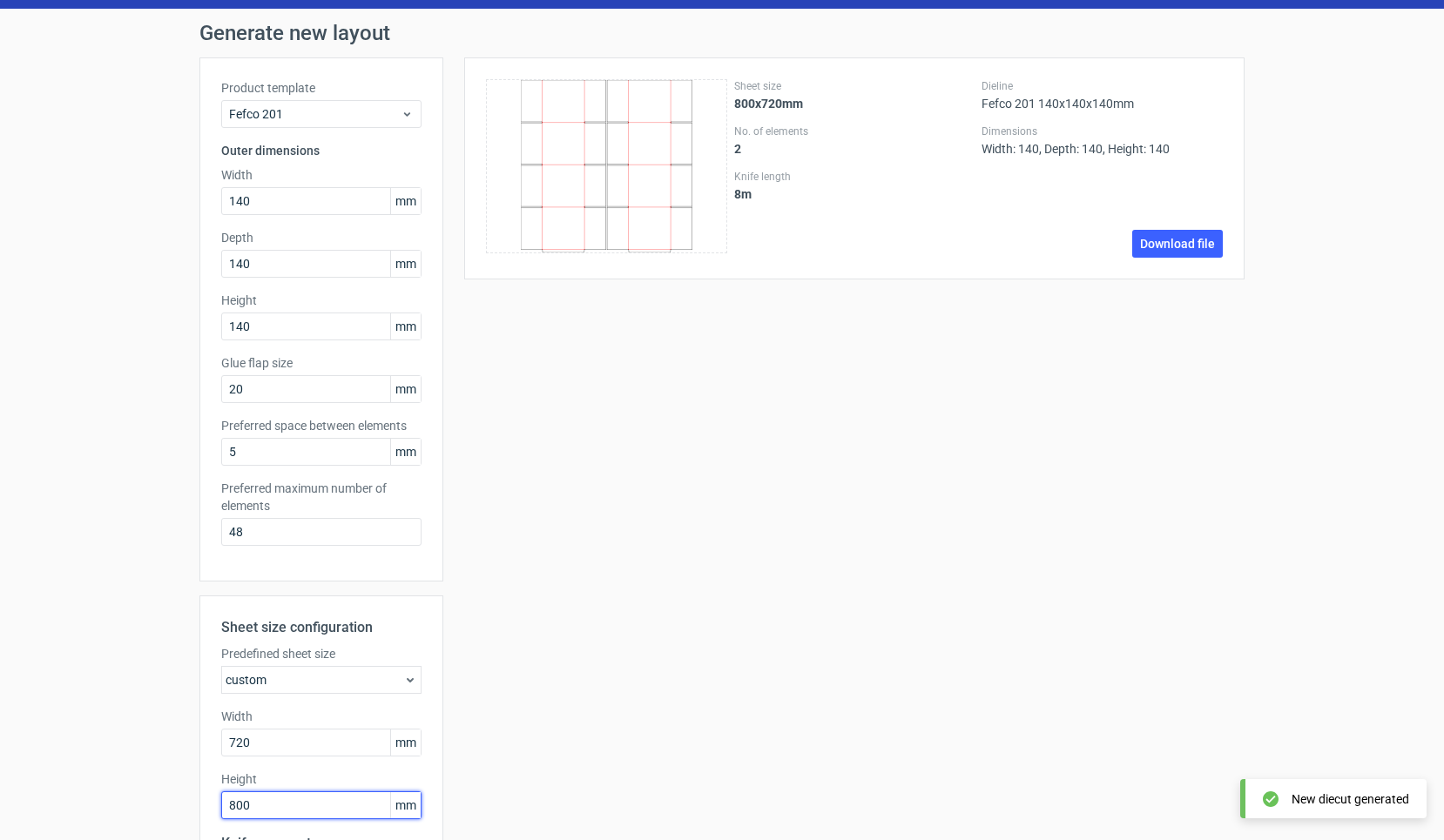
scroll to position [53, 0]
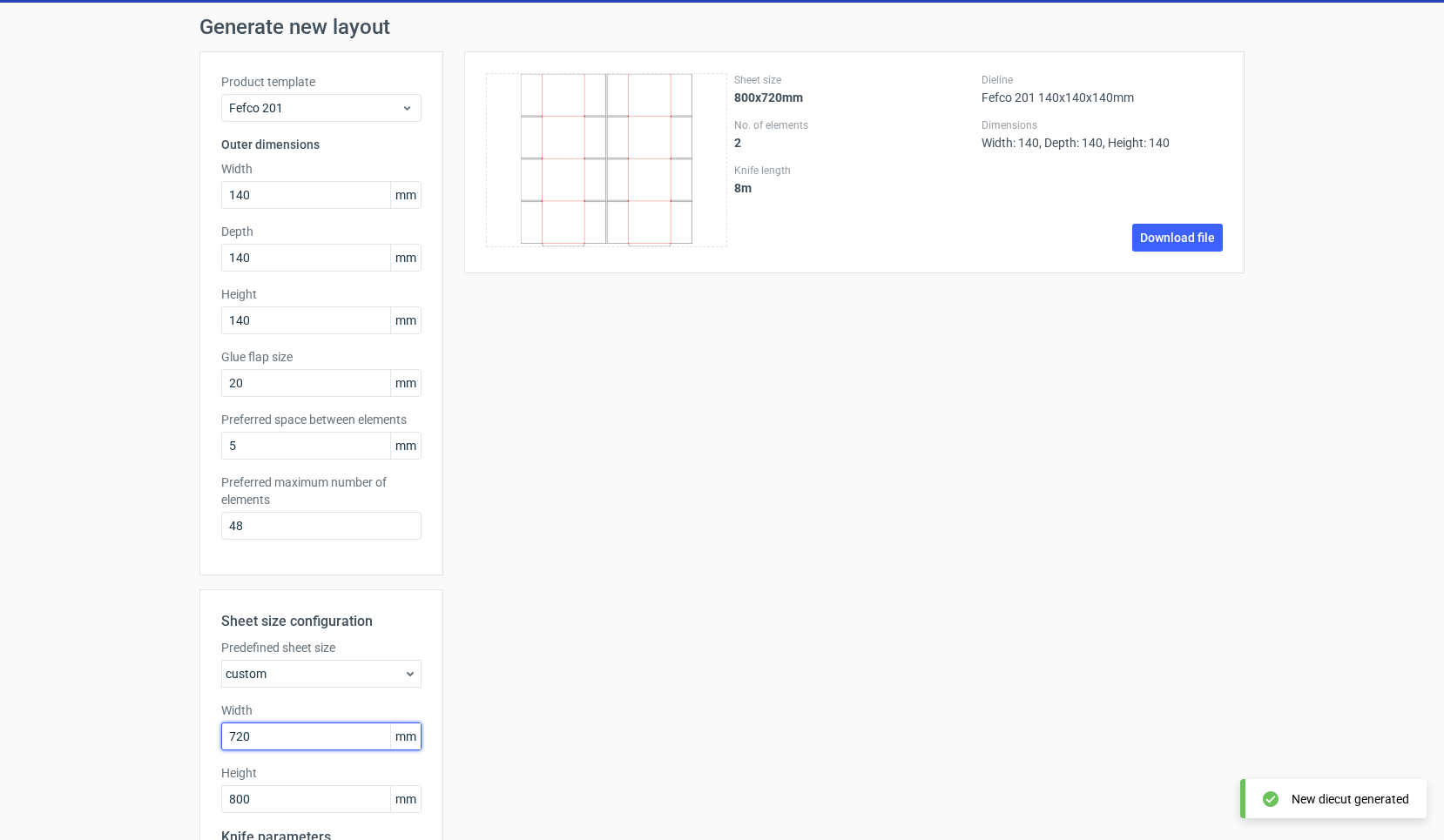
click at [260, 731] on input "720" at bounding box center [321, 736] width 200 height 28
type input "7"
type input "1000"
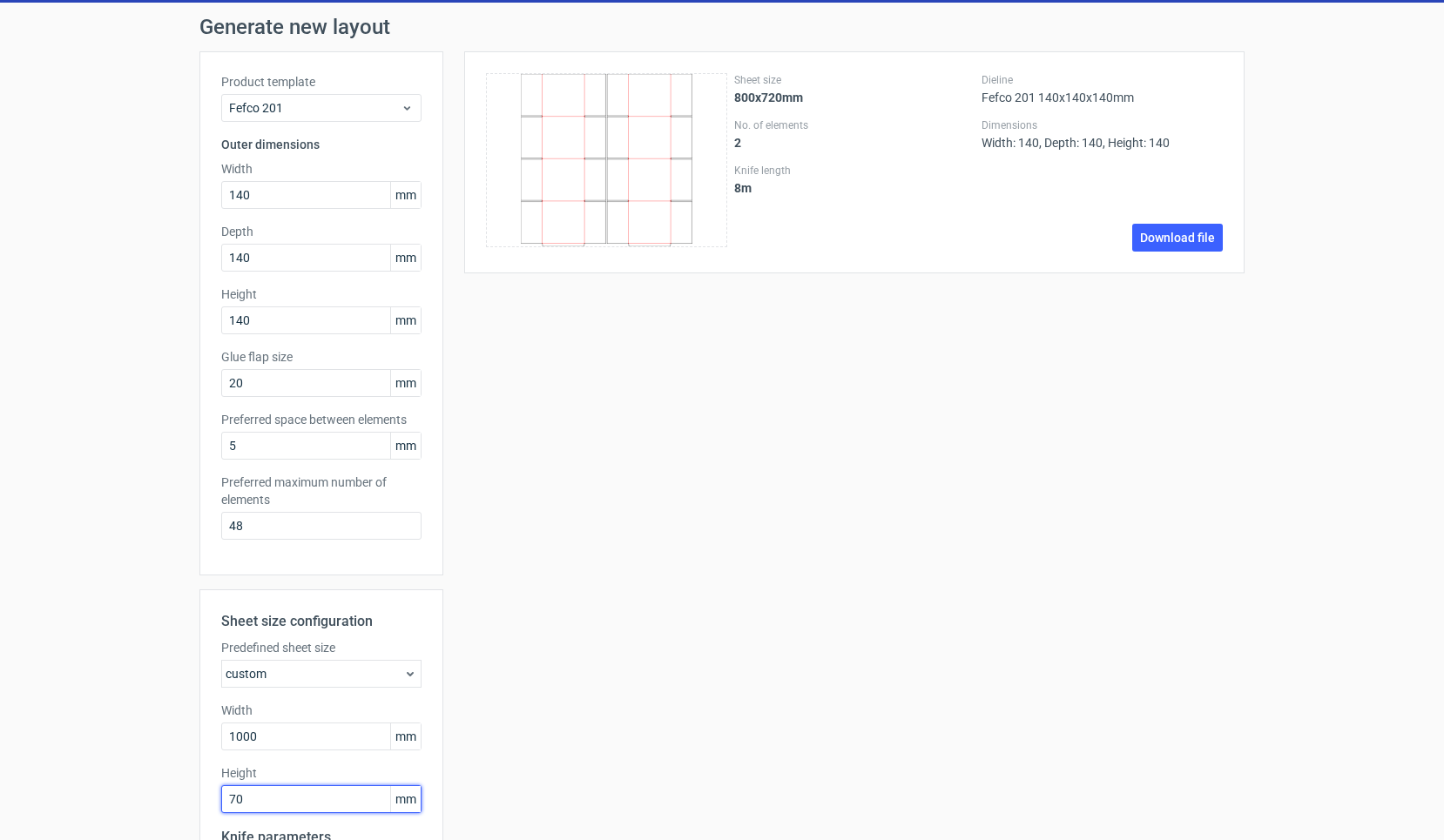
type input "700"
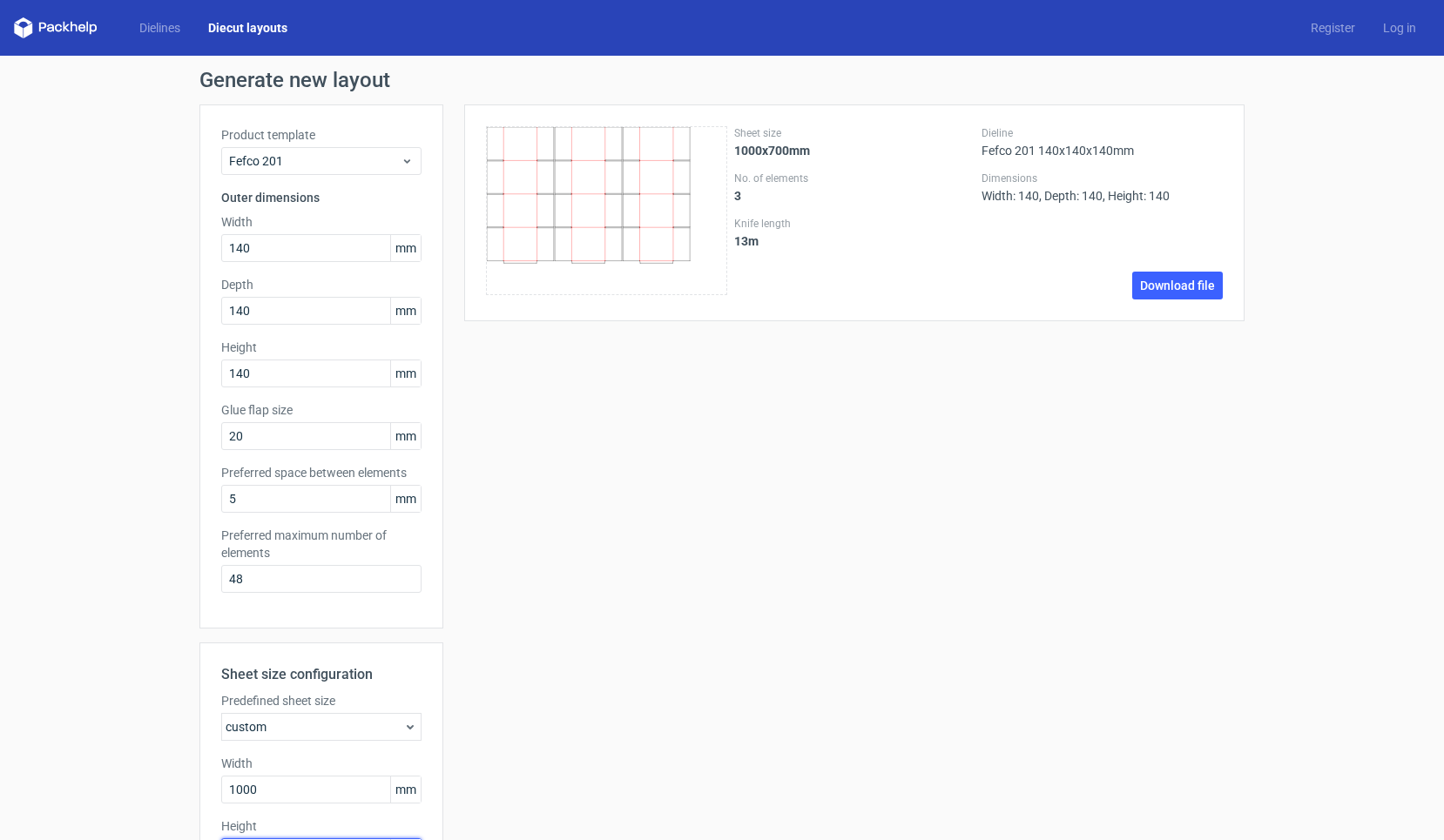
scroll to position [0, 0]
